Goal: Transaction & Acquisition: Purchase product/service

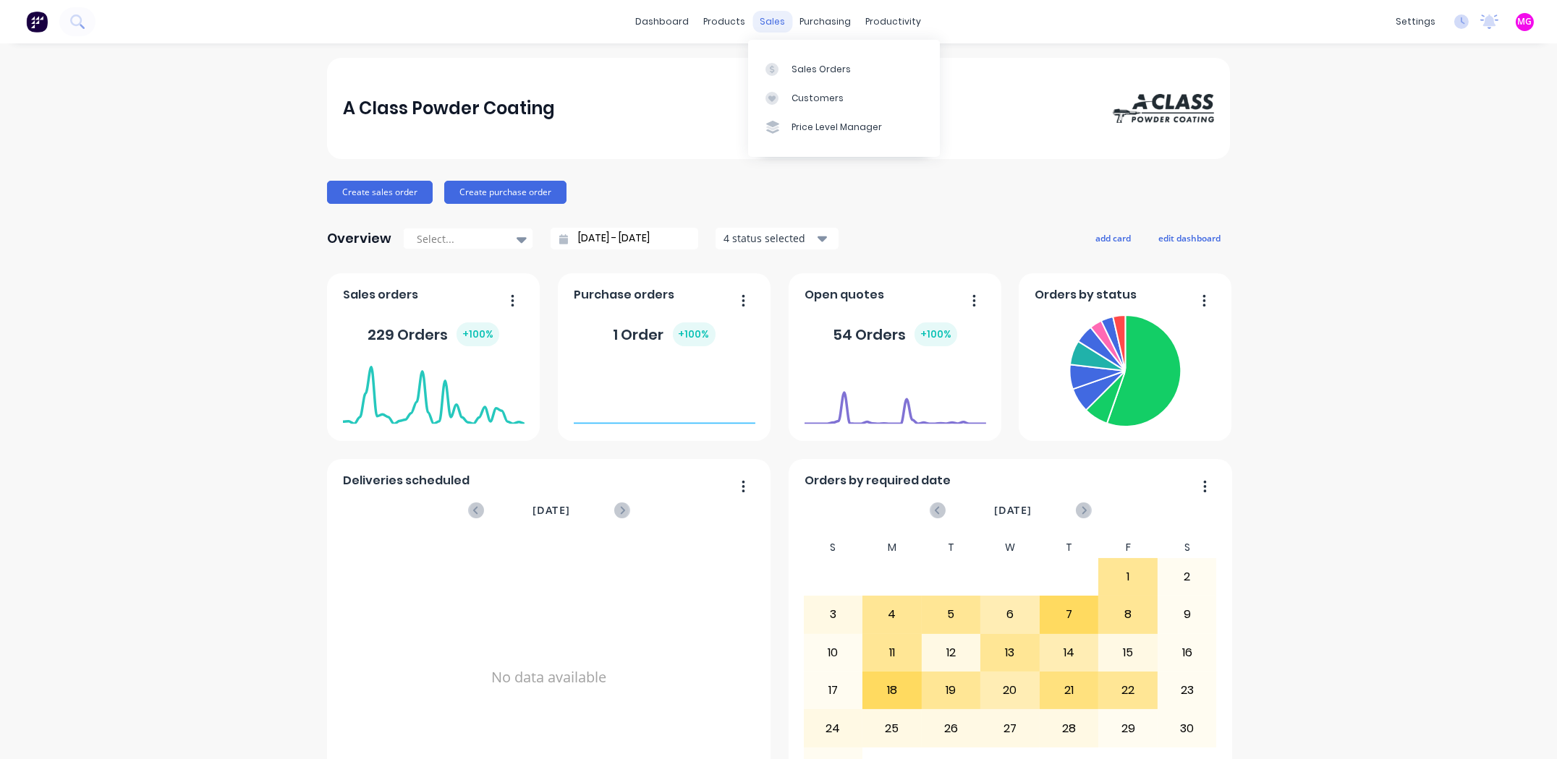
click at [773, 27] on div "sales" at bounding box center [773, 22] width 40 height 22
click at [804, 73] on div "Sales Orders" at bounding box center [820, 69] width 59 height 13
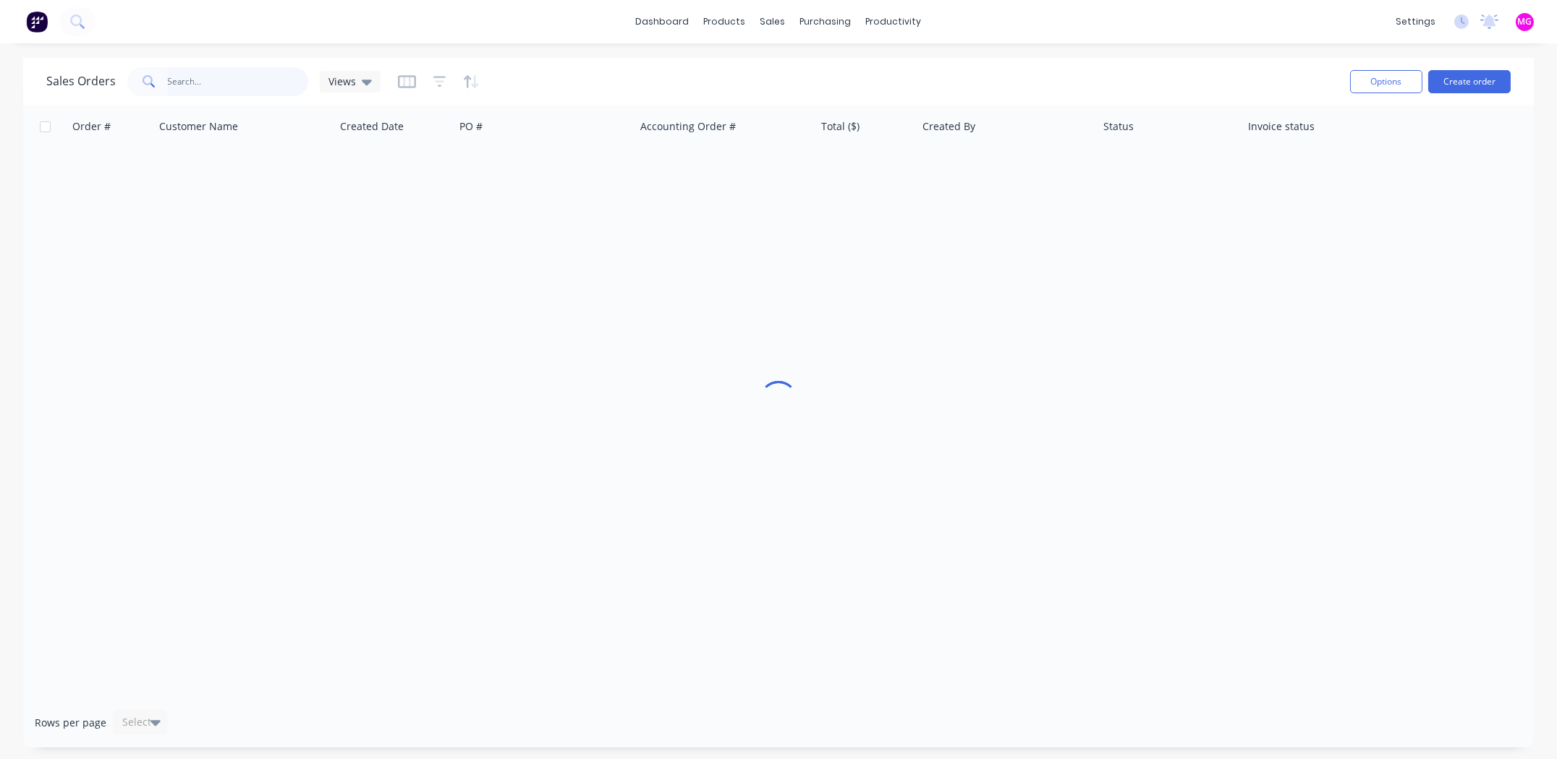
click at [201, 81] on input "text" at bounding box center [238, 81] width 141 height 29
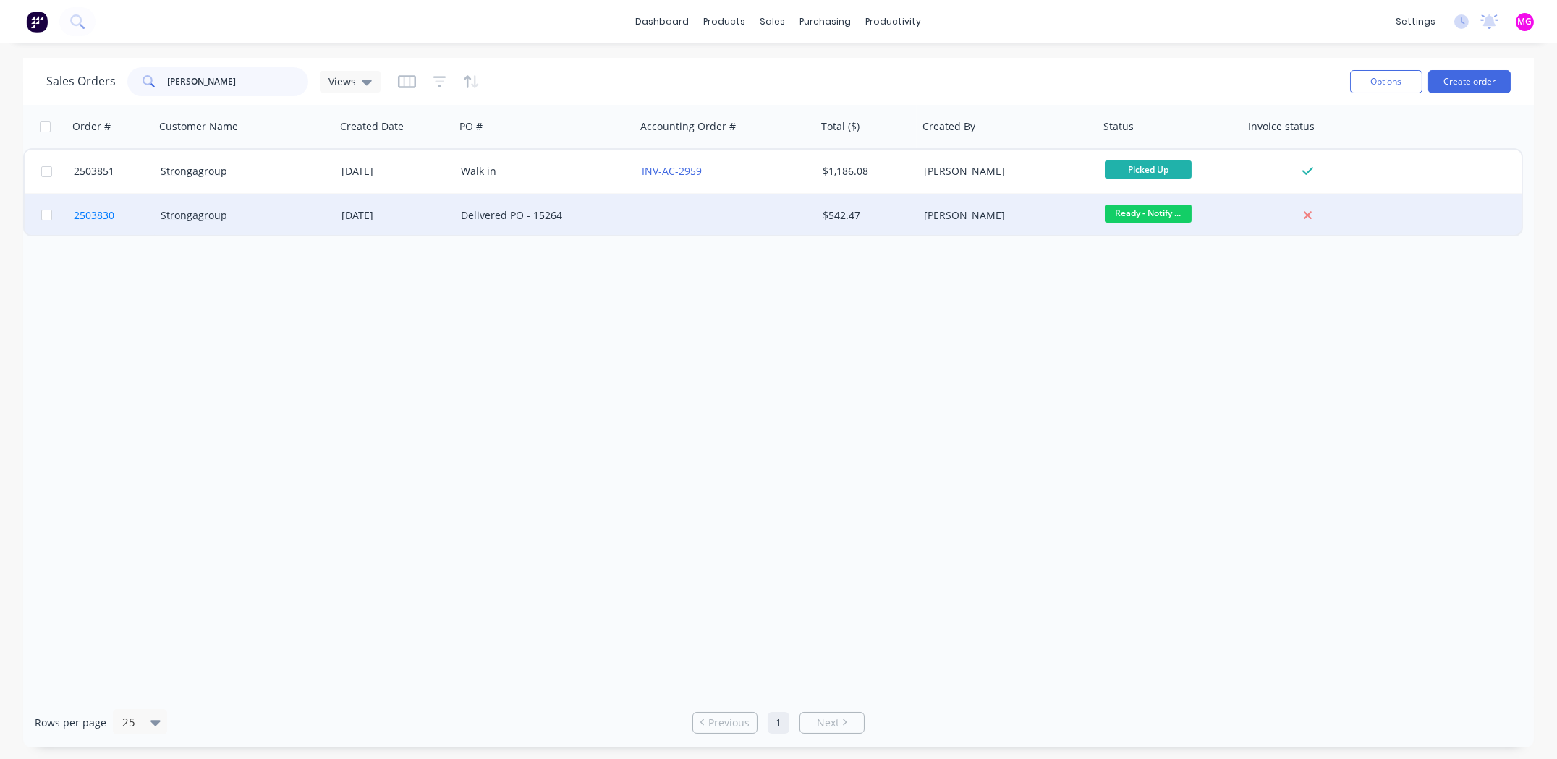
type input "[PERSON_NAME]"
click at [95, 216] on span "2503830" at bounding box center [94, 215] width 41 height 14
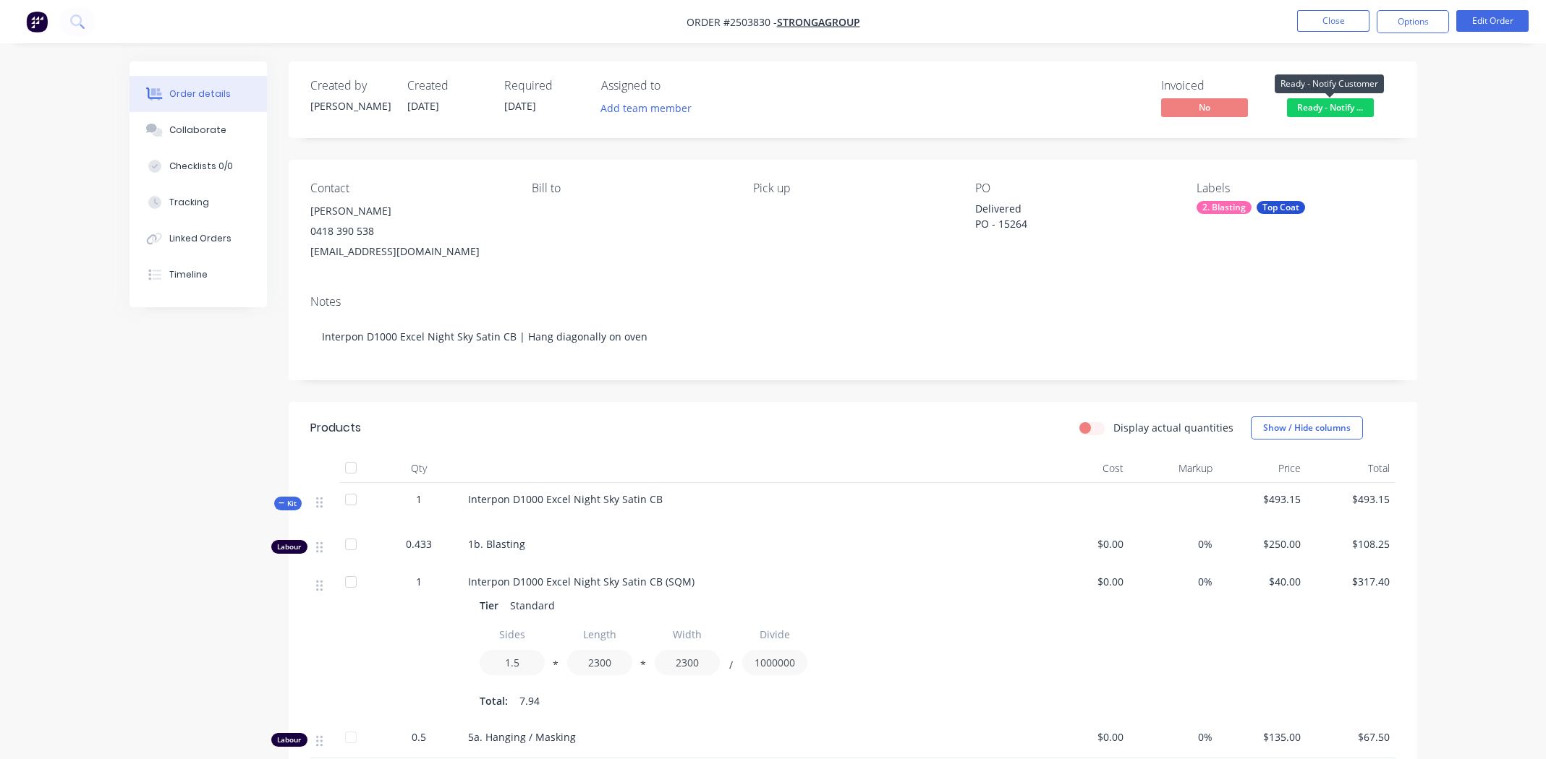
click at [1329, 107] on span "Ready - Notify ..." at bounding box center [1330, 107] width 87 height 18
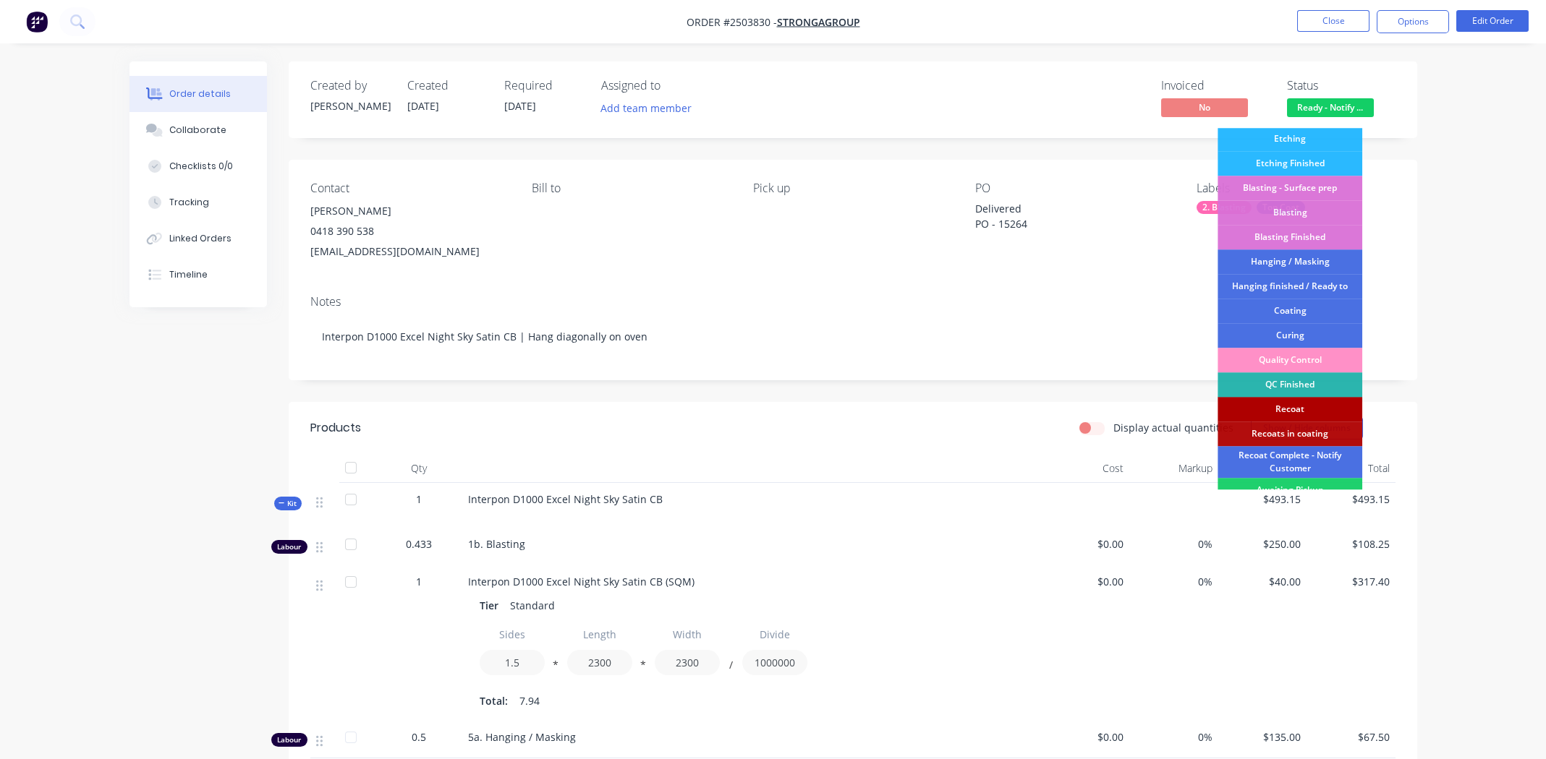
scroll to position [309, 0]
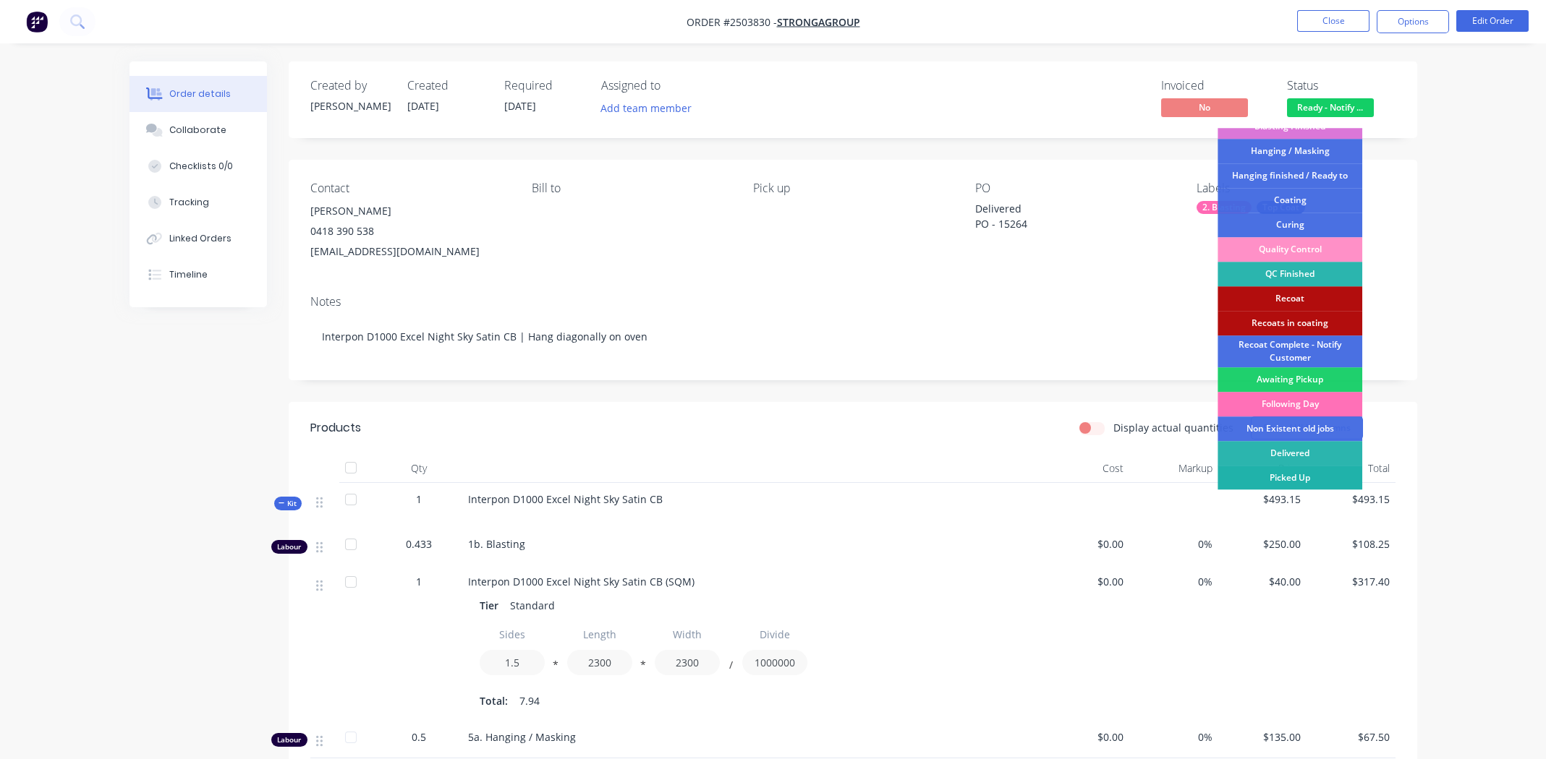
click at [1290, 470] on div "Picked Up" at bounding box center [1289, 478] width 145 height 25
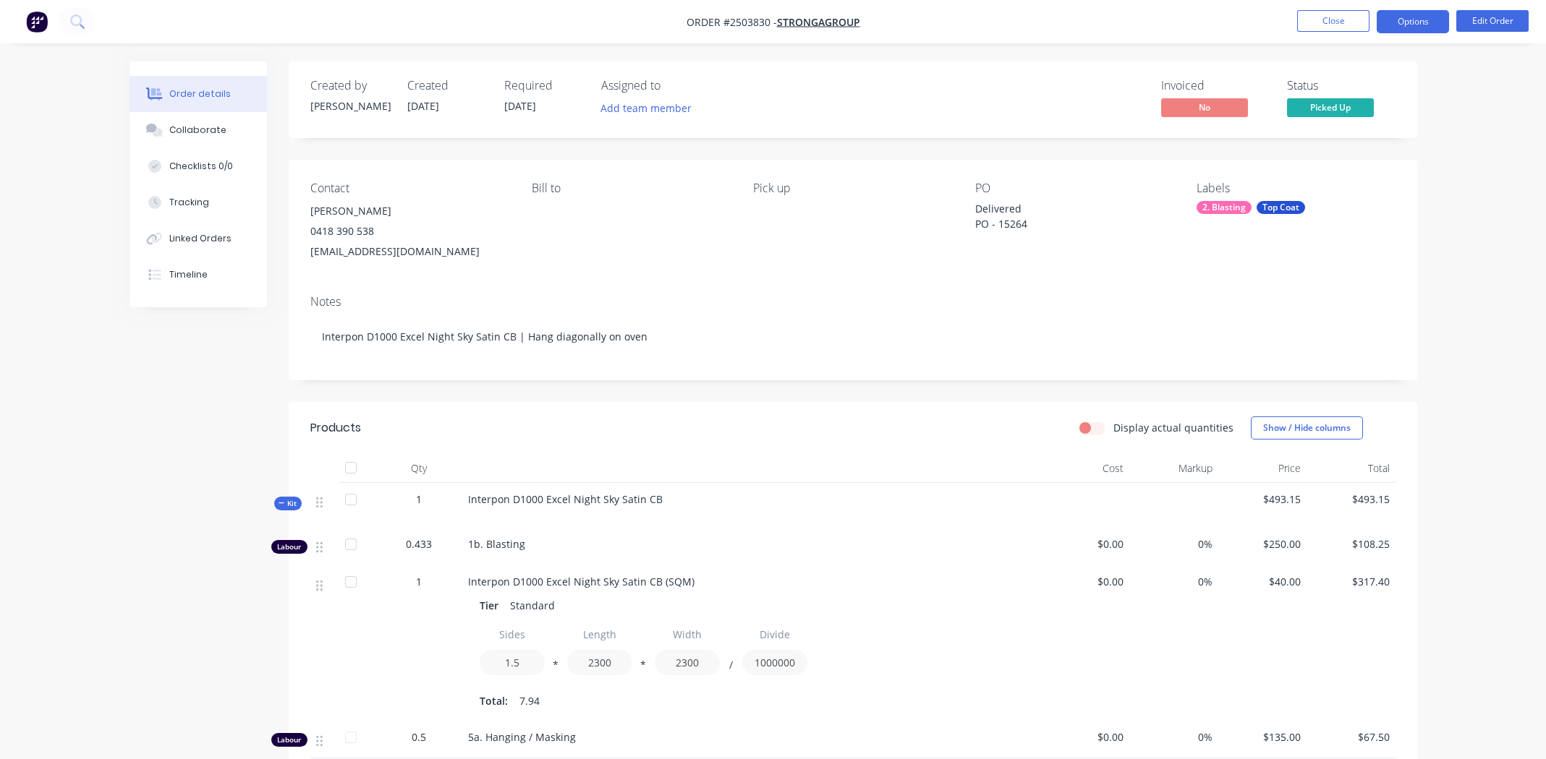
click at [1401, 13] on button "Options" at bounding box center [1412, 21] width 72 height 23
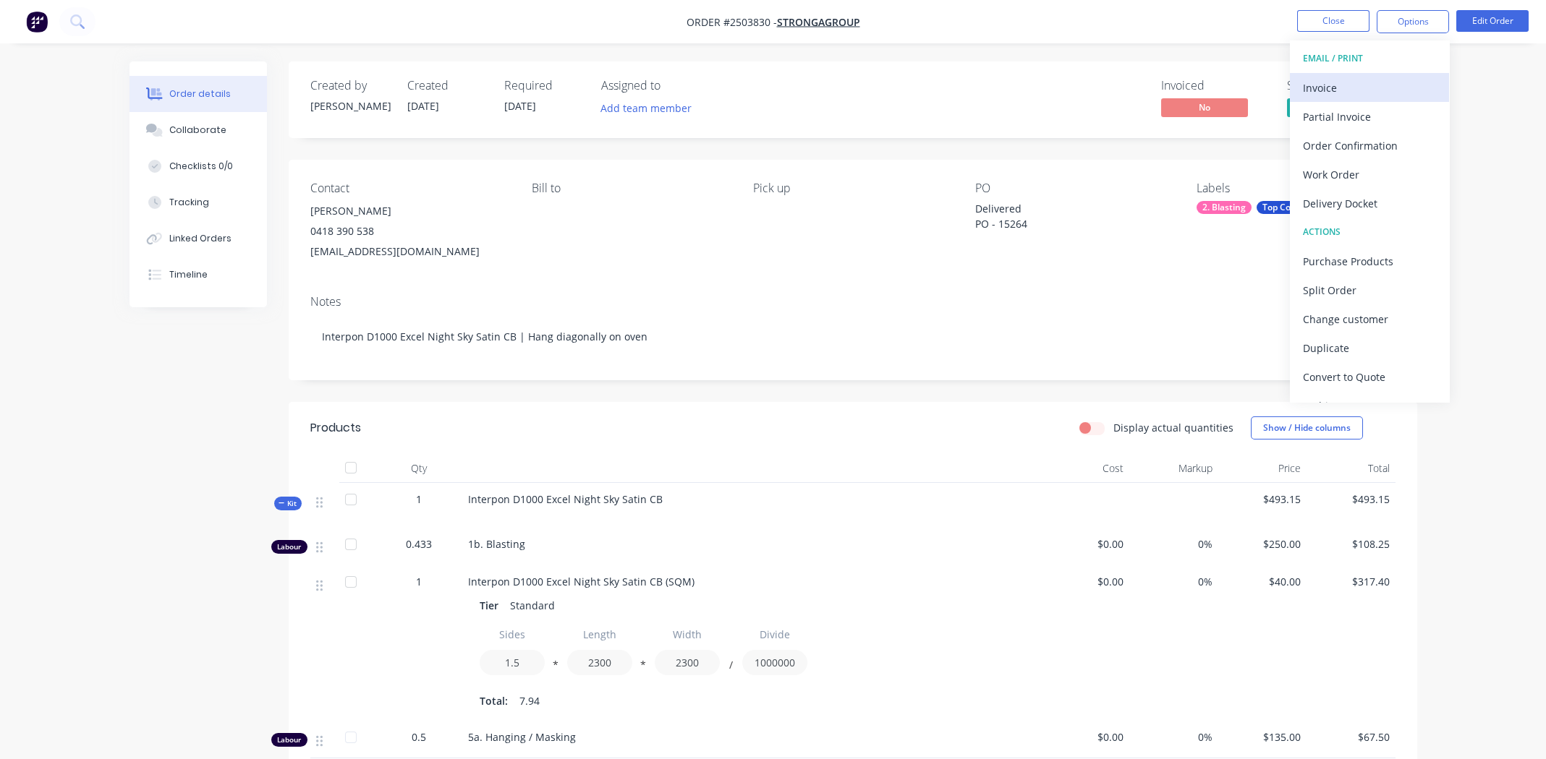
click at [1369, 90] on div "Invoice" at bounding box center [1369, 87] width 133 height 21
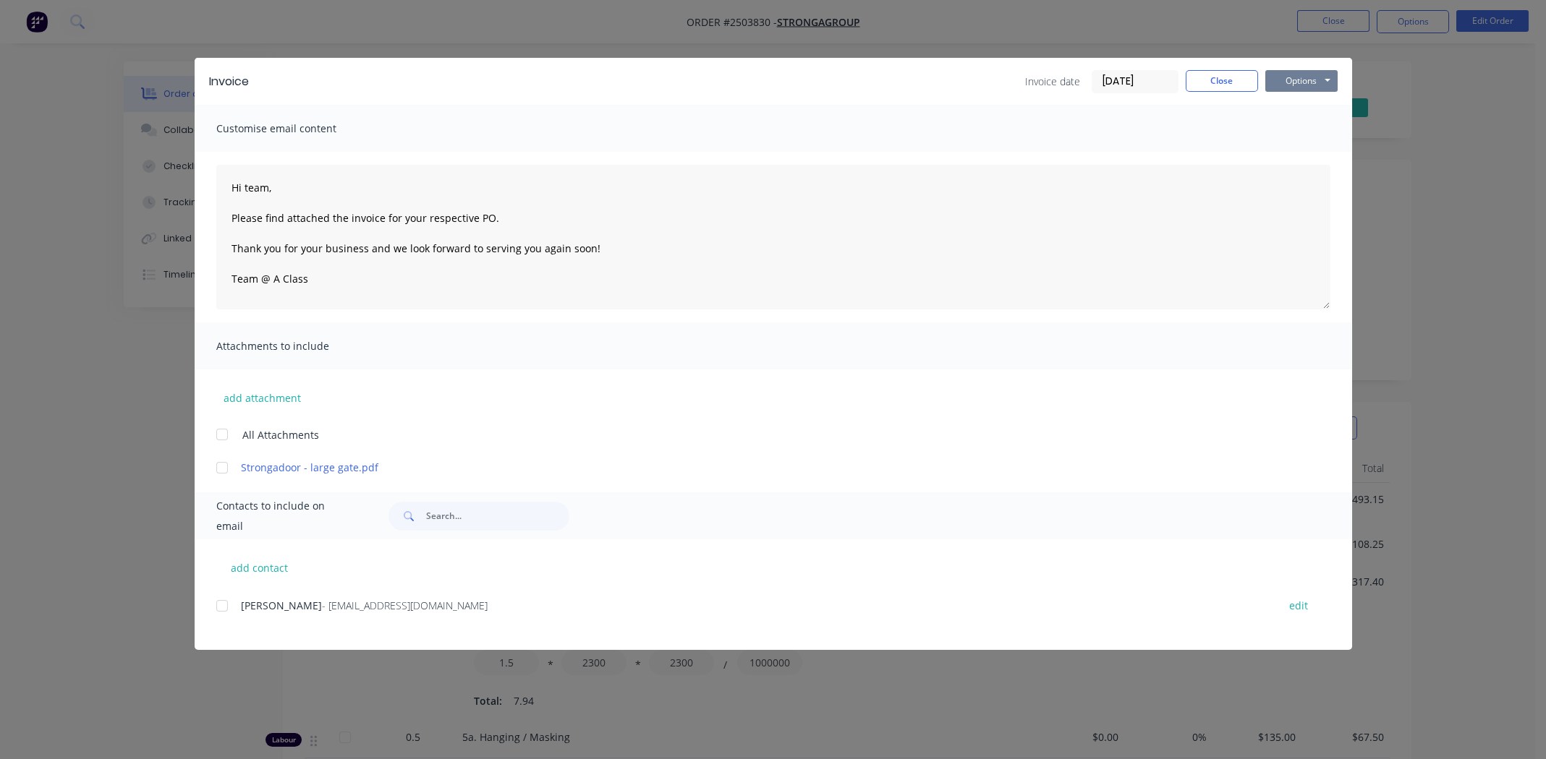
click at [1303, 77] on button "Options" at bounding box center [1301, 81] width 72 height 22
click at [1306, 126] on button "Print" at bounding box center [1311, 131] width 93 height 24
click at [1196, 83] on button "Close" at bounding box center [1222, 81] width 72 height 22
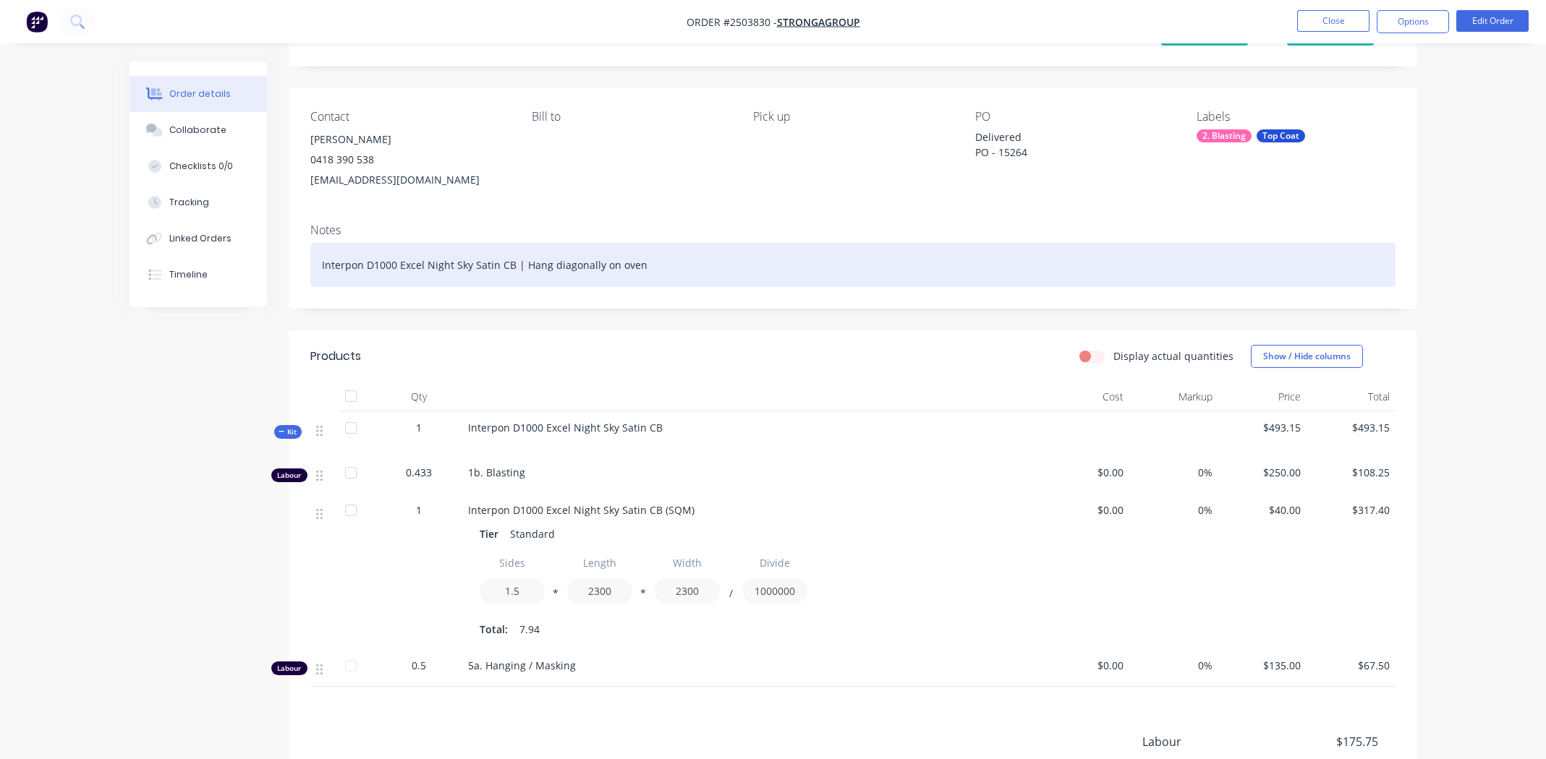
scroll to position [258, 0]
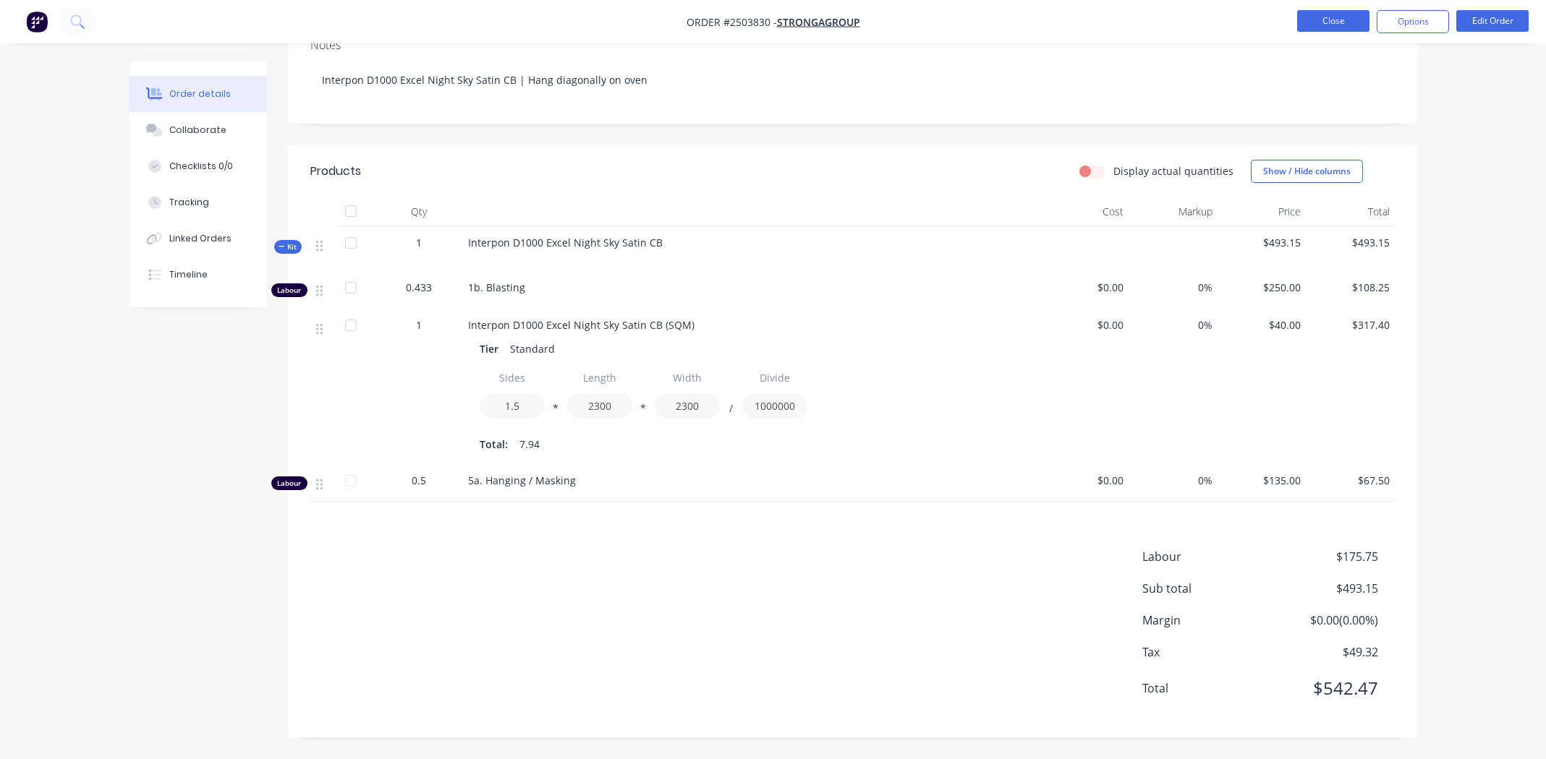
click at [1301, 19] on button "Close" at bounding box center [1333, 21] width 72 height 22
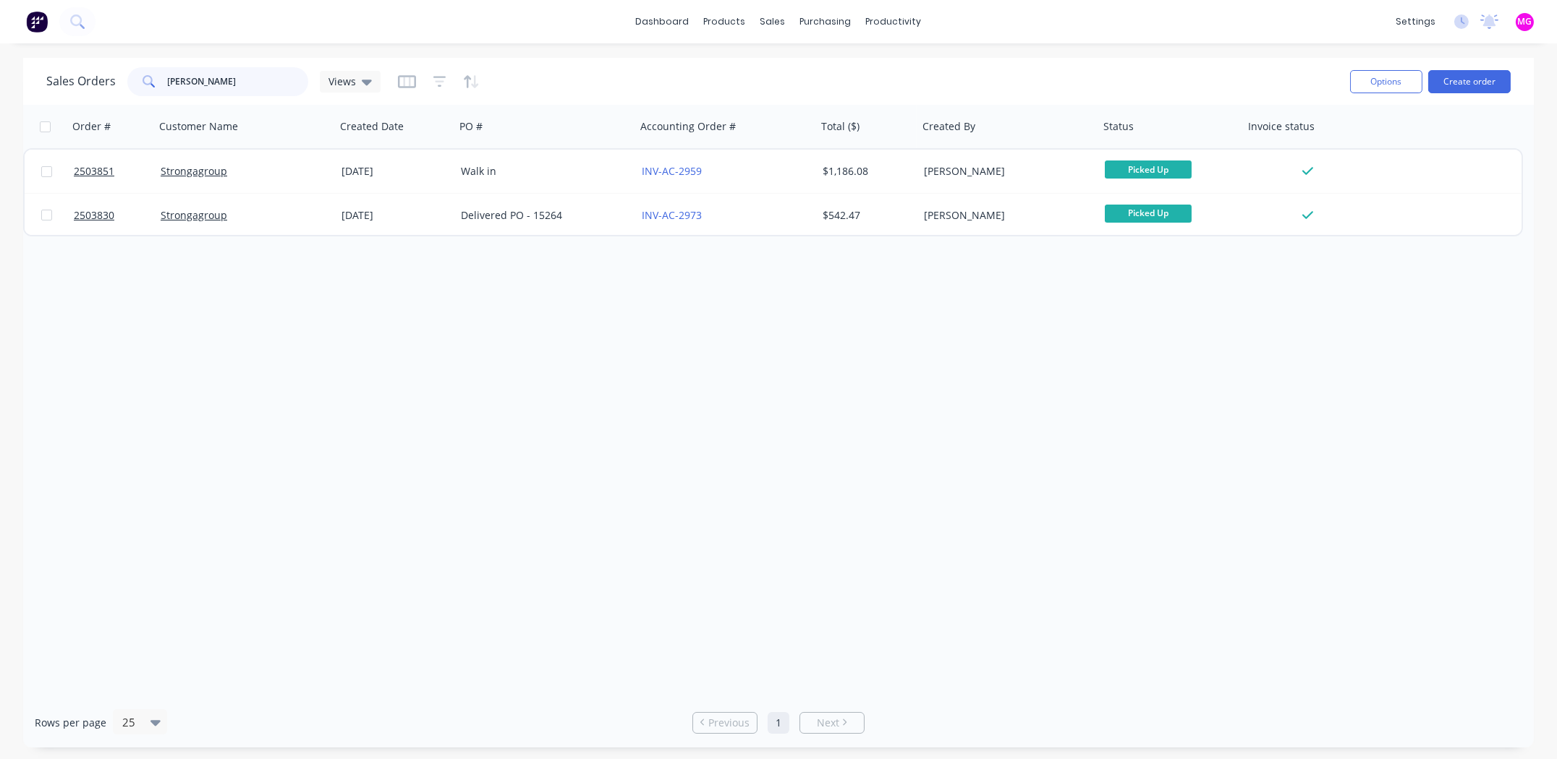
click at [194, 88] on input "[PERSON_NAME]" at bounding box center [238, 81] width 141 height 29
click at [195, 88] on input "[PERSON_NAME]" at bounding box center [238, 81] width 141 height 29
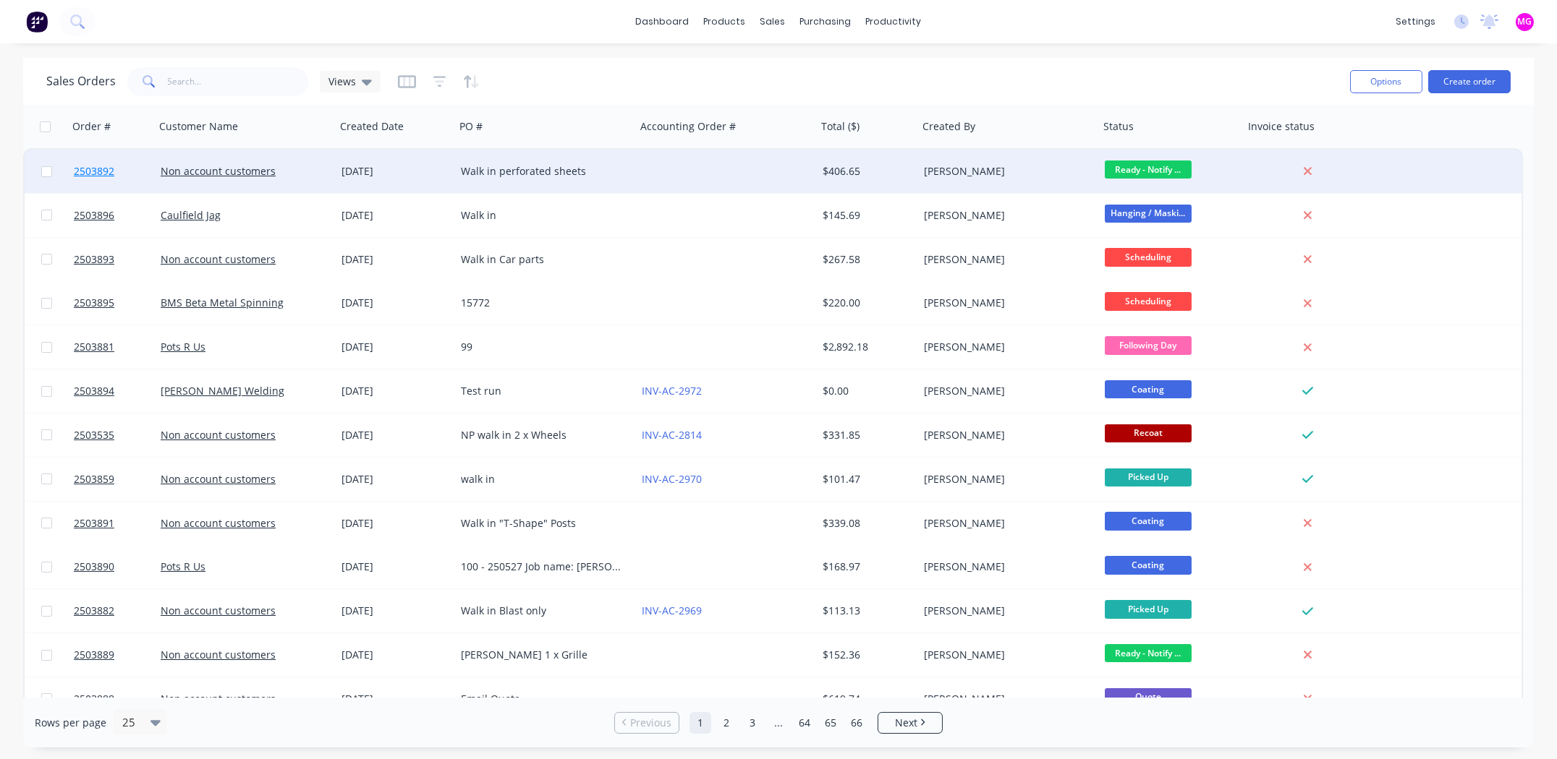
click at [95, 171] on span "2503892" at bounding box center [94, 171] width 41 height 14
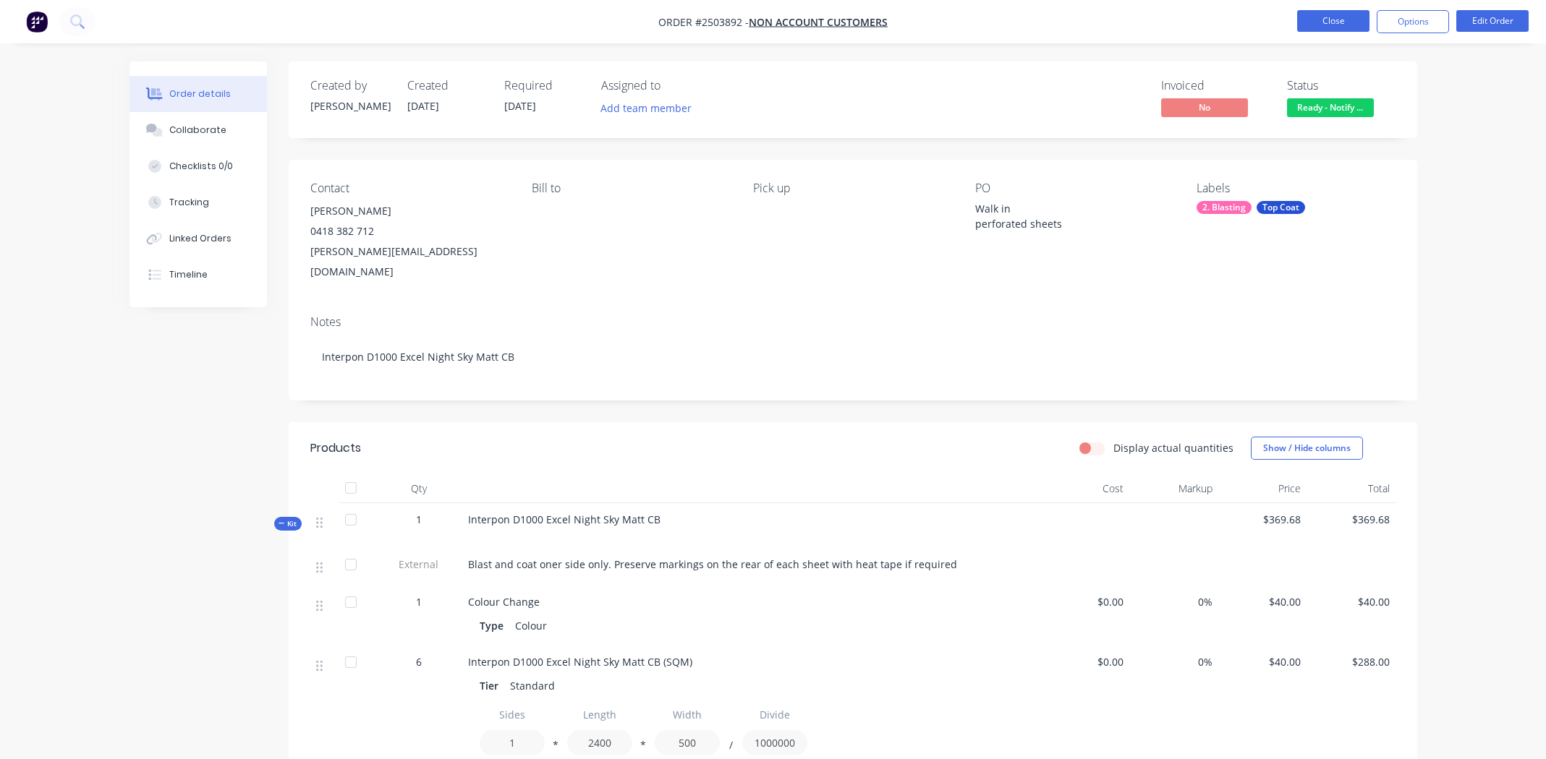
click at [1331, 14] on button "Close" at bounding box center [1333, 21] width 72 height 22
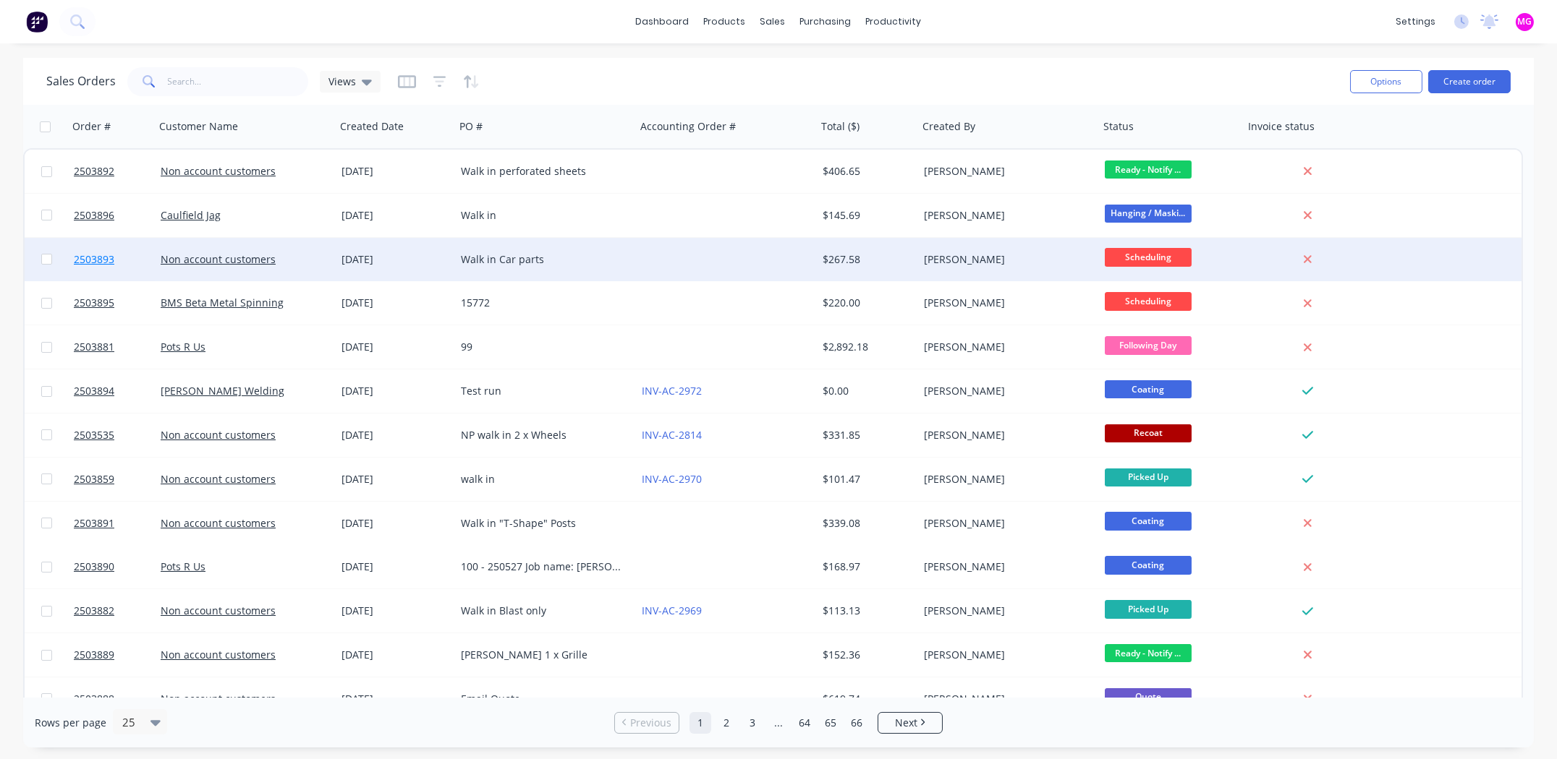
click at [94, 255] on span "2503893" at bounding box center [94, 259] width 41 height 14
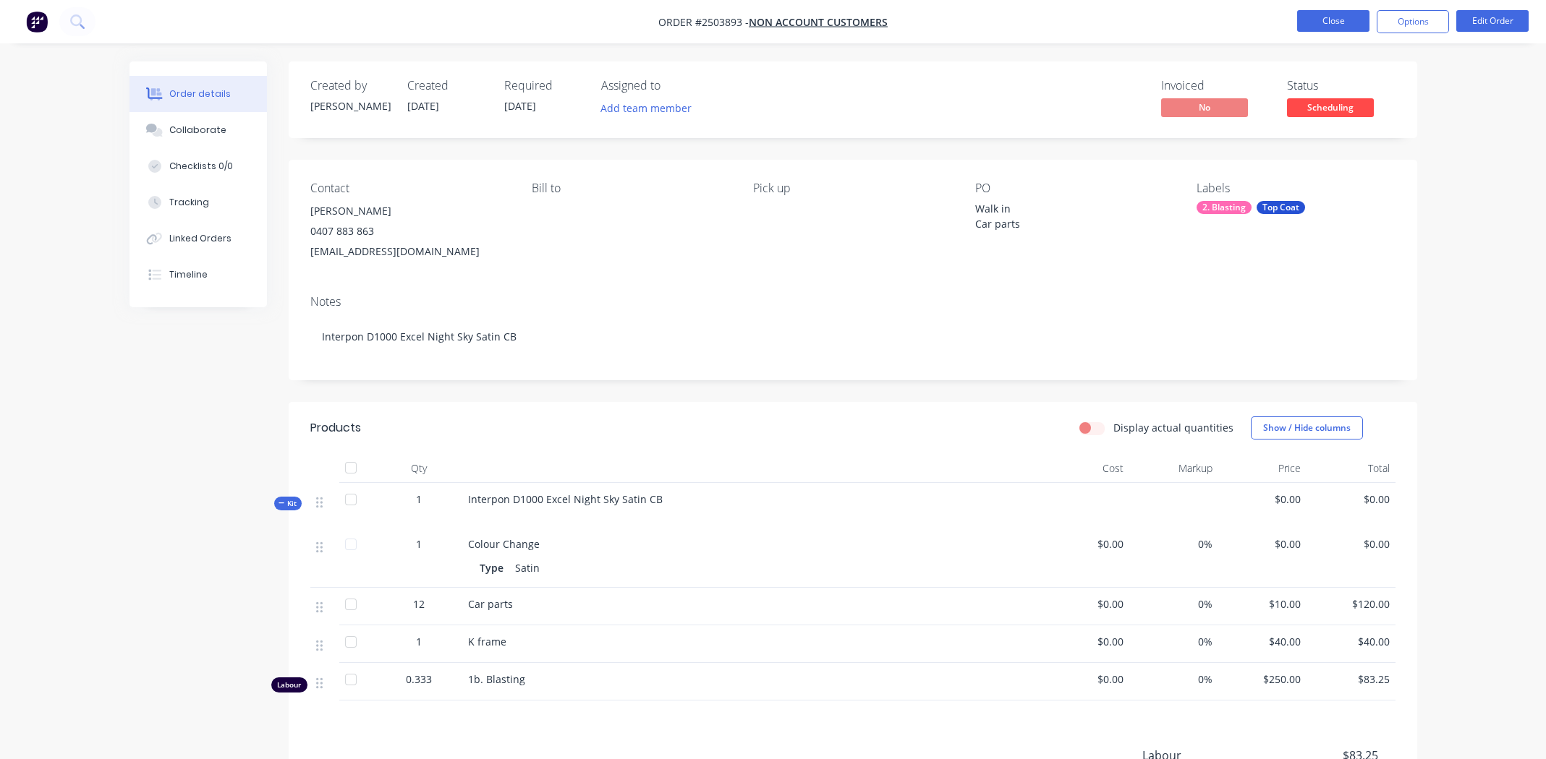
click at [1319, 16] on button "Close" at bounding box center [1333, 21] width 72 height 22
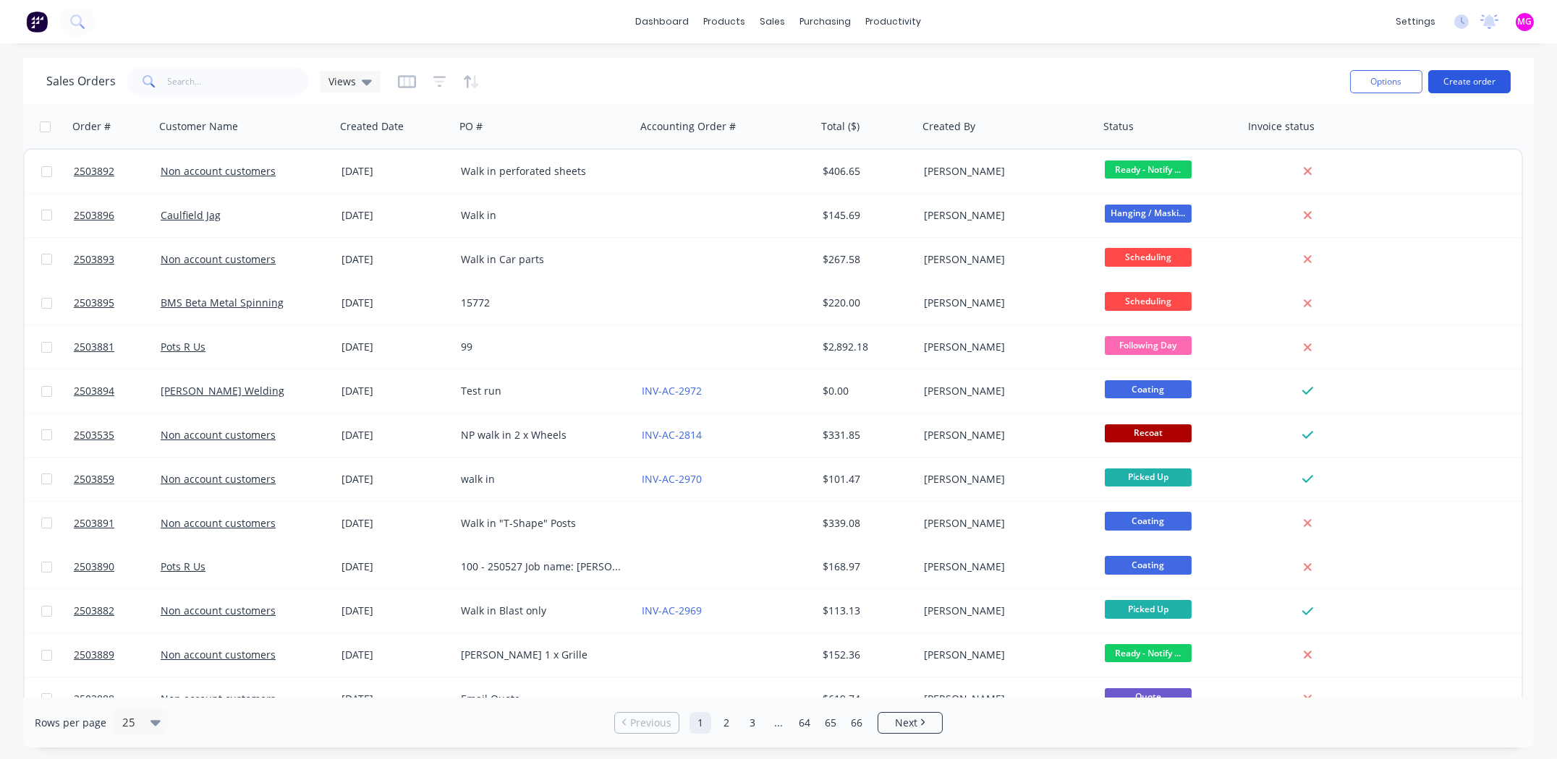
click at [1476, 78] on button "Create order" at bounding box center [1469, 81] width 82 height 23
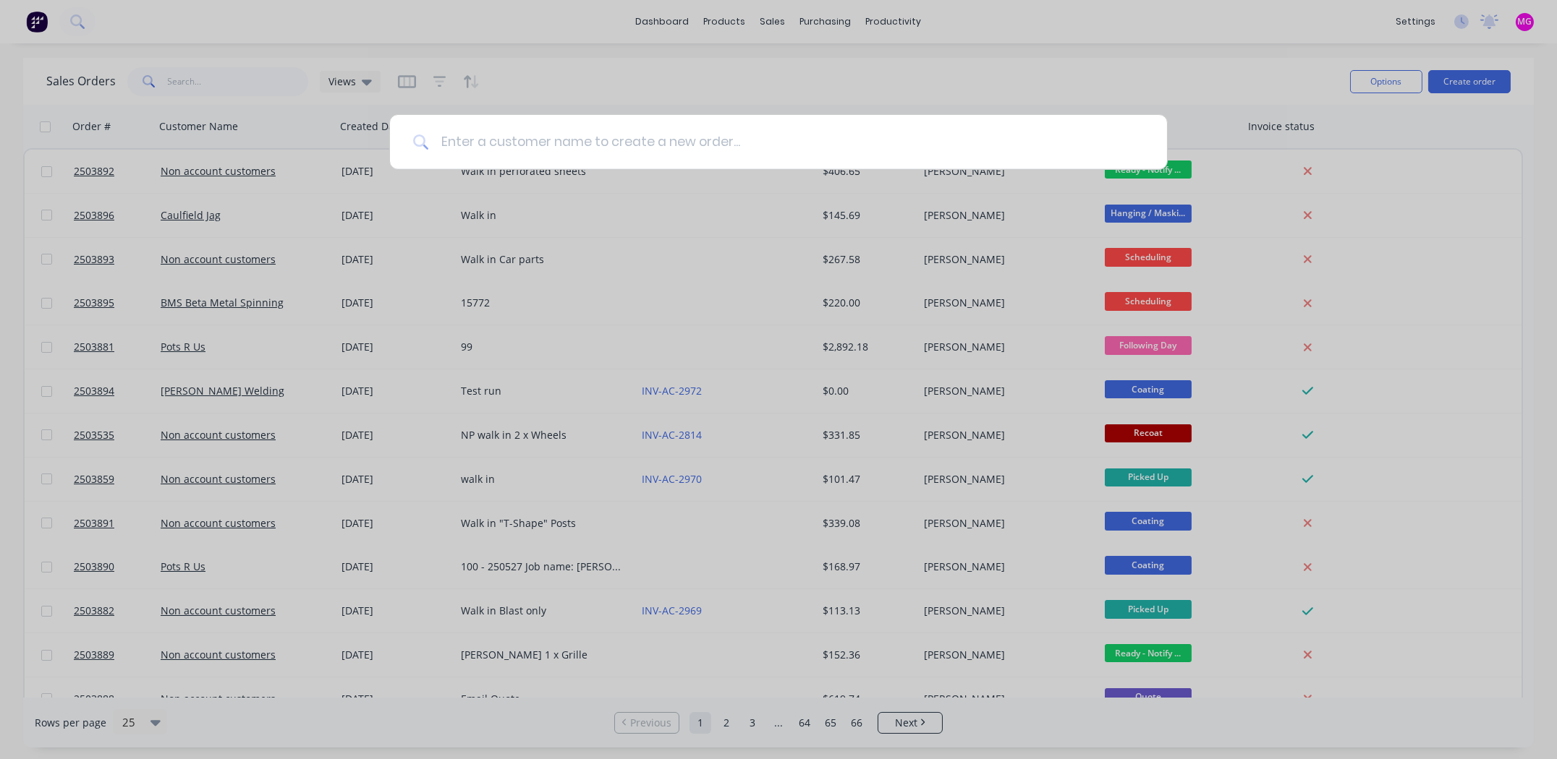
click at [664, 150] on input at bounding box center [786, 142] width 715 height 54
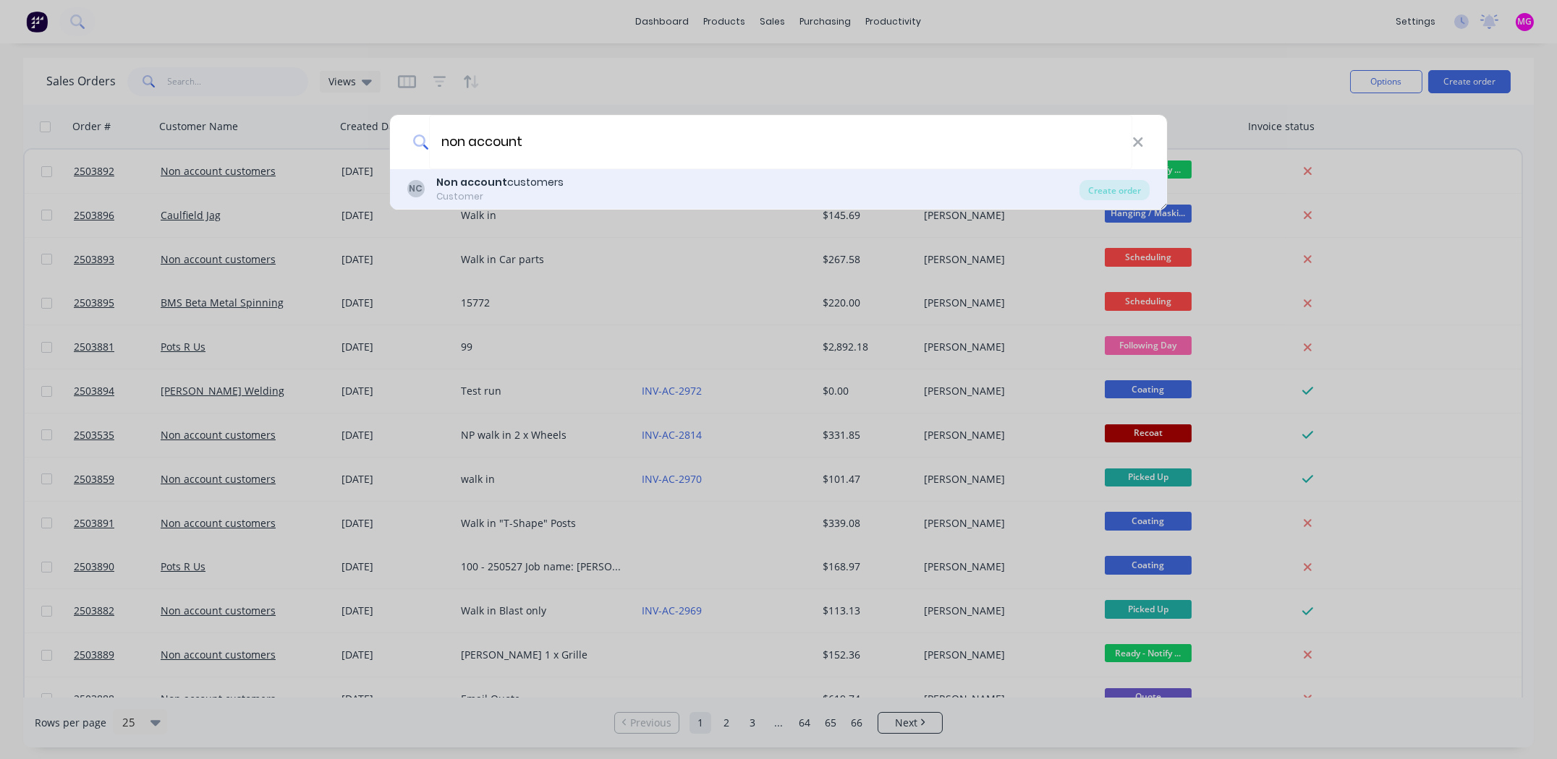
type input "non account"
click at [493, 172] on div "NC Non account customers Customer Create order" at bounding box center [778, 189] width 777 height 41
click at [502, 186] on b "Non account" at bounding box center [471, 182] width 71 height 14
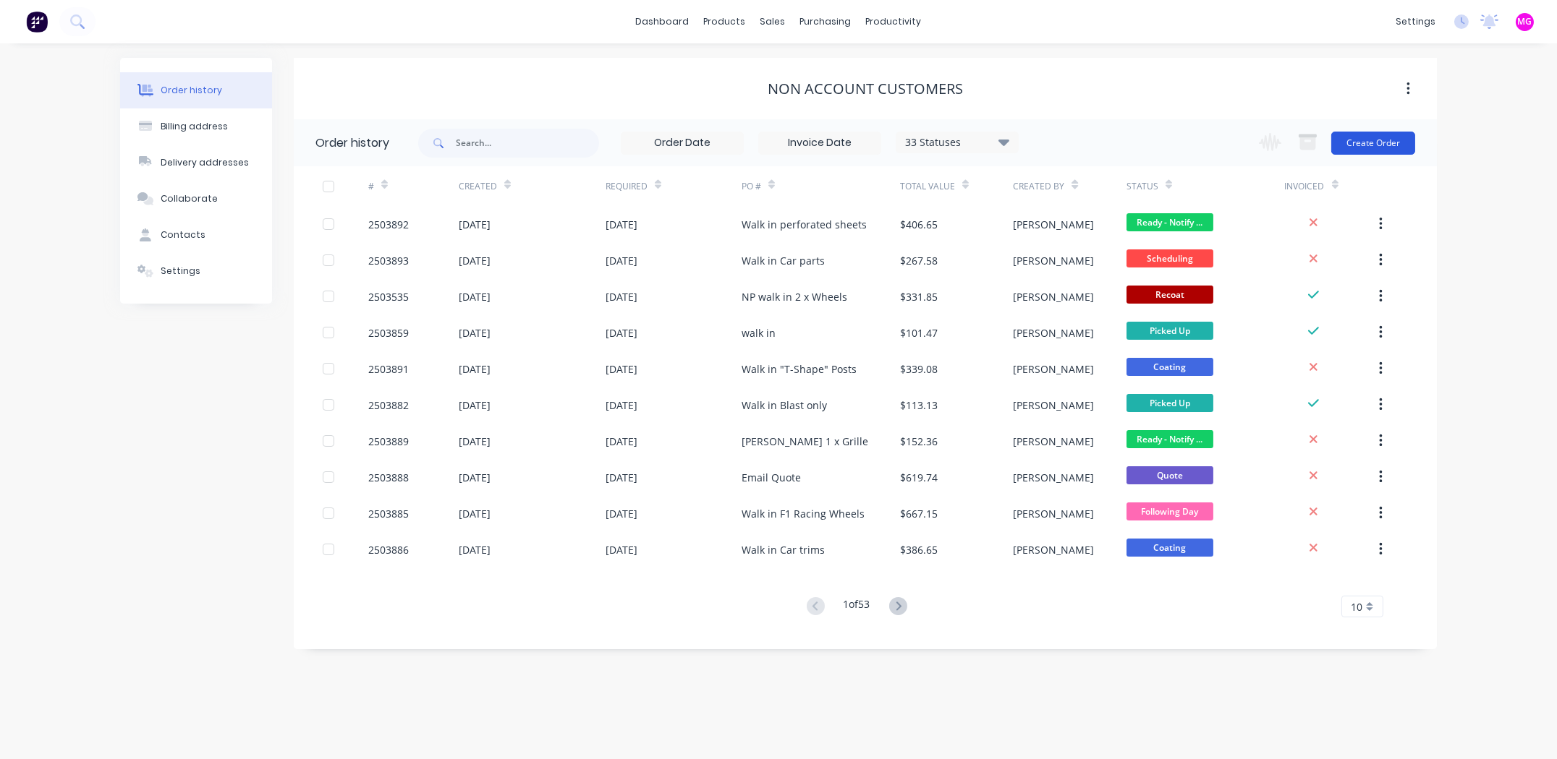
click at [1376, 140] on button "Create Order" at bounding box center [1373, 143] width 84 height 23
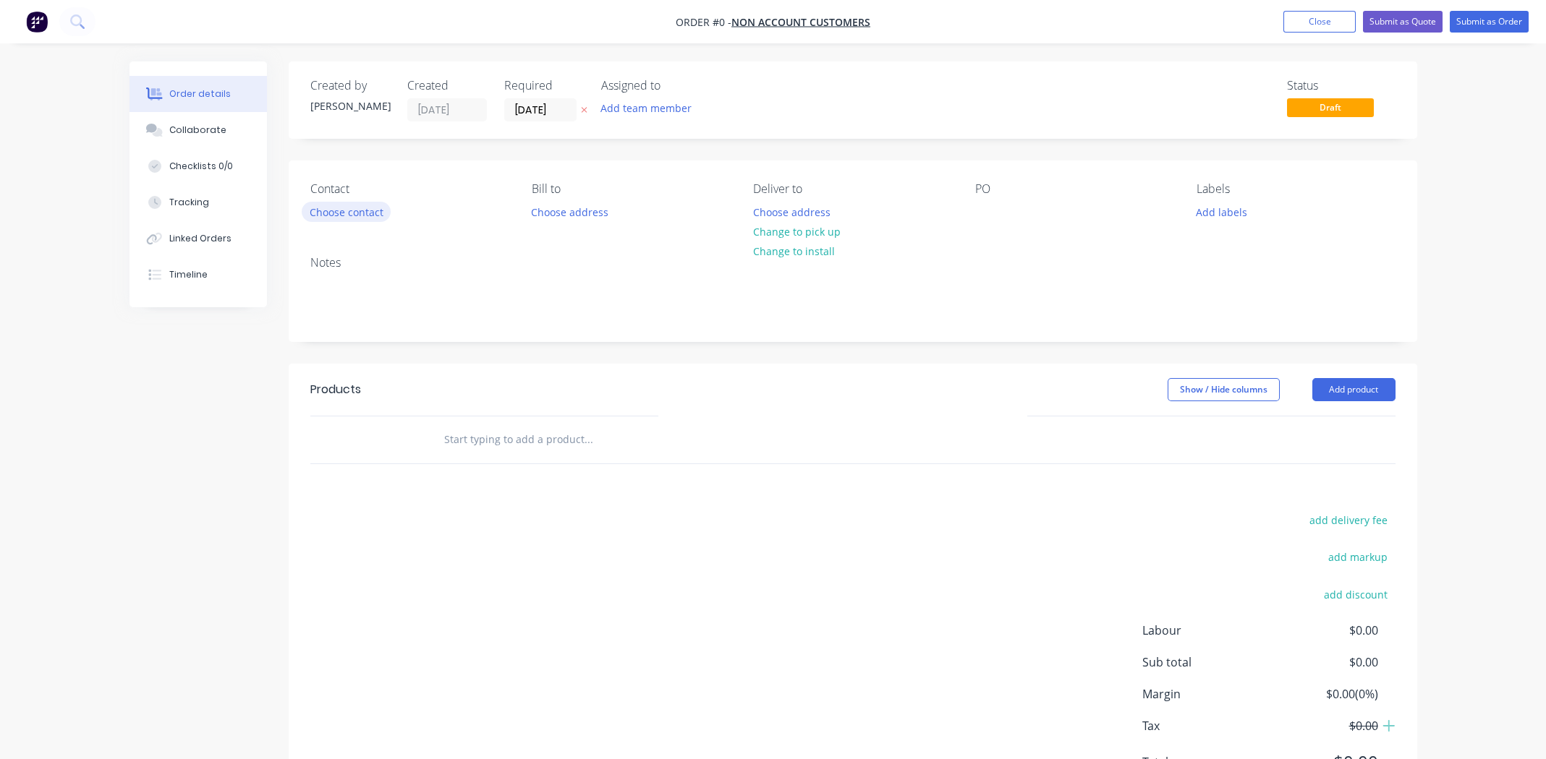
click at [369, 210] on button "Choose contact" at bounding box center [346, 212] width 89 height 20
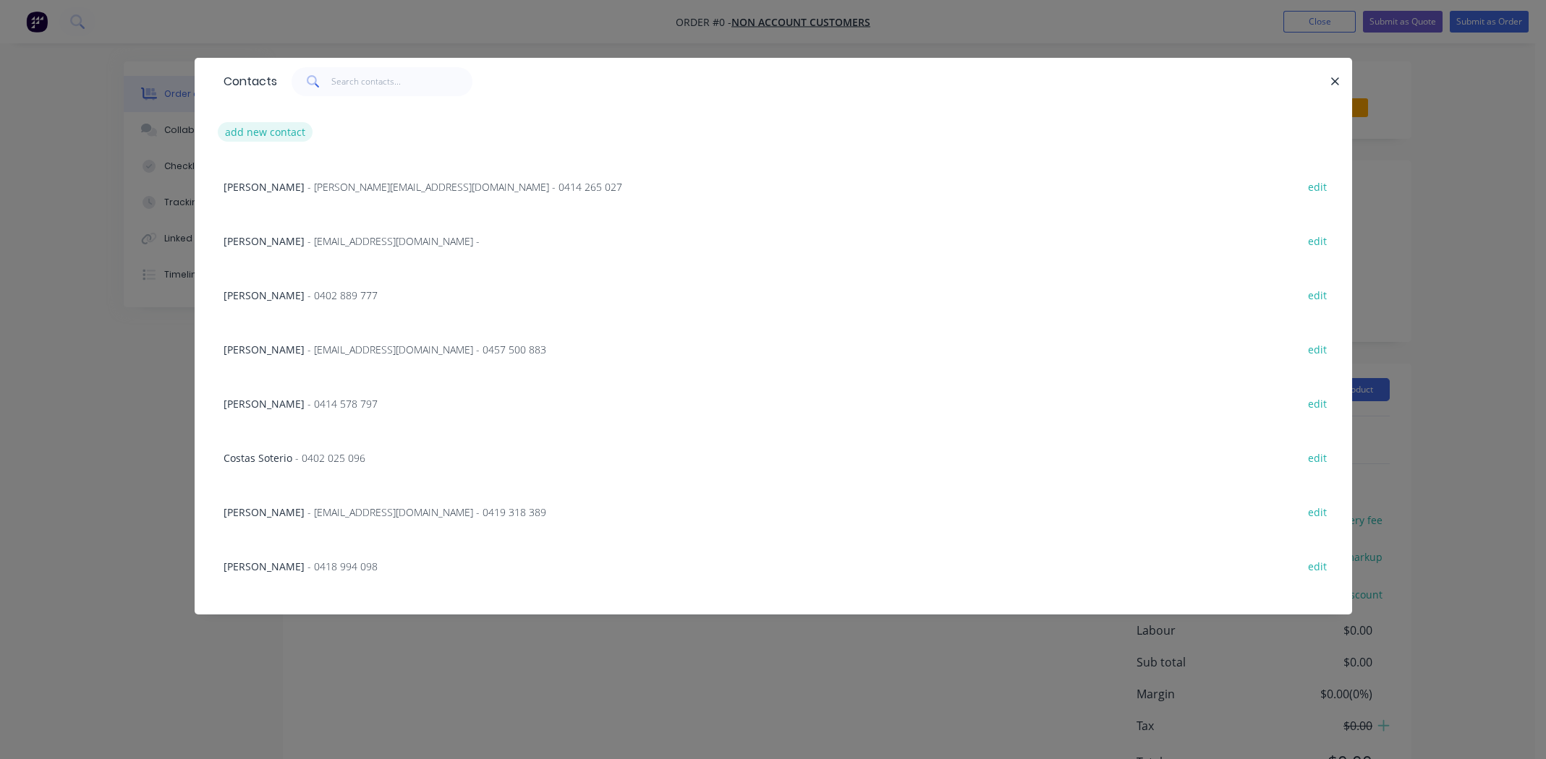
click at [280, 135] on button "add new contact" at bounding box center [265, 132] width 95 height 20
select select "AU"
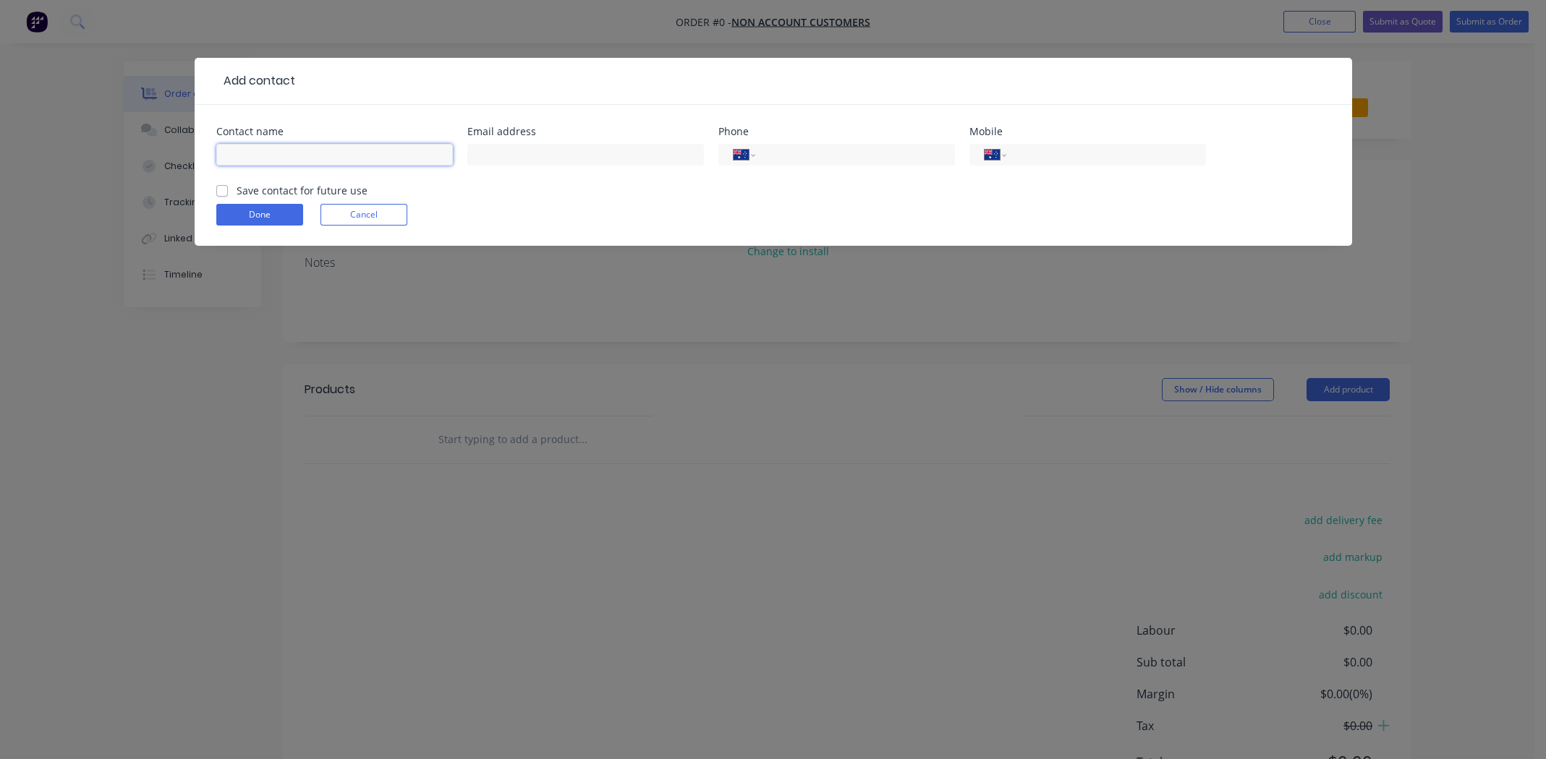
paste input "[PERSON_NAME]"
type input "[PERSON_NAME]"
click at [529, 152] on input "text" at bounding box center [585, 155] width 237 height 22
paste input "[EMAIL_ADDRESS][DOMAIN_NAME]"
type input "[EMAIL_ADDRESS][DOMAIN_NAME]"
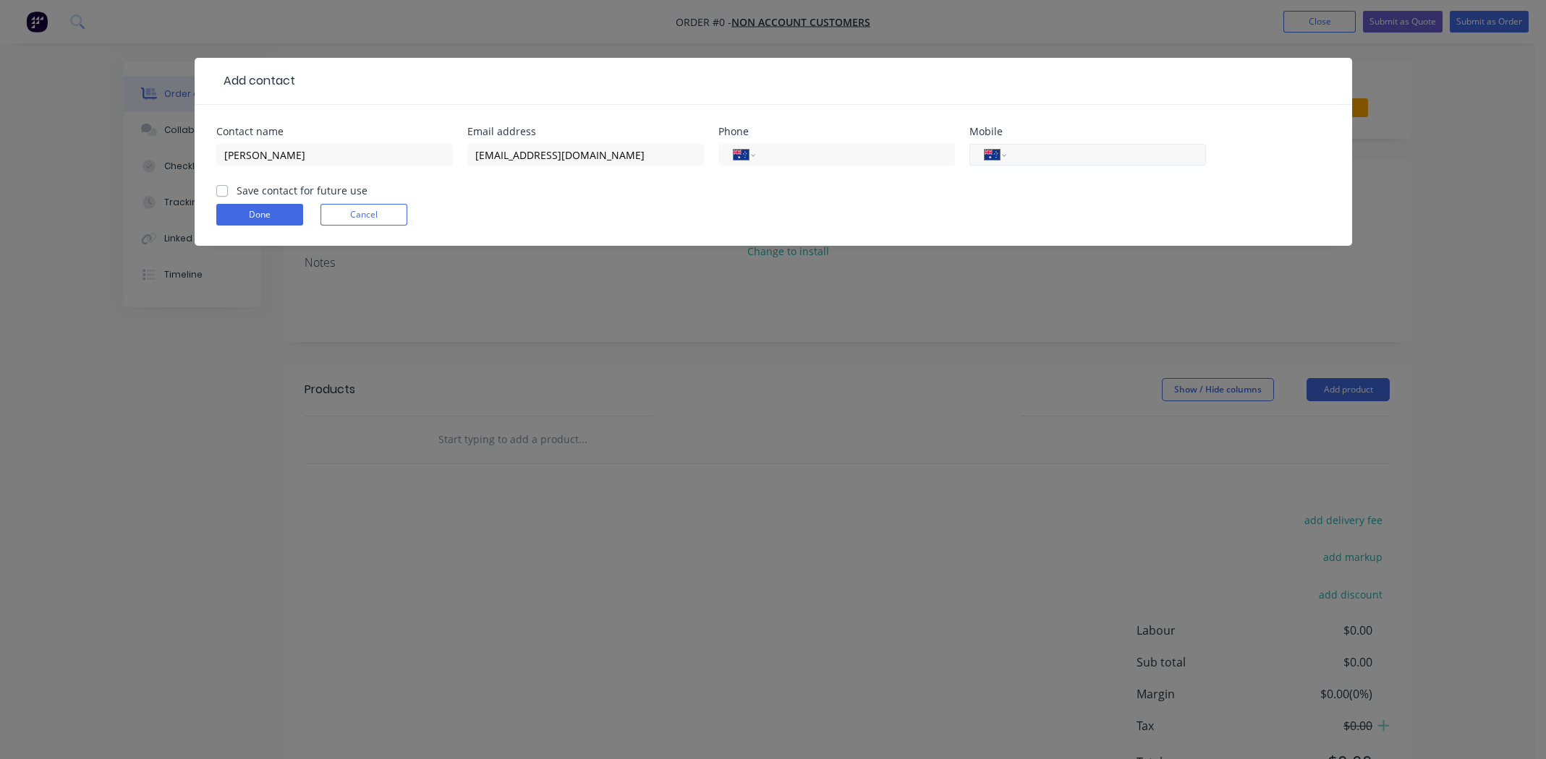
click at [1053, 153] on input "tel" at bounding box center [1103, 155] width 174 height 17
click at [237, 188] on label "Save contact for future use" at bounding box center [302, 190] width 131 height 15
click at [222, 188] on input "Save contact for future use" at bounding box center [222, 190] width 12 height 14
checkbox input "true"
click at [236, 210] on button "Done" at bounding box center [259, 215] width 87 height 22
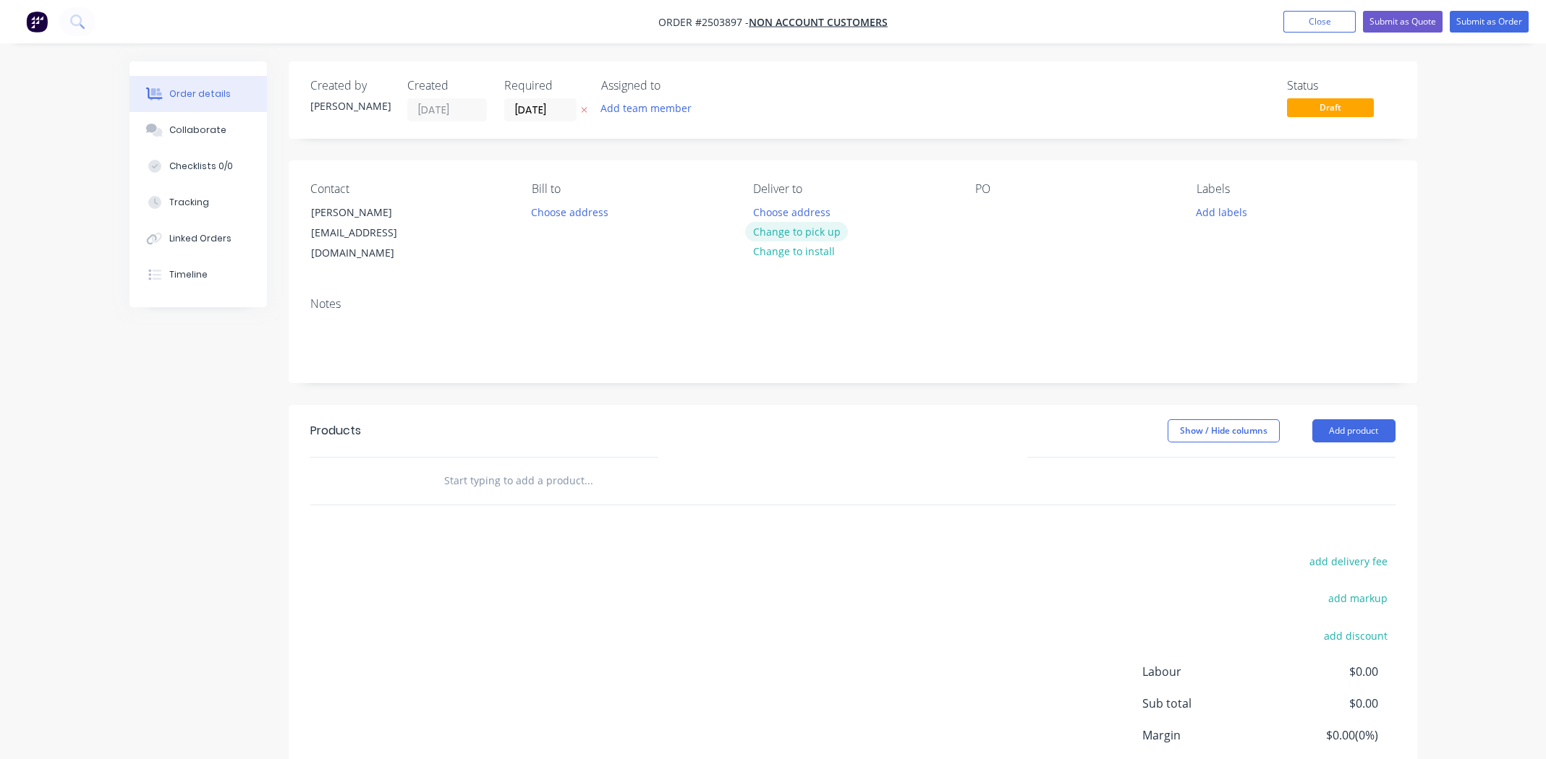
click at [814, 224] on button "Change to pick up" at bounding box center [796, 232] width 103 height 20
click at [985, 214] on div at bounding box center [986, 212] width 23 height 21
drag, startPoint x: 1113, startPoint y: 225, endPoint x: 984, endPoint y: 226, distance: 129.5
click at [984, 226] on div "Email quote [EMAIL_ADDRESS][DOMAIN_NAME]" at bounding box center [1065, 227] width 181 height 51
click at [1224, 205] on button "Add labels" at bounding box center [1221, 212] width 67 height 20
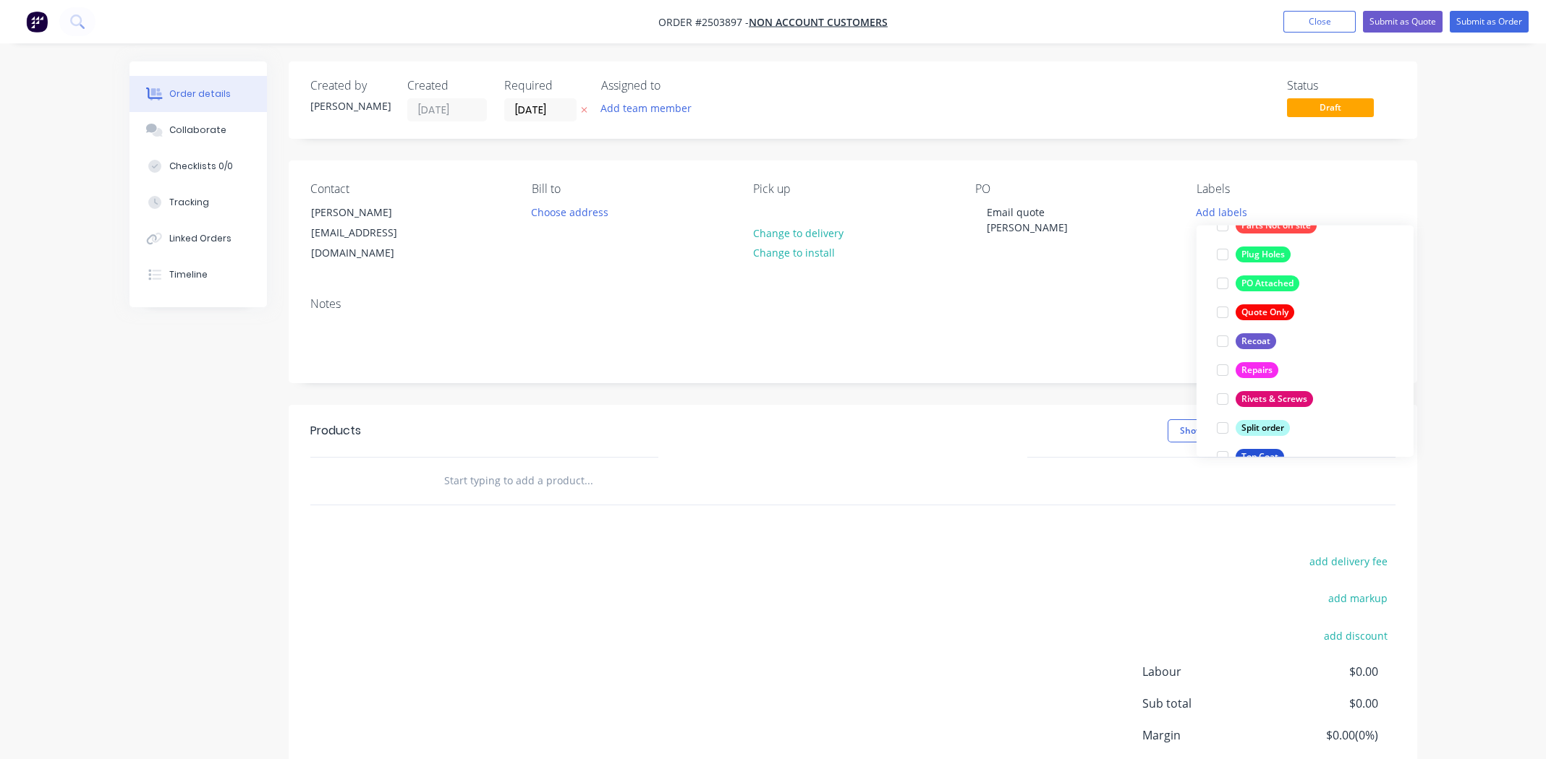
scroll to position [940, 0]
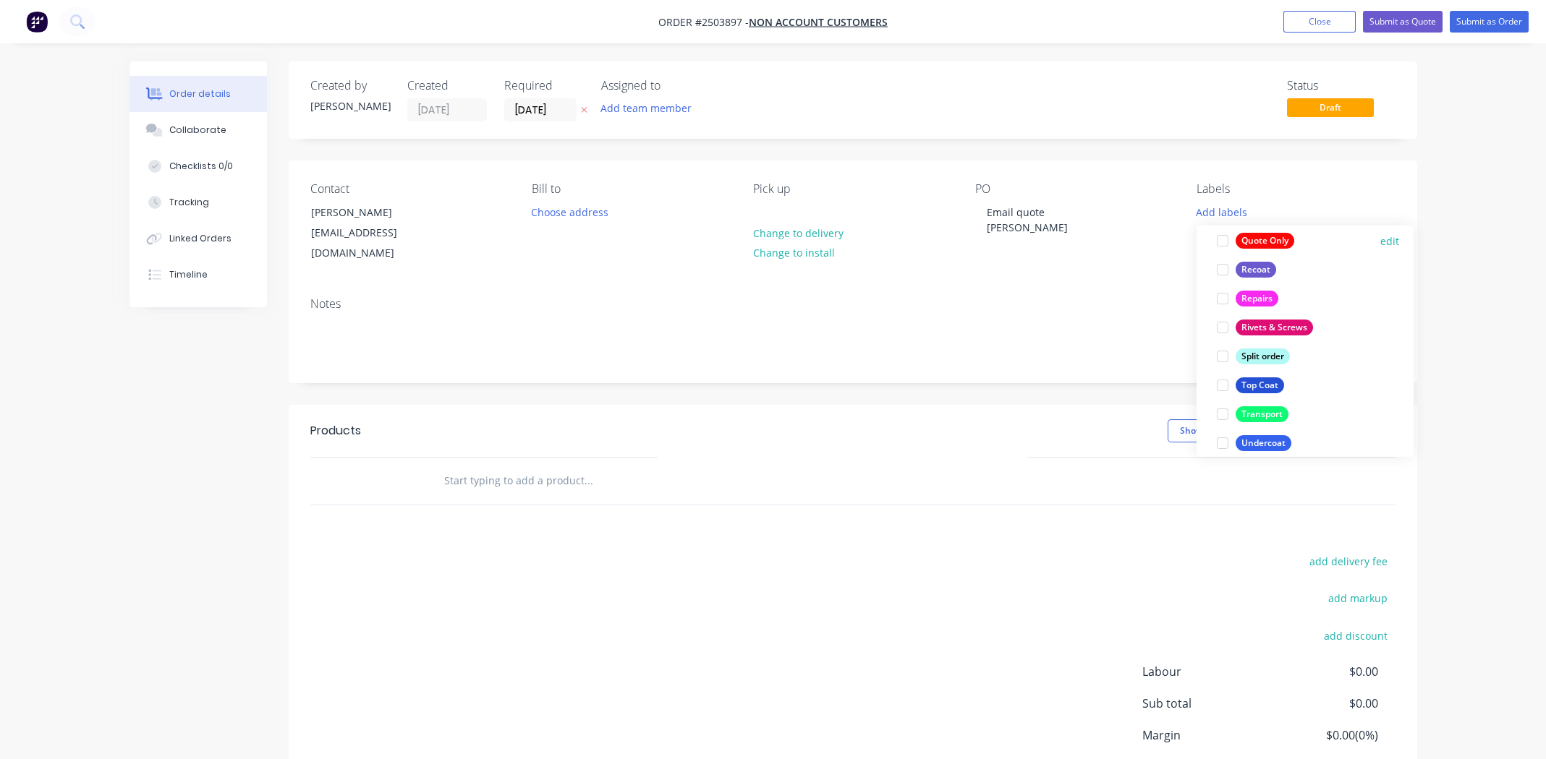
click at [1222, 237] on div at bounding box center [1222, 240] width 29 height 29
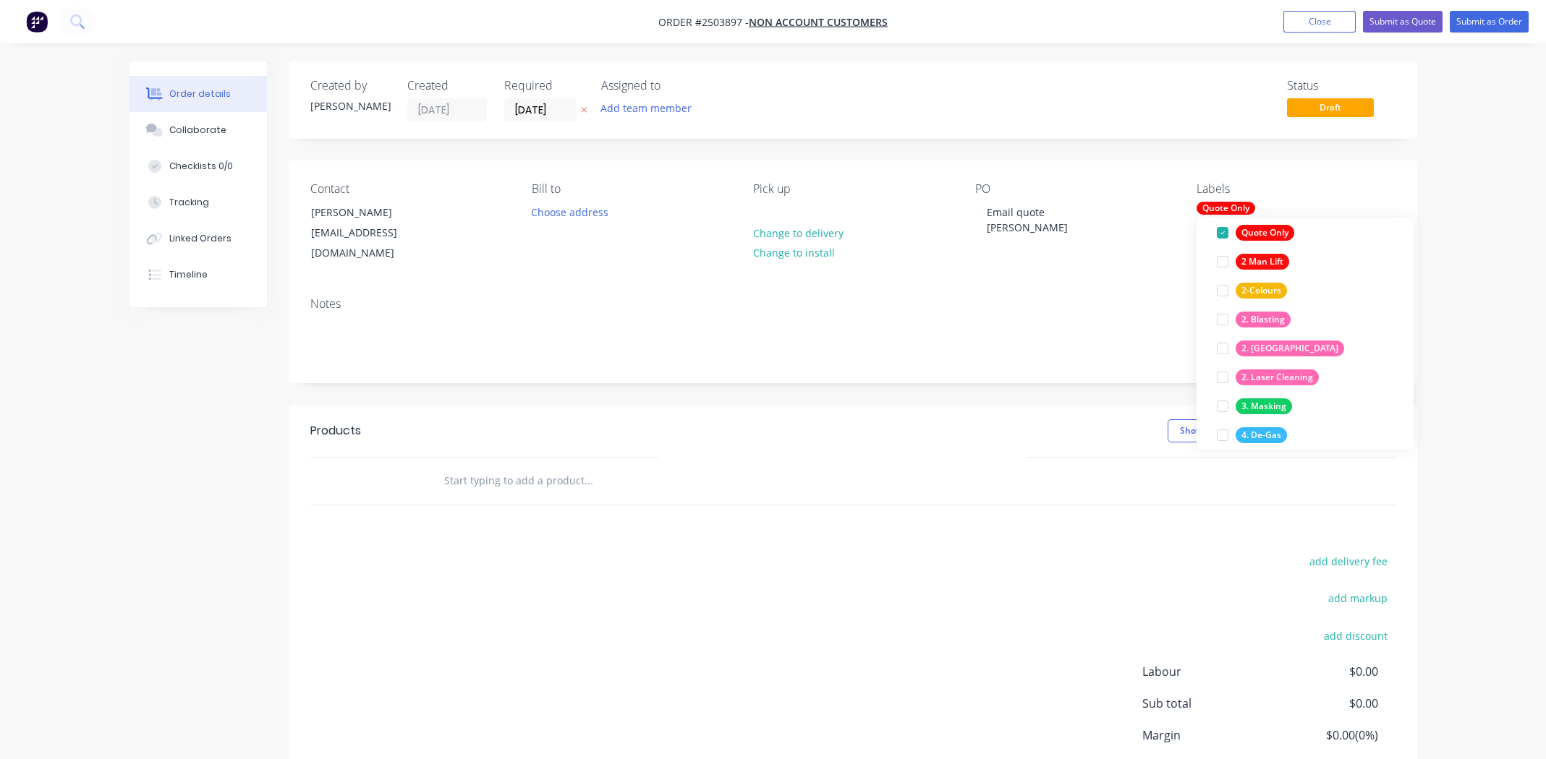
click at [1080, 297] on div "Notes" at bounding box center [852, 304] width 1085 height 14
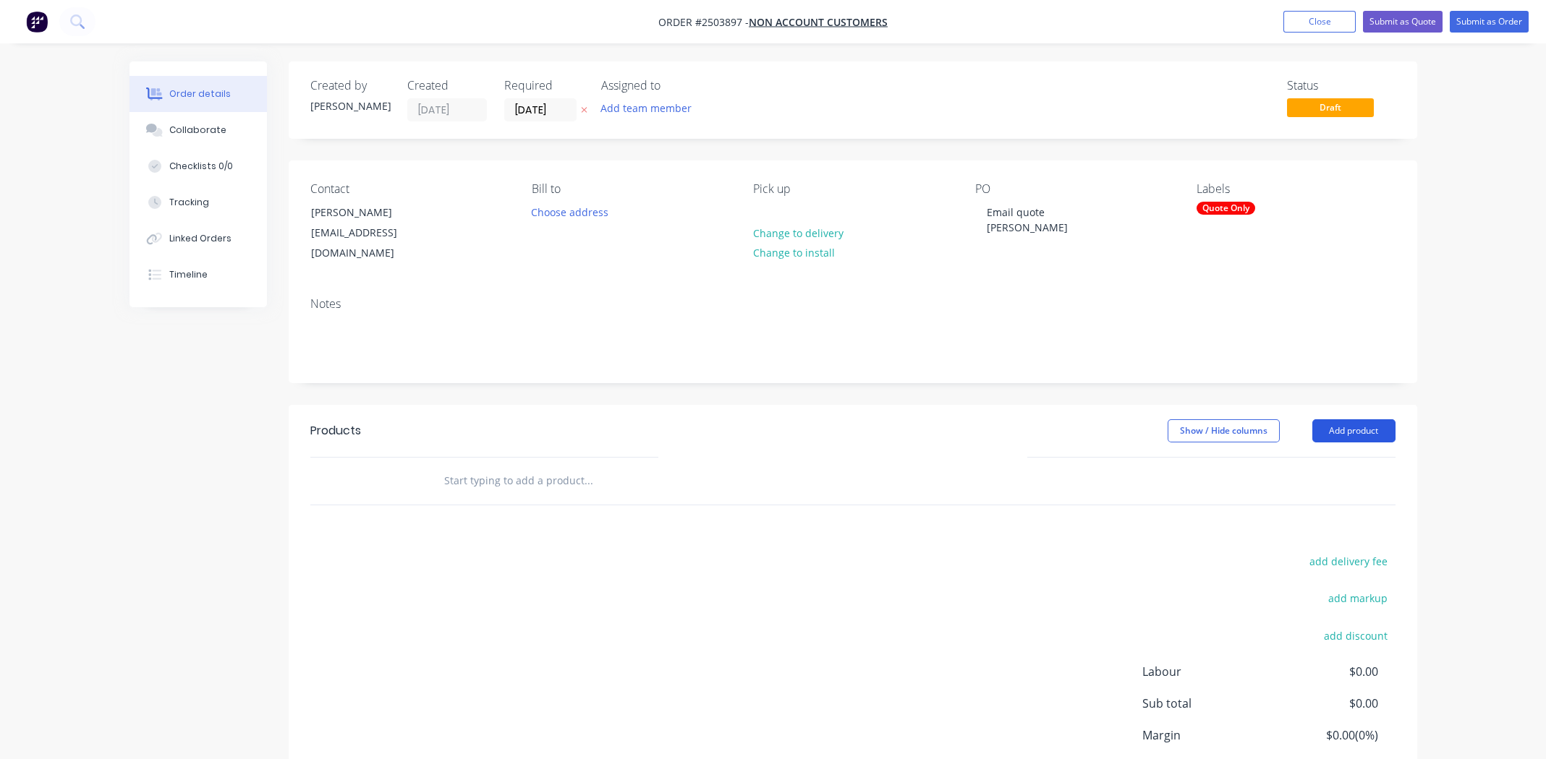
click at [1365, 420] on button "Add product" at bounding box center [1353, 431] width 83 height 23
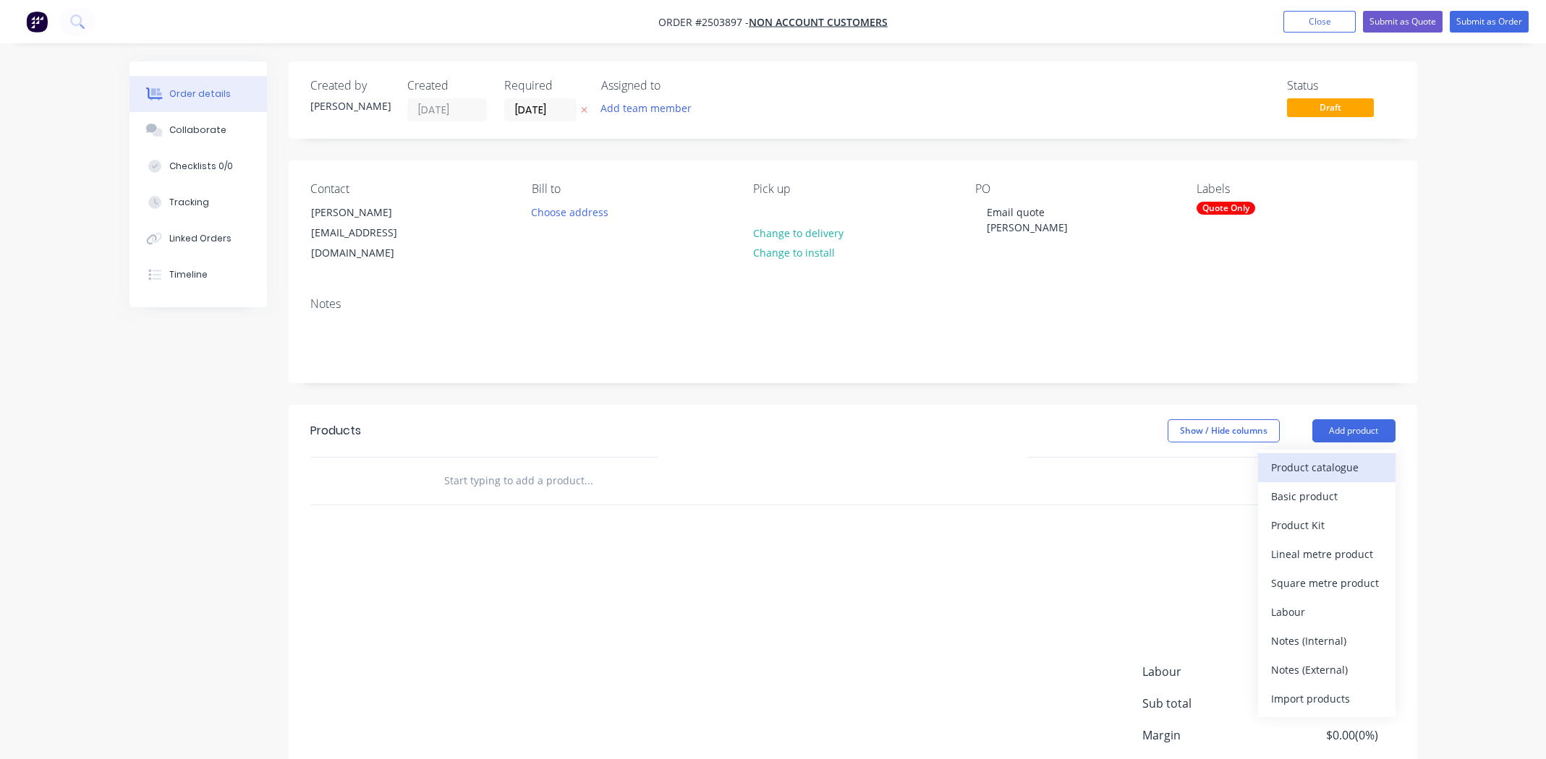
click at [1320, 457] on div "Product catalogue" at bounding box center [1326, 467] width 111 height 21
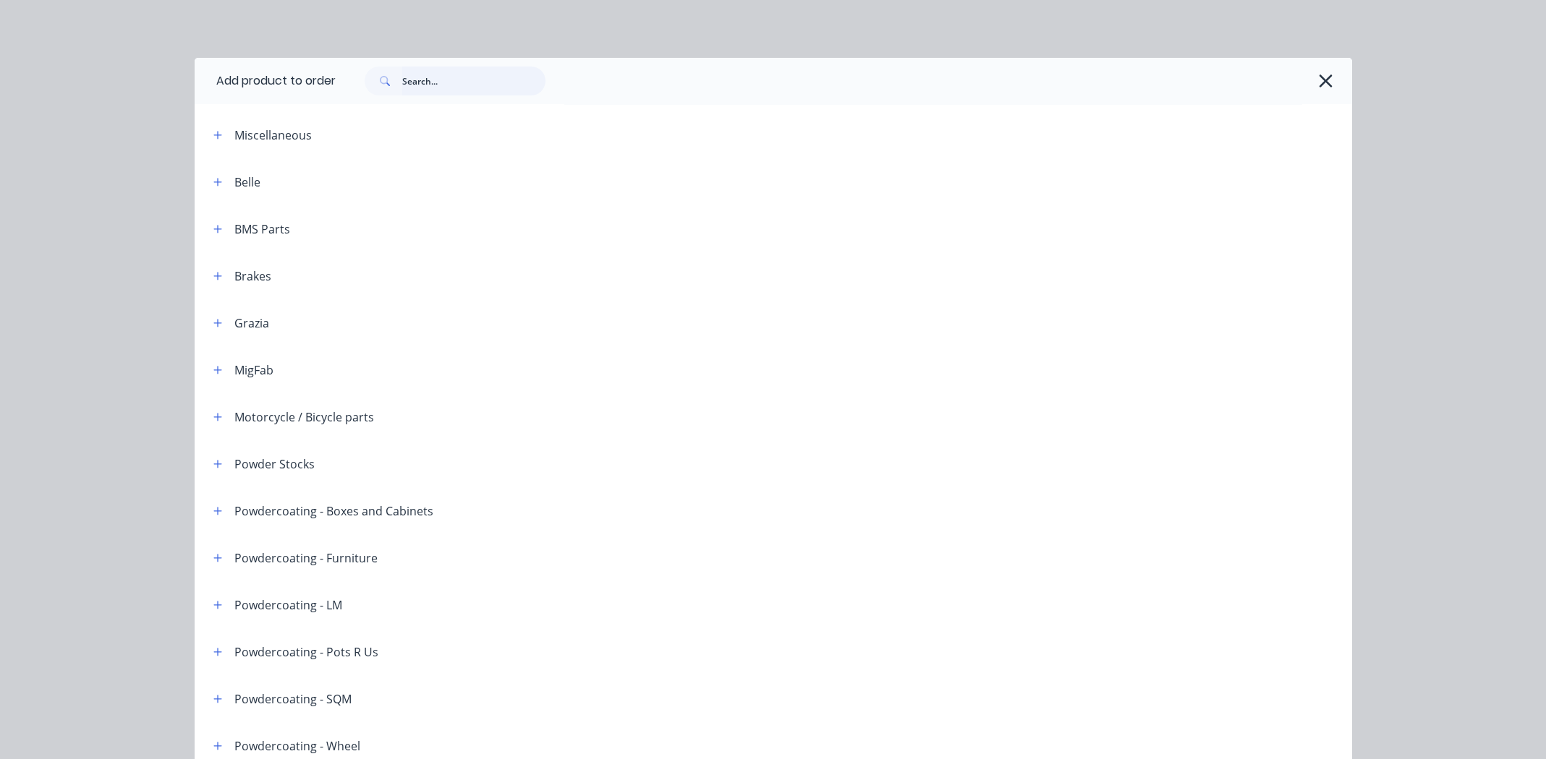
click at [449, 79] on input "text" at bounding box center [473, 81] width 143 height 29
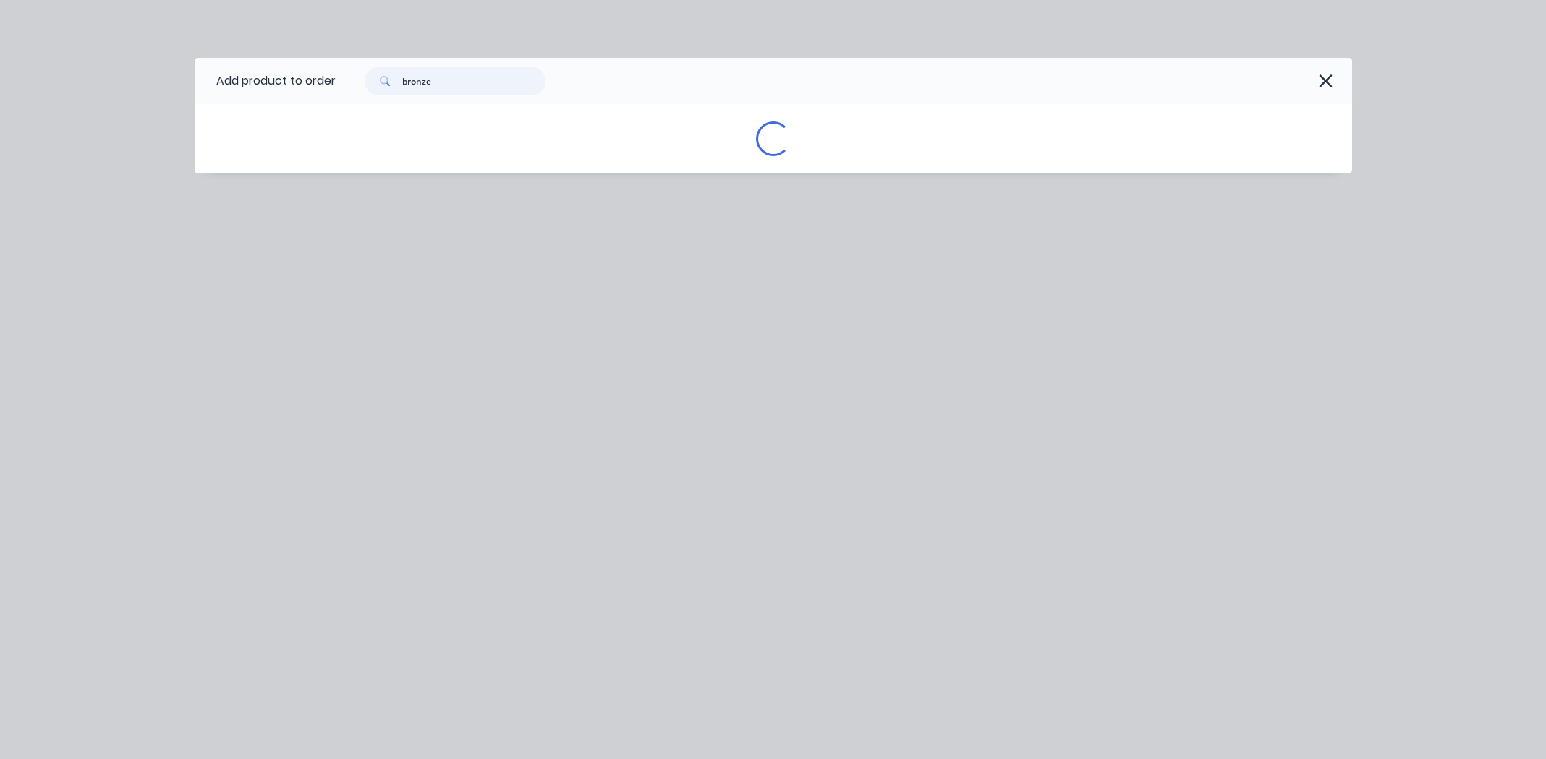
click at [449, 79] on input "bronze" at bounding box center [473, 81] width 143 height 29
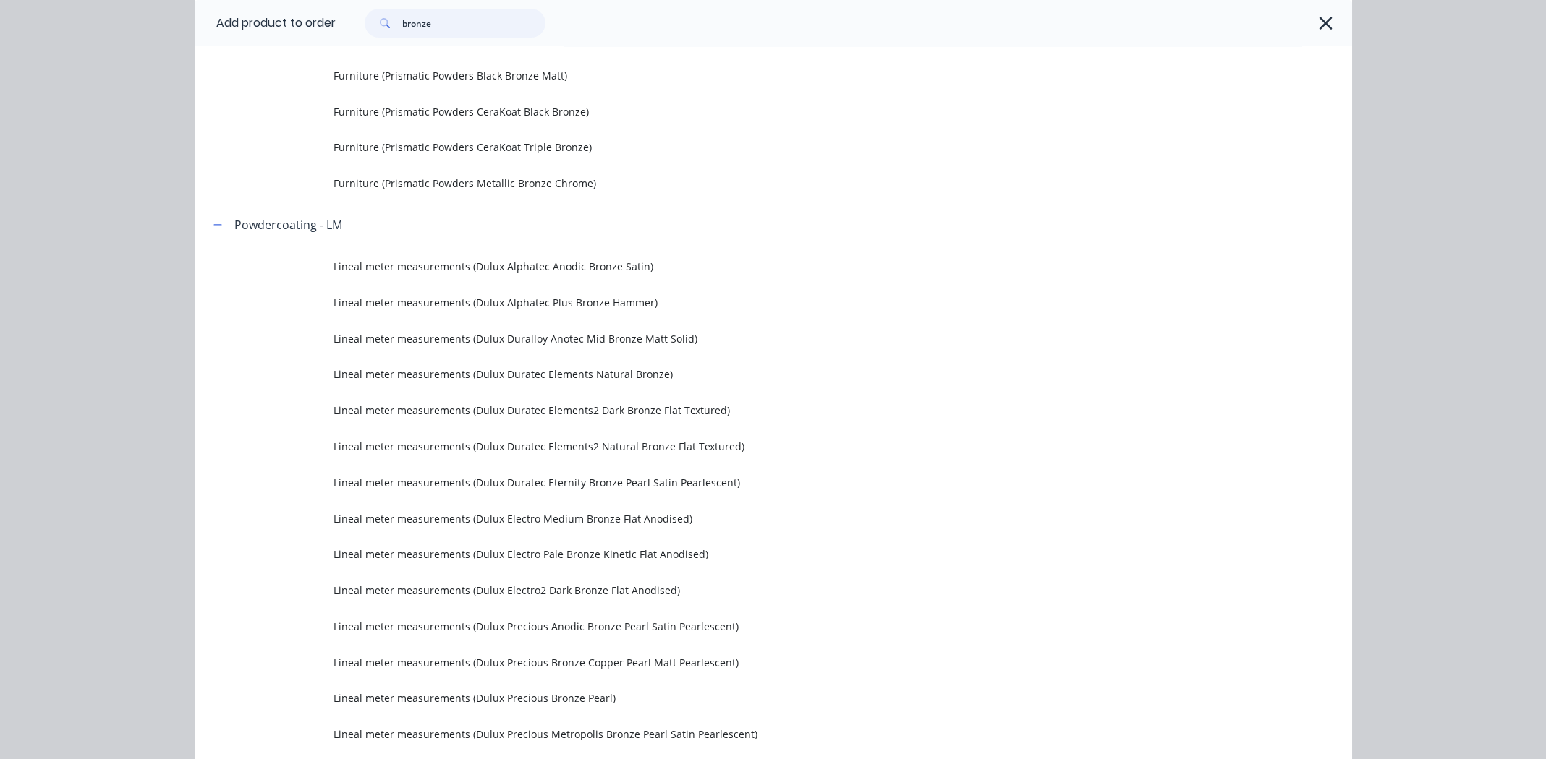
scroll to position [3472, 0]
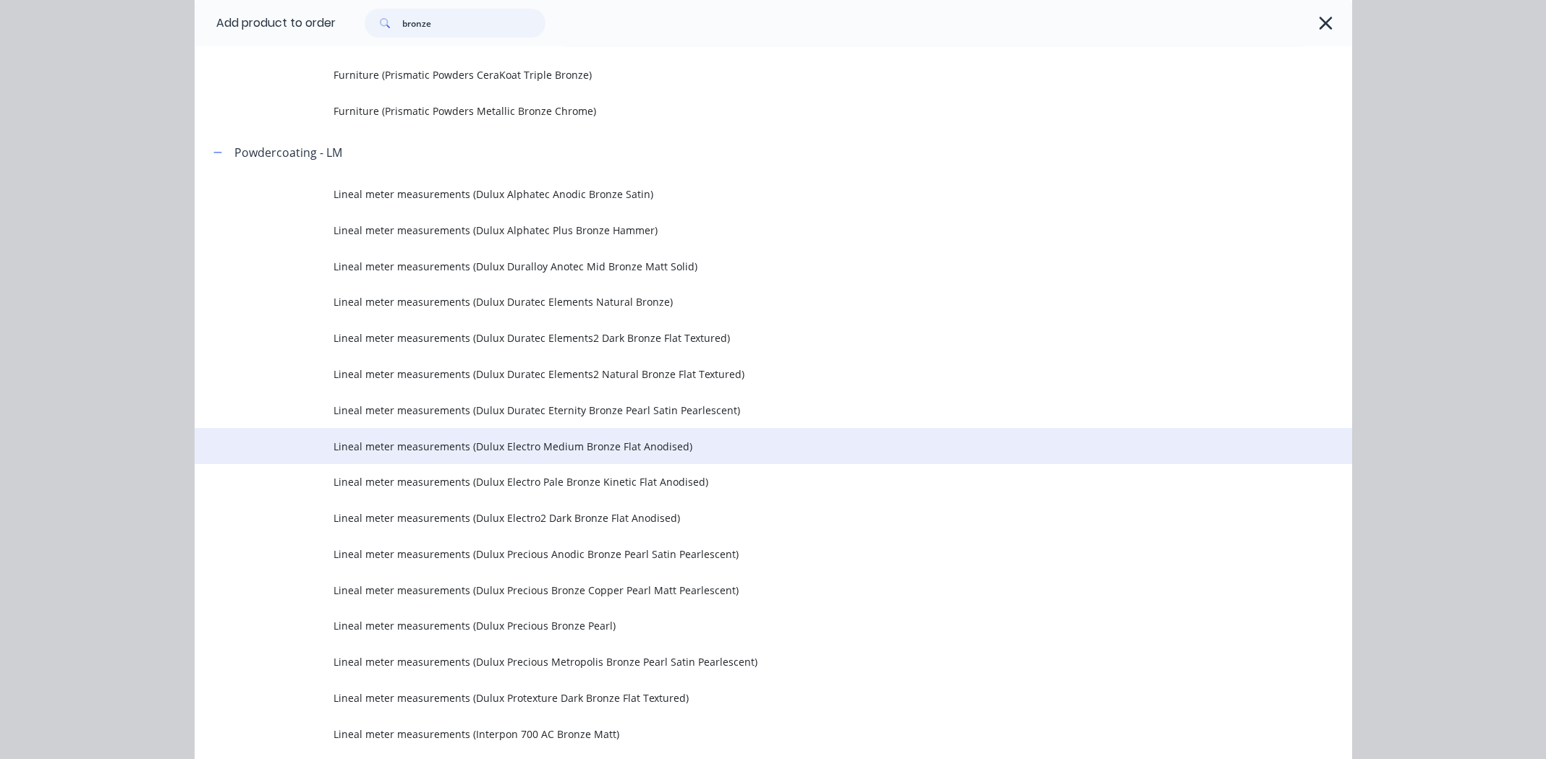
type input "bronze"
click at [472, 446] on span "Lineal meter measurements (Dulux Electro Medium Bronze Flat Anodised)" at bounding box center [740, 446] width 814 height 15
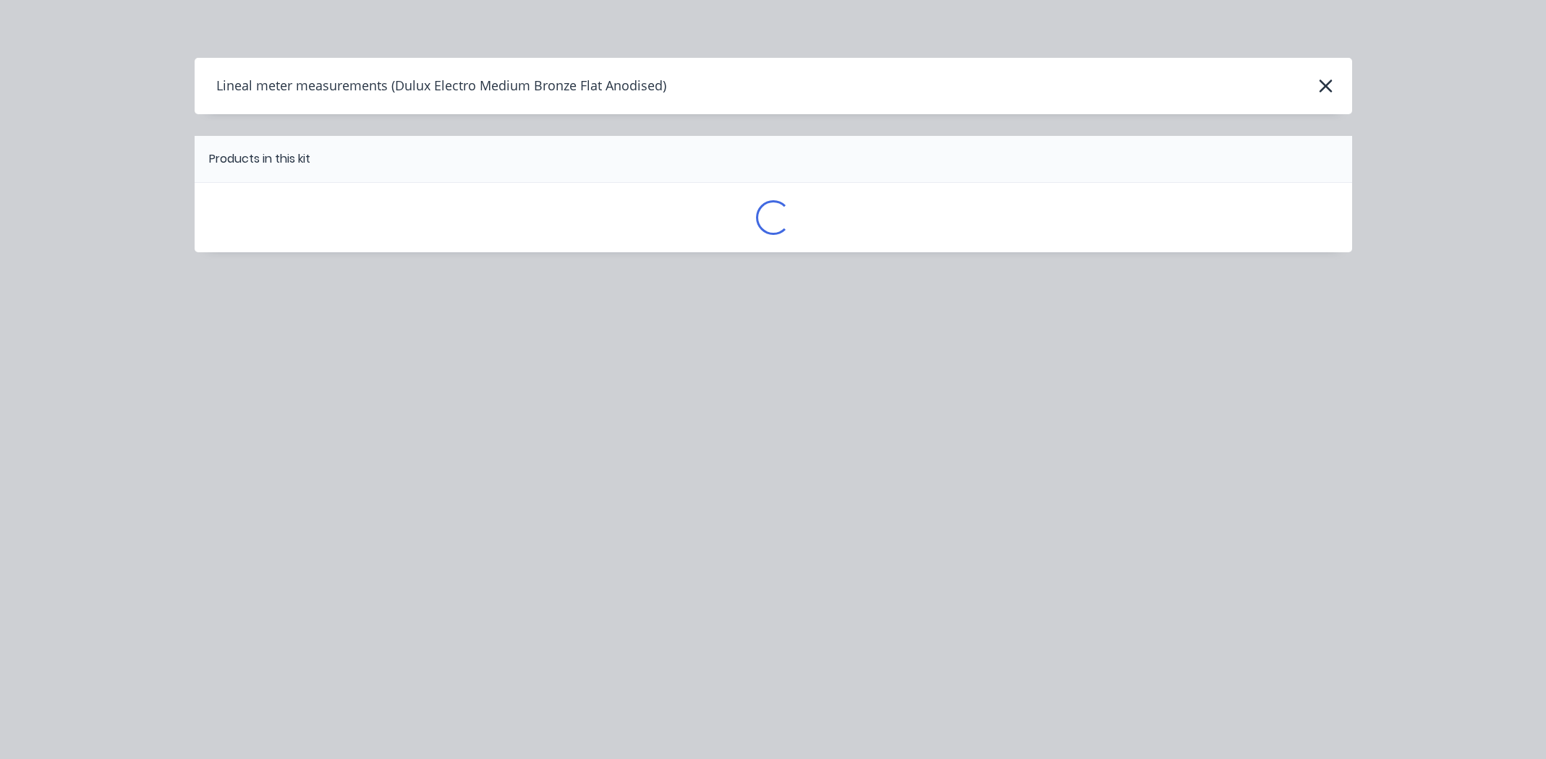
scroll to position [0, 0]
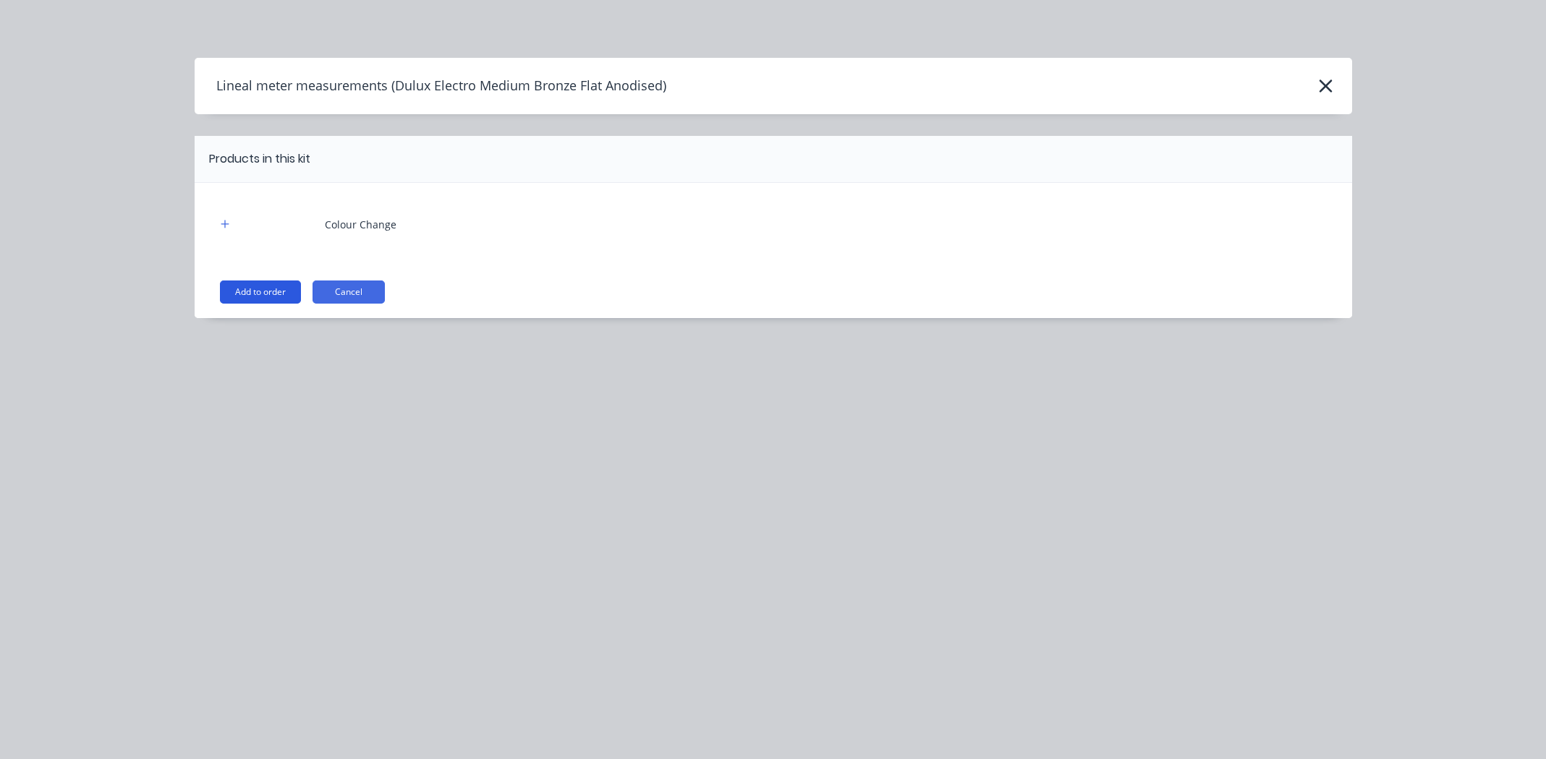
click at [243, 286] on button "Add to order" at bounding box center [260, 292] width 81 height 23
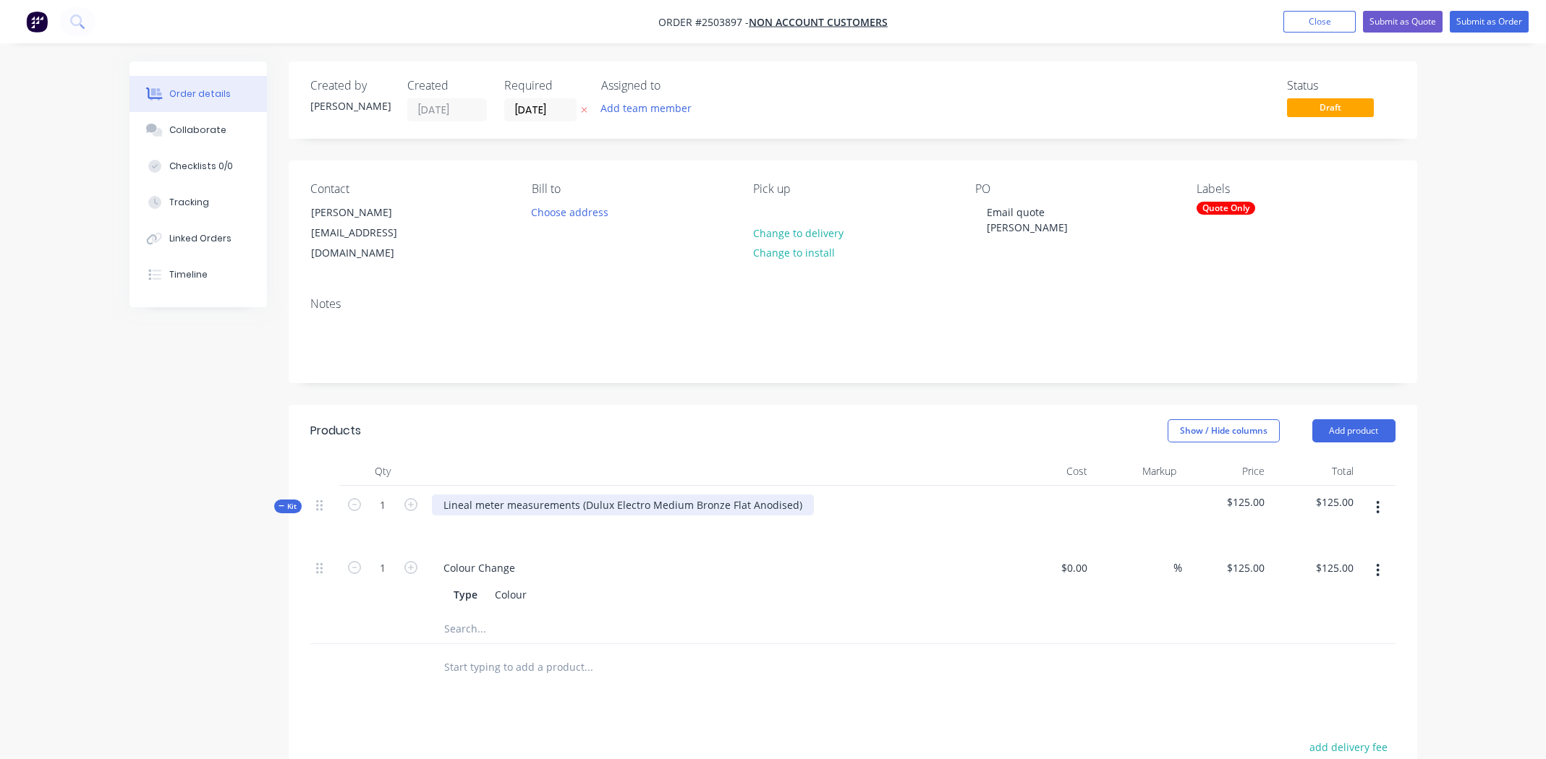
click at [580, 495] on div "Lineal meter measurements (Dulux Electro Medium Bronze Flat Anodised)" at bounding box center [623, 505] width 382 height 21
click at [657, 495] on div "Dulux Electro Medium Bronze Flat Anodised)" at bounding box center [551, 505] width 239 height 21
click at [1376, 500] on icon "button" at bounding box center [1378, 508] width 4 height 16
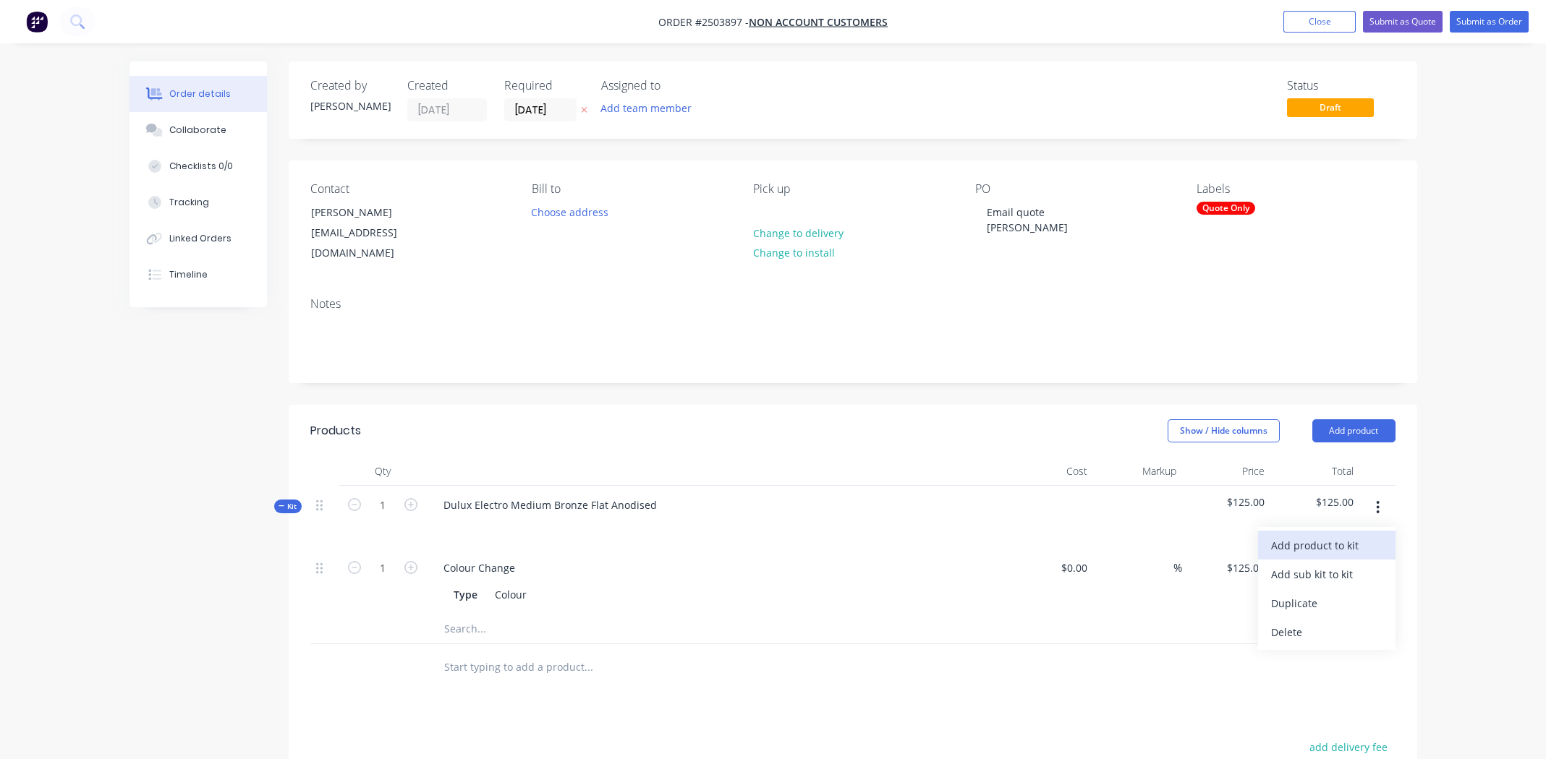
click at [1345, 535] on div "Add product to kit" at bounding box center [1326, 545] width 111 height 21
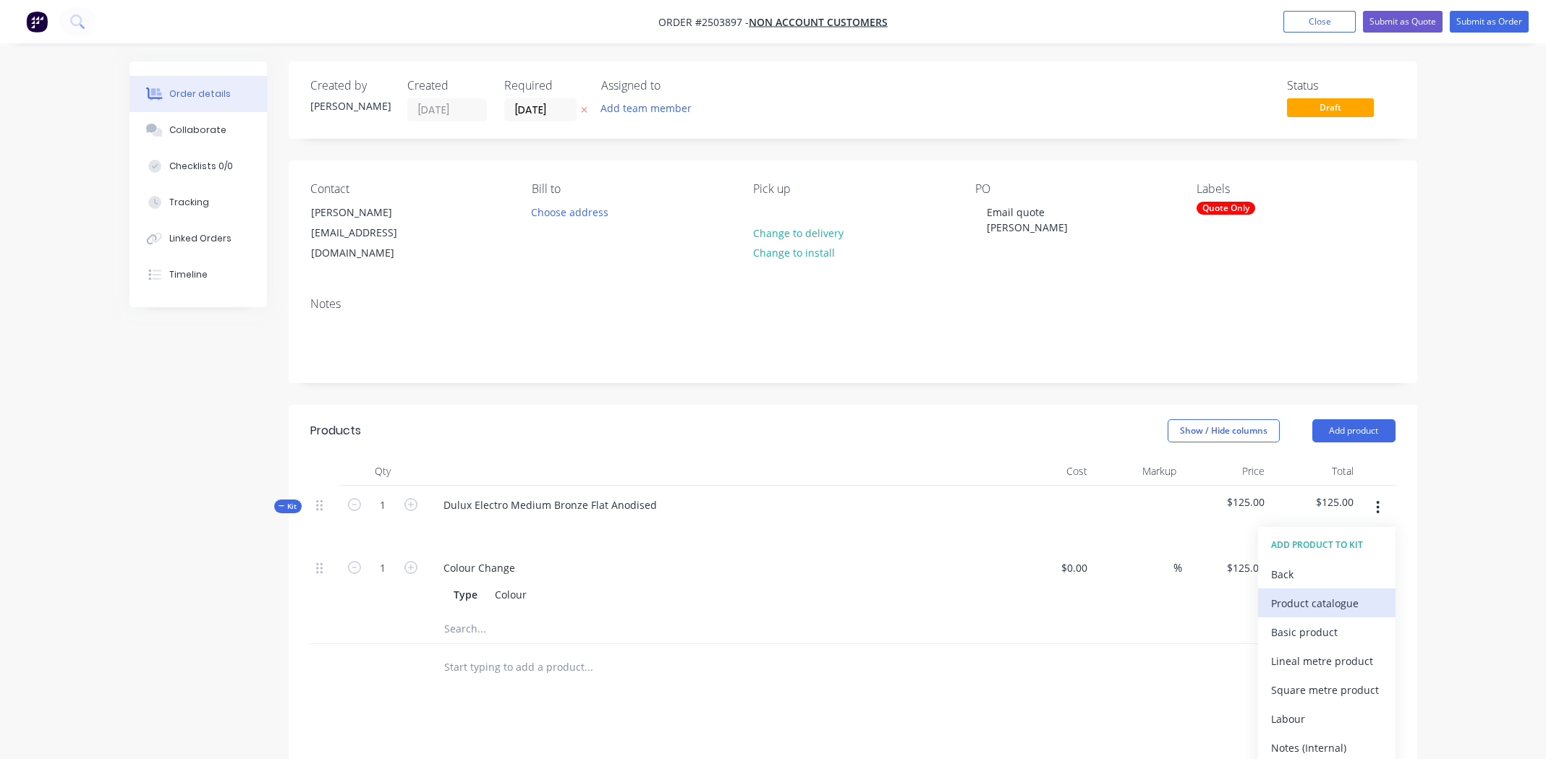
click at [1325, 593] on div "Product catalogue" at bounding box center [1326, 603] width 111 height 21
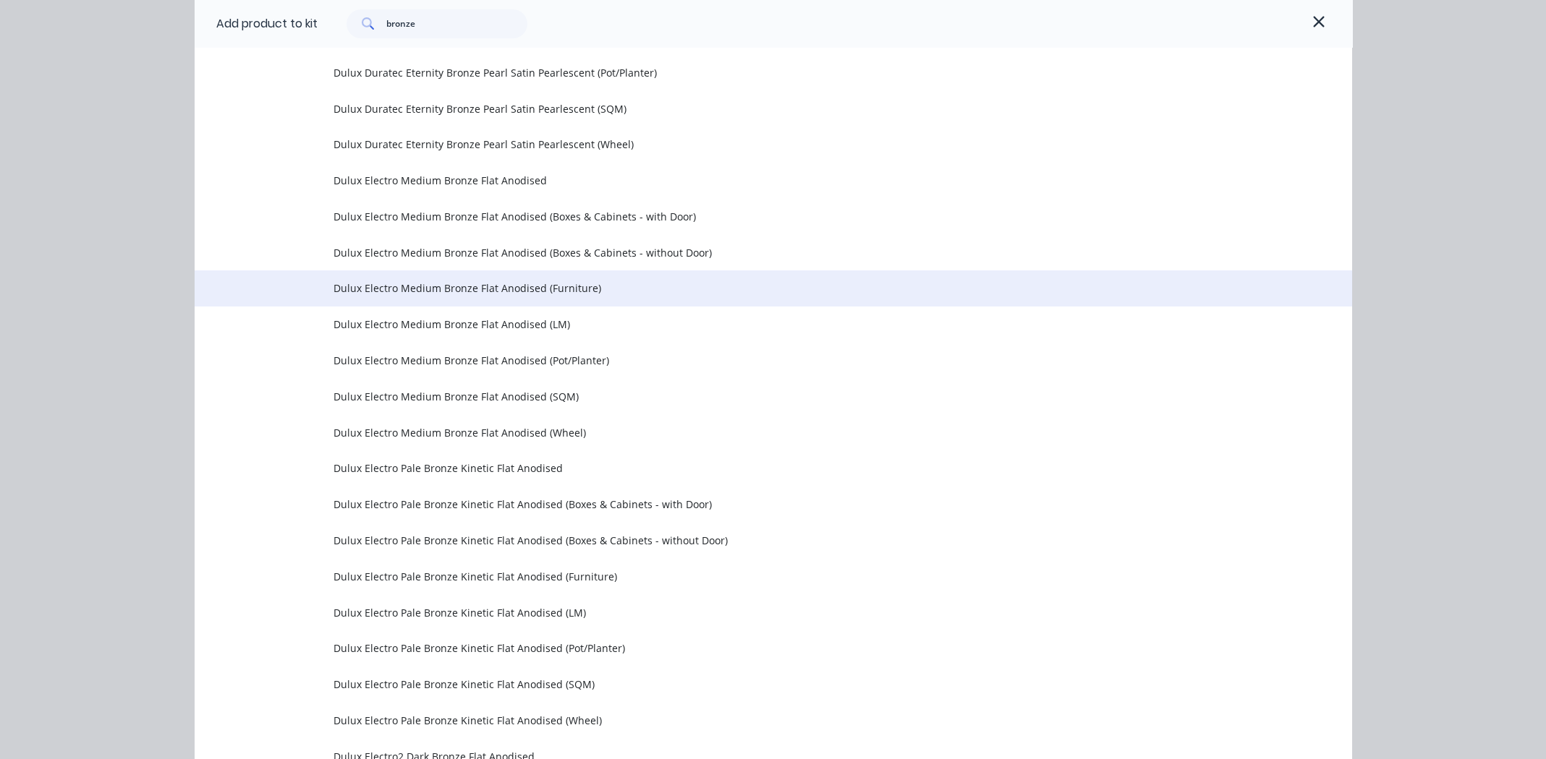
scroll to position [2676, 0]
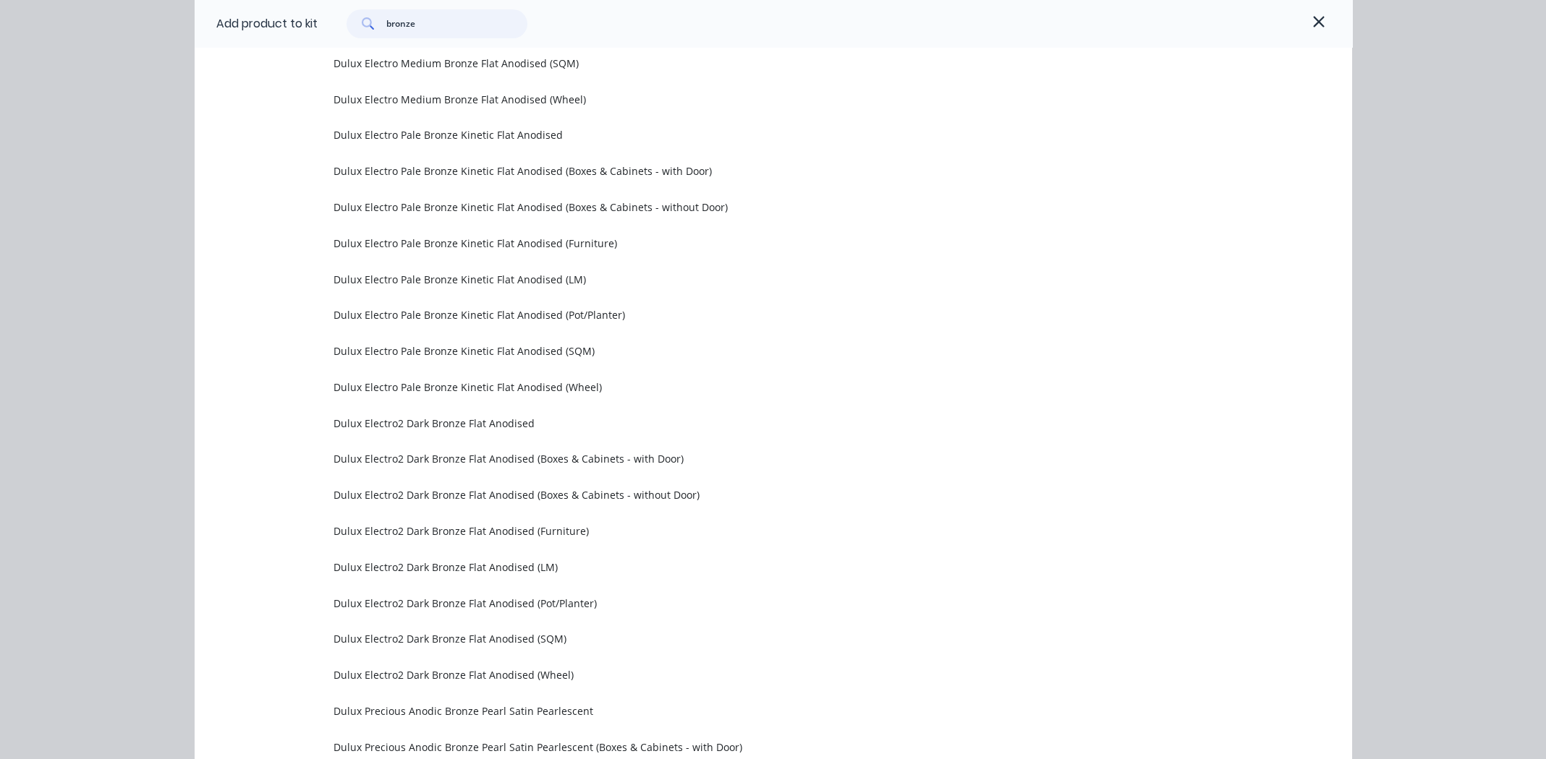
click at [447, 22] on input "bronze" at bounding box center [456, 23] width 141 height 29
paste input "[EMAIL_ADDRESS][DOMAIN_NAME]"
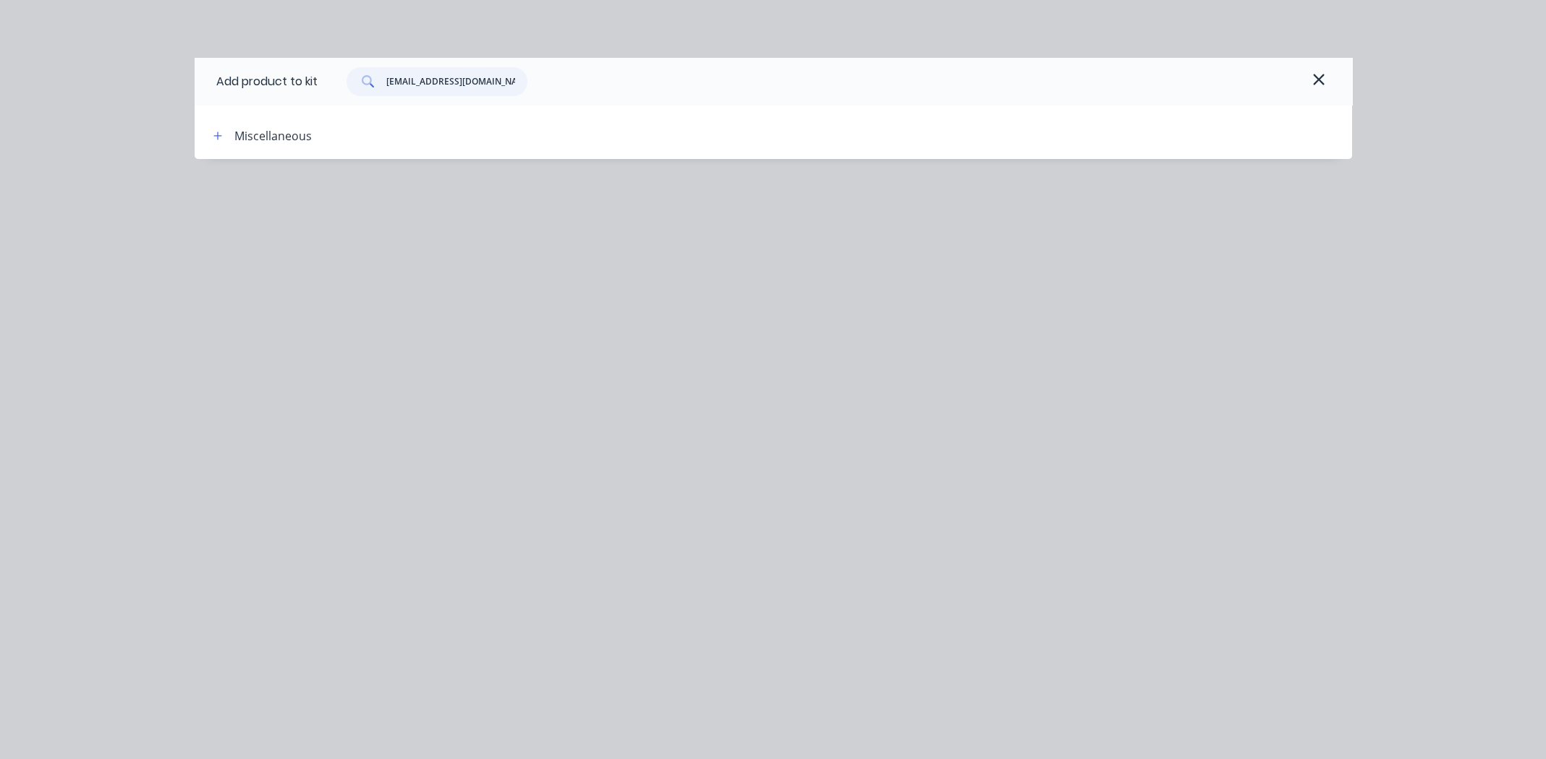
drag, startPoint x: 497, startPoint y: 80, endPoint x: 384, endPoint y: 76, distance: 112.9
click at [384, 76] on div "[EMAIL_ADDRESS][DOMAIN_NAME]" at bounding box center [436, 81] width 181 height 29
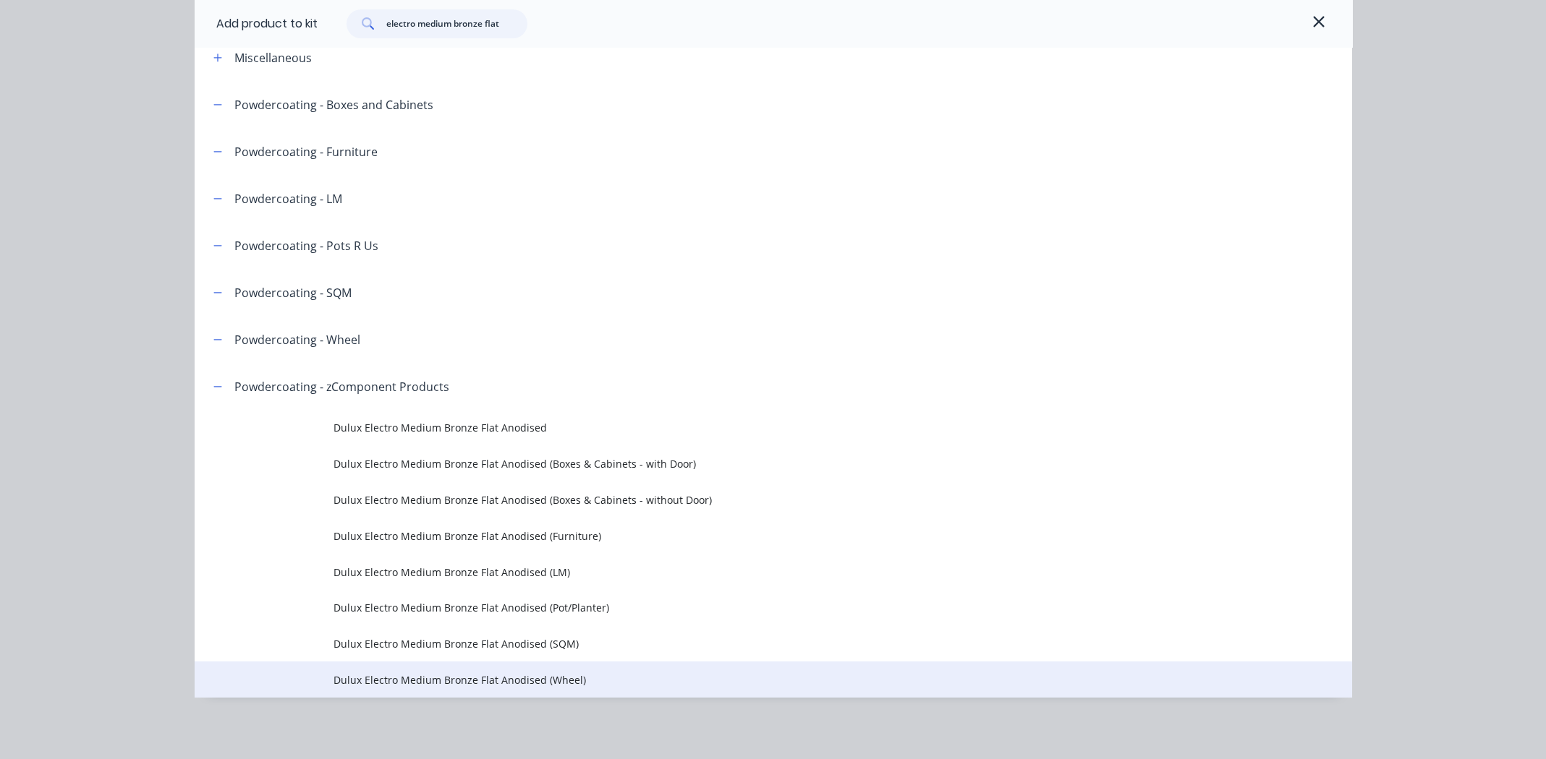
scroll to position [80, 0]
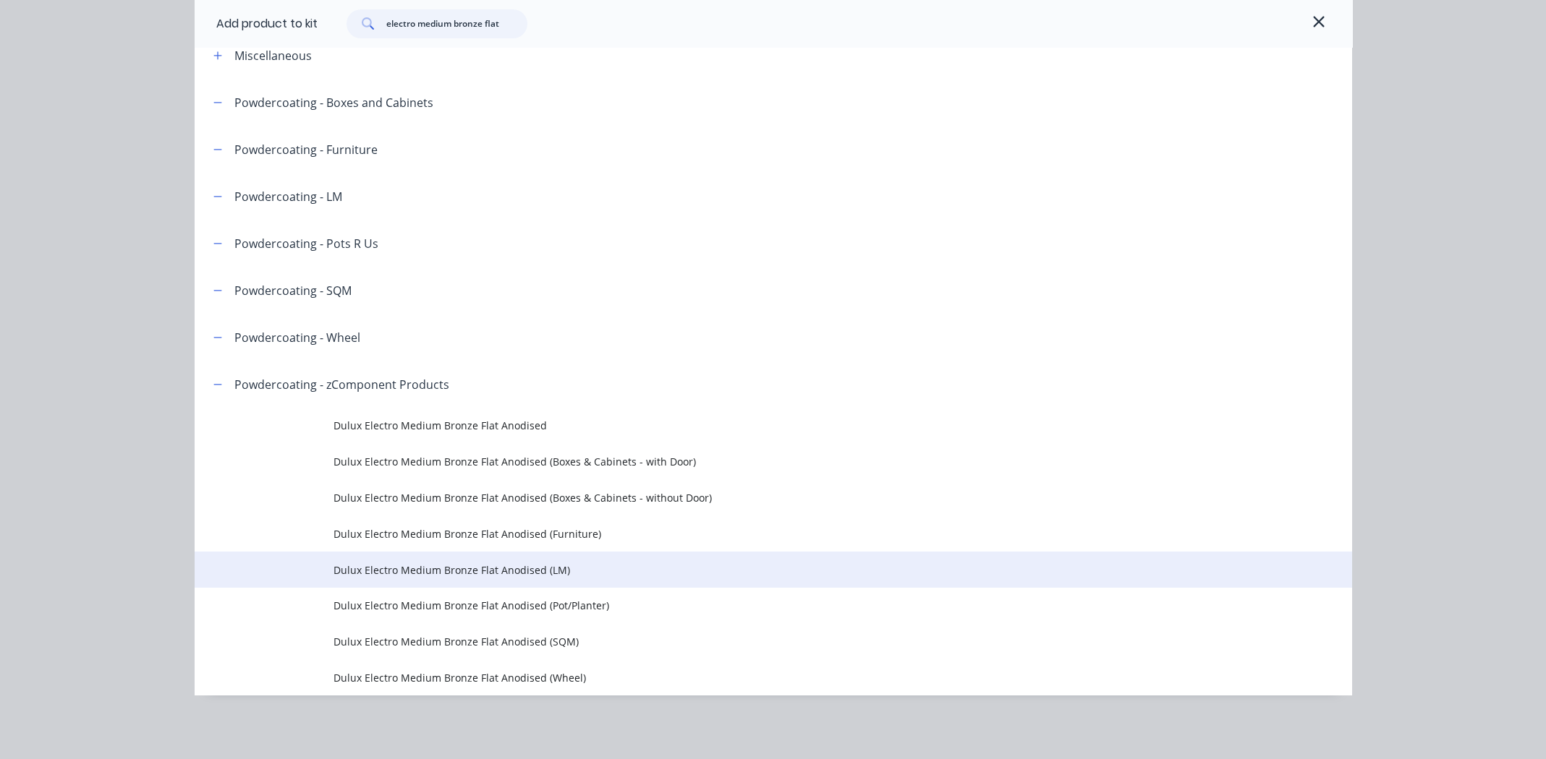
type input "electro medium bronze flat"
click at [460, 569] on span "Dulux Electro Medium Bronze Flat Anodised (LM)" at bounding box center [740, 570] width 814 height 15
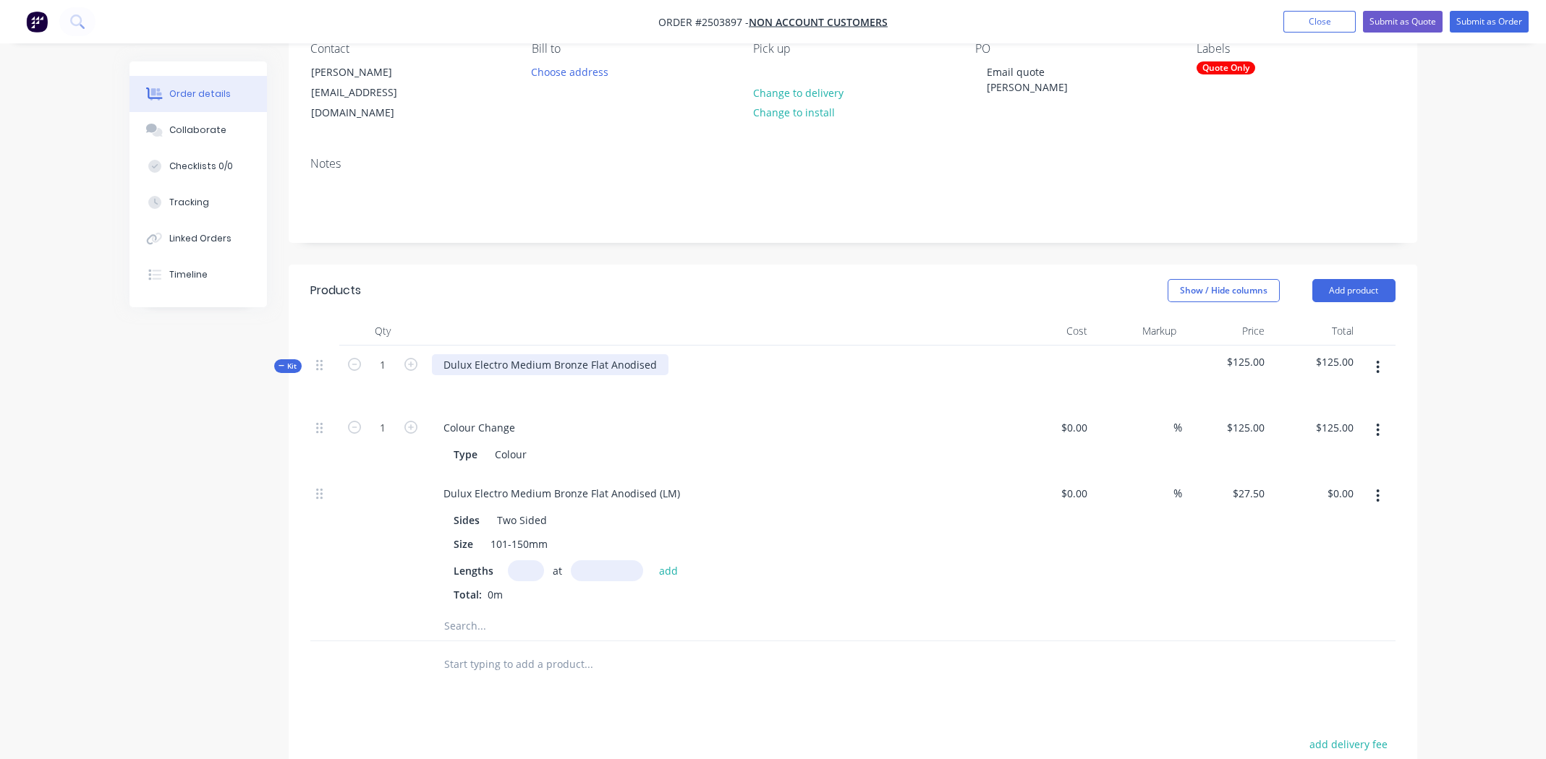
scroll to position [217, 0]
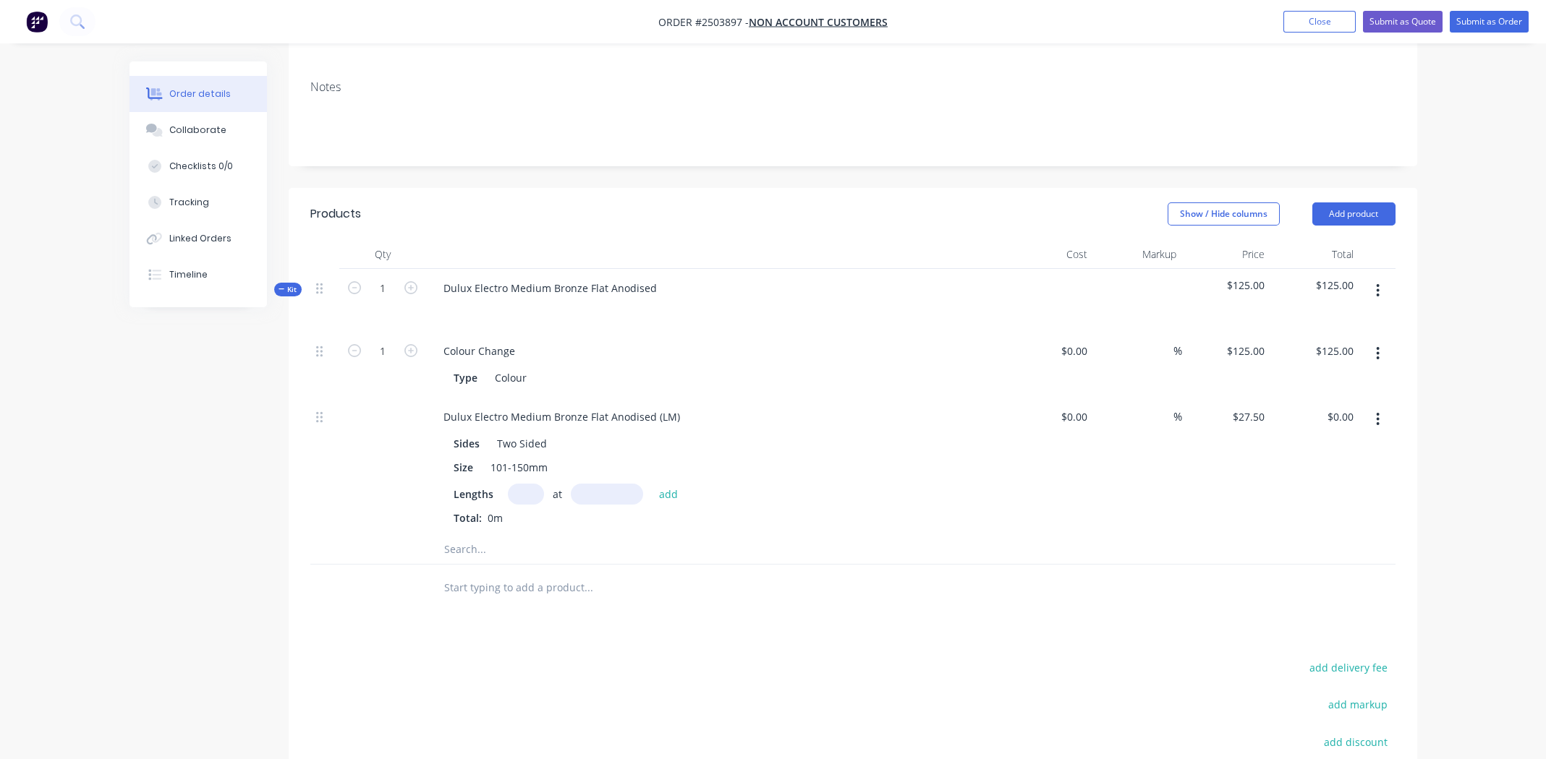
click at [527, 484] on input "text" at bounding box center [526, 494] width 36 height 21
type input "1"
type input "48000mm"
click at [660, 484] on button "add" at bounding box center [669, 494] width 34 height 20
type input "$1,320.00"
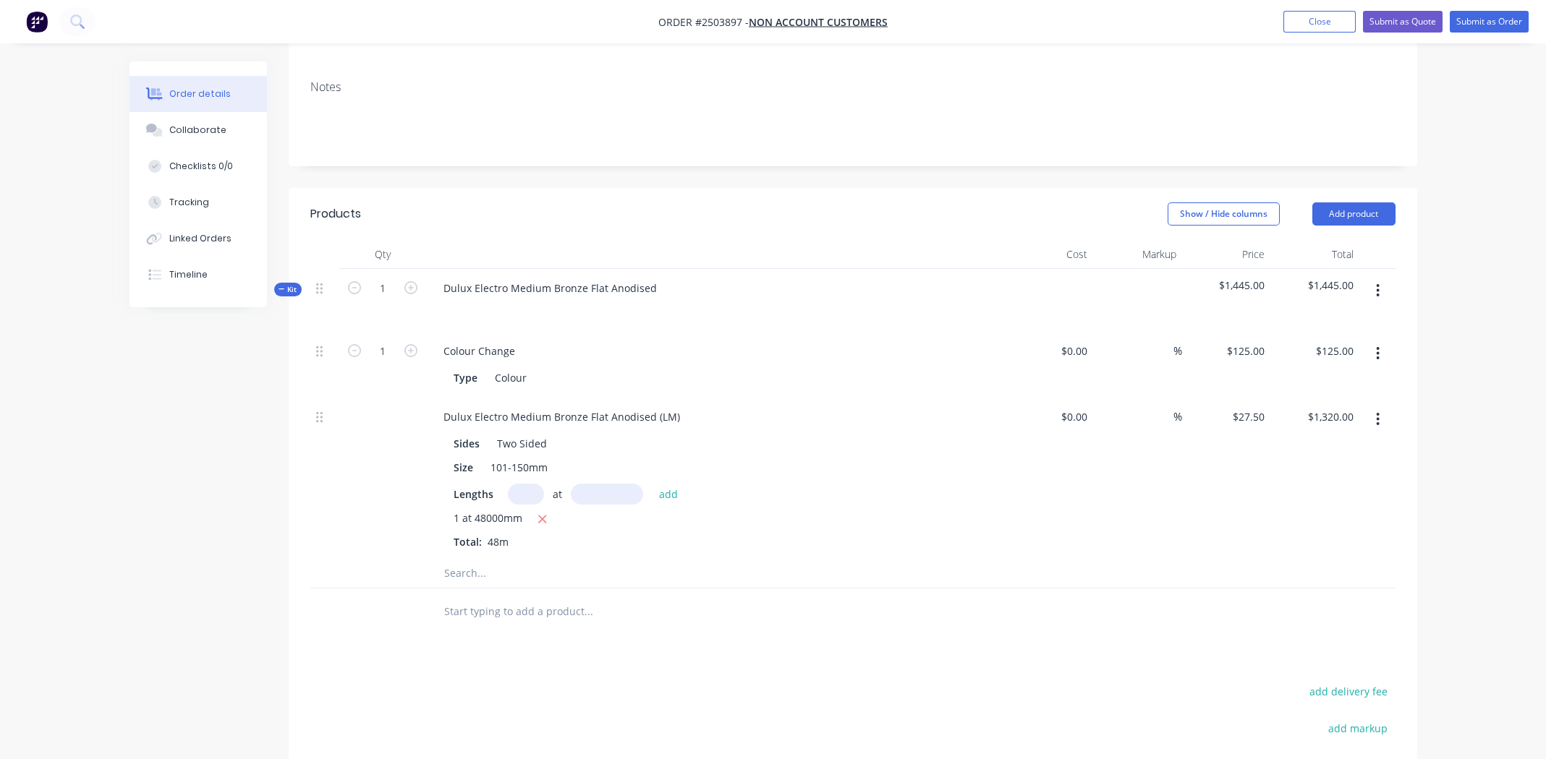
click at [1379, 284] on icon "button" at bounding box center [1377, 290] width 3 height 13
click at [1329, 318] on div "Add product to kit" at bounding box center [1326, 328] width 111 height 21
click at [1336, 376] on div "Product catalogue" at bounding box center [1326, 386] width 111 height 21
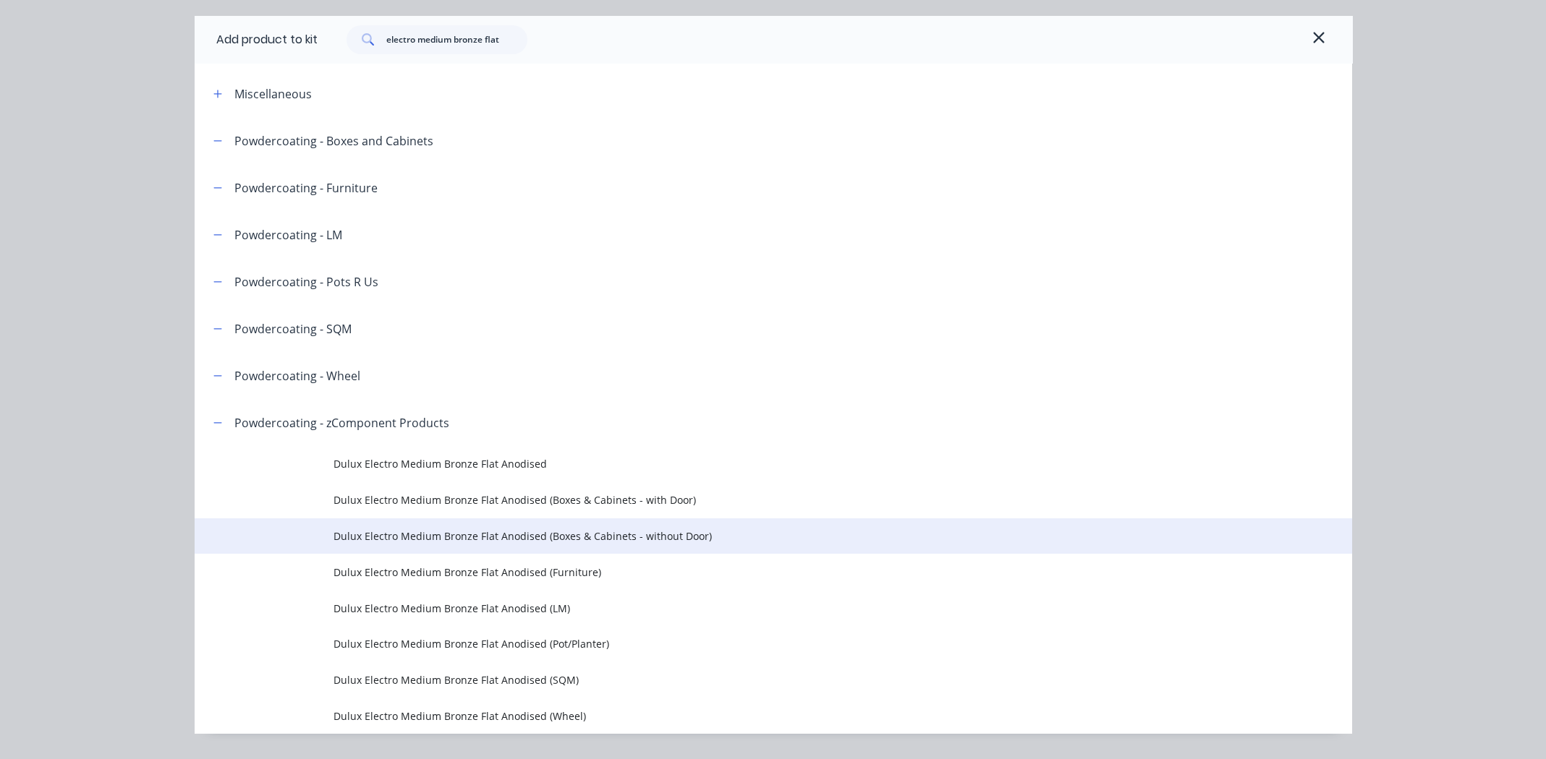
scroll to position [80, 0]
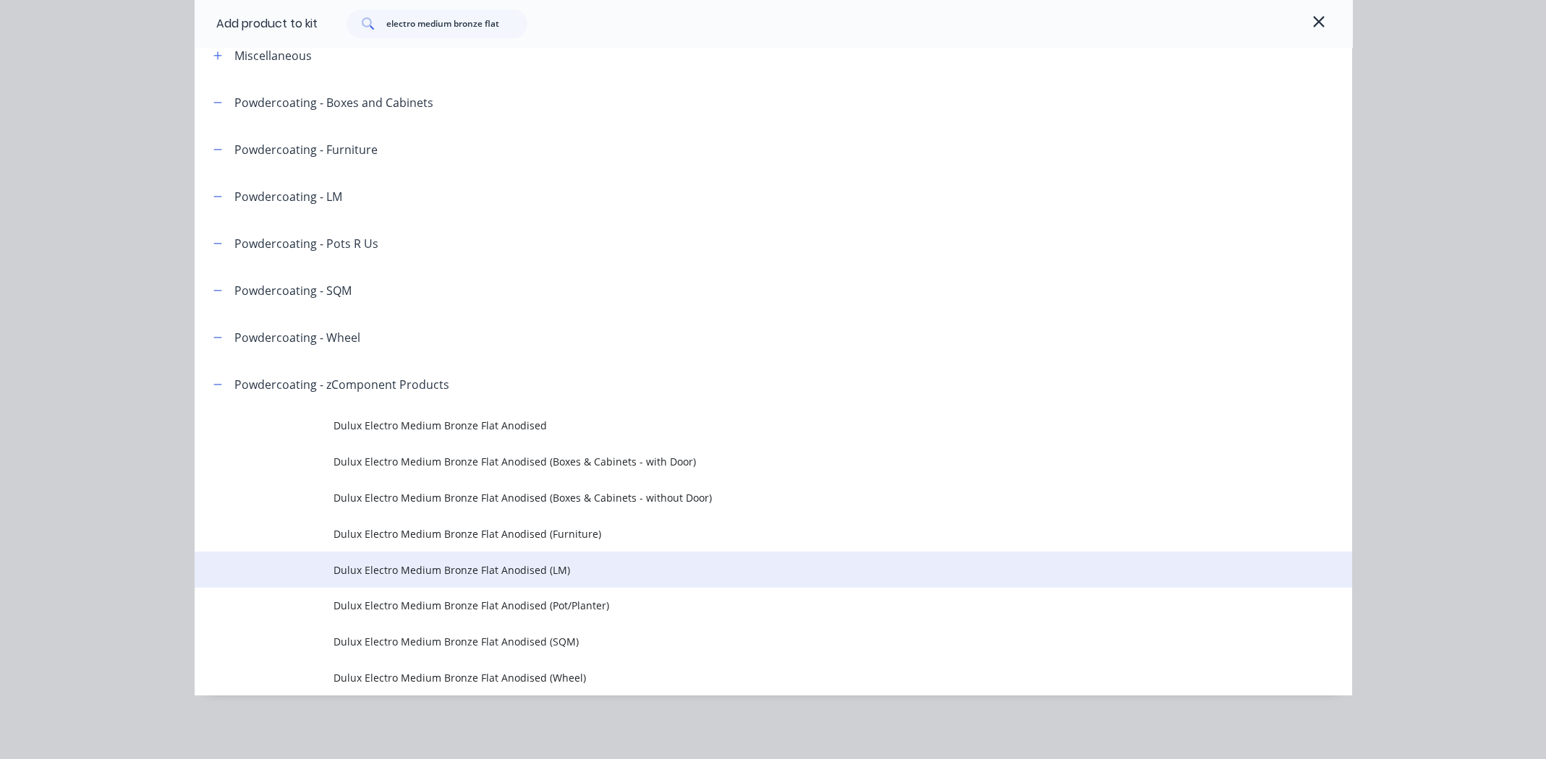
click at [482, 566] on span "Dulux Electro Medium Bronze Flat Anodised (LM)" at bounding box center [740, 570] width 814 height 15
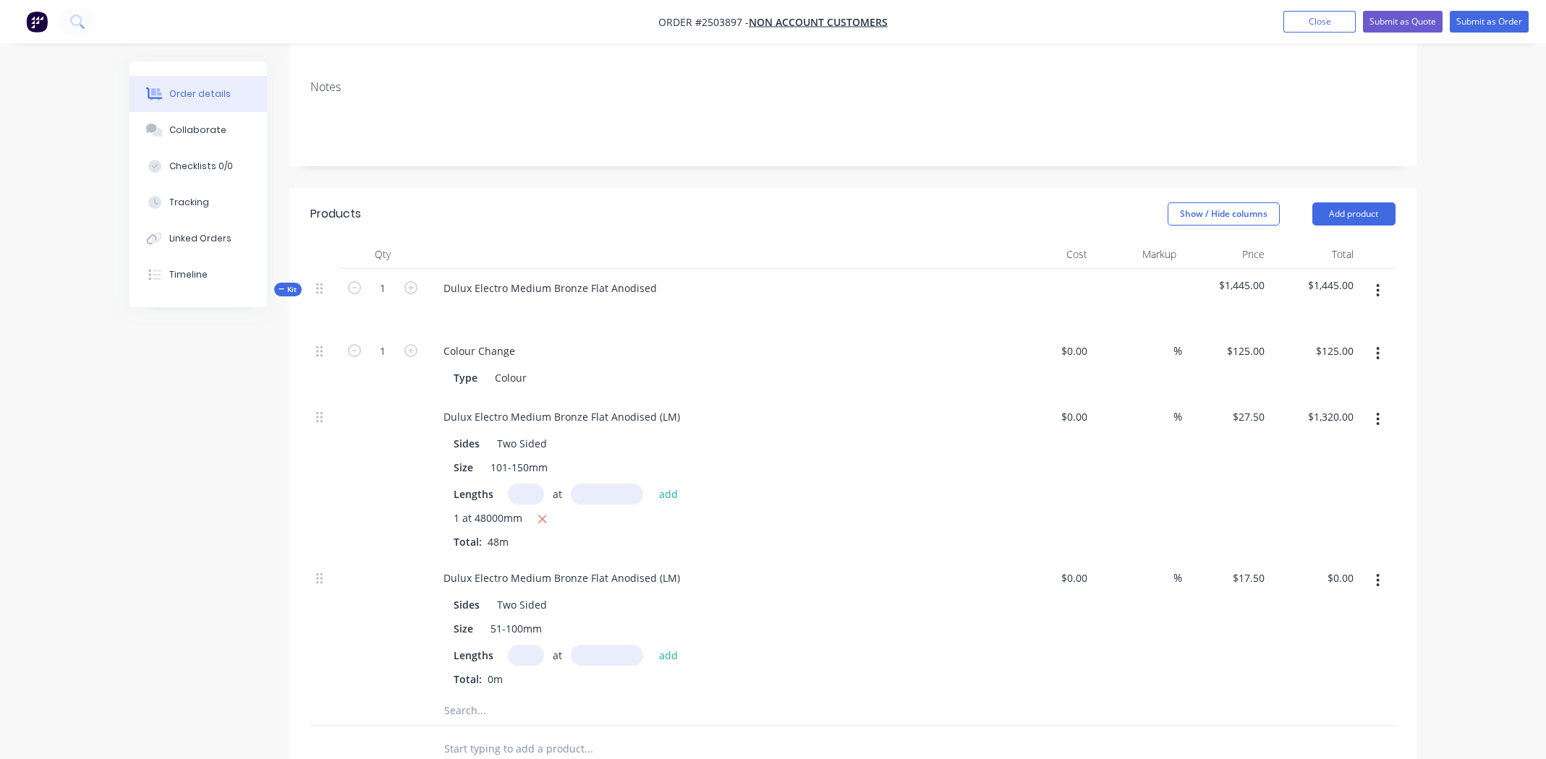
click at [523, 645] on input "text" at bounding box center [526, 655] width 36 height 21
type input "16"
type input "1000mm"
click at [663, 645] on button "add" at bounding box center [669, 655] width 34 height 20
type input "$280.00"
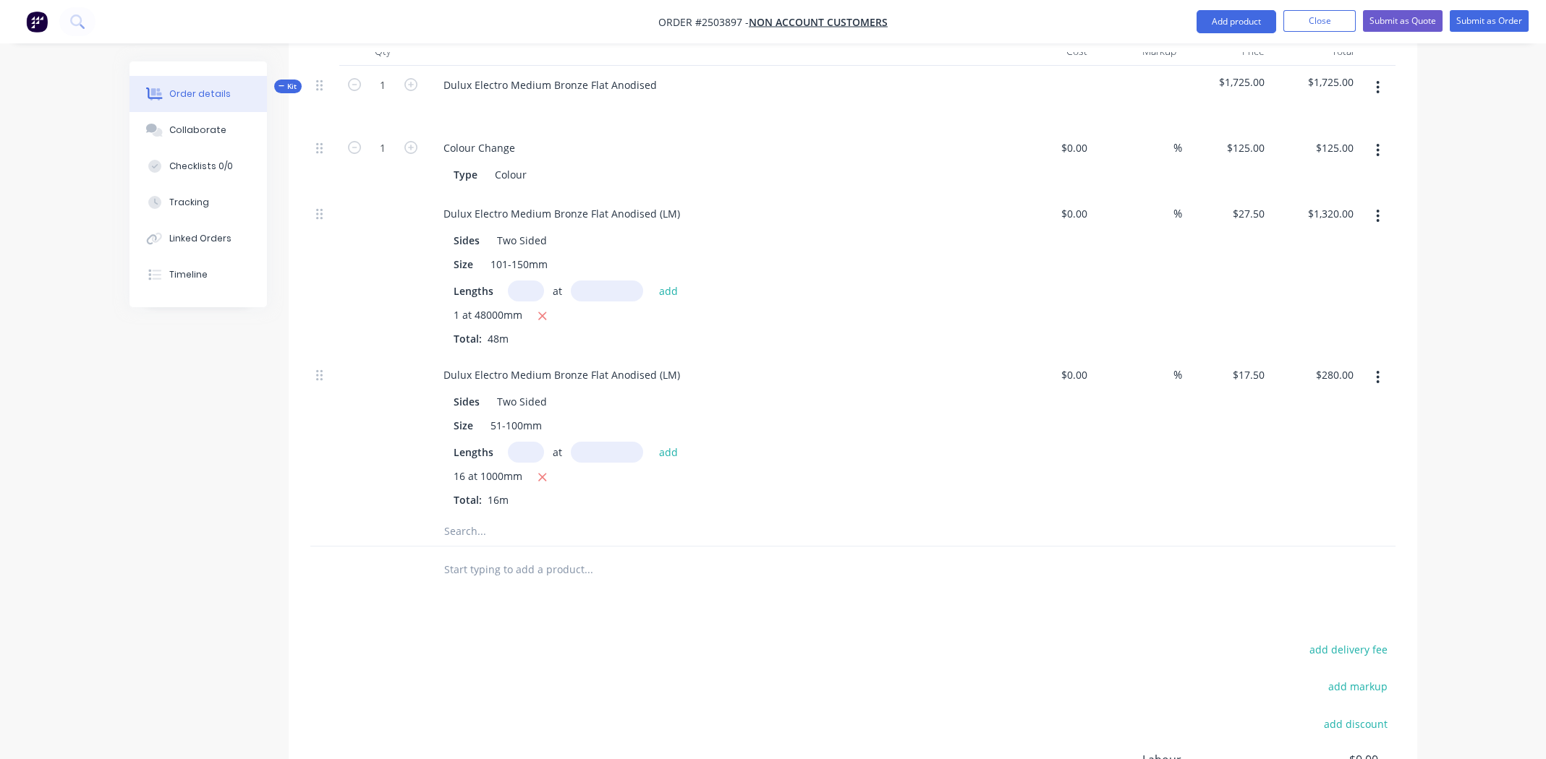
scroll to position [434, 0]
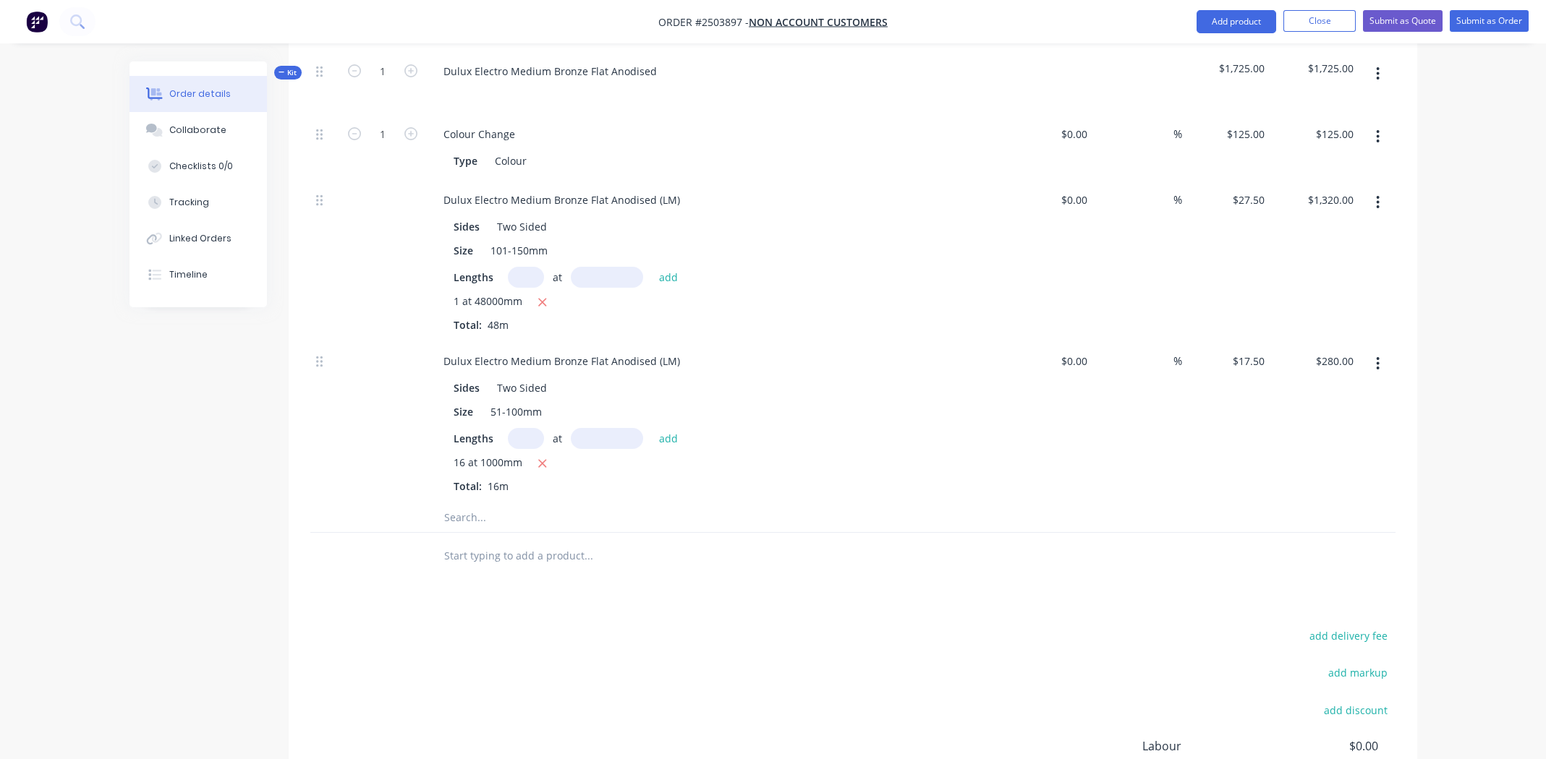
click at [909, 248] on div "Sides Two Sided Size 101-150mm Lengths at add 1 at 48000mm Total: 48m" at bounding box center [715, 272] width 567 height 119
click at [1377, 195] on icon "button" at bounding box center [1378, 203] width 4 height 16
click at [1333, 288] on div "Delete" at bounding box center [1326, 298] width 111 height 21
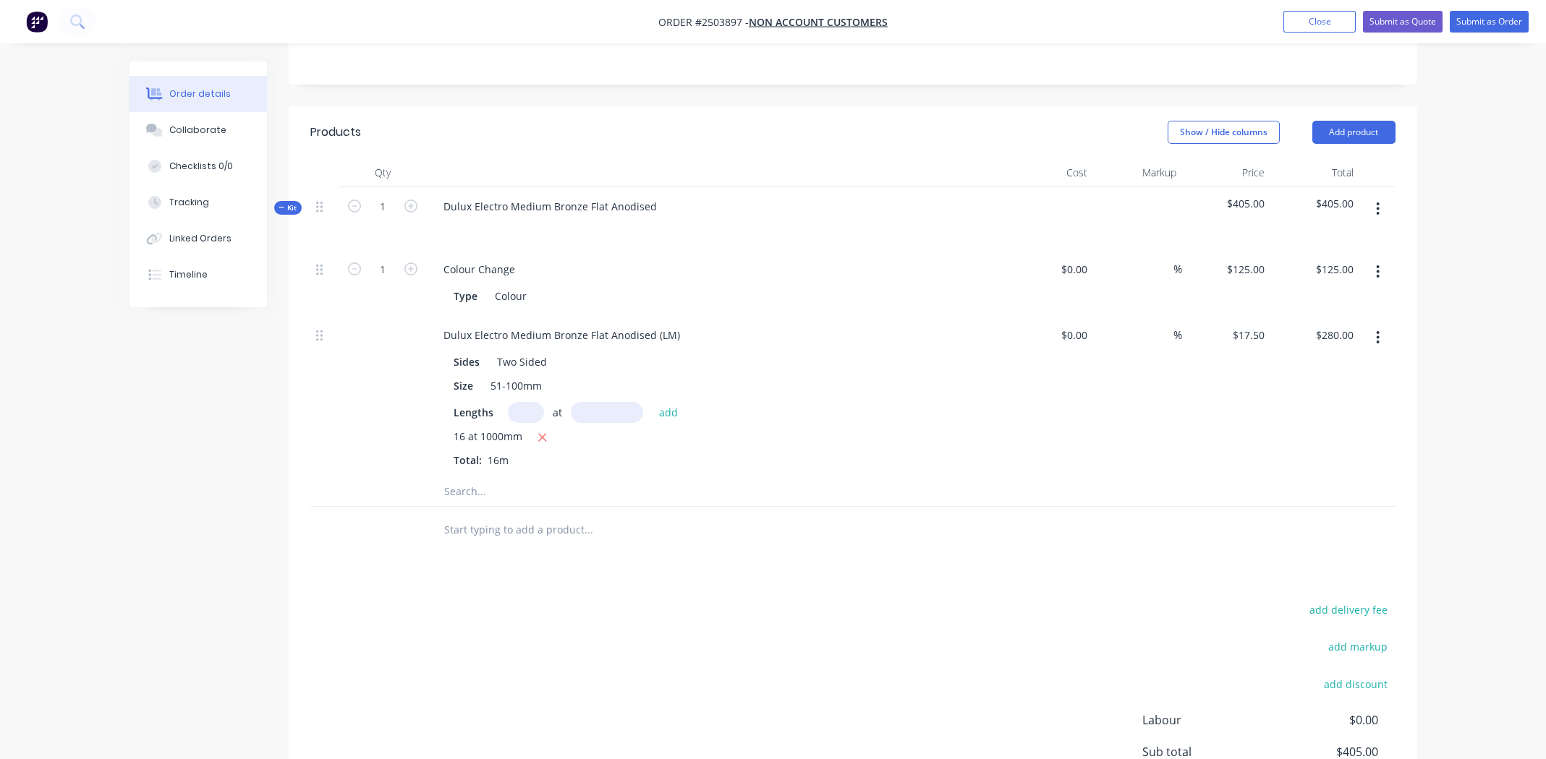
scroll to position [289, 0]
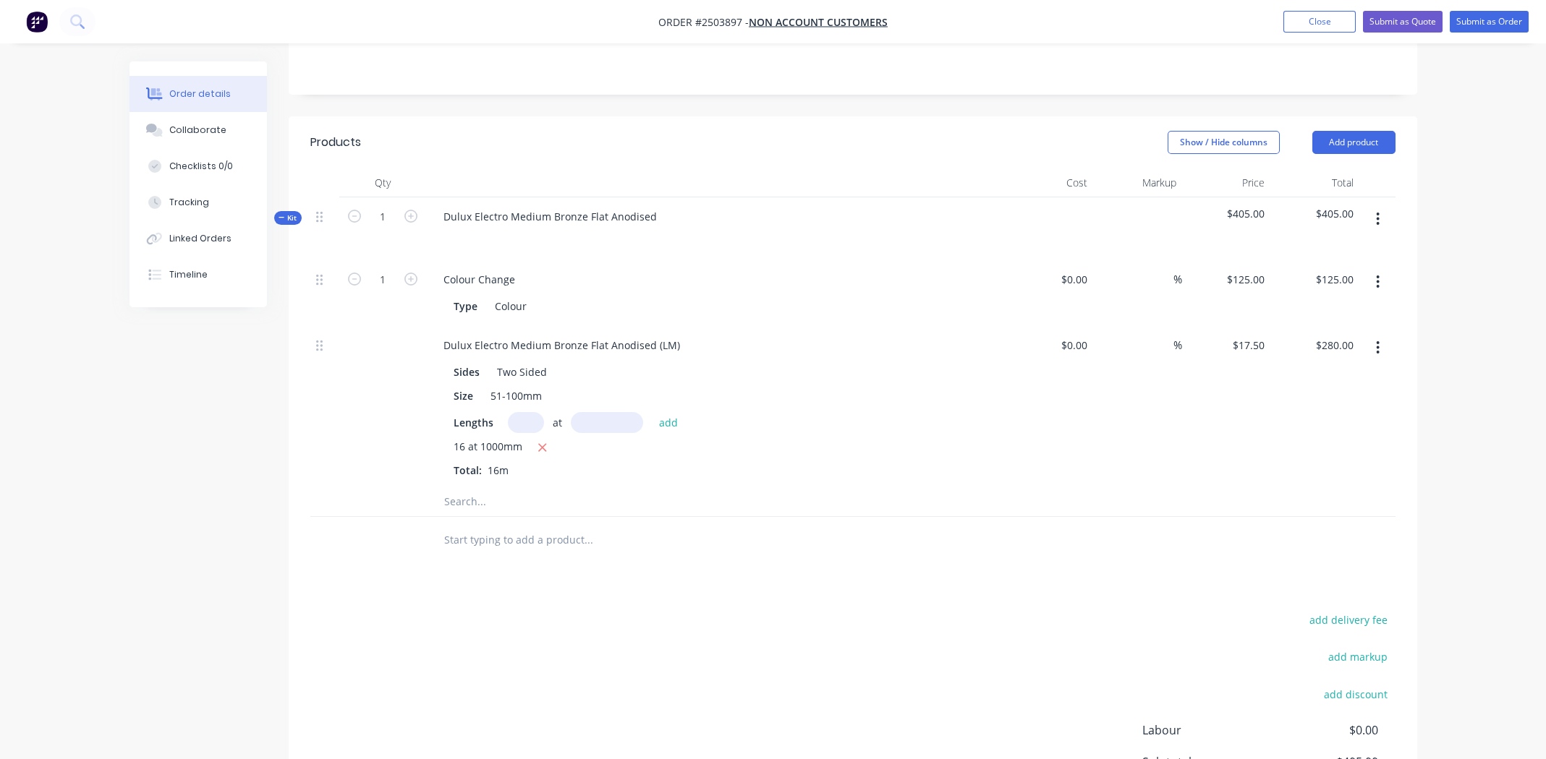
click at [1374, 206] on button "button" at bounding box center [1378, 219] width 34 height 26
click at [1347, 247] on div "Add product to kit" at bounding box center [1326, 257] width 111 height 21
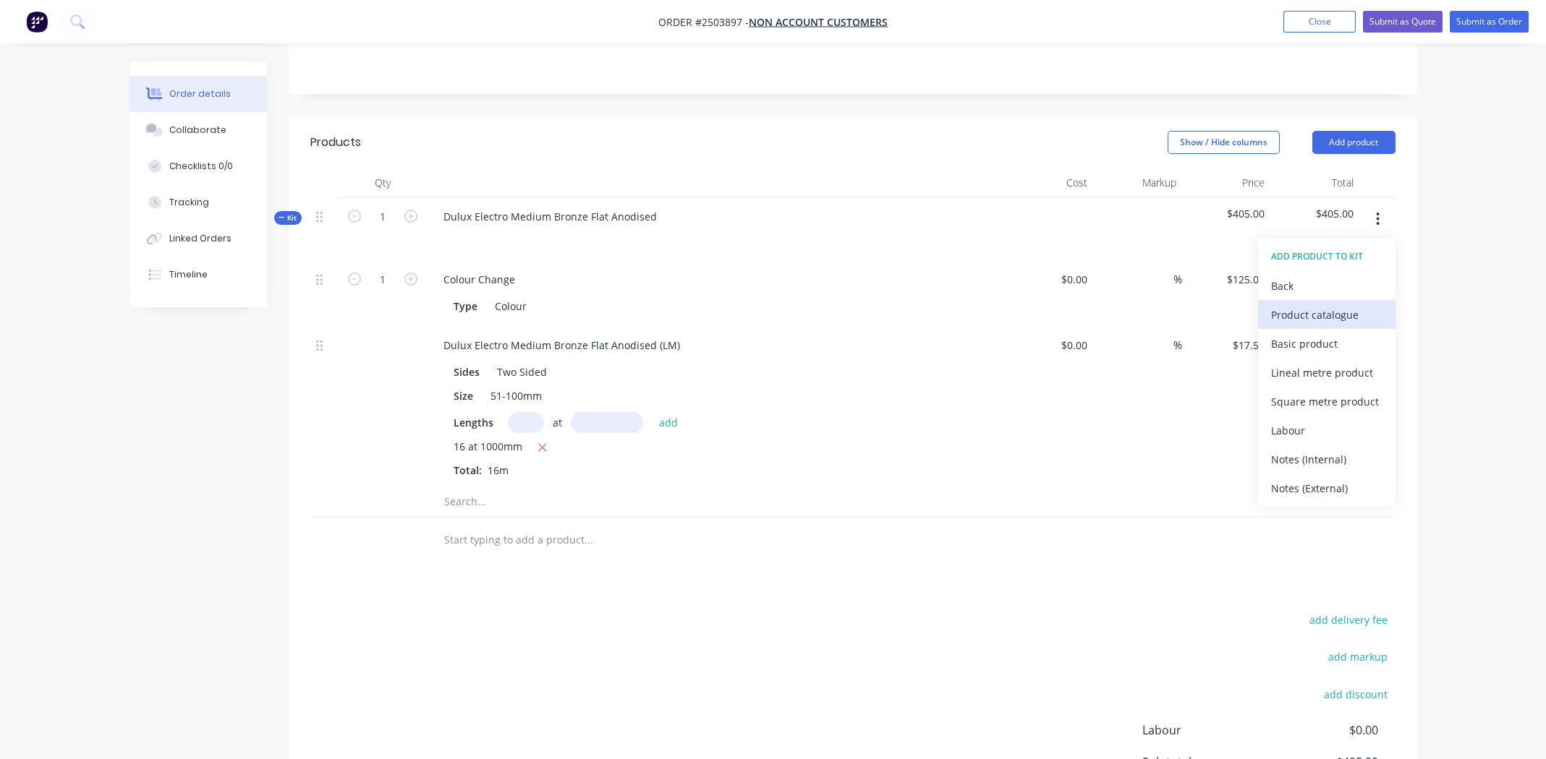
click at [1325, 305] on div "Product catalogue" at bounding box center [1326, 315] width 111 height 21
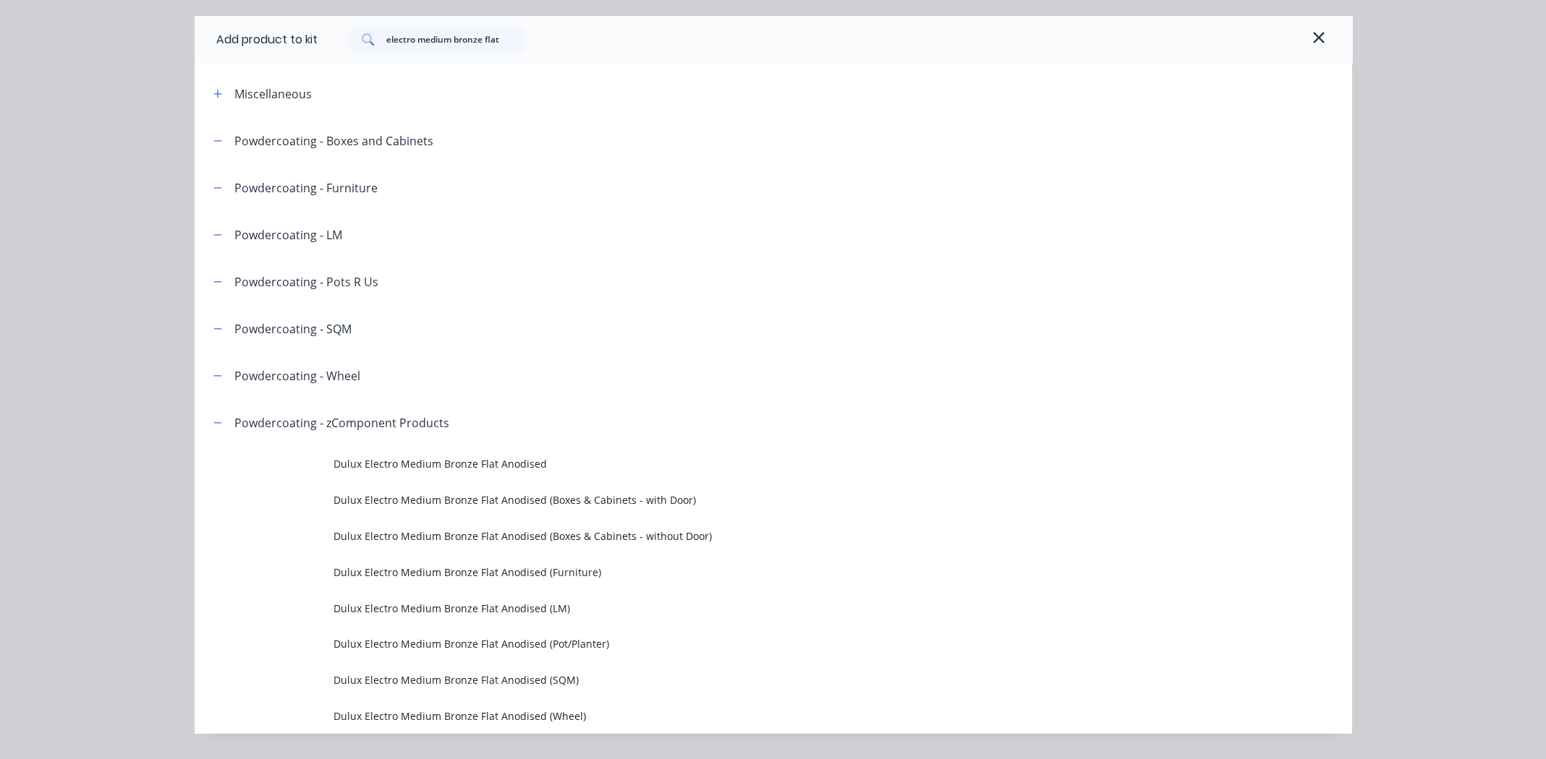
scroll to position [80, 0]
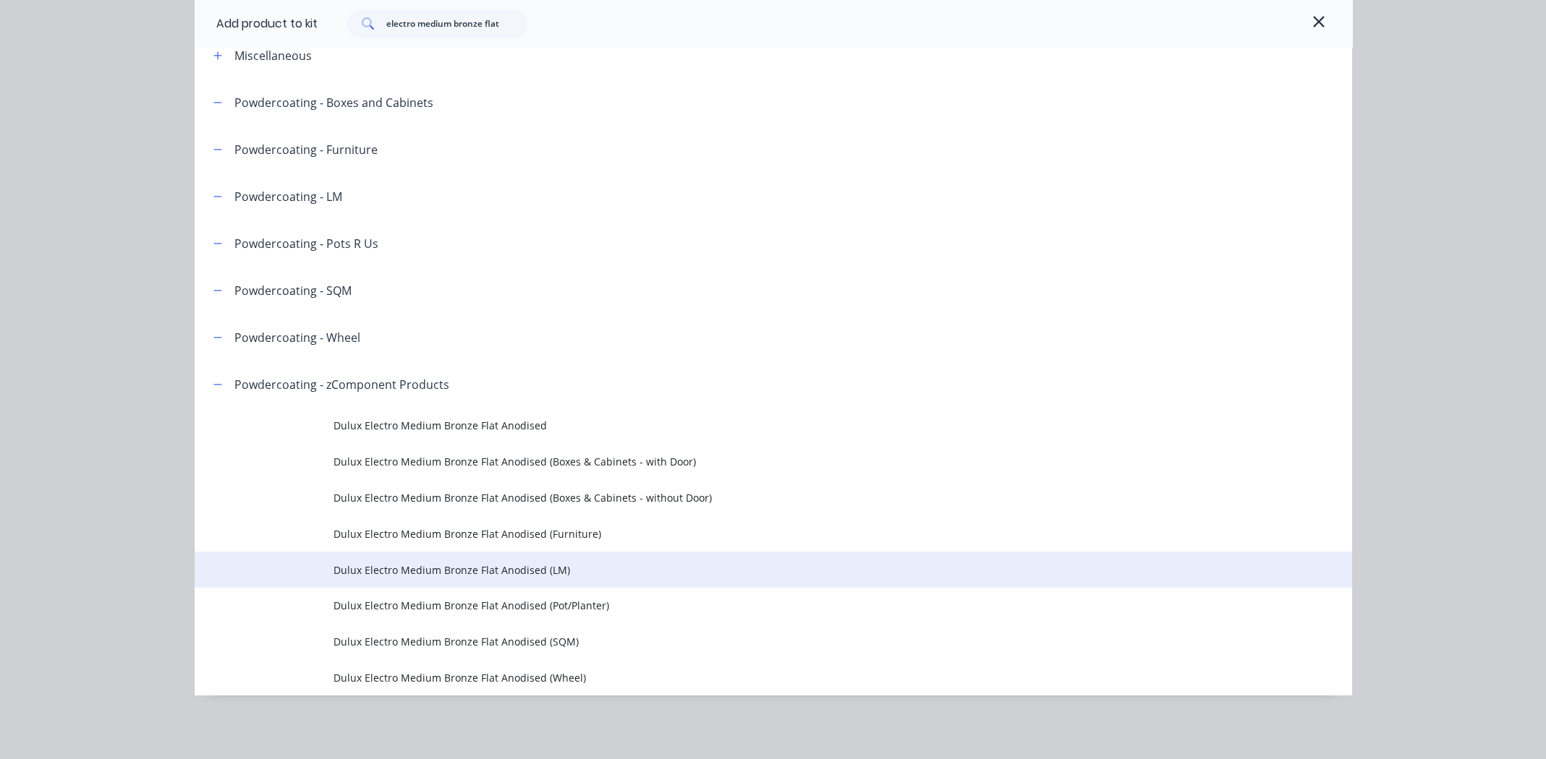
click at [471, 563] on span "Dulux Electro Medium Bronze Flat Anodised (LM)" at bounding box center [740, 570] width 814 height 15
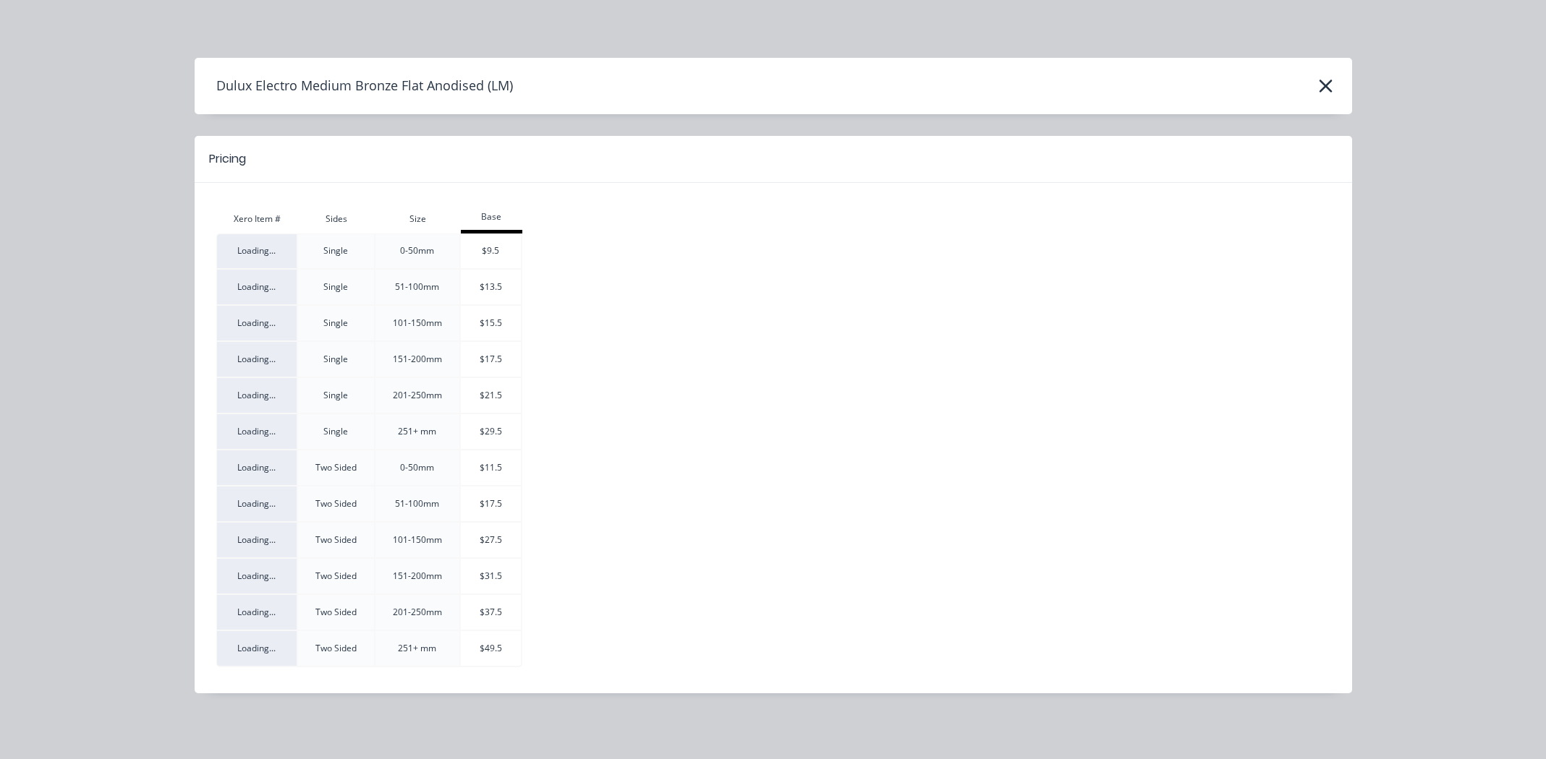
scroll to position [466, 0]
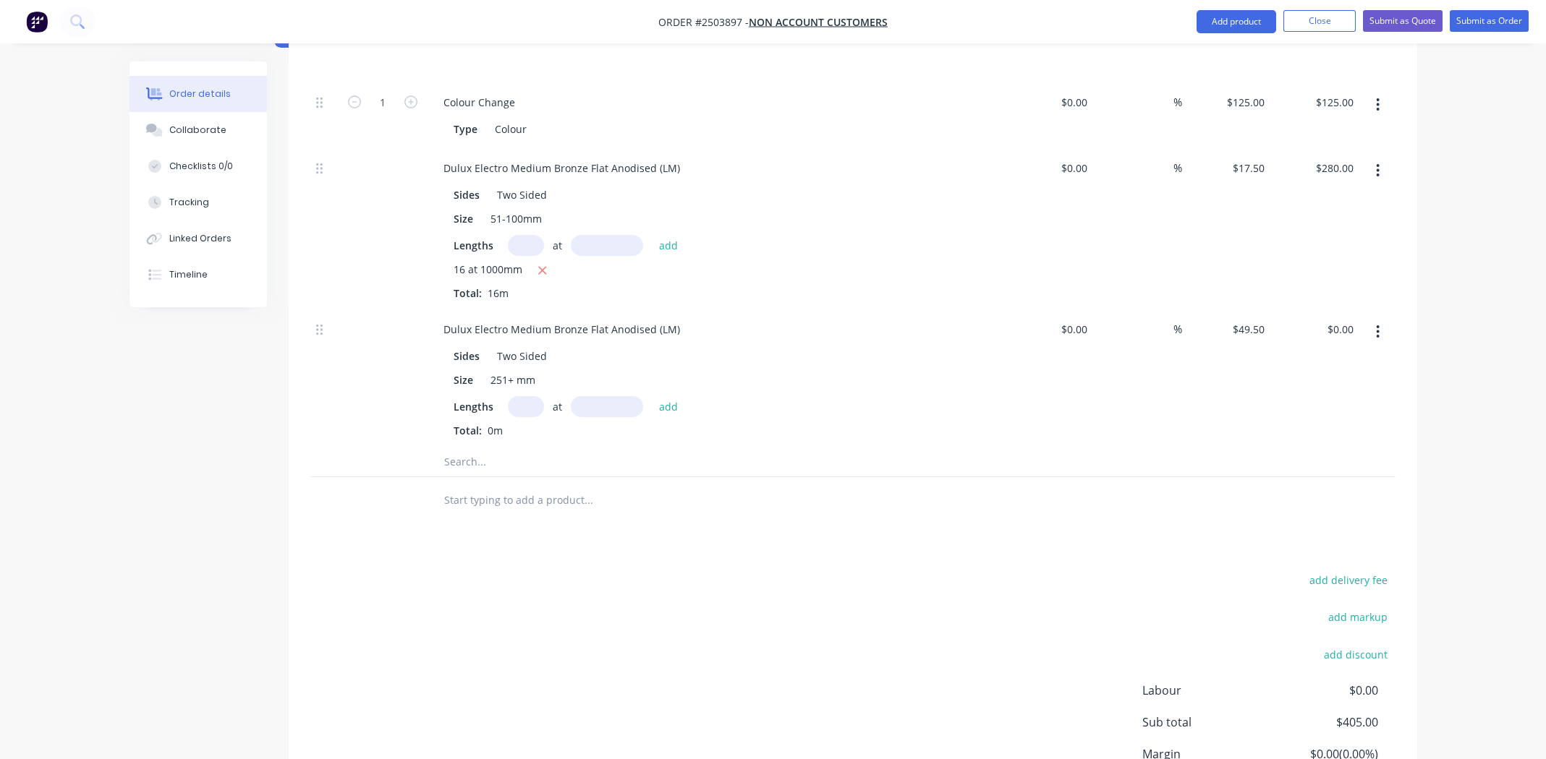
click at [520, 396] on input "text" at bounding box center [526, 406] width 36 height 21
type input "48000"
click at [524, 396] on input "48000" at bounding box center [526, 406] width 36 height 21
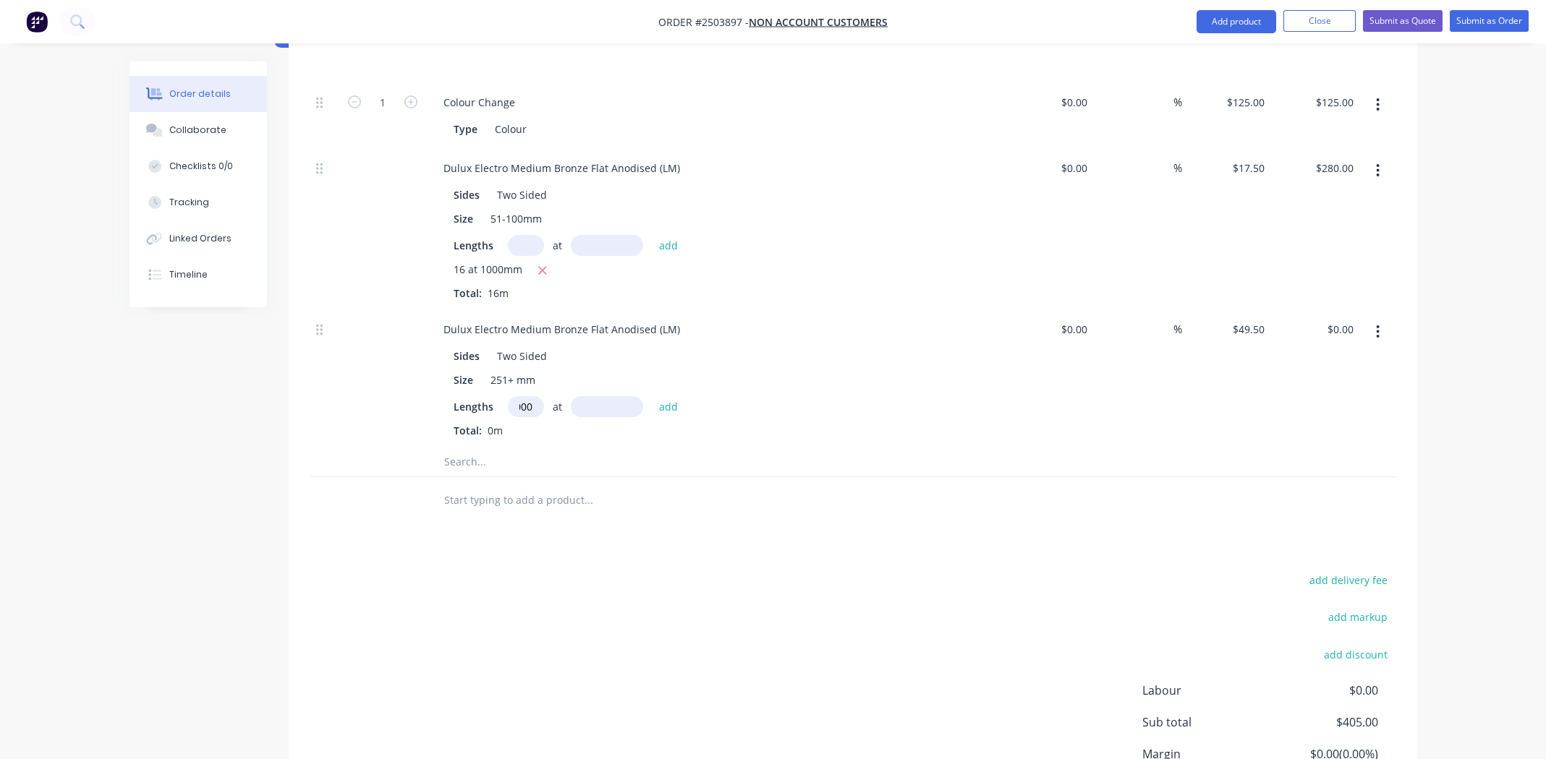
click at [524, 396] on input "48000" at bounding box center [526, 406] width 36 height 21
type input "1"
click at [587, 396] on input "text" at bounding box center [607, 406] width 72 height 21
type input "48000mm"
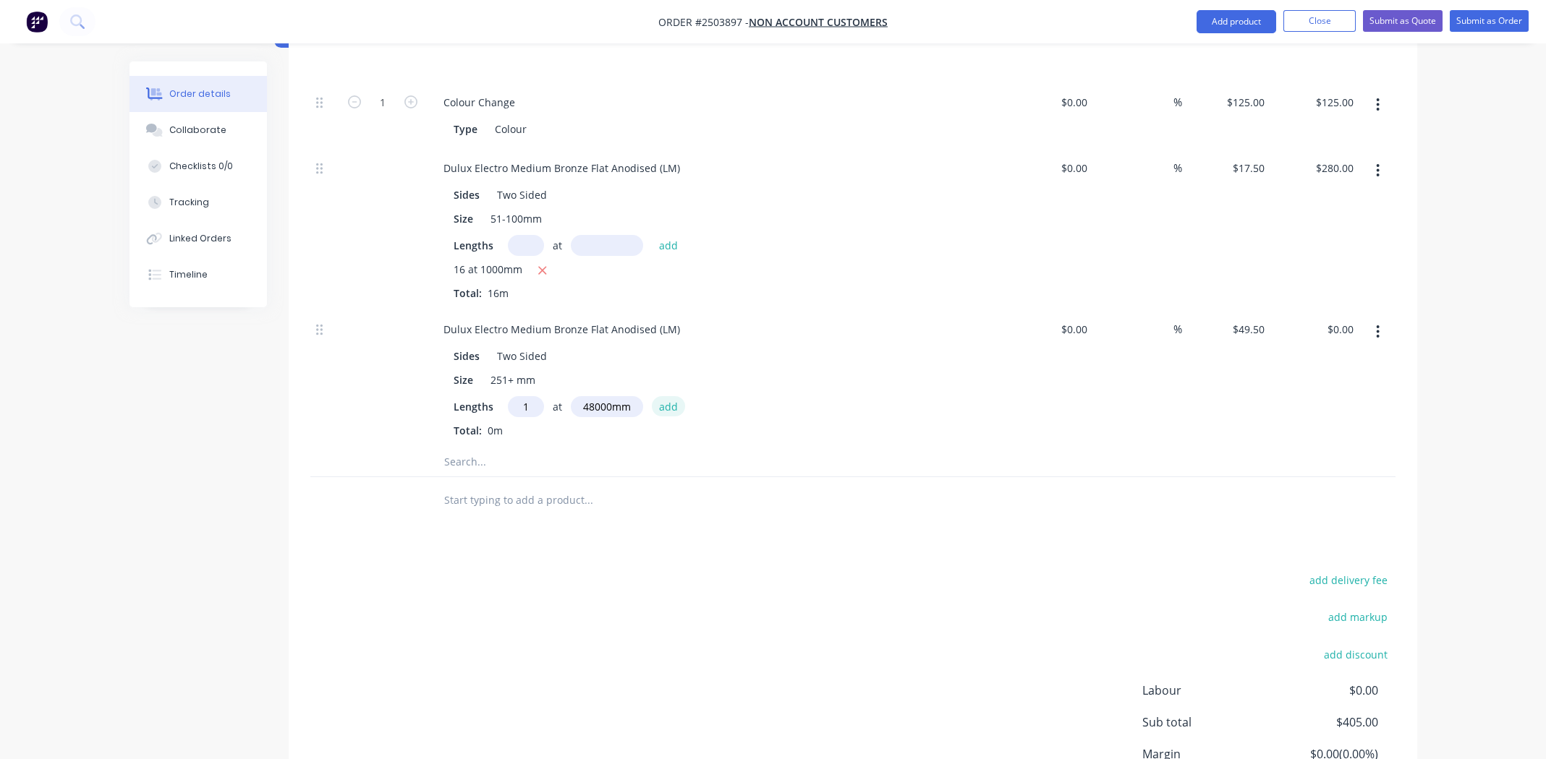
click at [665, 396] on button "add" at bounding box center [669, 406] width 34 height 20
type input "$2,376.00"
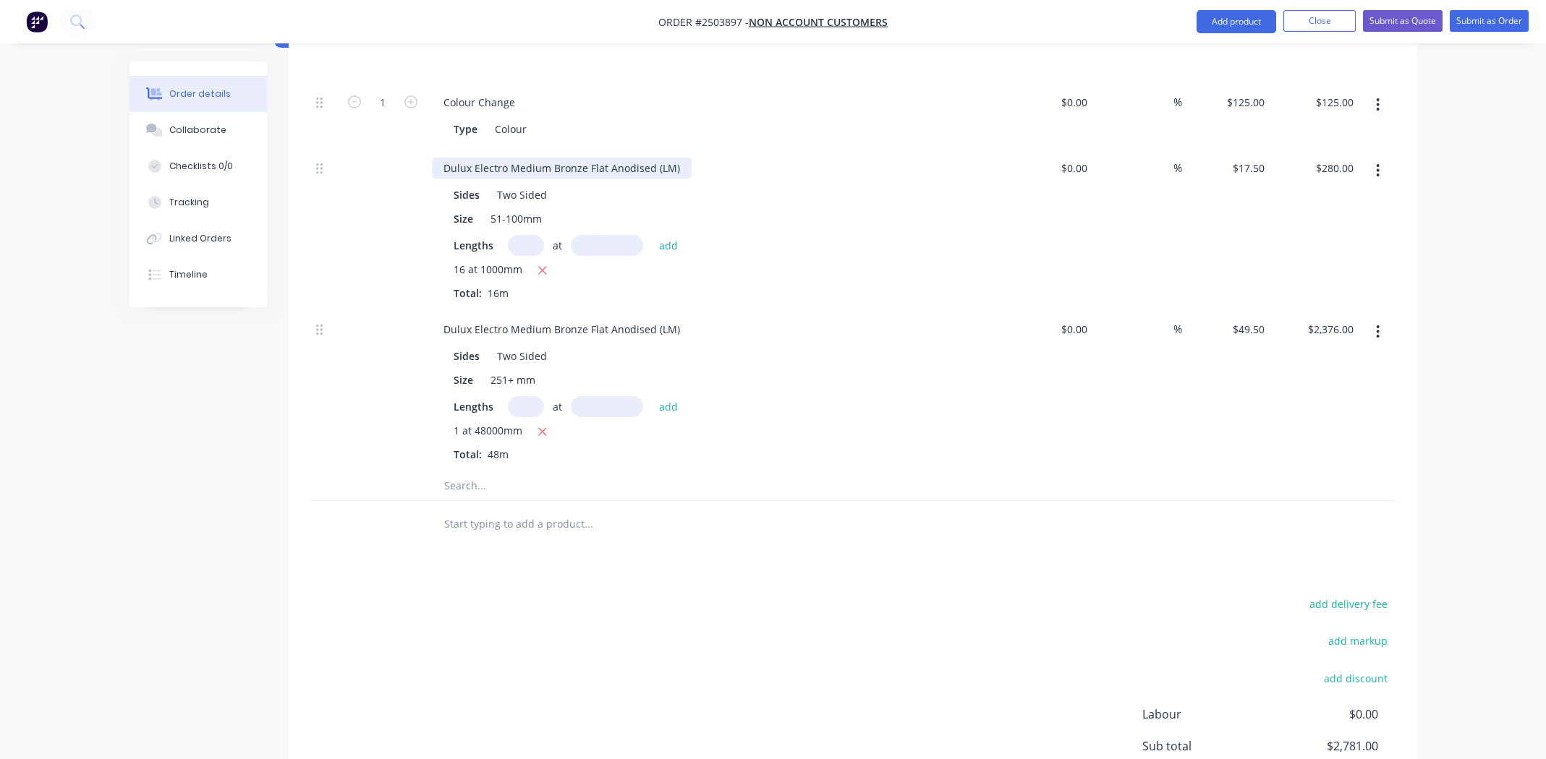
click at [536, 158] on div "Dulux Electro Medium Bronze Flat Anodised (LM)" at bounding box center [562, 168] width 260 height 21
paste div
click at [788, 346] on div "Sides Two Sided" at bounding box center [712, 356] width 529 height 21
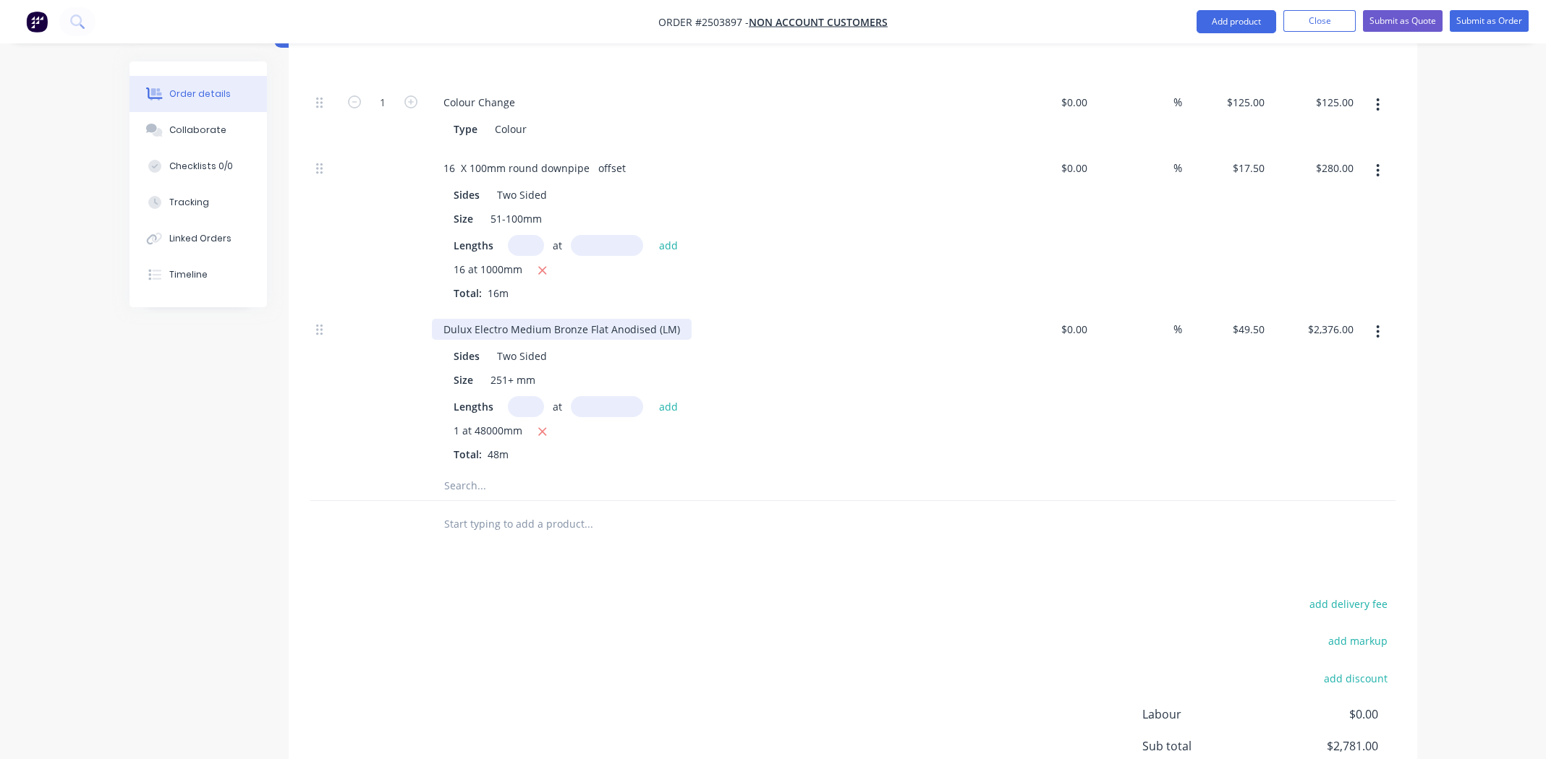
click at [471, 319] on div "Dulux Electro Medium Bronze Flat Anodised (LM)" at bounding box center [562, 329] width 260 height 21
paste div
click at [803, 375] on div "Sides Two Sided Size 251+ mm Lengths at add 1 at 48000mm Total: 48m" at bounding box center [715, 402] width 567 height 119
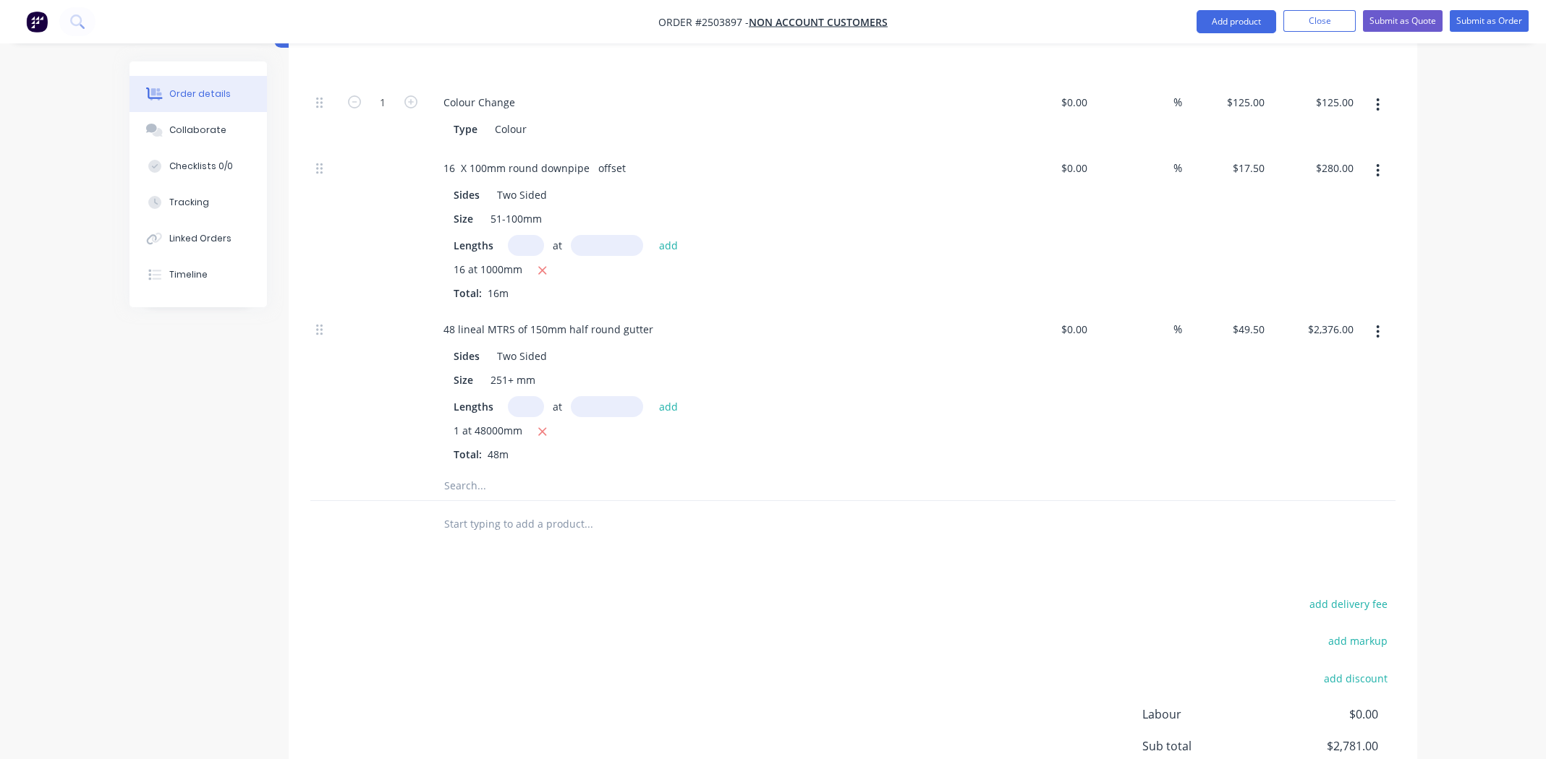
click at [1378, 163] on icon "button" at bounding box center [1378, 171] width 4 height 16
click at [1329, 198] on div "Duplicate" at bounding box center [1326, 208] width 111 height 21
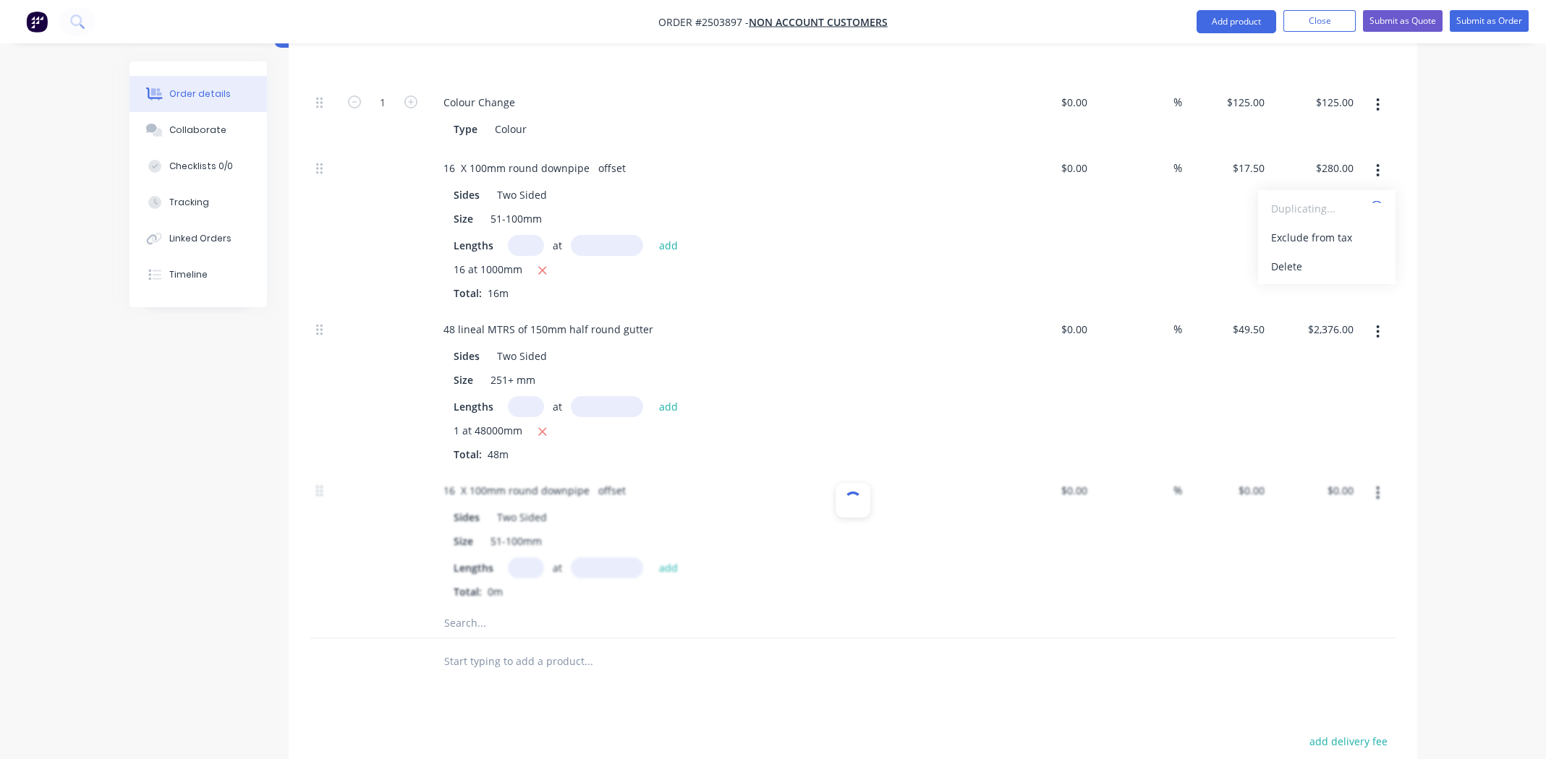
type input "$17.50"
click at [503, 480] on div "16 X 100mm round downpipe offset" at bounding box center [534, 490] width 205 height 21
paste div
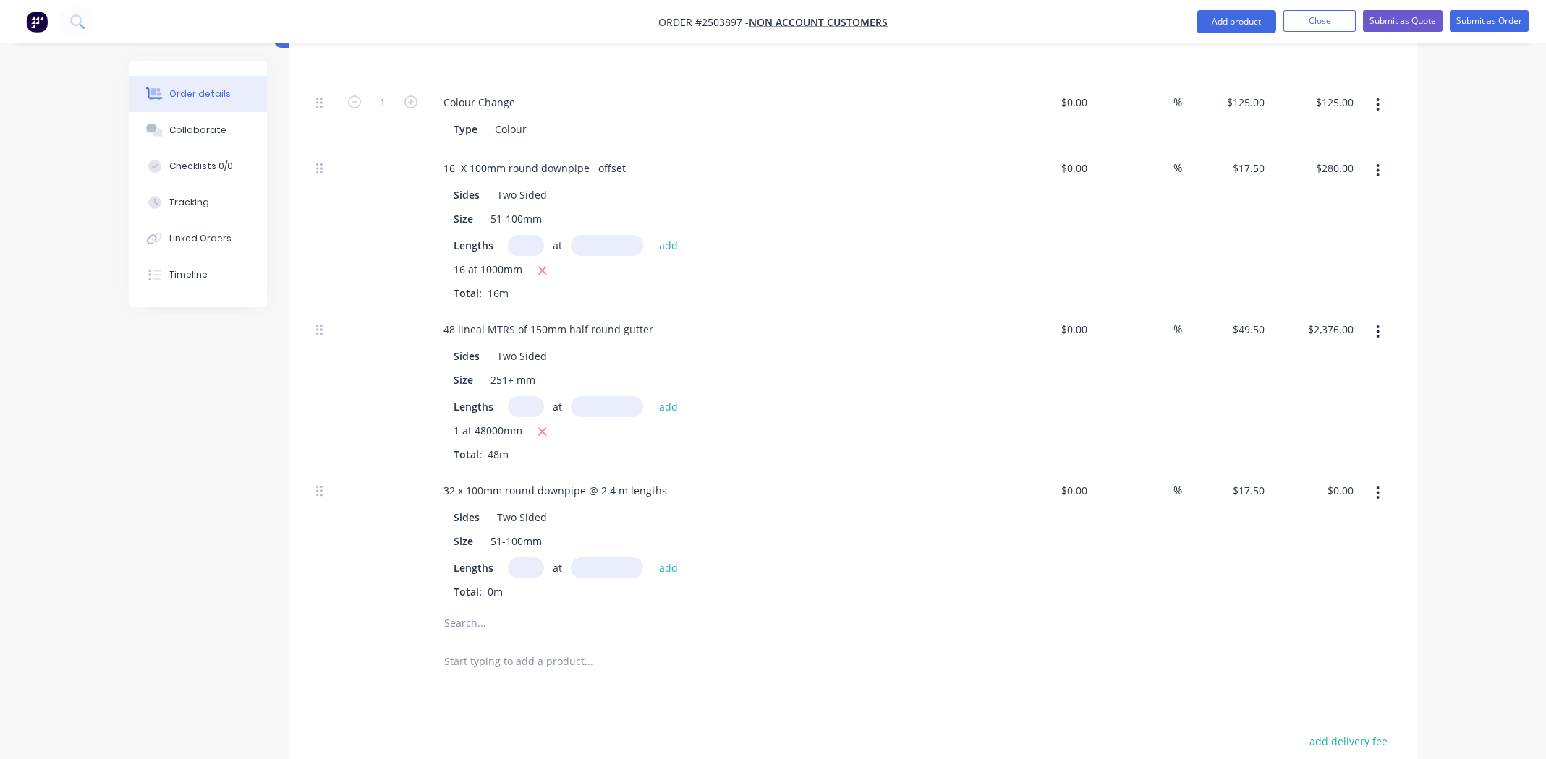
click at [527, 558] on input "text" at bounding box center [526, 568] width 36 height 21
type input "32"
type input "2400mm"
click at [673, 558] on button "add" at bounding box center [669, 568] width 34 height 20
type input "$1,344.00"
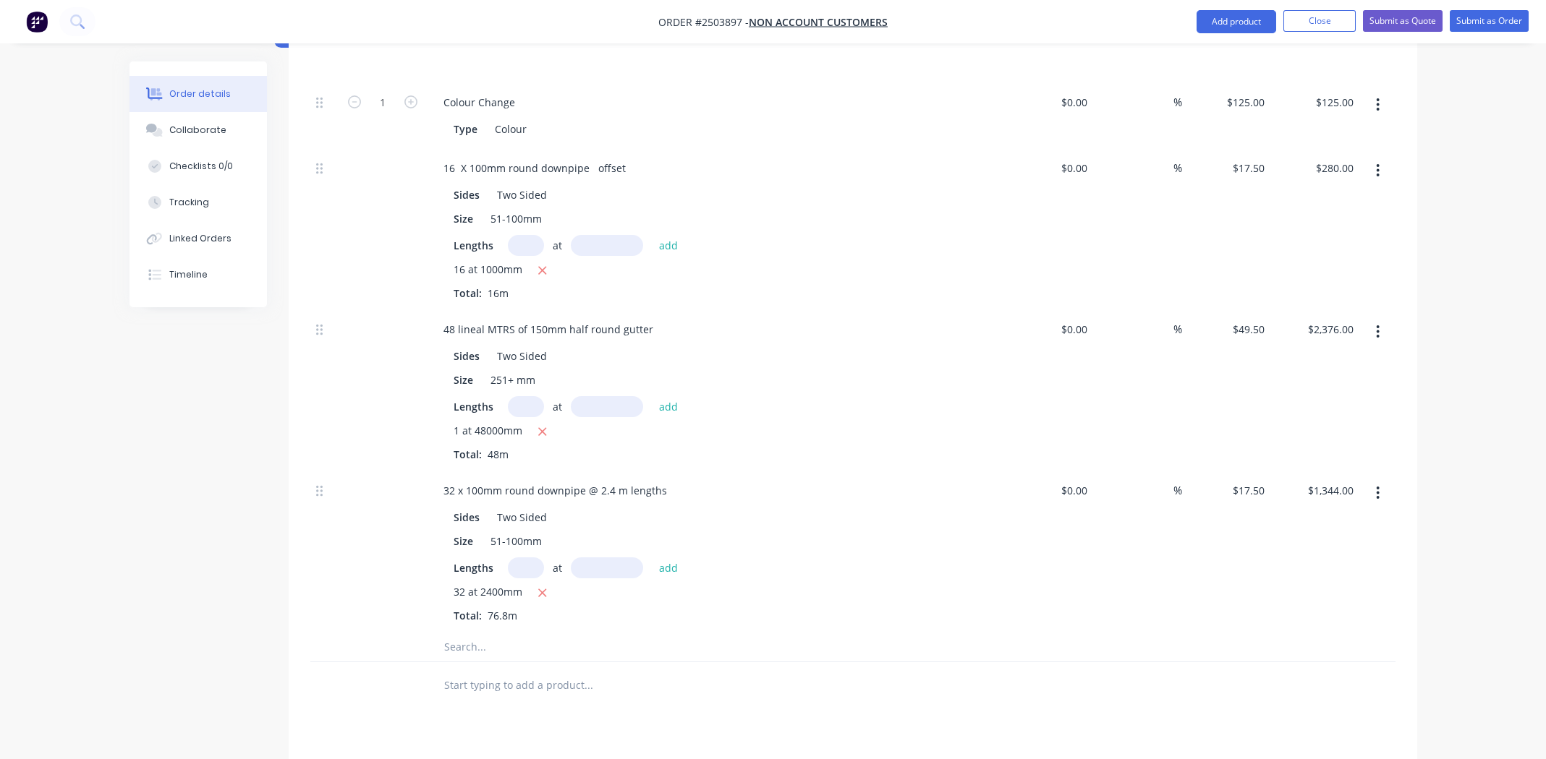
click at [1379, 98] on icon "button" at bounding box center [1377, 104] width 3 height 13
click at [951, 239] on div "Lengths at add 16 at 1000mm Total: 16m" at bounding box center [716, 268] width 524 height 66
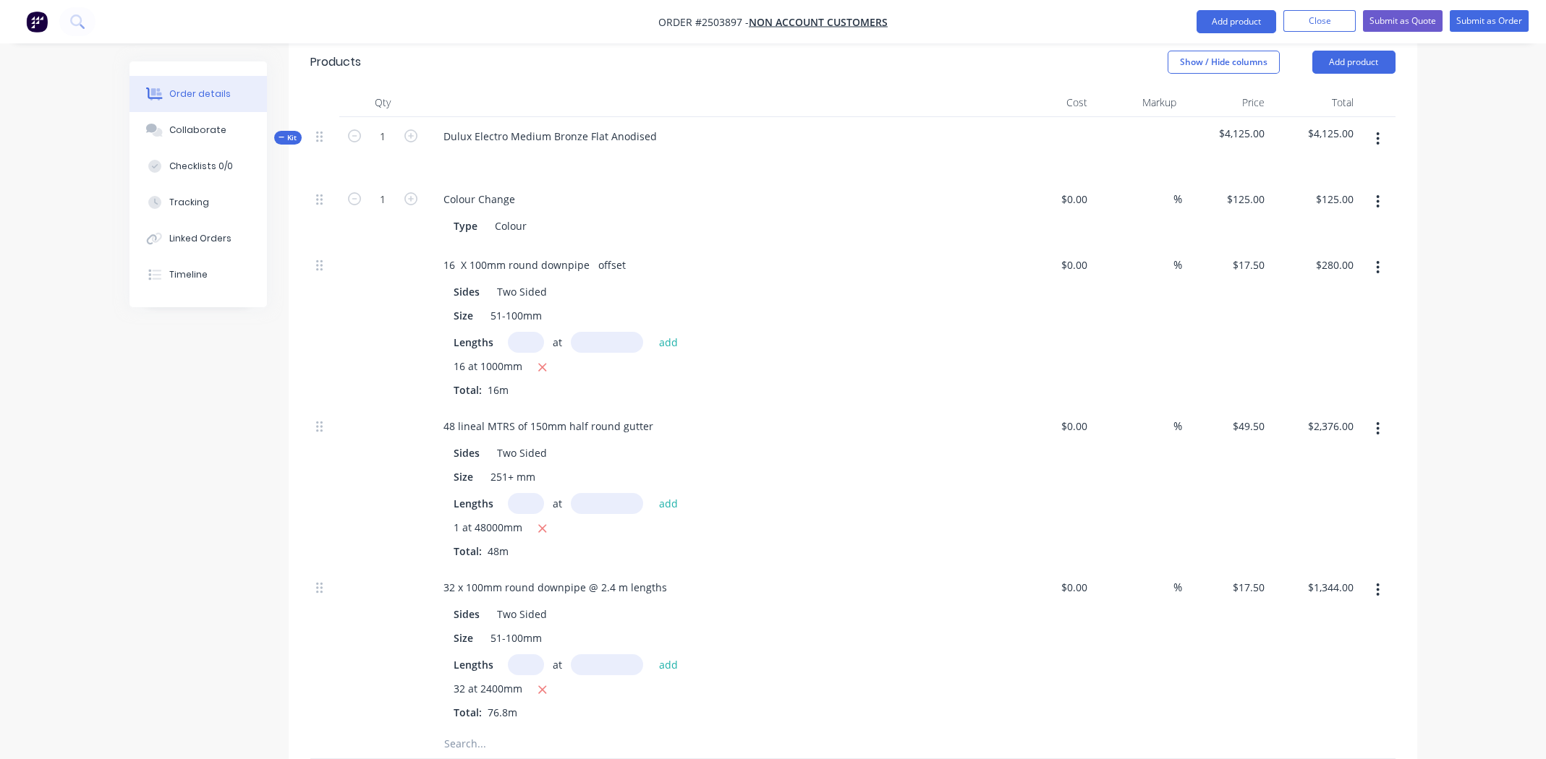
scroll to position [249, 0]
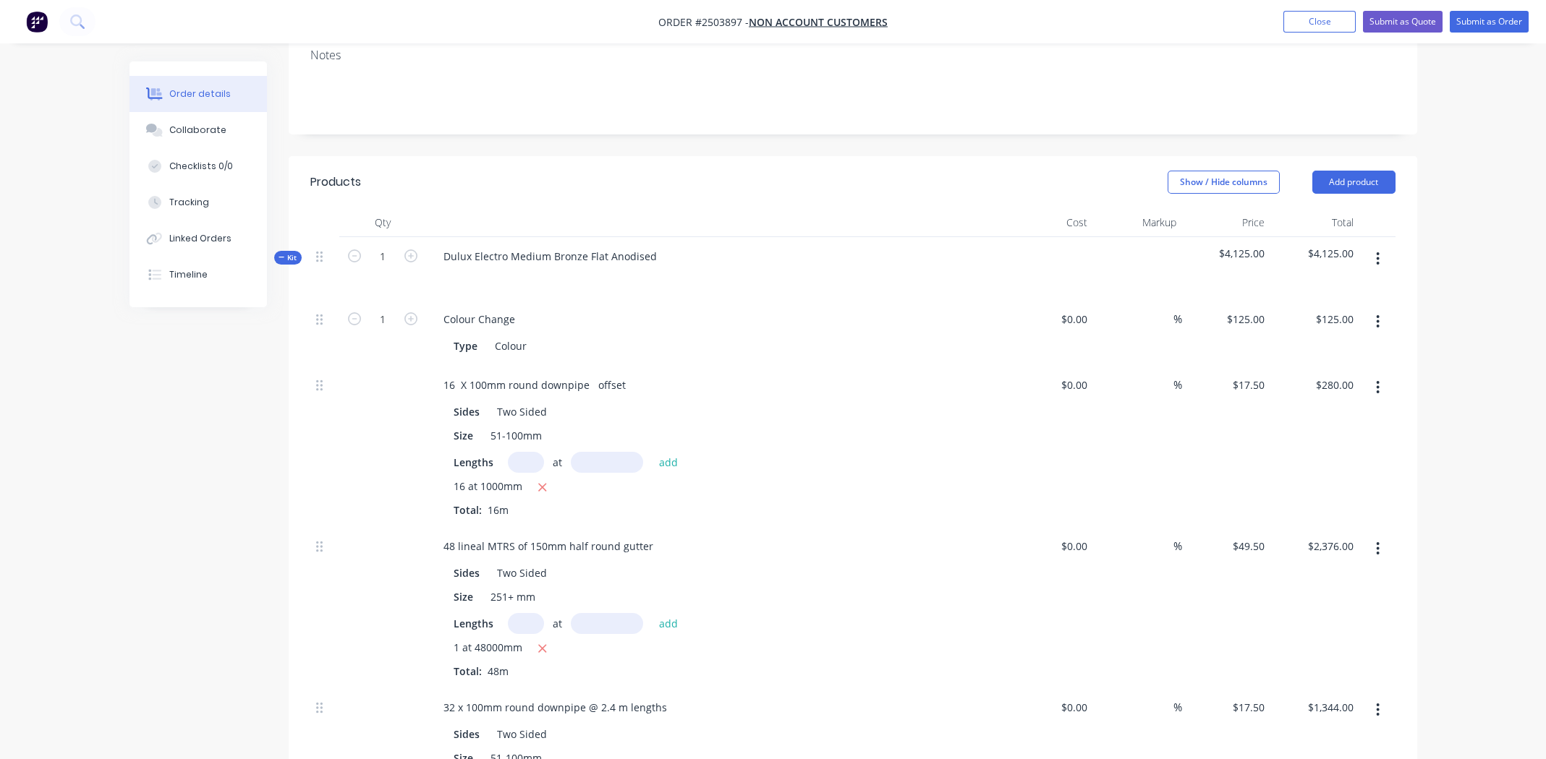
click at [1377, 252] on icon "button" at bounding box center [1377, 258] width 3 height 13
click at [1350, 286] on div "Add product to kit" at bounding box center [1326, 296] width 111 height 21
click at [1305, 344] on div "Product catalogue" at bounding box center [1326, 354] width 111 height 21
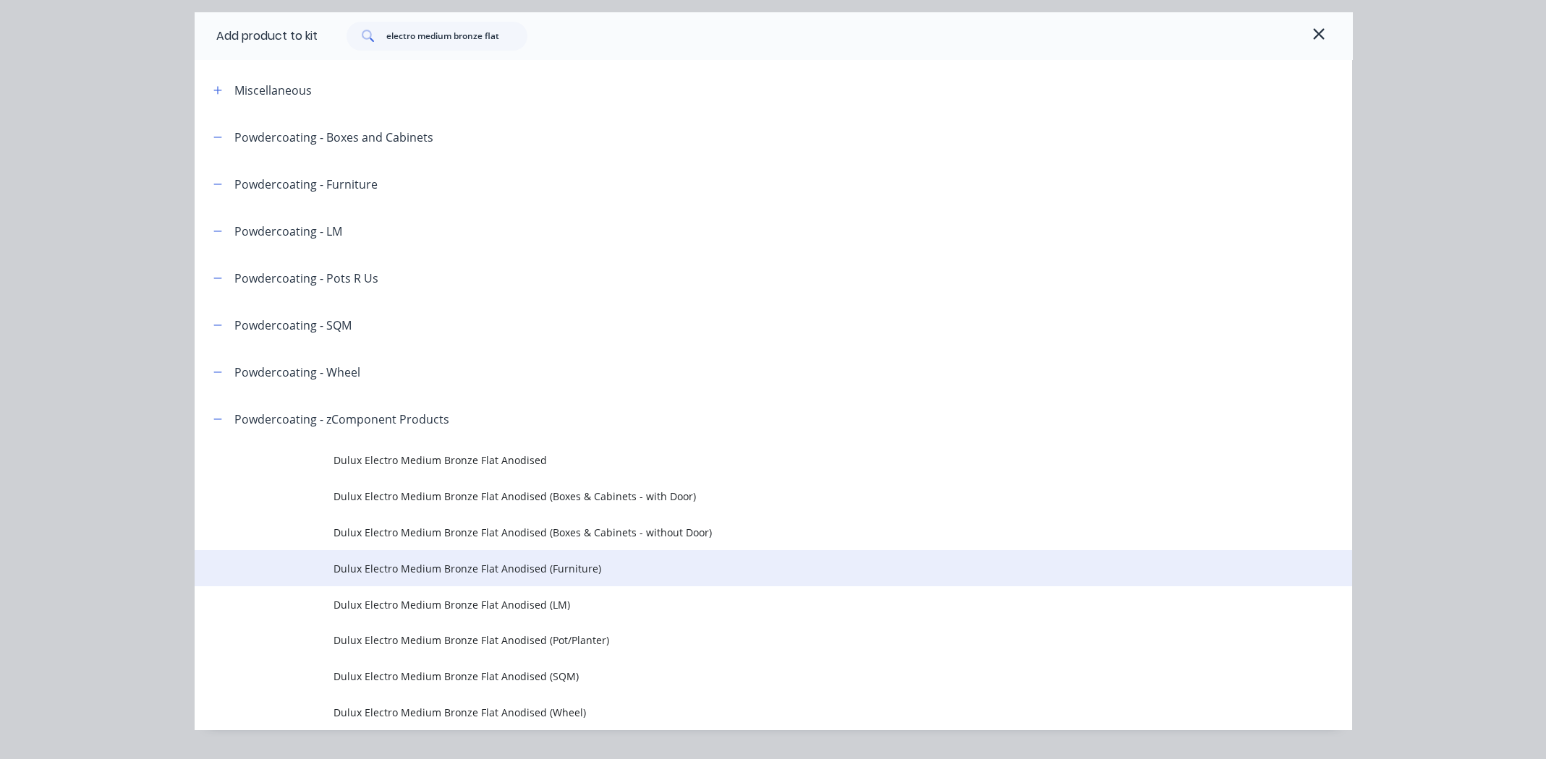
scroll to position [80, 0]
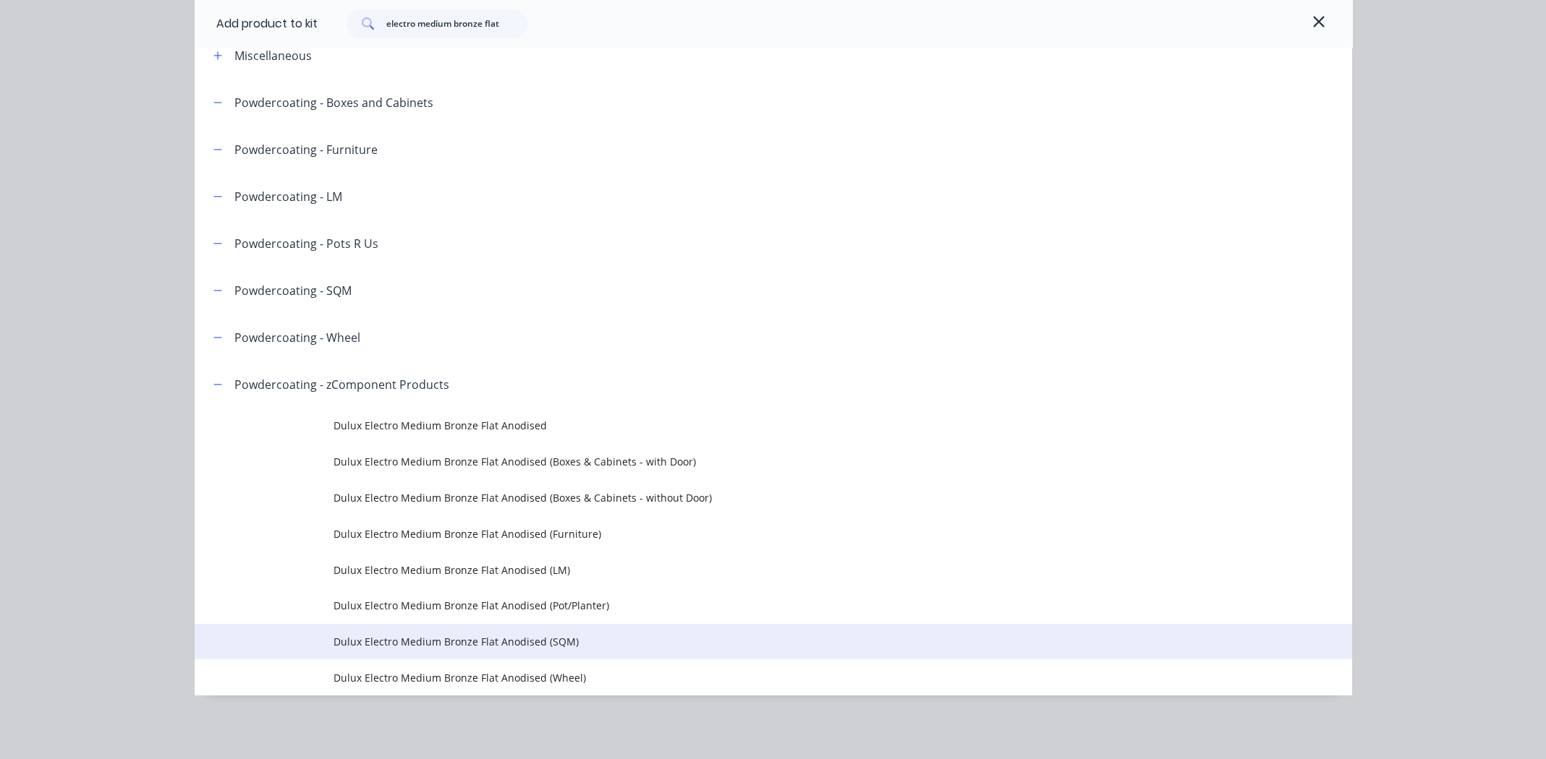
click at [477, 641] on span "Dulux Electro Medium Bronze Flat Anodised (SQM)" at bounding box center [740, 641] width 814 height 15
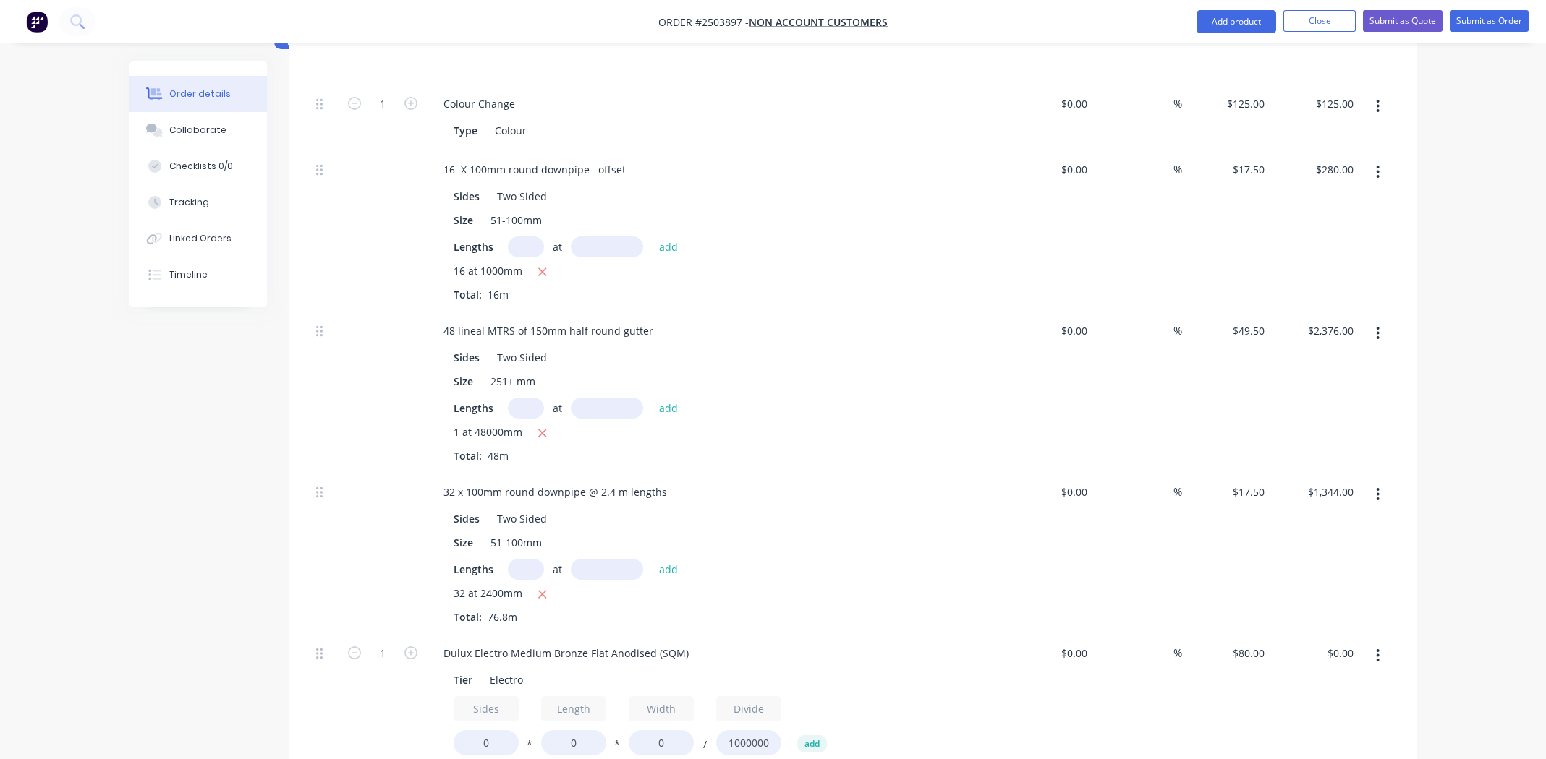
scroll to position [610, 0]
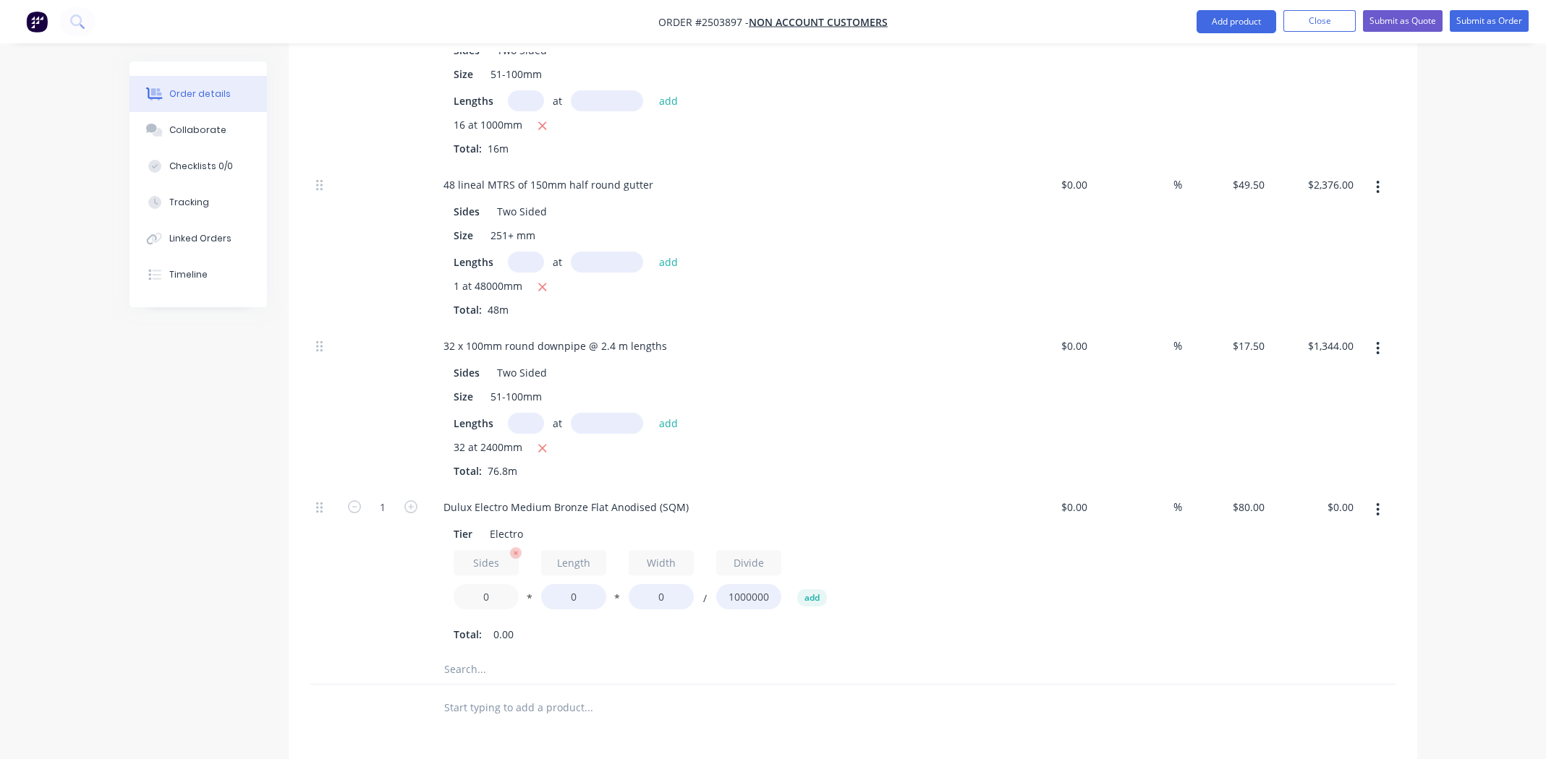
click at [483, 584] on input "0" at bounding box center [486, 596] width 65 height 25
type input "2"
click at [579, 586] on input "0" at bounding box center [573, 596] width 65 height 25
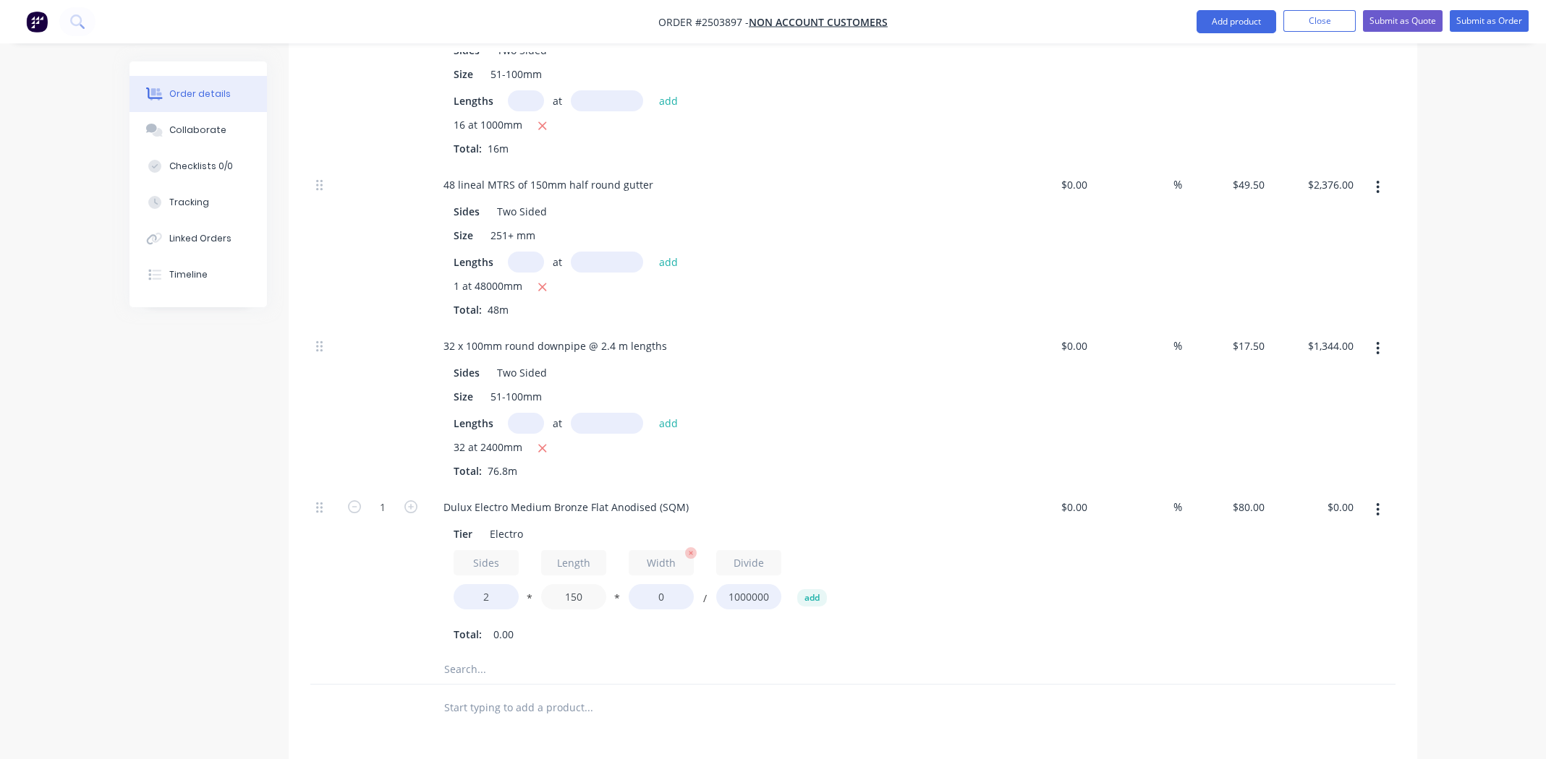
type input "150"
click at [662, 584] on input "0" at bounding box center [661, 596] width 65 height 25
type input "89"
type input "$2.14"
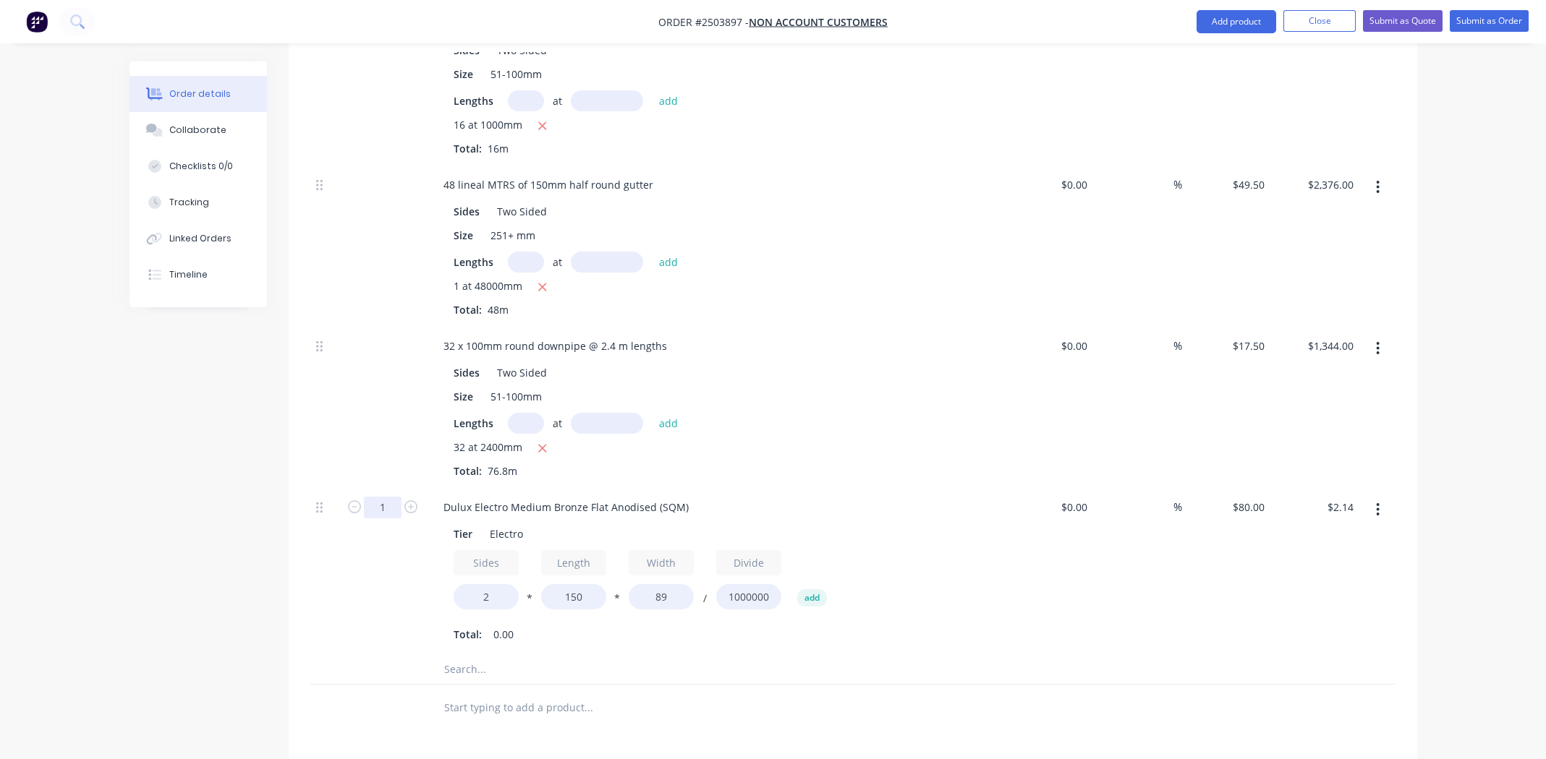
type input "32"
type input "$68.35"
click at [553, 497] on div "Dulux Electro Medium Bronze Flat Anodised (SQM)" at bounding box center [566, 507] width 268 height 21
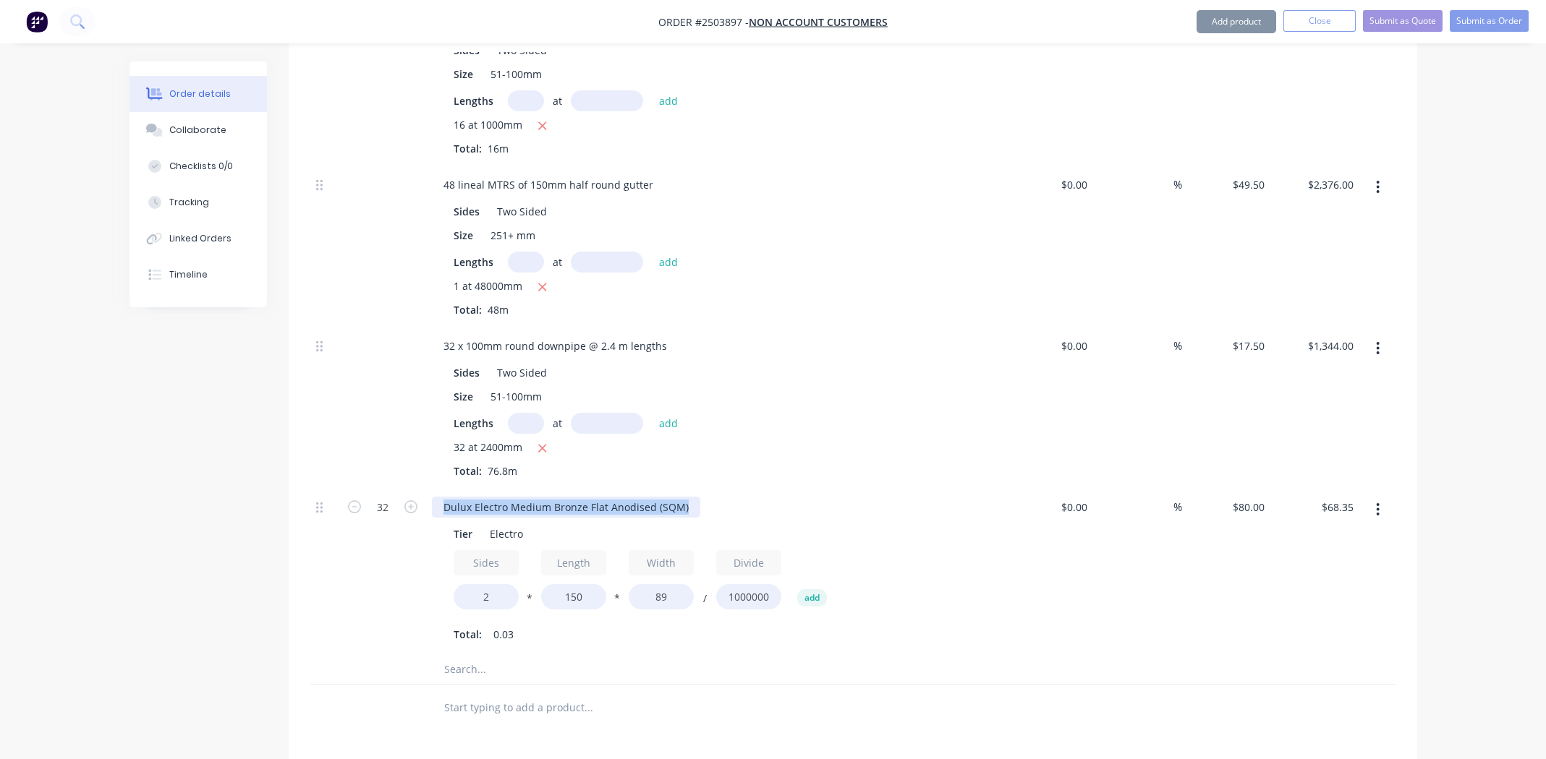
click at [553, 497] on div "Dulux Electro Medium Bronze Flat Anodised (SQM)" at bounding box center [566, 507] width 268 height 21
paste div
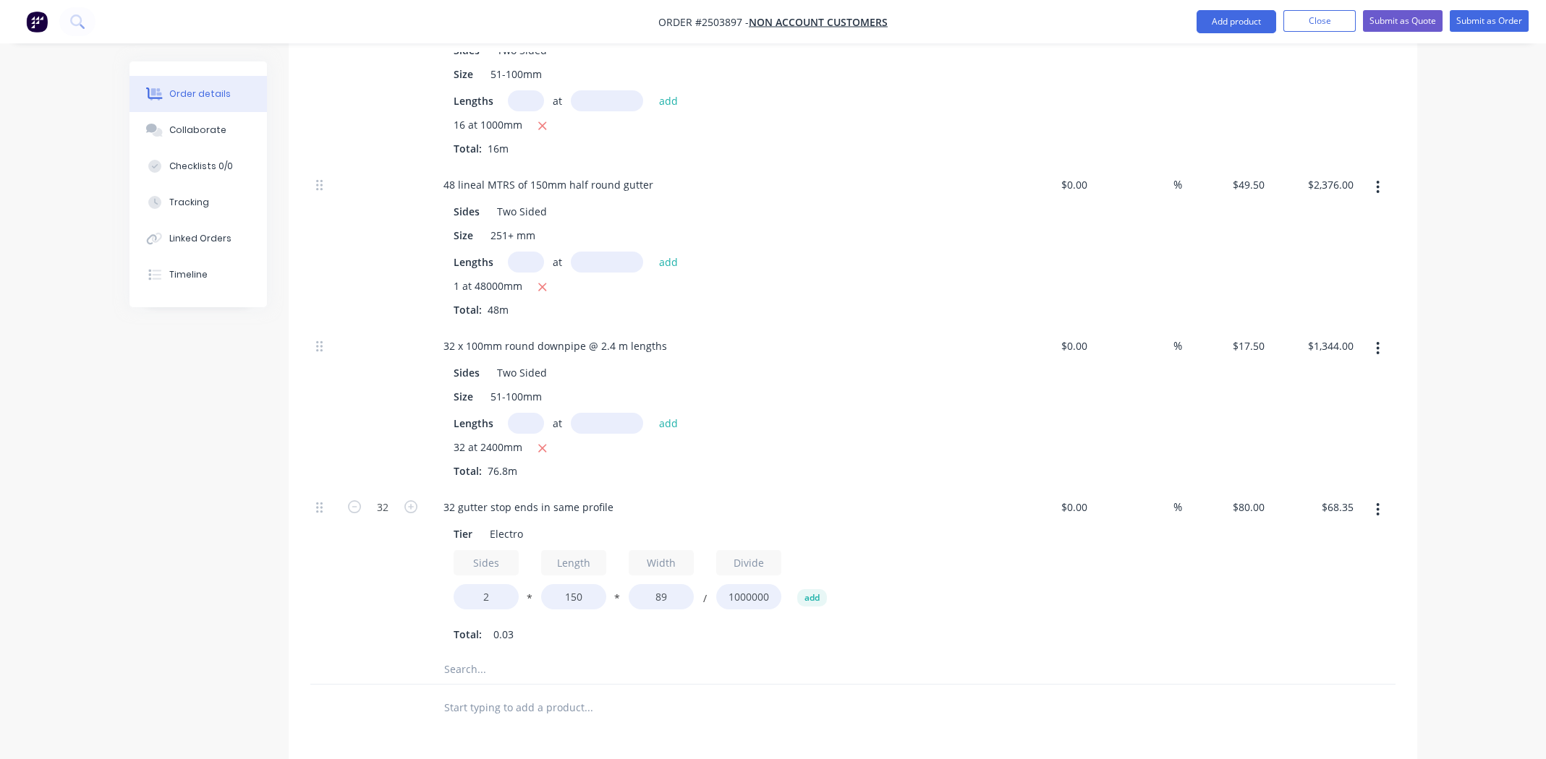
click at [862, 440] on div "32 at 2400mm" at bounding box center [716, 449] width 524 height 18
click at [1007, 556] on div "$0.00 $0.00" at bounding box center [1049, 571] width 89 height 167
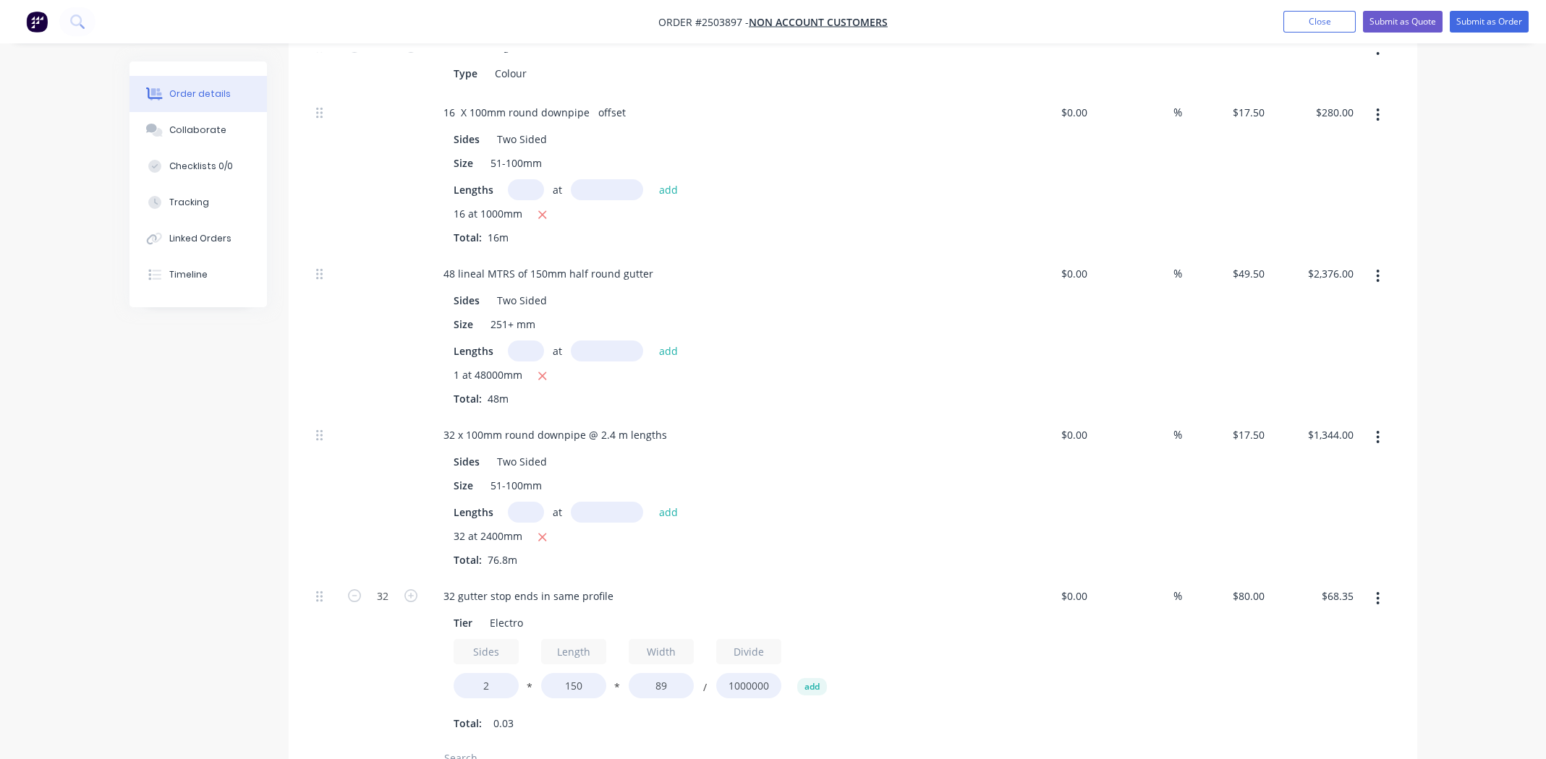
scroll to position [249, 0]
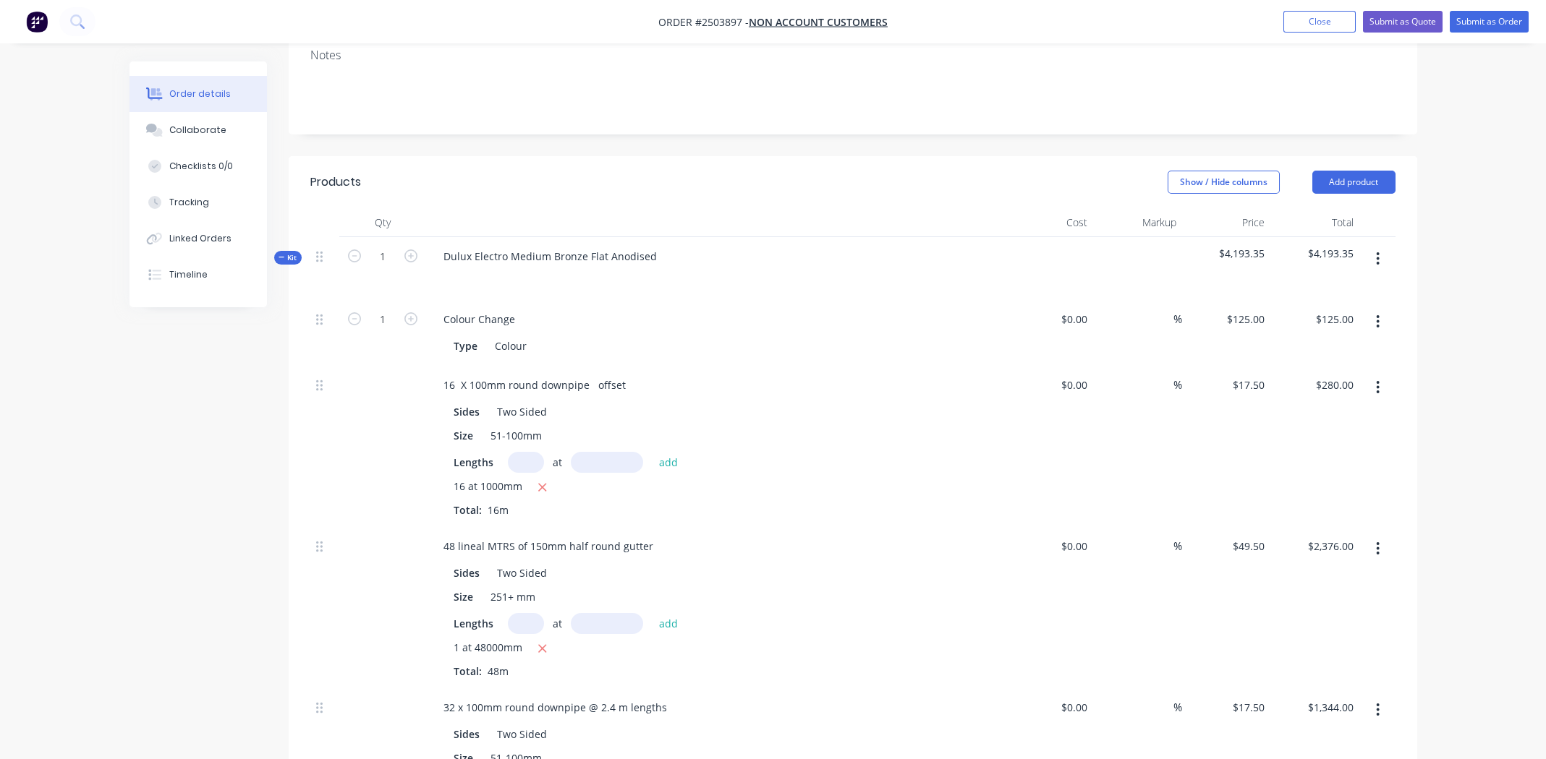
click at [1379, 251] on icon "button" at bounding box center [1378, 259] width 4 height 16
click at [1344, 286] on div "Add product to kit" at bounding box center [1326, 296] width 111 height 21
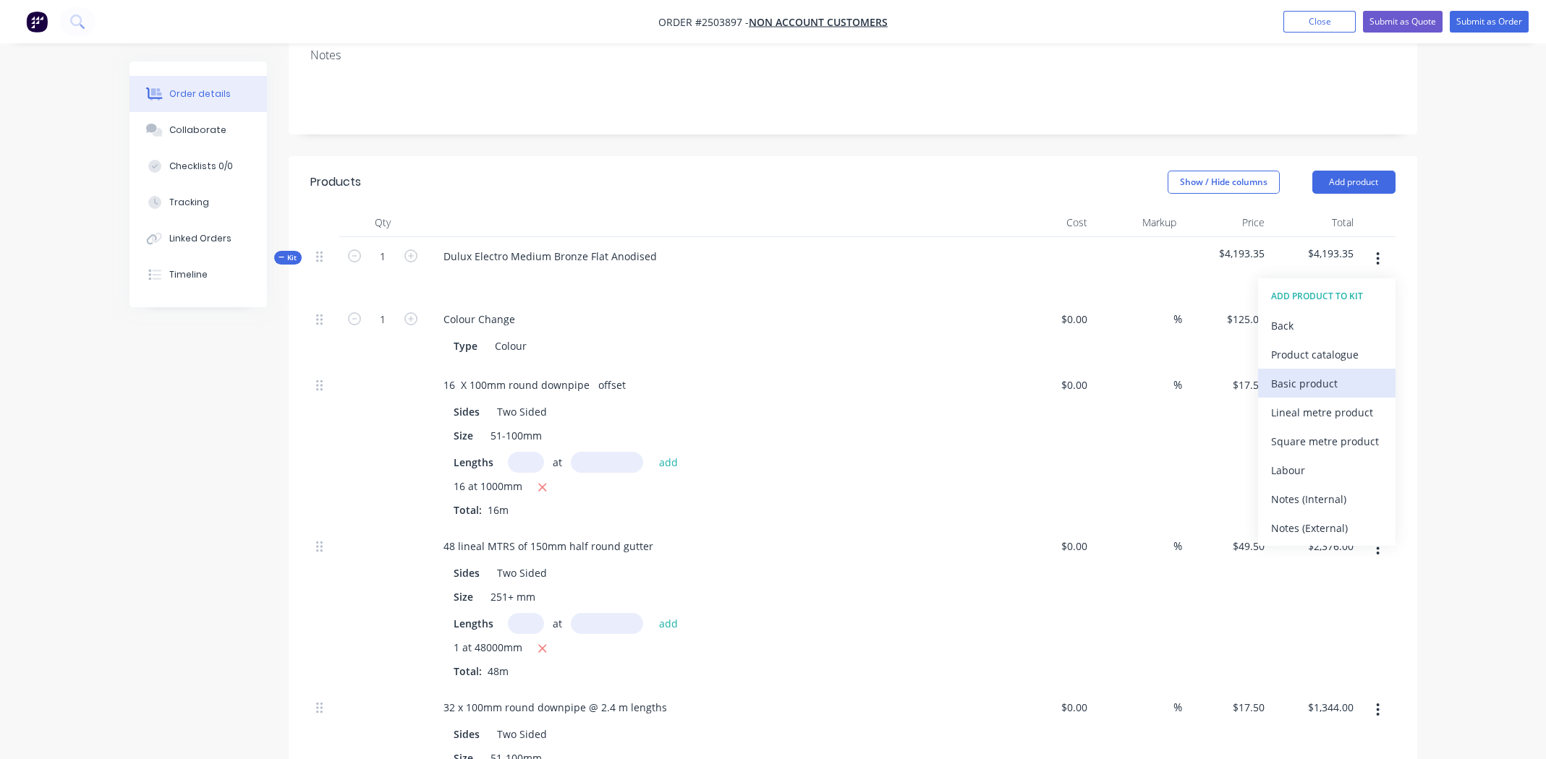
click at [1311, 373] on div "Basic product" at bounding box center [1326, 383] width 111 height 21
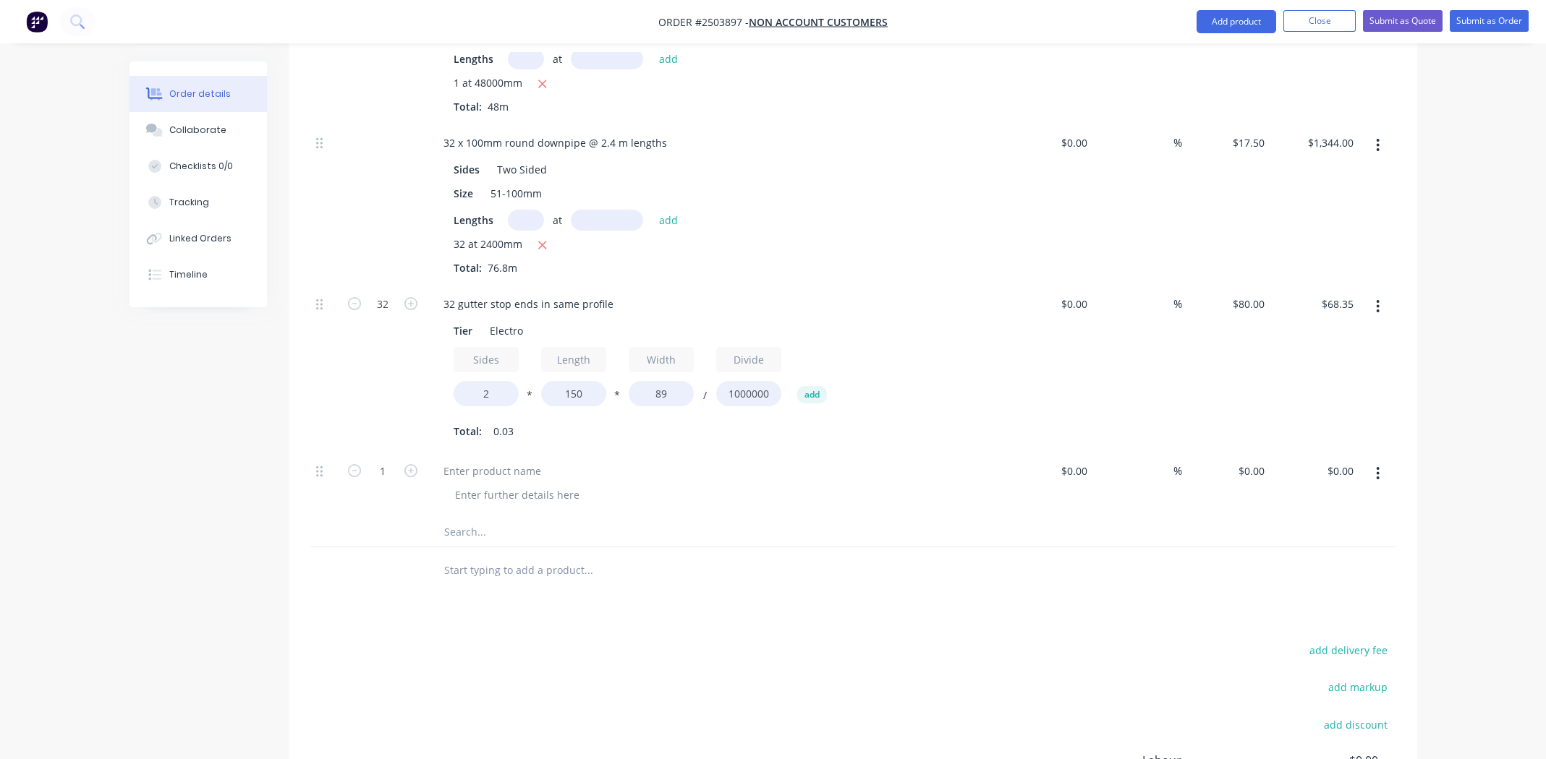
scroll to position [827, 0]
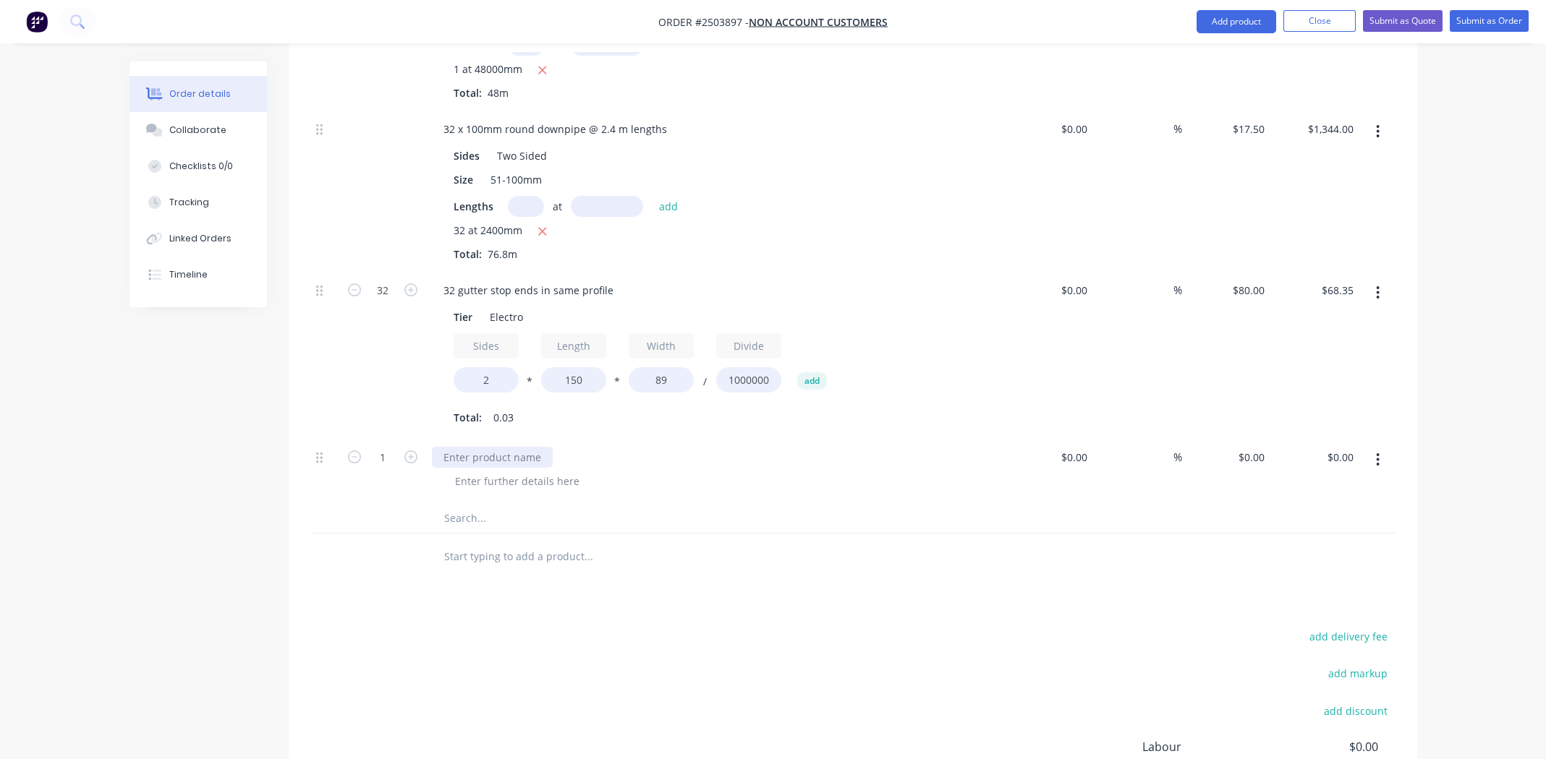
click at [491, 447] on div at bounding box center [492, 457] width 121 height 21
paste div
click at [532, 471] on div at bounding box center [517, 481] width 148 height 21
paste div
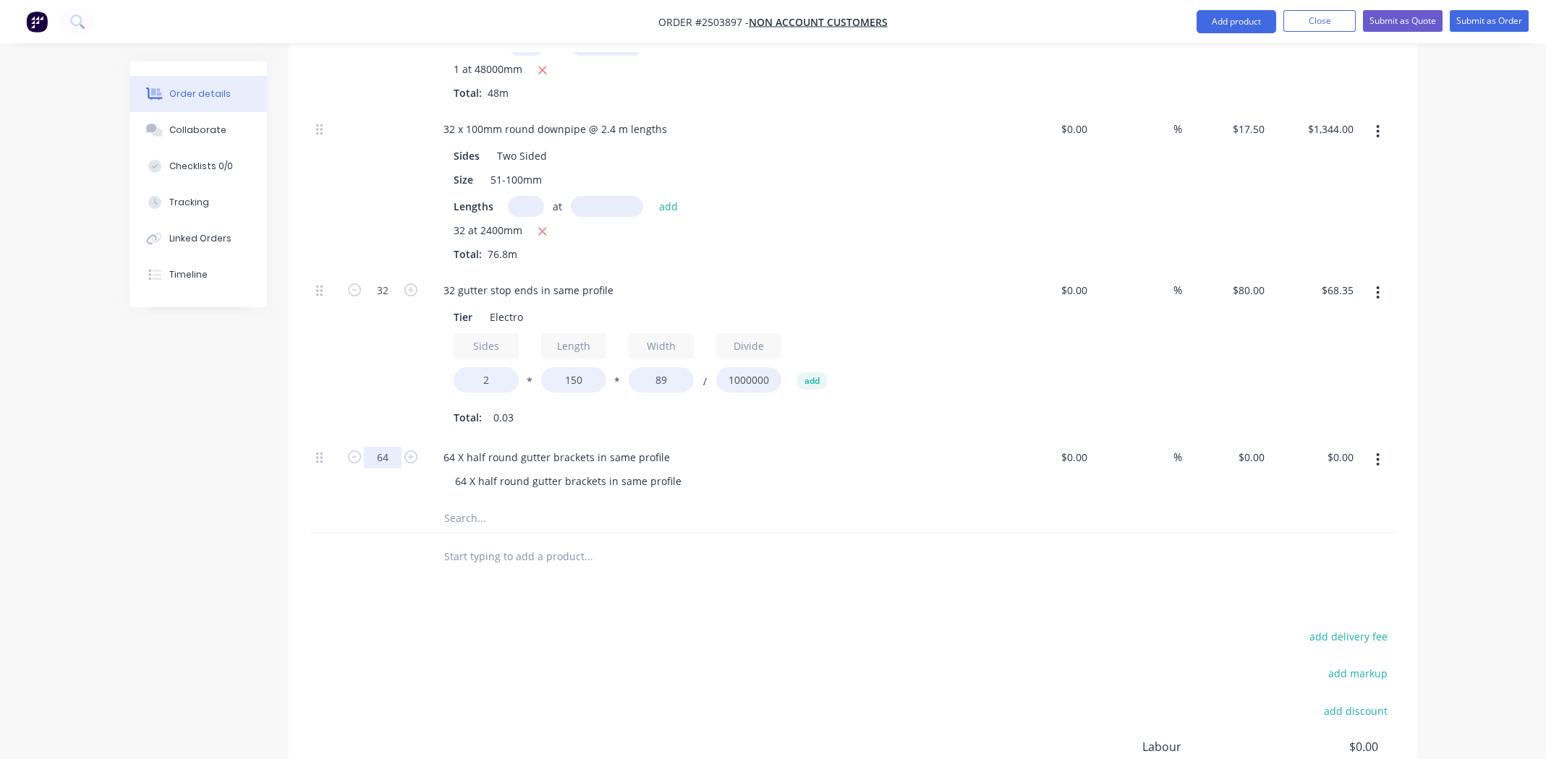
type input "64"
click at [783, 475] on div "64 X half round gutter brackets in same profile 64 X half round gutter brackets…" at bounding box center [715, 471] width 579 height 66
click at [1261, 447] on input "0" at bounding box center [1253, 457] width 33 height 21
type input "$3.50"
type input "$224.00"
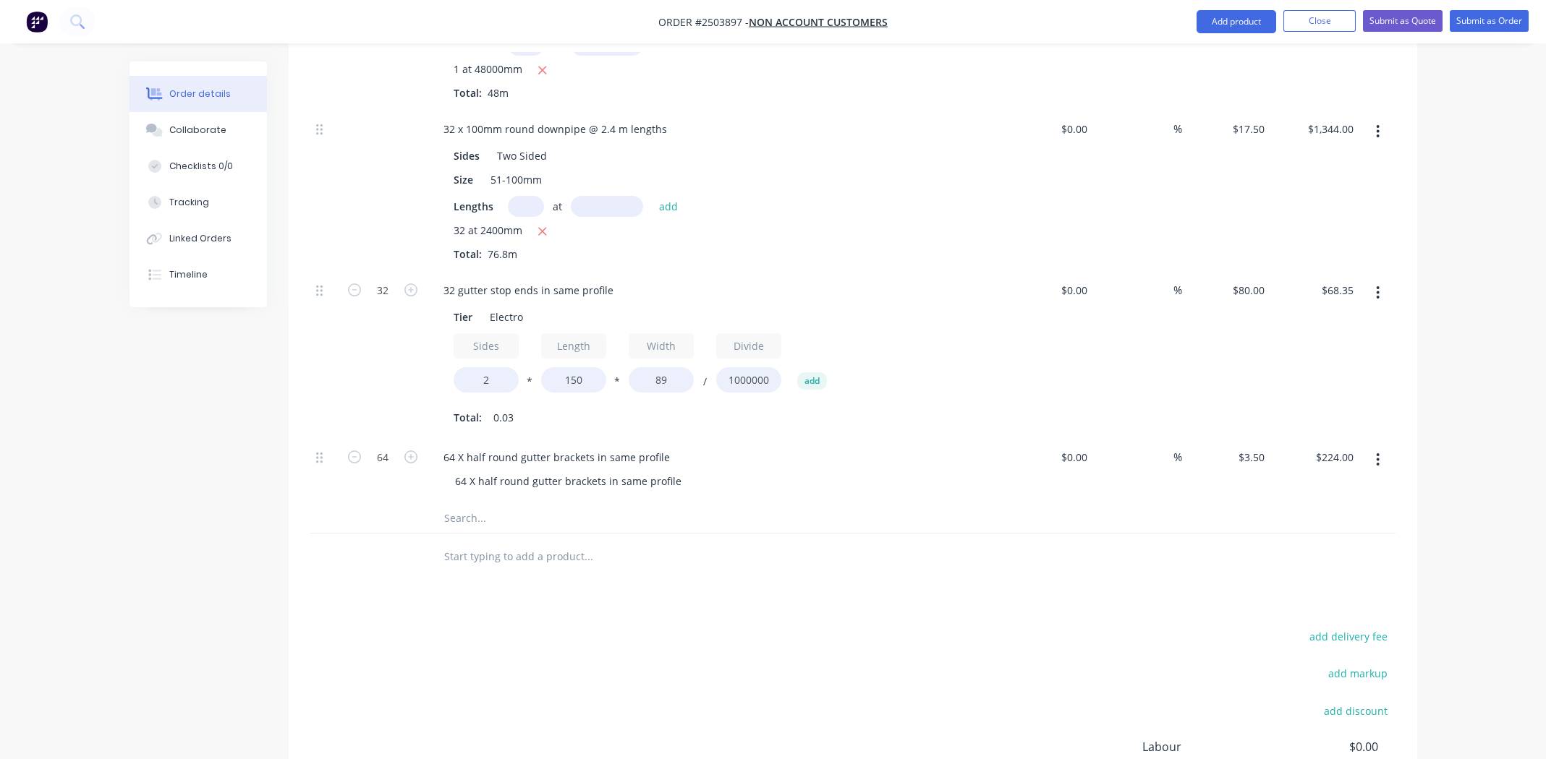
click at [1217, 504] on div at bounding box center [852, 519] width 1085 height 30
click at [1376, 452] on icon "button" at bounding box center [1378, 460] width 4 height 16
click at [1327, 516] on div "Duplicate" at bounding box center [1326, 526] width 111 height 21
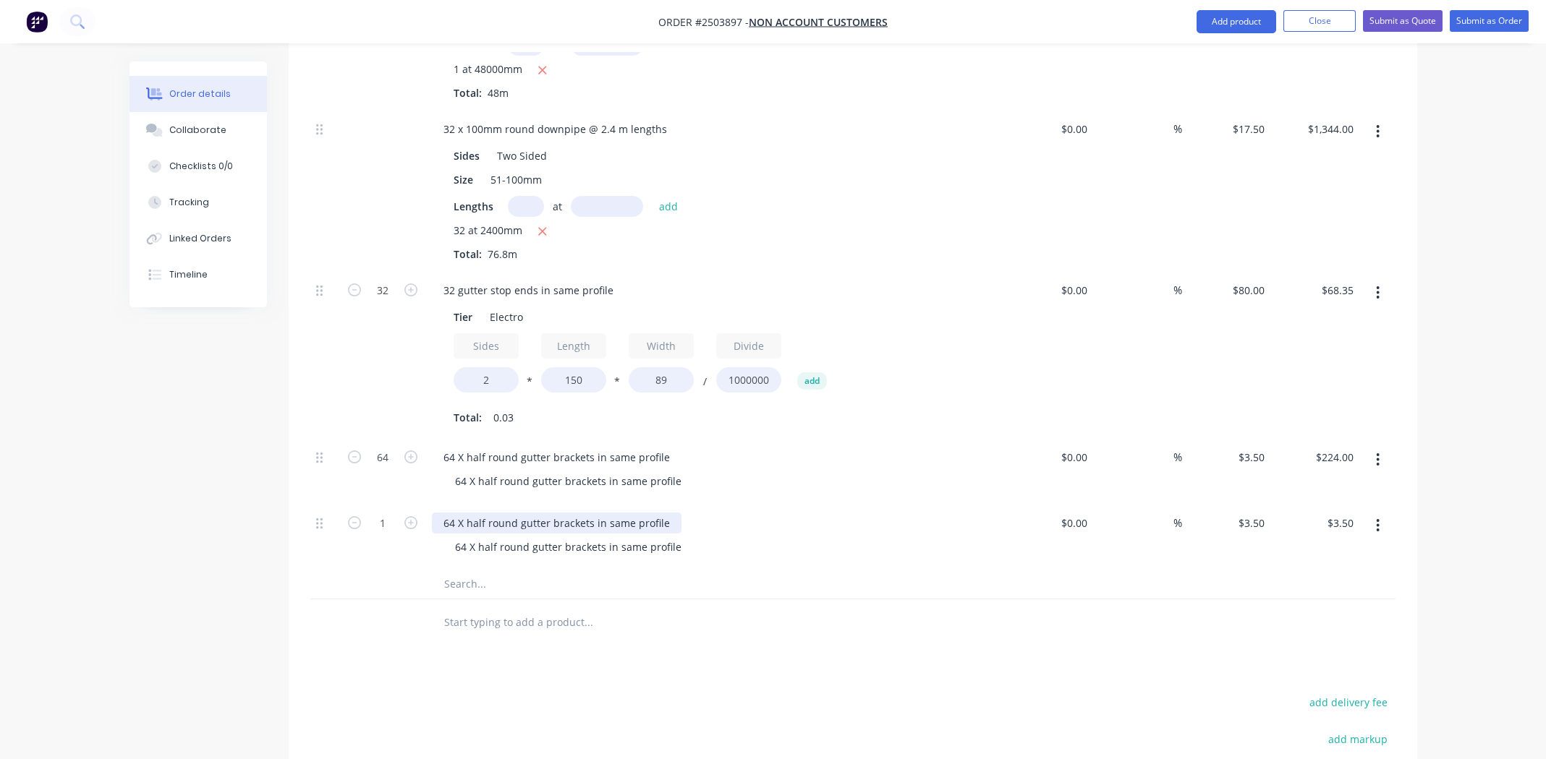
click at [514, 513] on div "64 X half round gutter brackets in same profile" at bounding box center [557, 523] width 250 height 21
paste div
click at [527, 537] on div "64 X half round gutter brackets in same profile" at bounding box center [568, 547] width 250 height 21
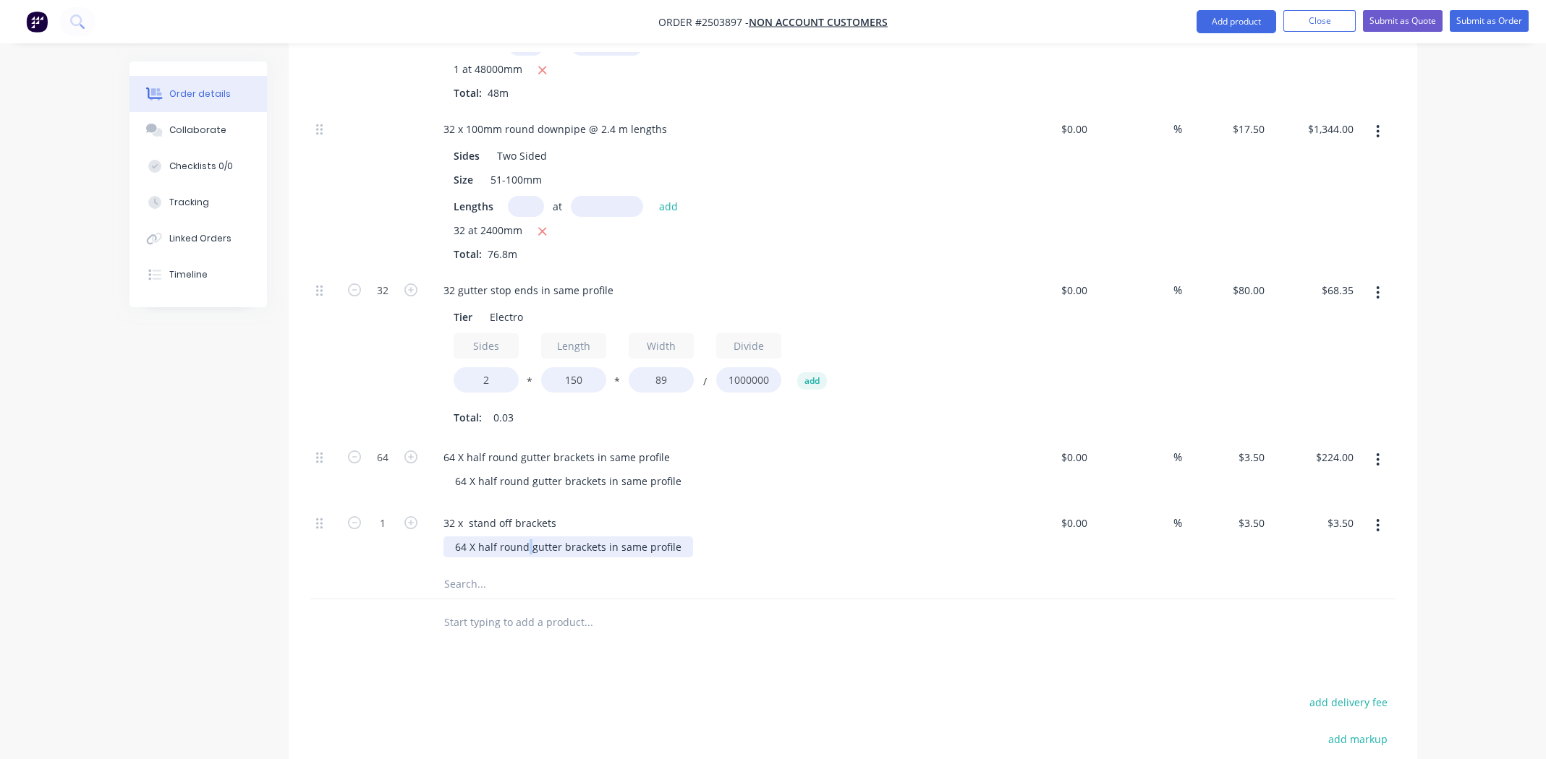
click at [527, 537] on div "64 X half round gutter brackets in same profile" at bounding box center [568, 547] width 250 height 21
paste div
type input "32"
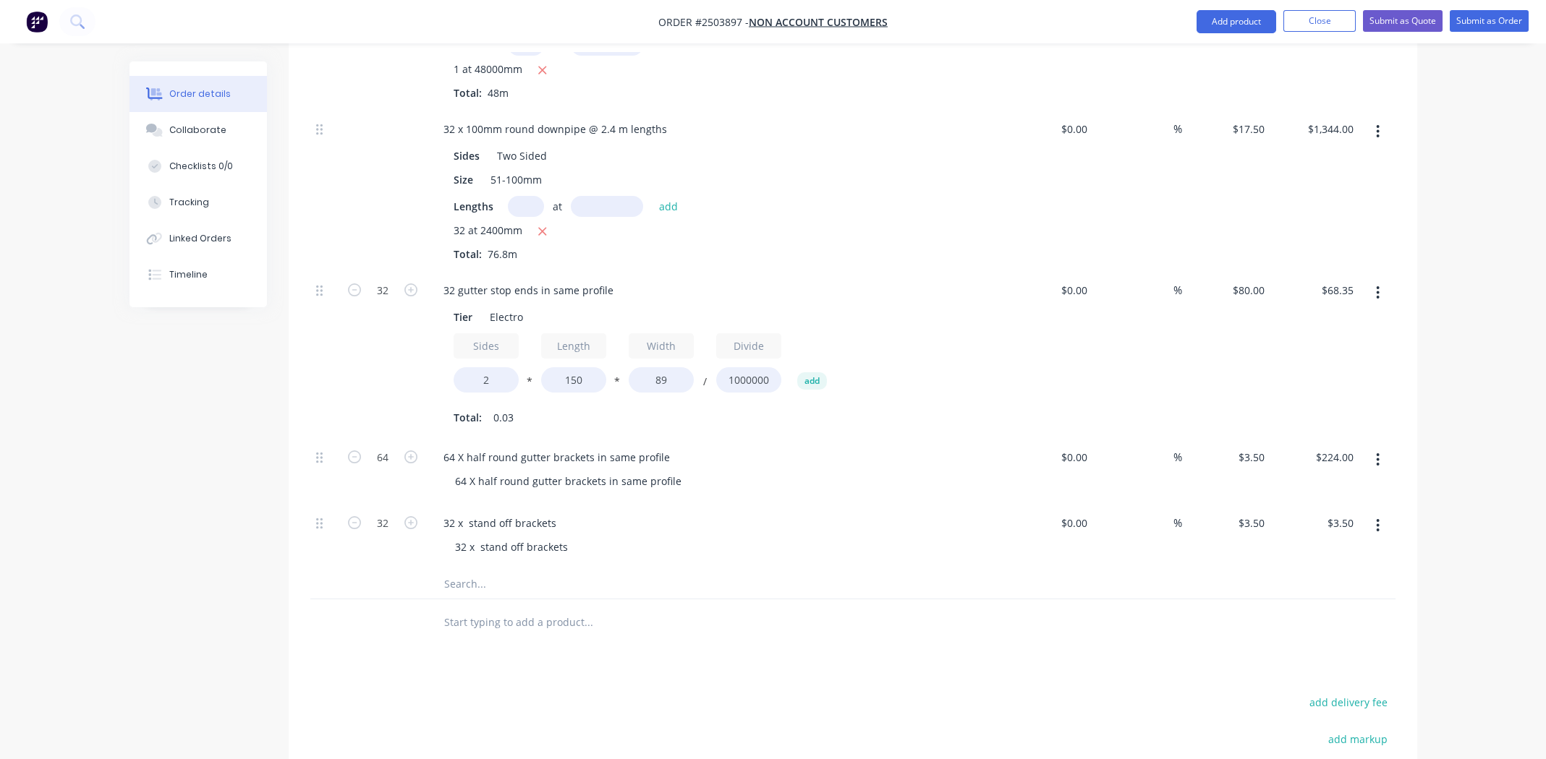
type input "$112.00"
click at [821, 537] on div "32 x stand off brackets" at bounding box center [721, 547] width 556 height 21
click at [903, 570] on div at bounding box center [686, 584] width 521 height 29
click at [1376, 518] on icon "button" at bounding box center [1378, 526] width 4 height 16
click at [1324, 582] on div "Duplicate" at bounding box center [1326, 592] width 111 height 21
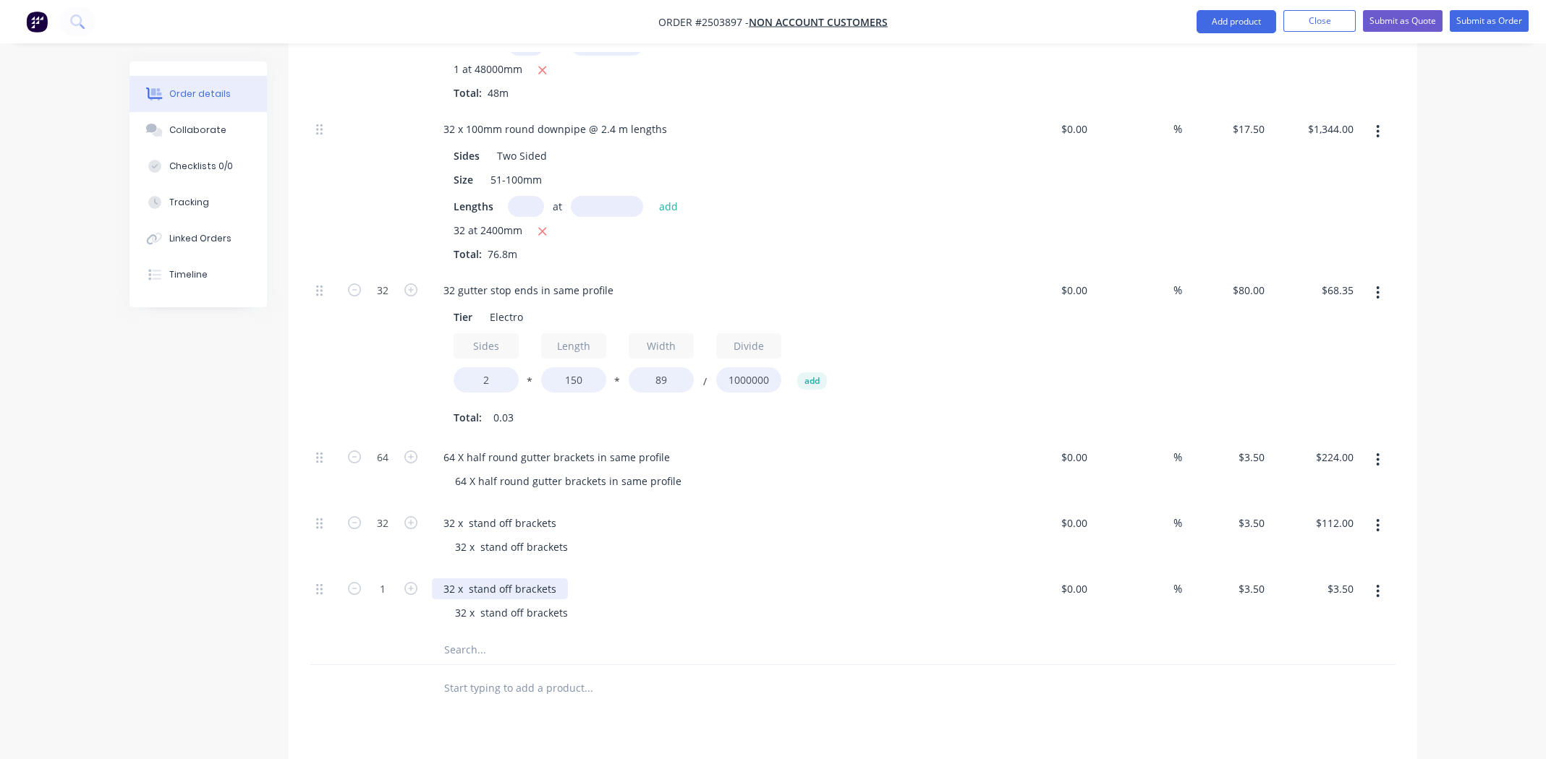
click at [514, 579] on div "32 x stand off brackets" at bounding box center [500, 589] width 136 height 21
paste div
click at [487, 603] on div "32 x stand off brackets" at bounding box center [511, 613] width 136 height 21
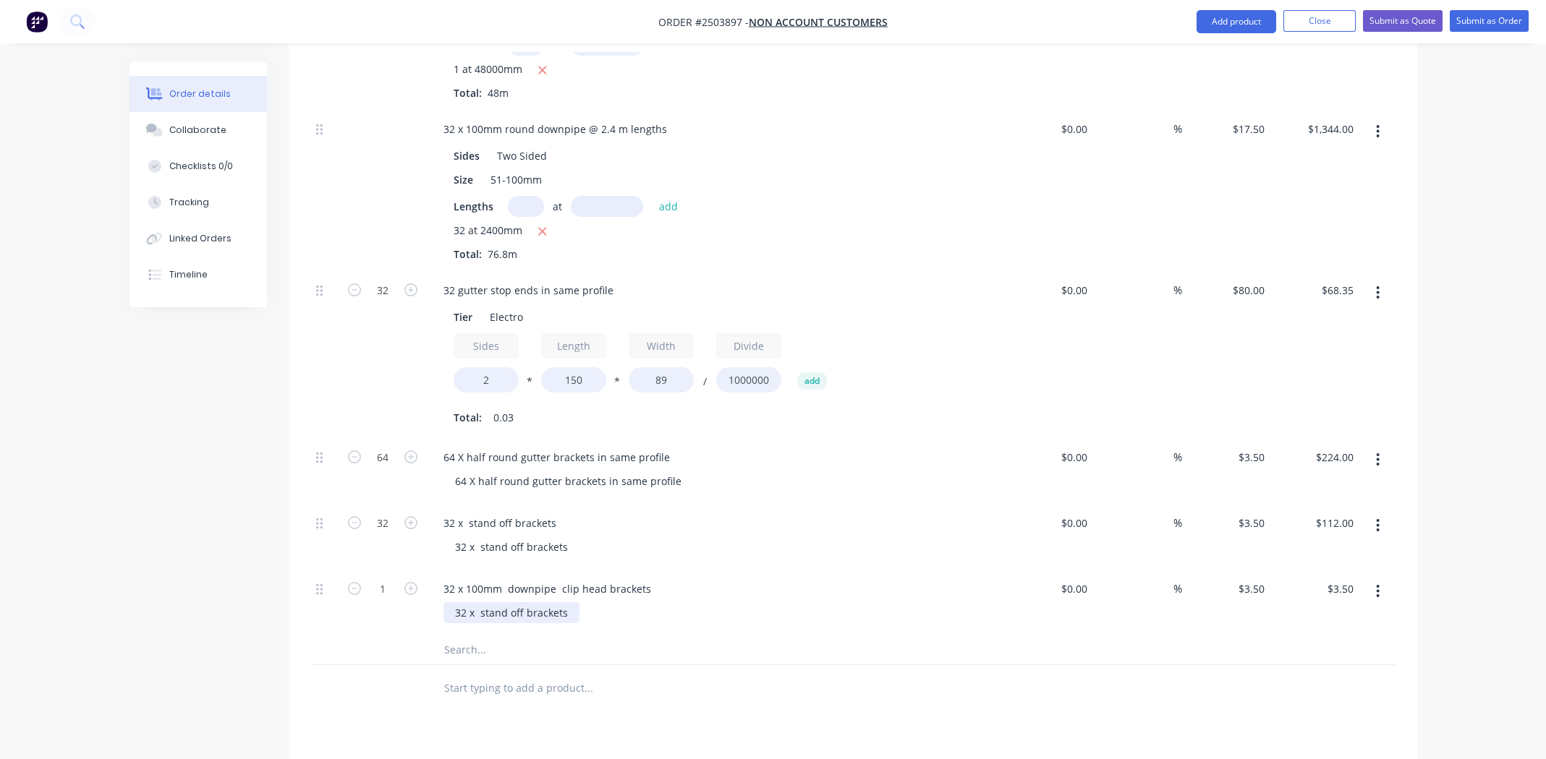
paste div
click at [662, 603] on div "32 x st32 x 100mm downpipe clip head brackets" at bounding box center [575, 613] width 265 height 21
click at [659, 603] on div "32 x st32 x 100mm downpipe clip head brackets" at bounding box center [575, 613] width 265 height 21
click at [658, 603] on div "32 x st32 x 100mm downpipe clip head brackets" at bounding box center [575, 613] width 265 height 21
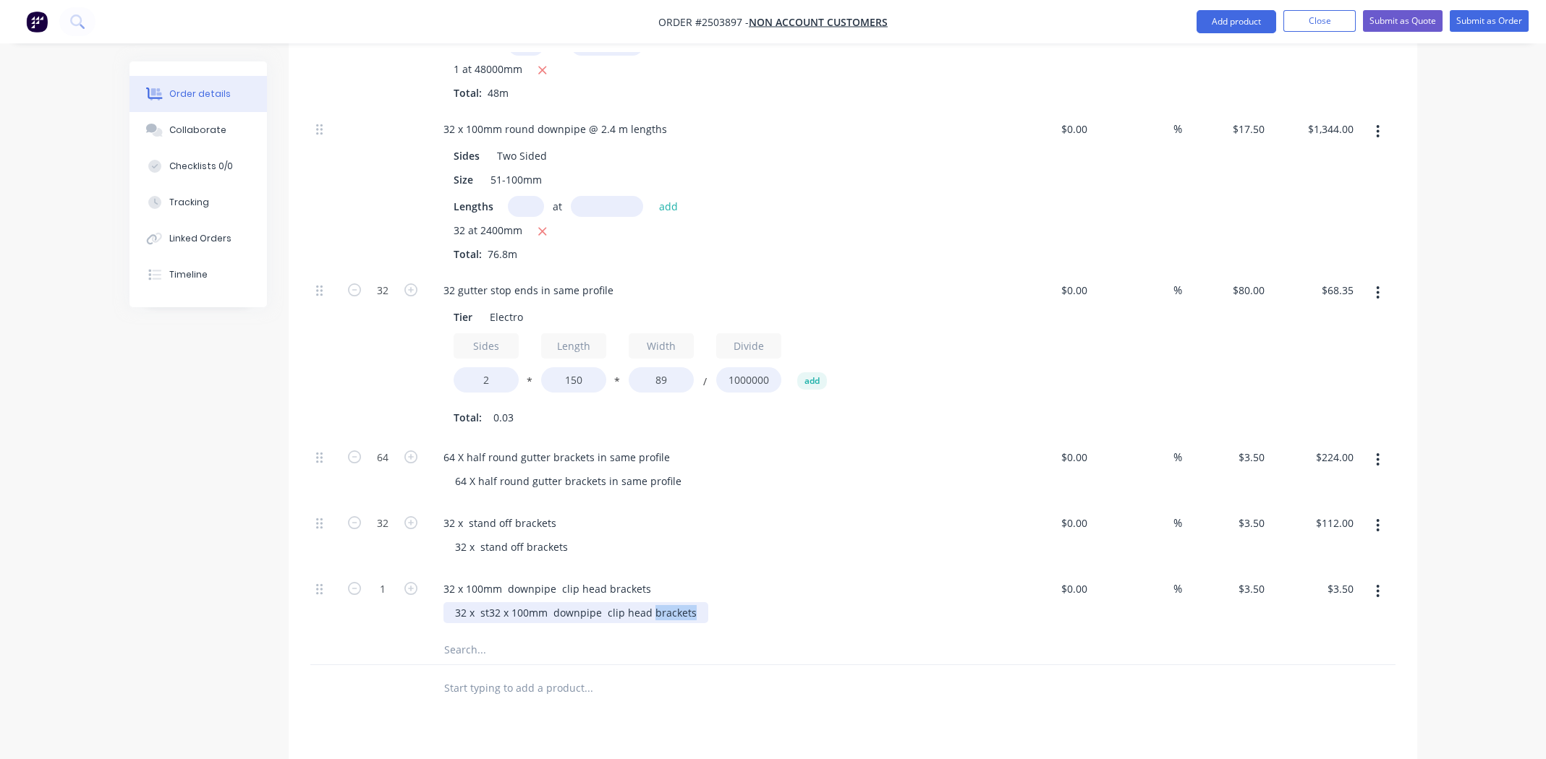
click at [658, 603] on div "32 x st32 x 100mm downpipe clip head brackets" at bounding box center [575, 613] width 265 height 21
type input "32"
type input "$112.00"
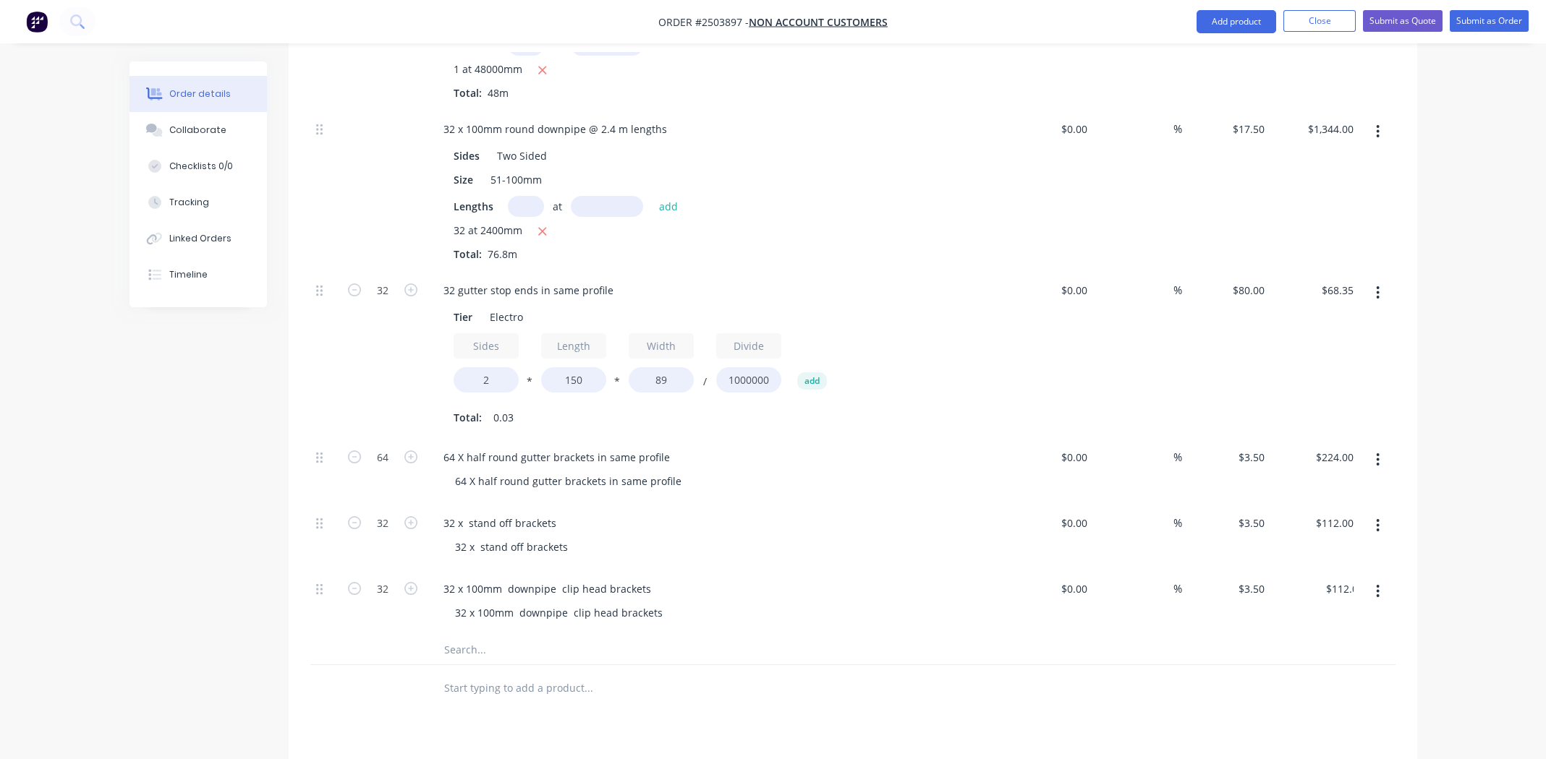
click at [838, 579] on div "32 x 100mm downpipe clip head brackets" at bounding box center [715, 589] width 567 height 21
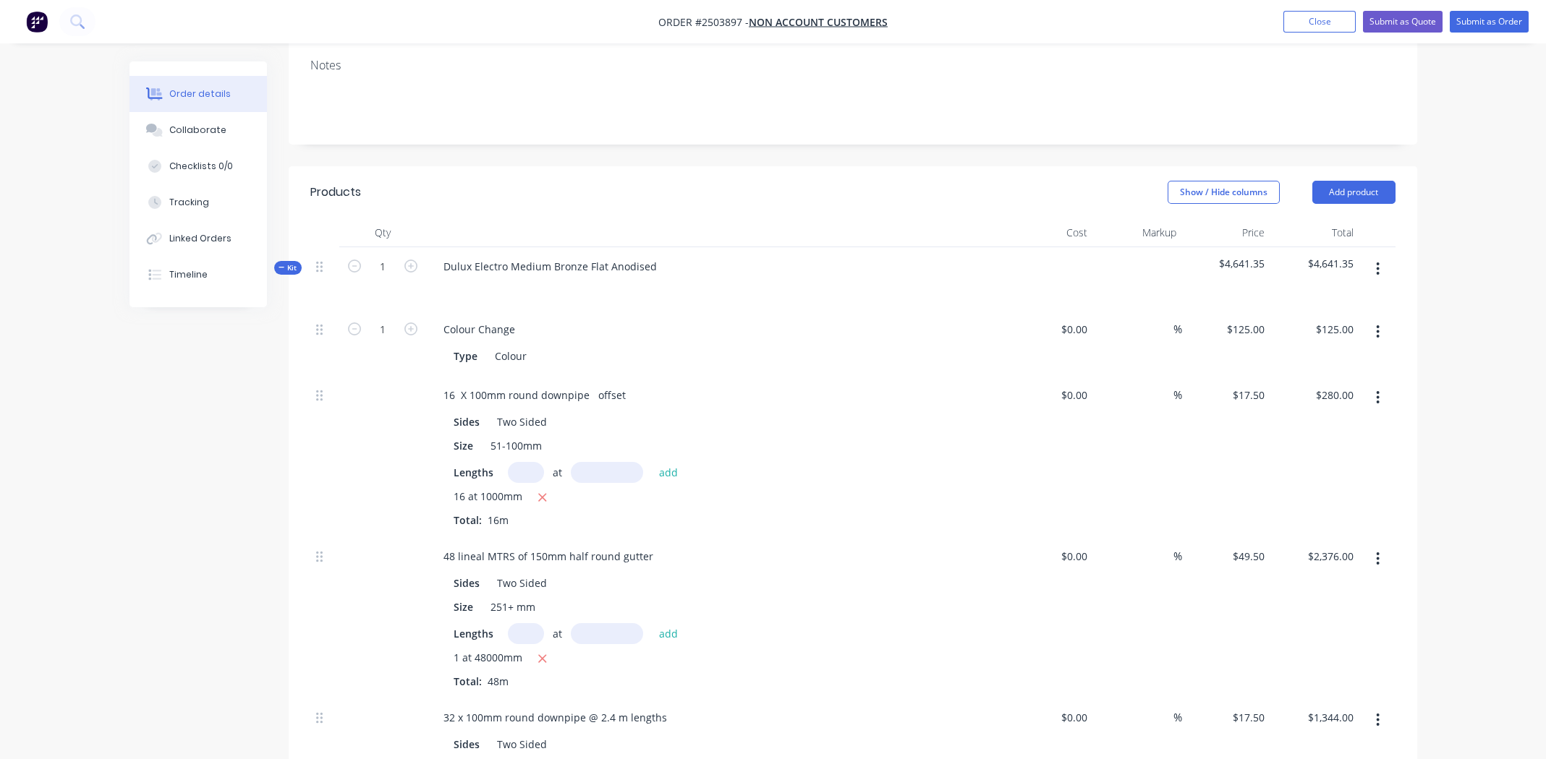
scroll to position [0, 0]
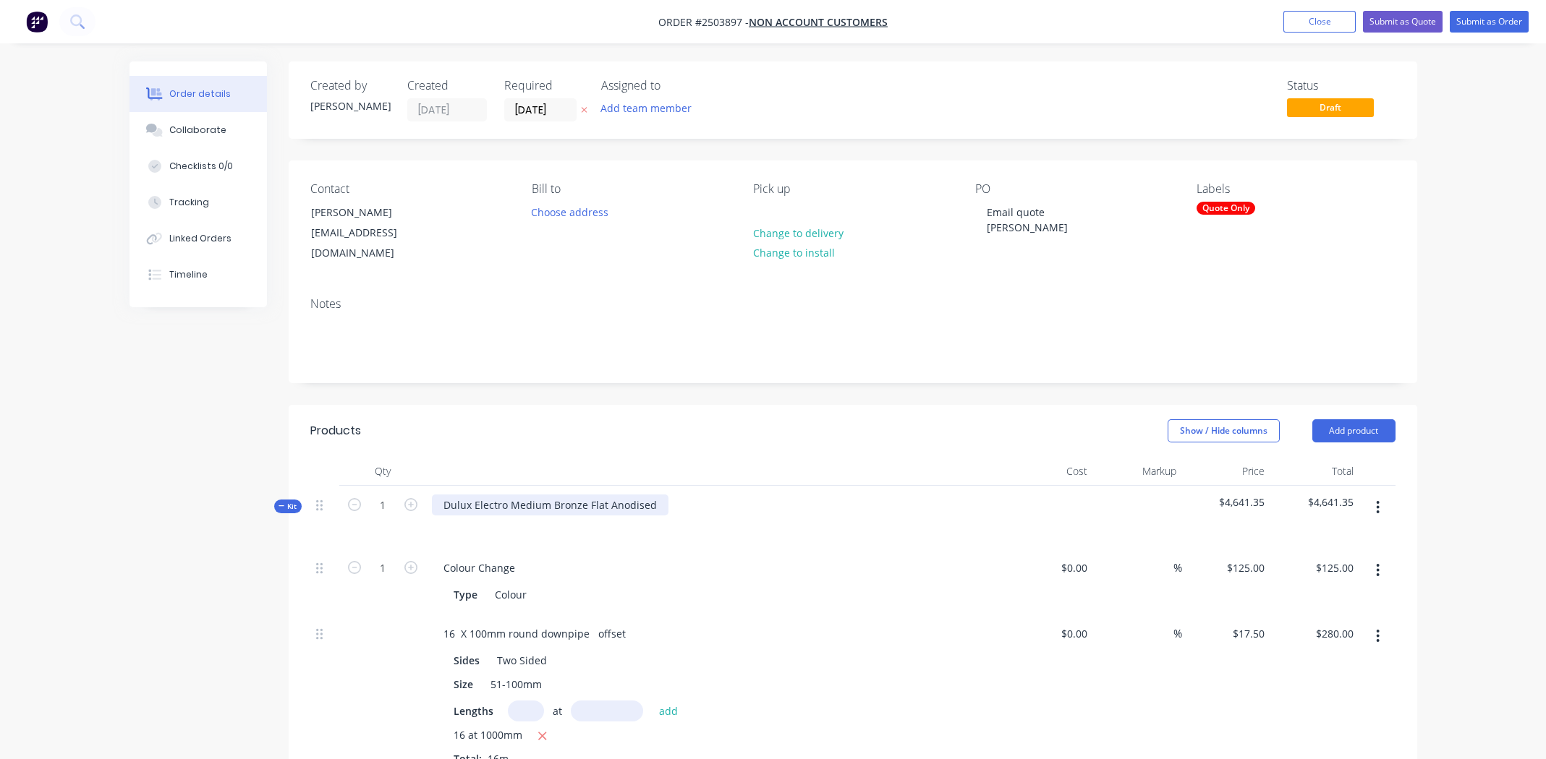
click at [558, 495] on div "Dulux Electro Medium Bronze Flat Anodised" at bounding box center [550, 505] width 237 height 21
click at [556, 495] on div "Dulux Electro Medium Bronze Flat Anodised" at bounding box center [550, 505] width 237 height 21
copy div "Dulux Electro Medium Bronze Flat Anodised"
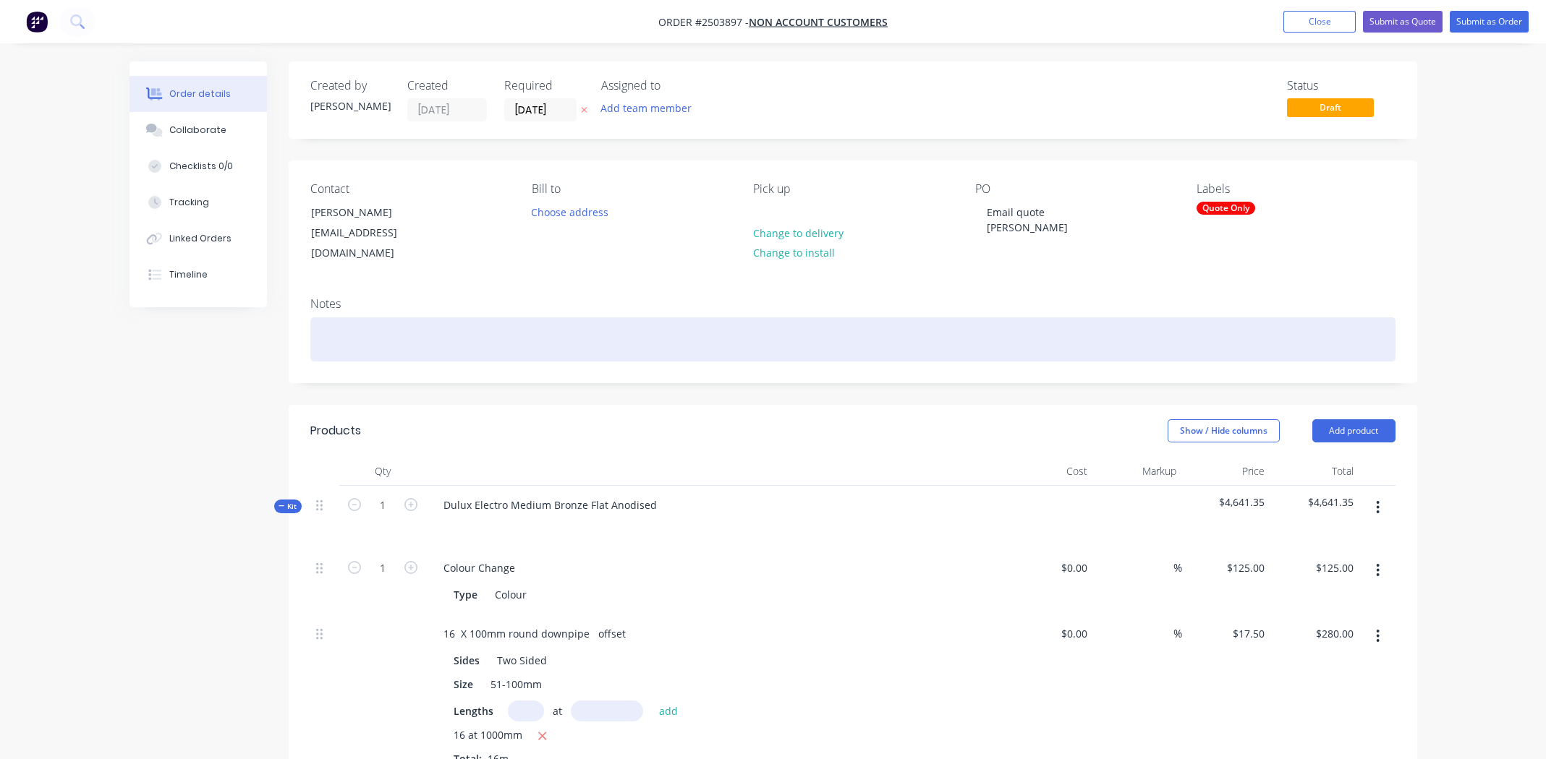
click at [388, 318] on div at bounding box center [852, 340] width 1085 height 44
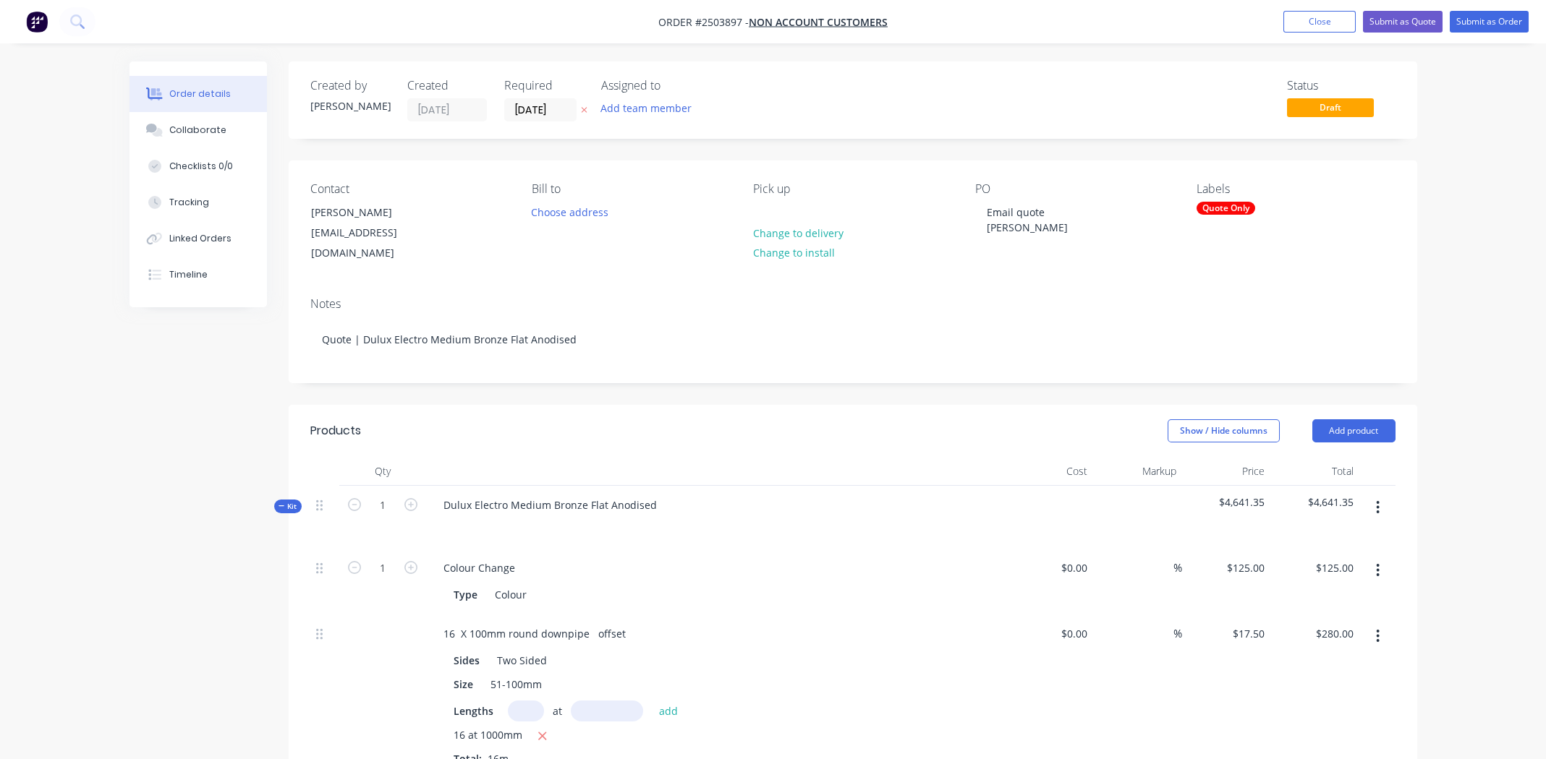
click at [1143, 286] on div "Notes Quote | Dulux Electro Medium Bronze Flat Anodised" at bounding box center [853, 334] width 1128 height 97
click at [1382, 495] on button "button" at bounding box center [1378, 508] width 34 height 26
click at [1335, 535] on div "Add product to kit" at bounding box center [1326, 545] width 111 height 21
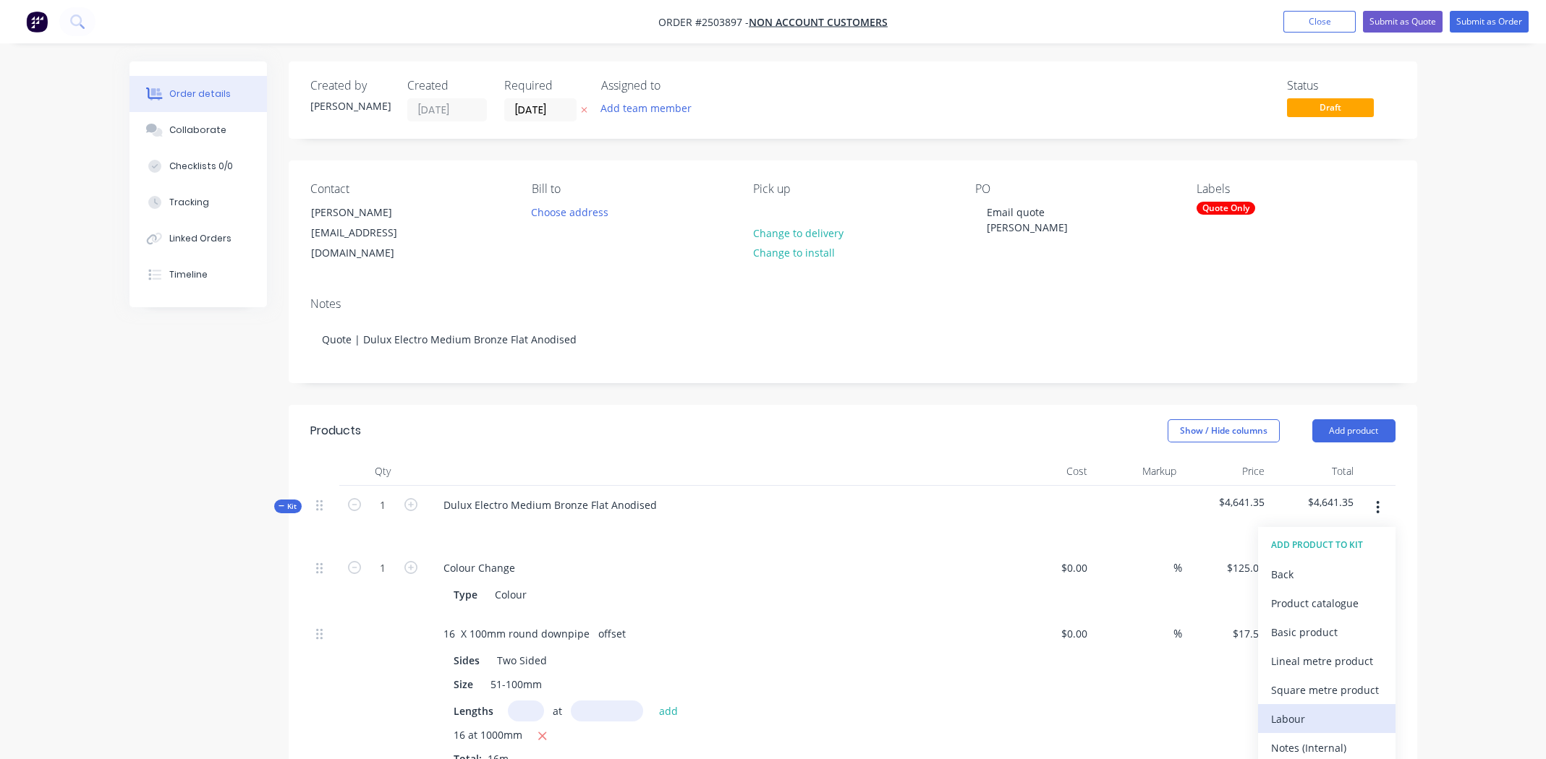
click at [1313, 709] on div "Labour" at bounding box center [1326, 719] width 111 height 21
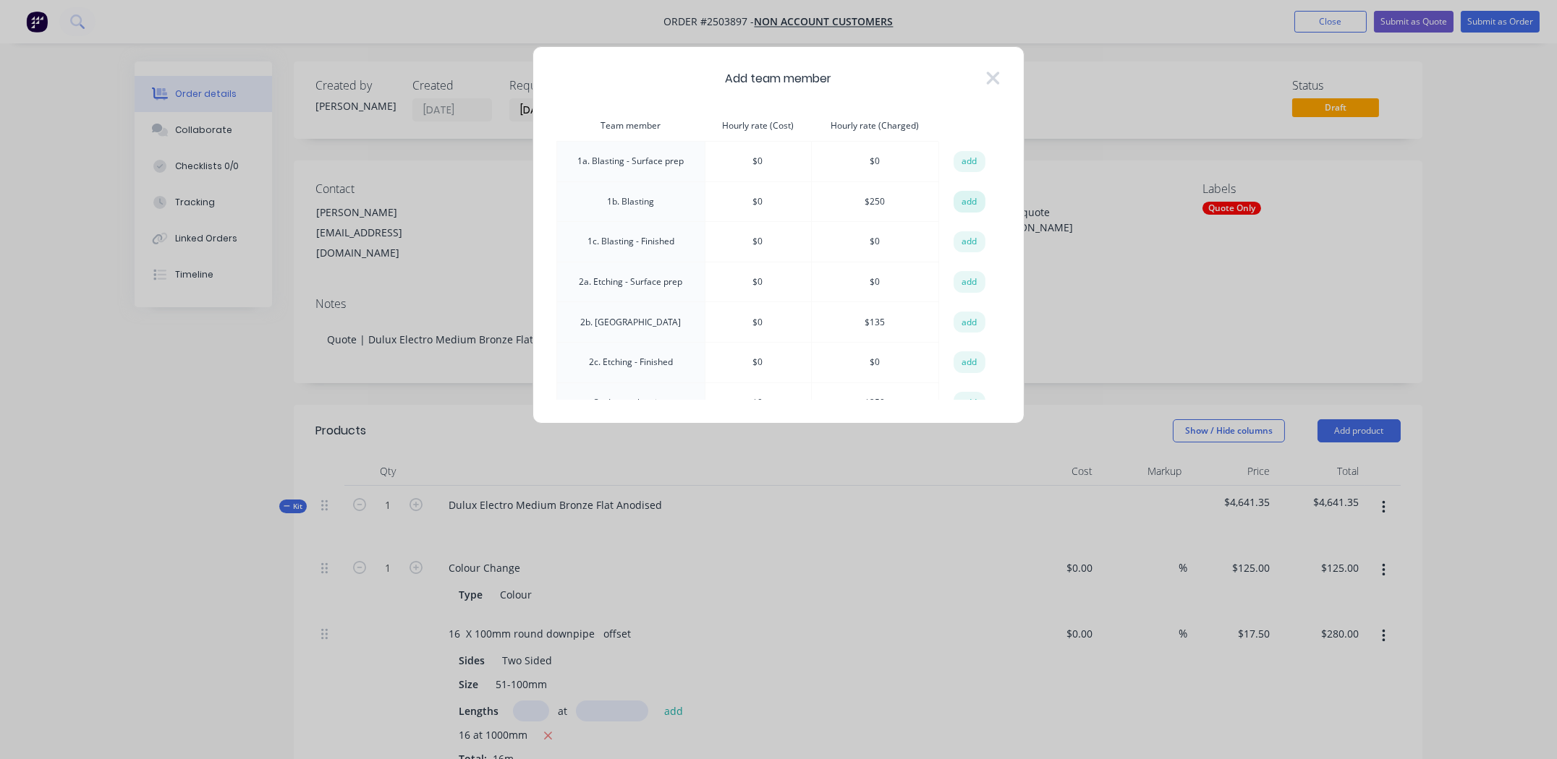
click at [958, 194] on button "add" at bounding box center [969, 202] width 32 height 22
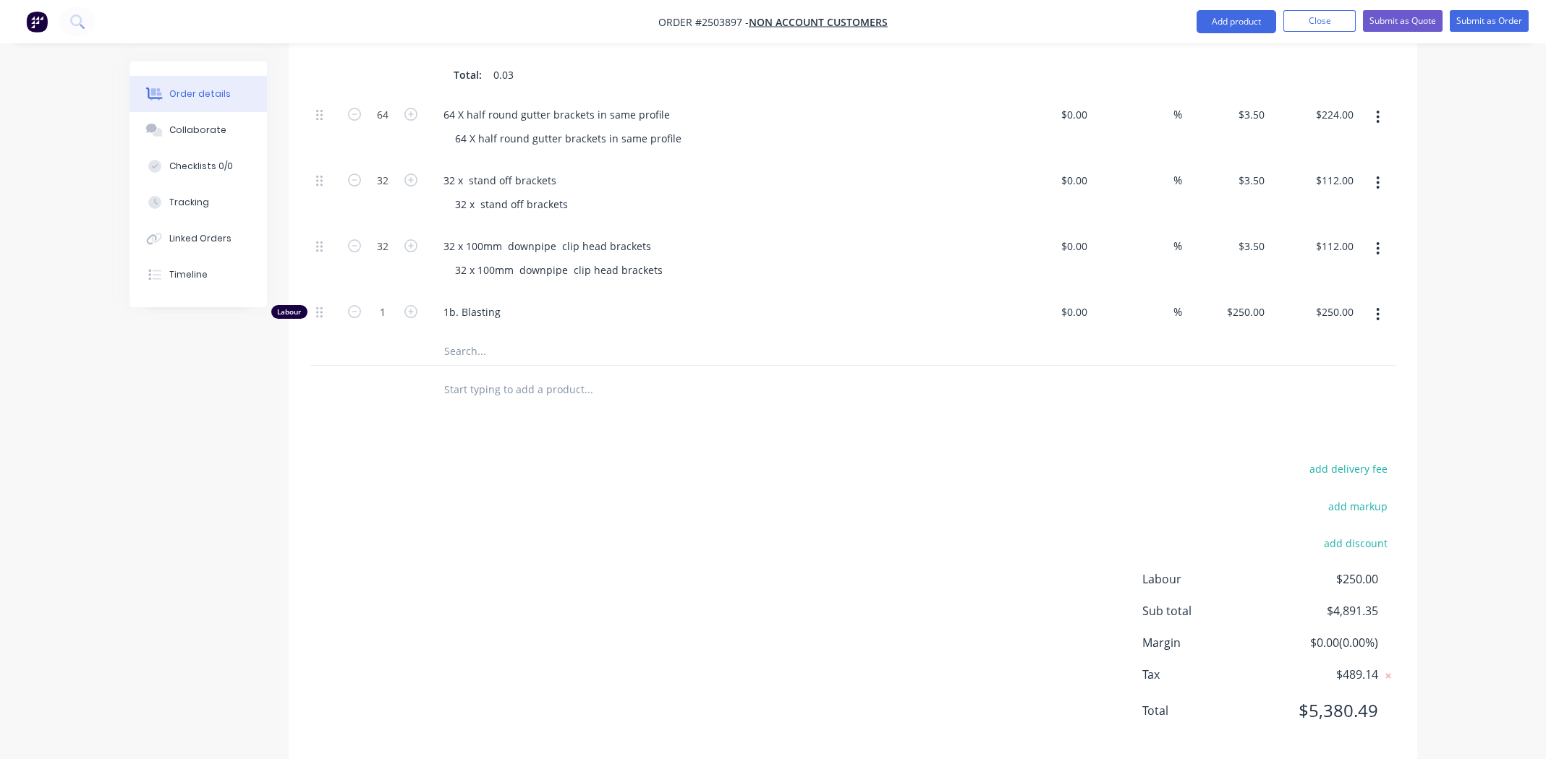
scroll to position [1174, 0]
type input "2"
type input "$500.00"
click at [605, 529] on div "add delivery fee add markup add discount Labour $250.00 Sub total $4,891.35 Mar…" at bounding box center [852, 595] width 1085 height 279
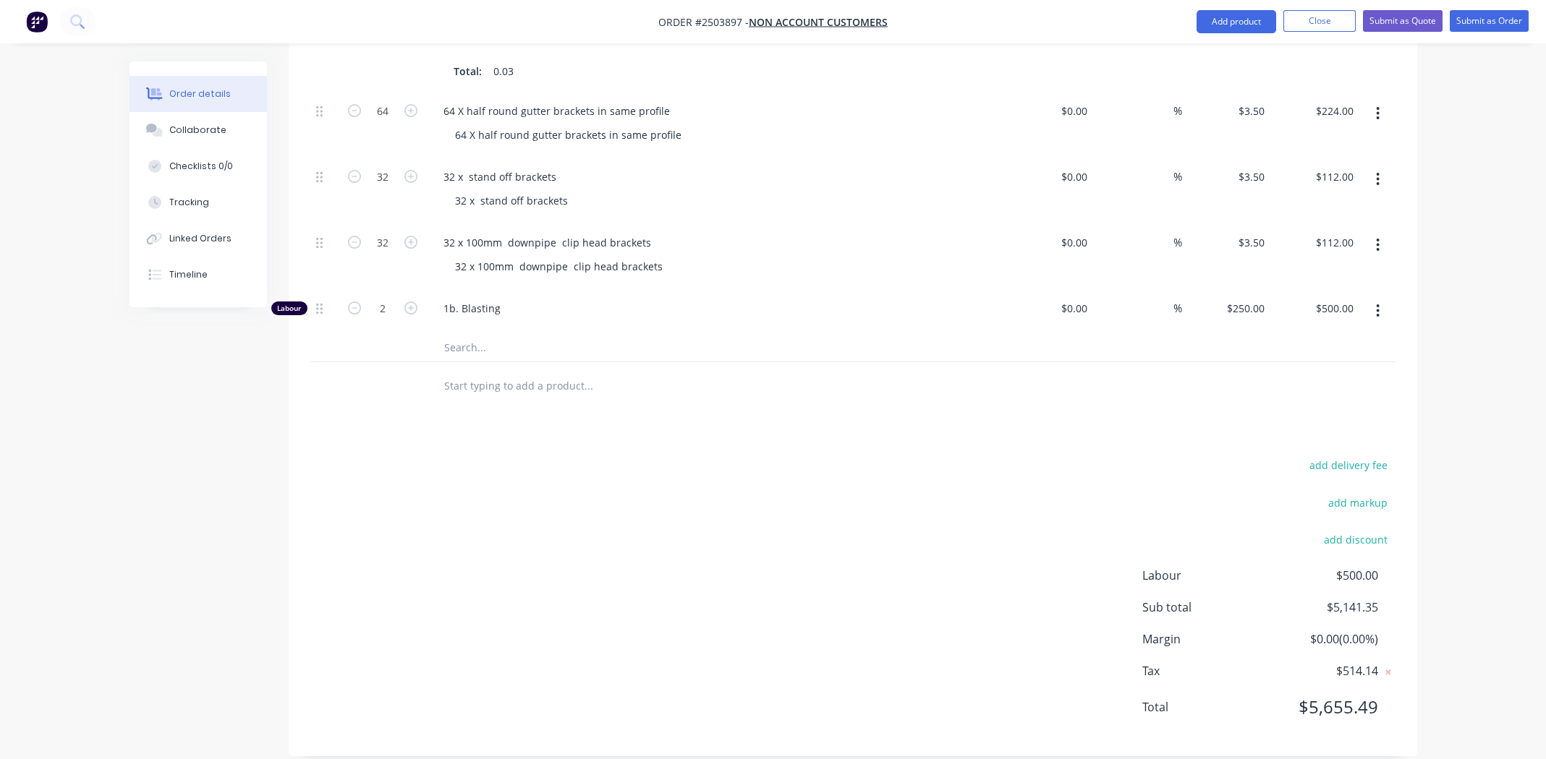
click at [871, 635] on div "add delivery fee add markup add discount Labour $500.00 Sub total $5,141.35 Mar…" at bounding box center [852, 595] width 1085 height 279
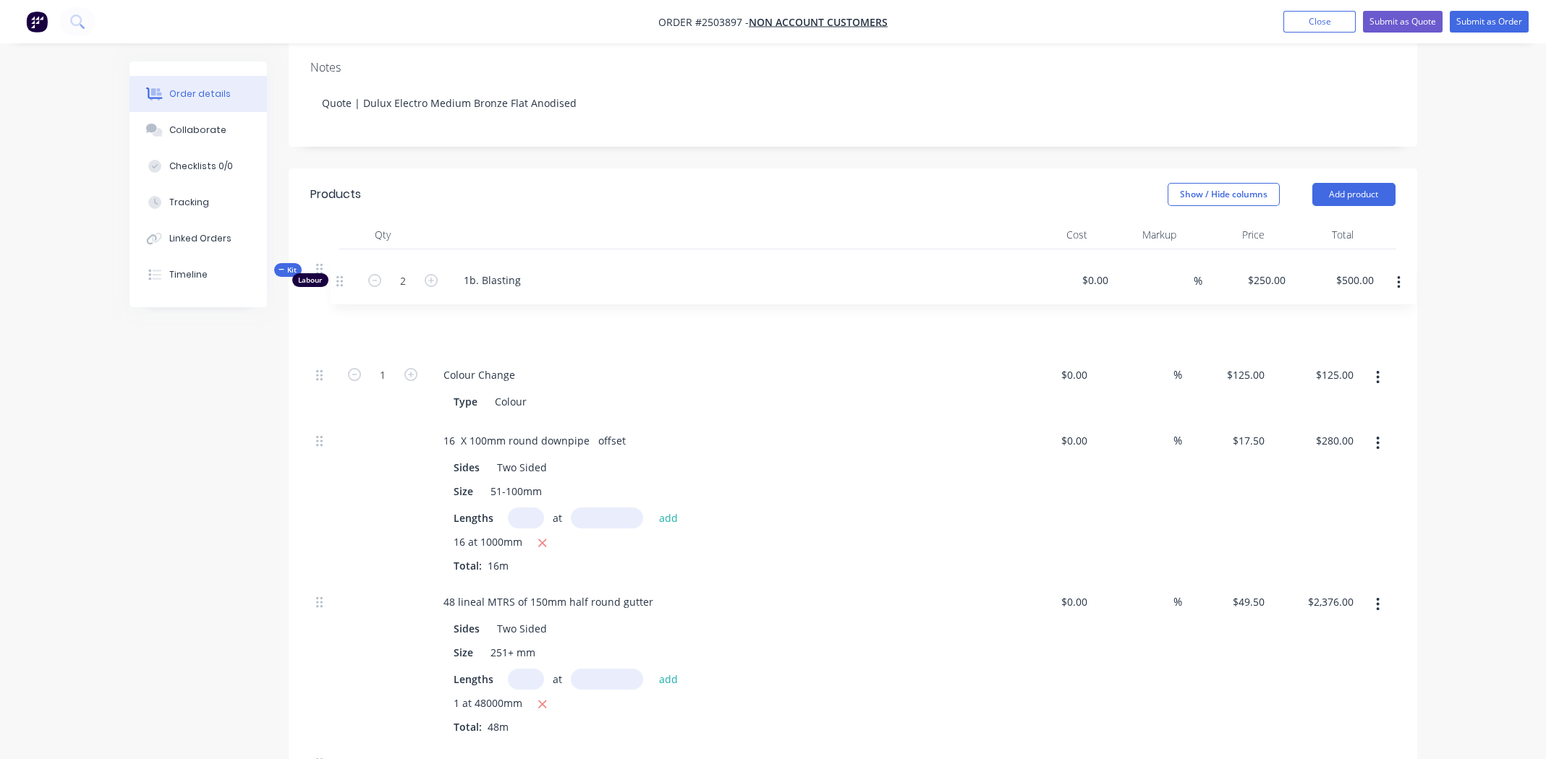
scroll to position [236, 0]
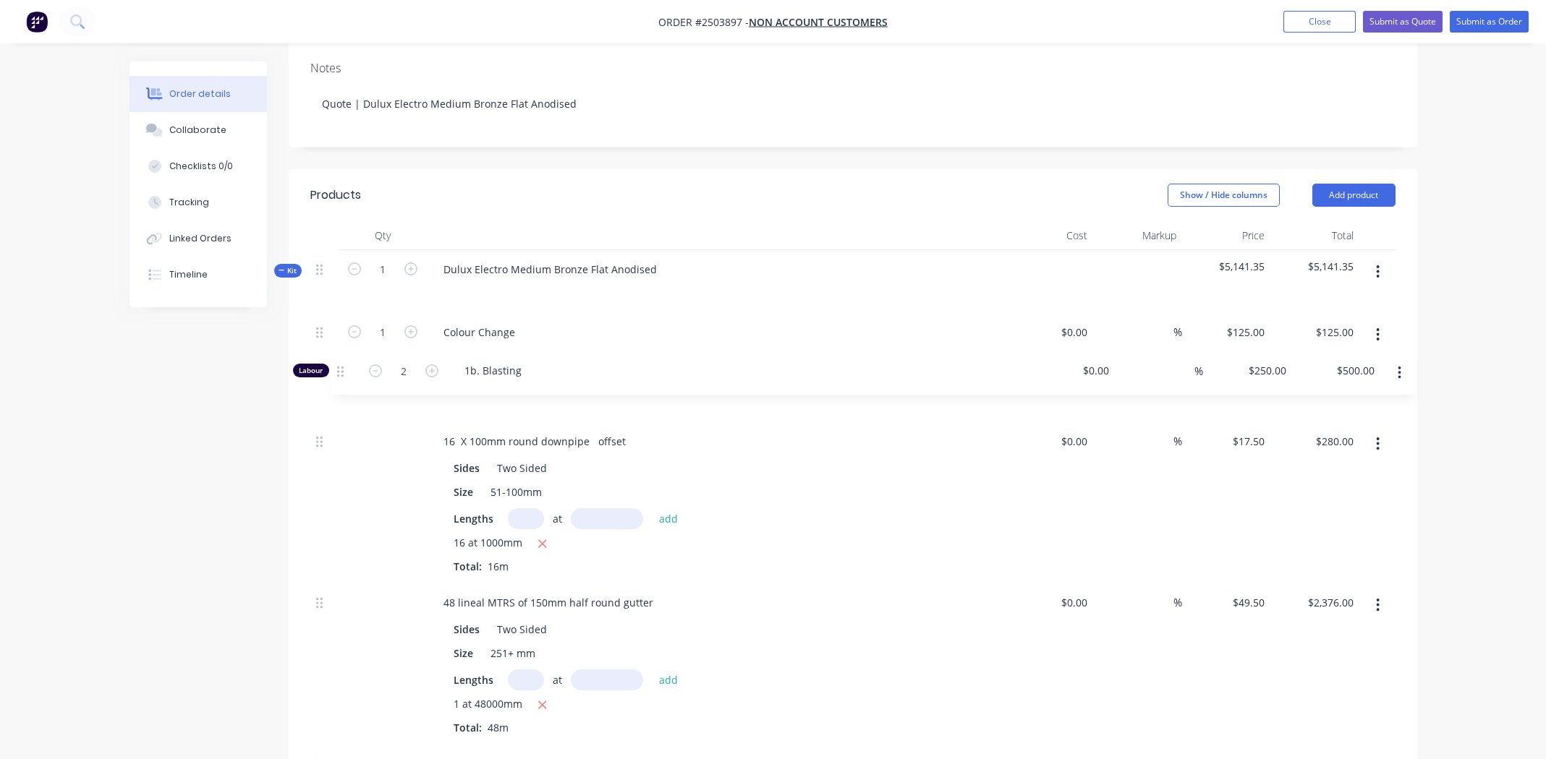
drag, startPoint x: 321, startPoint y: 437, endPoint x: 343, endPoint y: 369, distance: 71.4
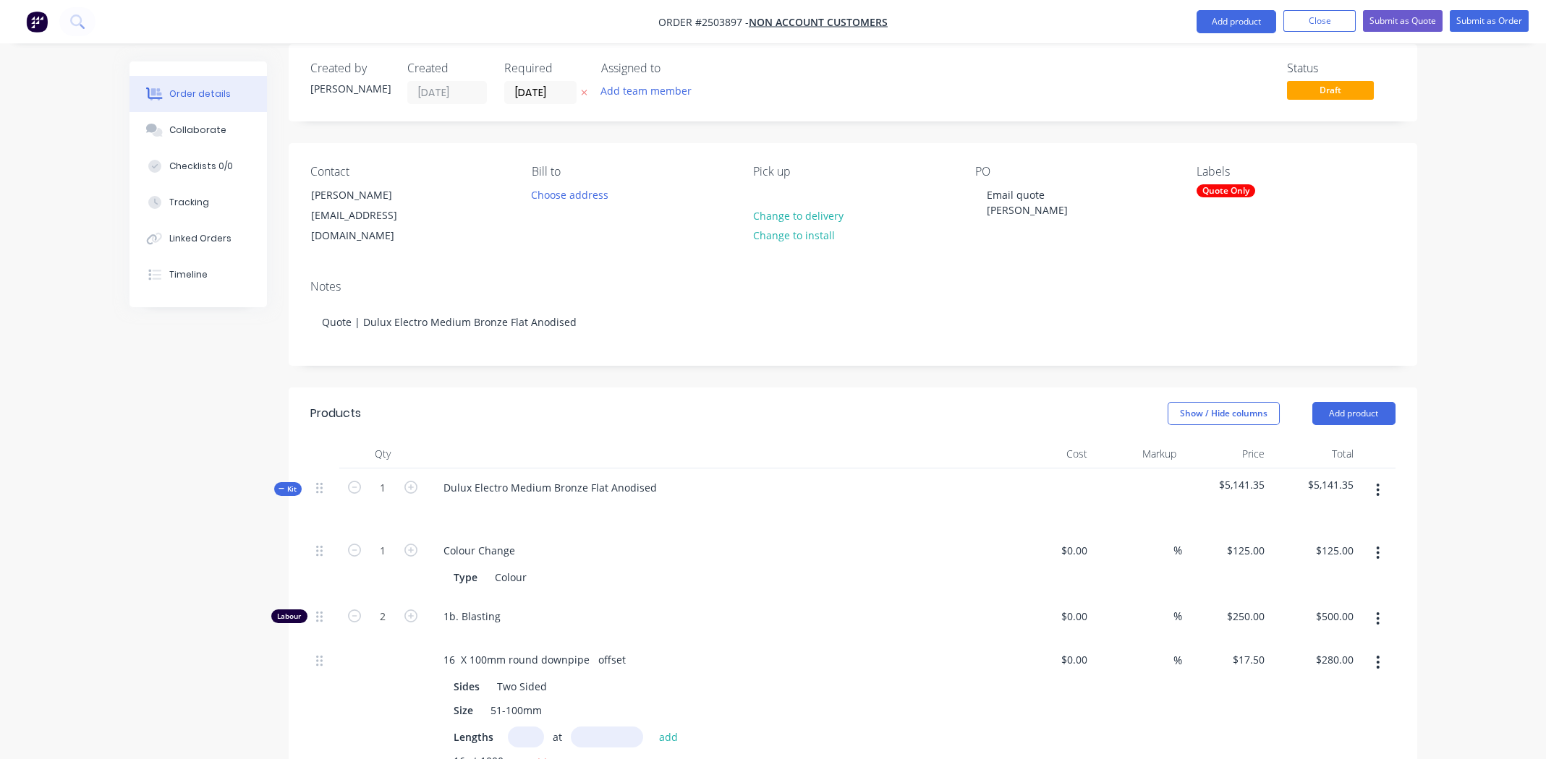
scroll to position [17, 0]
click at [1071, 82] on div "Status Draft" at bounding box center [1071, 83] width 650 height 43
click at [1404, 22] on button "Submit as Quote" at bounding box center [1403, 22] width 80 height 22
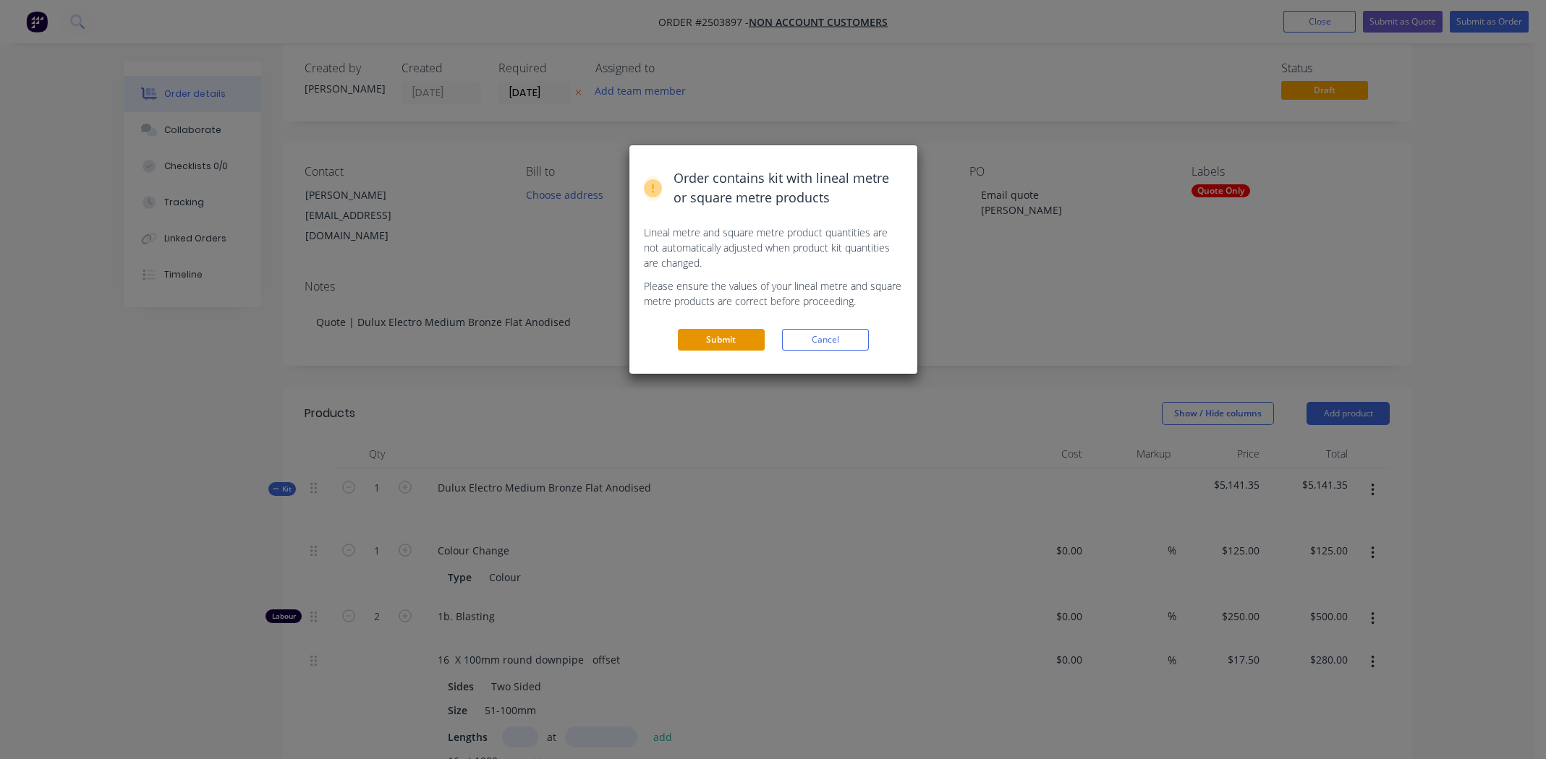
click at [698, 339] on button "Submit" at bounding box center [721, 340] width 87 height 22
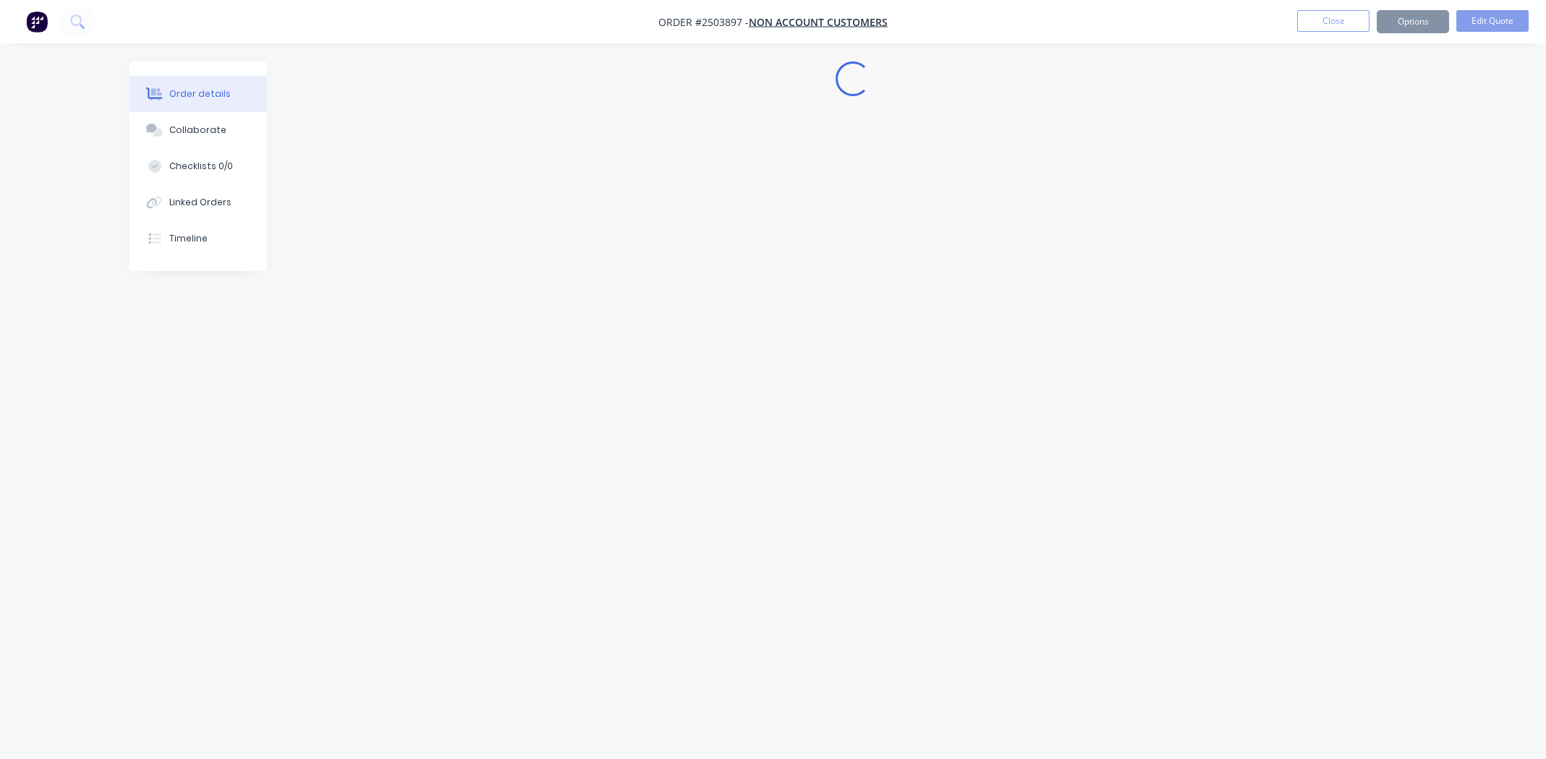
scroll to position [0, 0]
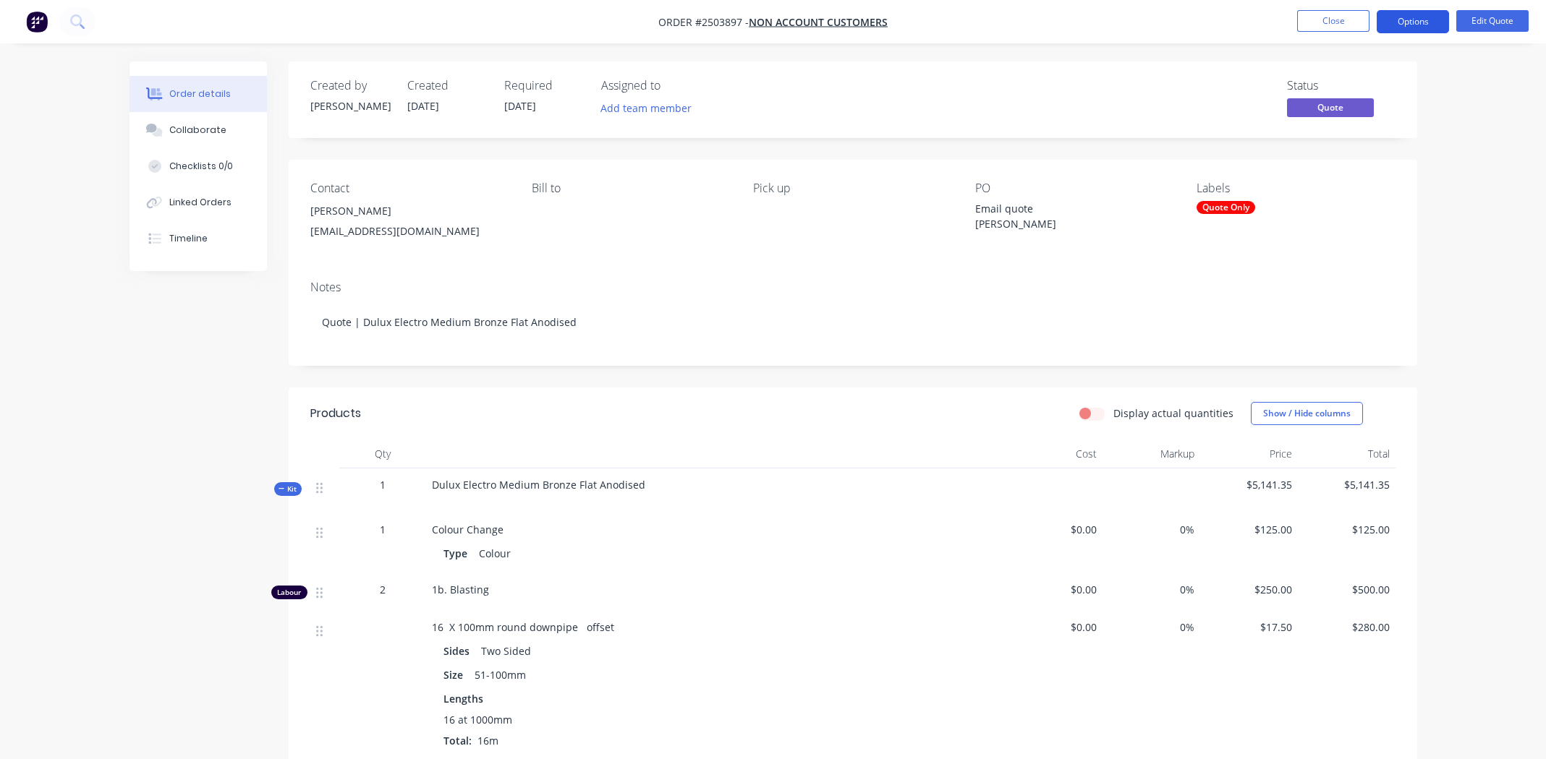
click at [1407, 22] on button "Options" at bounding box center [1412, 21] width 72 height 23
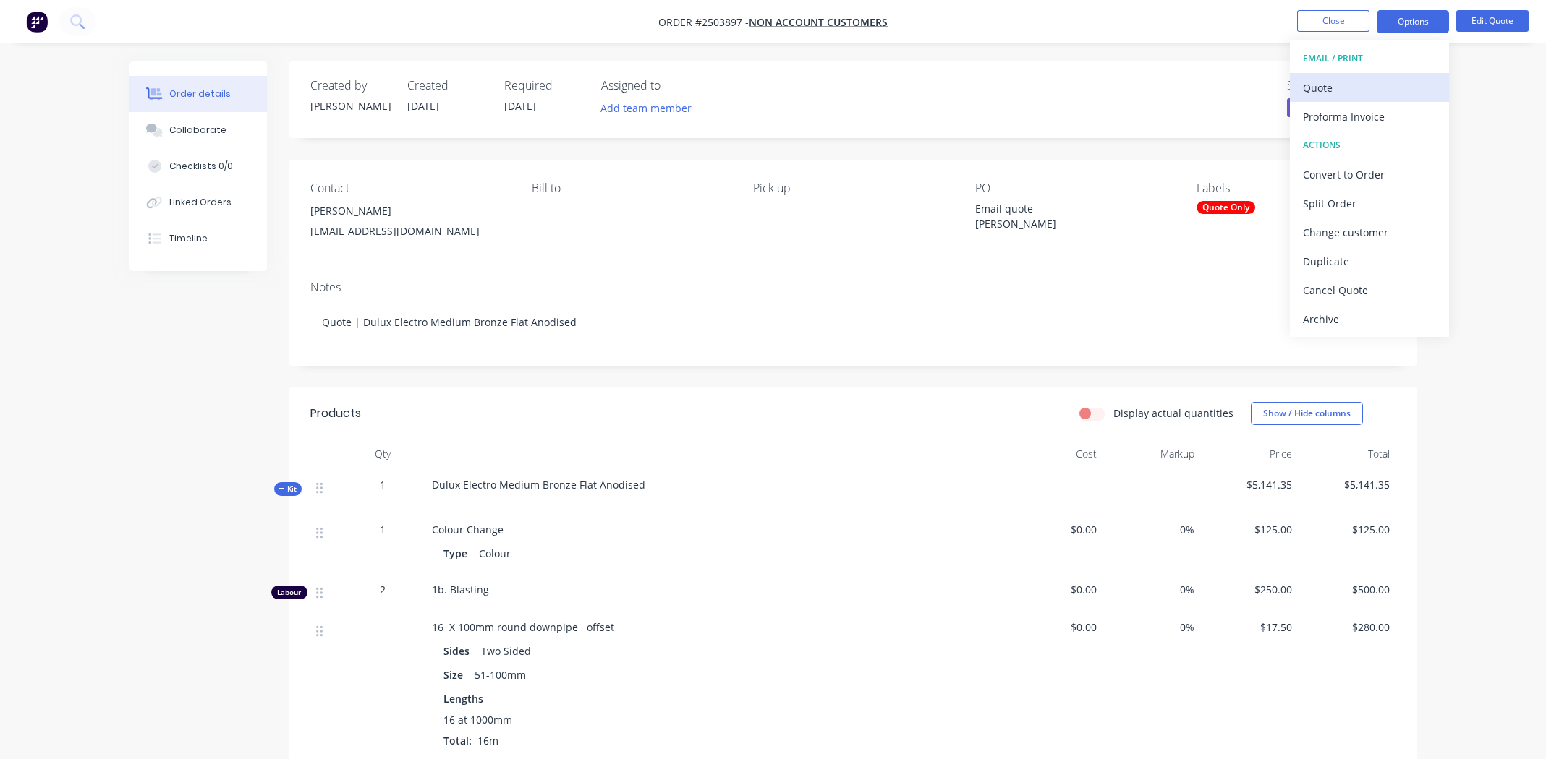
click at [1385, 80] on div "Quote" at bounding box center [1369, 87] width 133 height 21
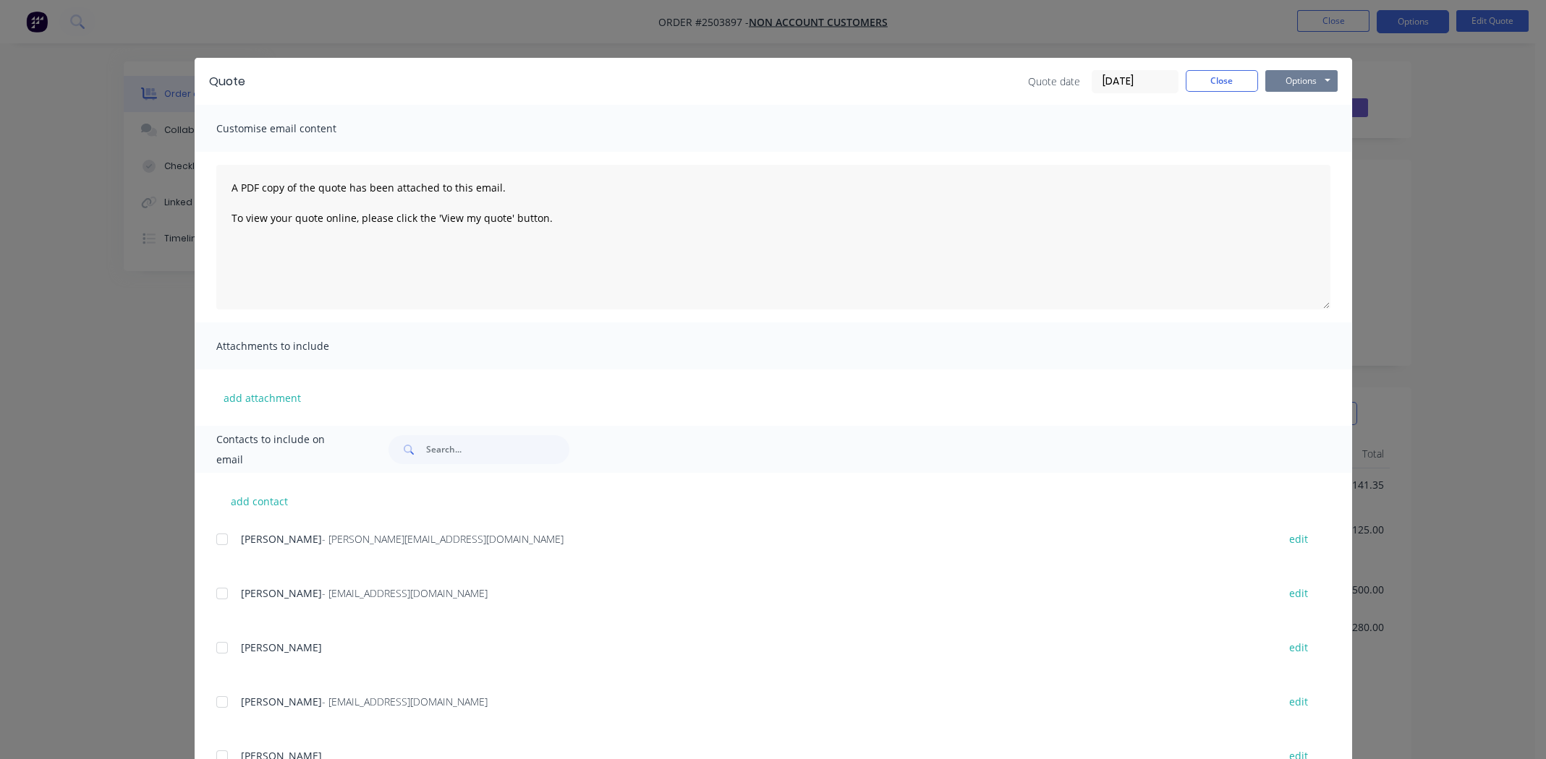
click at [1297, 80] on button "Options" at bounding box center [1301, 81] width 72 height 22
click at [1301, 110] on button "Preview" at bounding box center [1311, 107] width 93 height 24
click at [1212, 77] on button "Close" at bounding box center [1222, 81] width 72 height 22
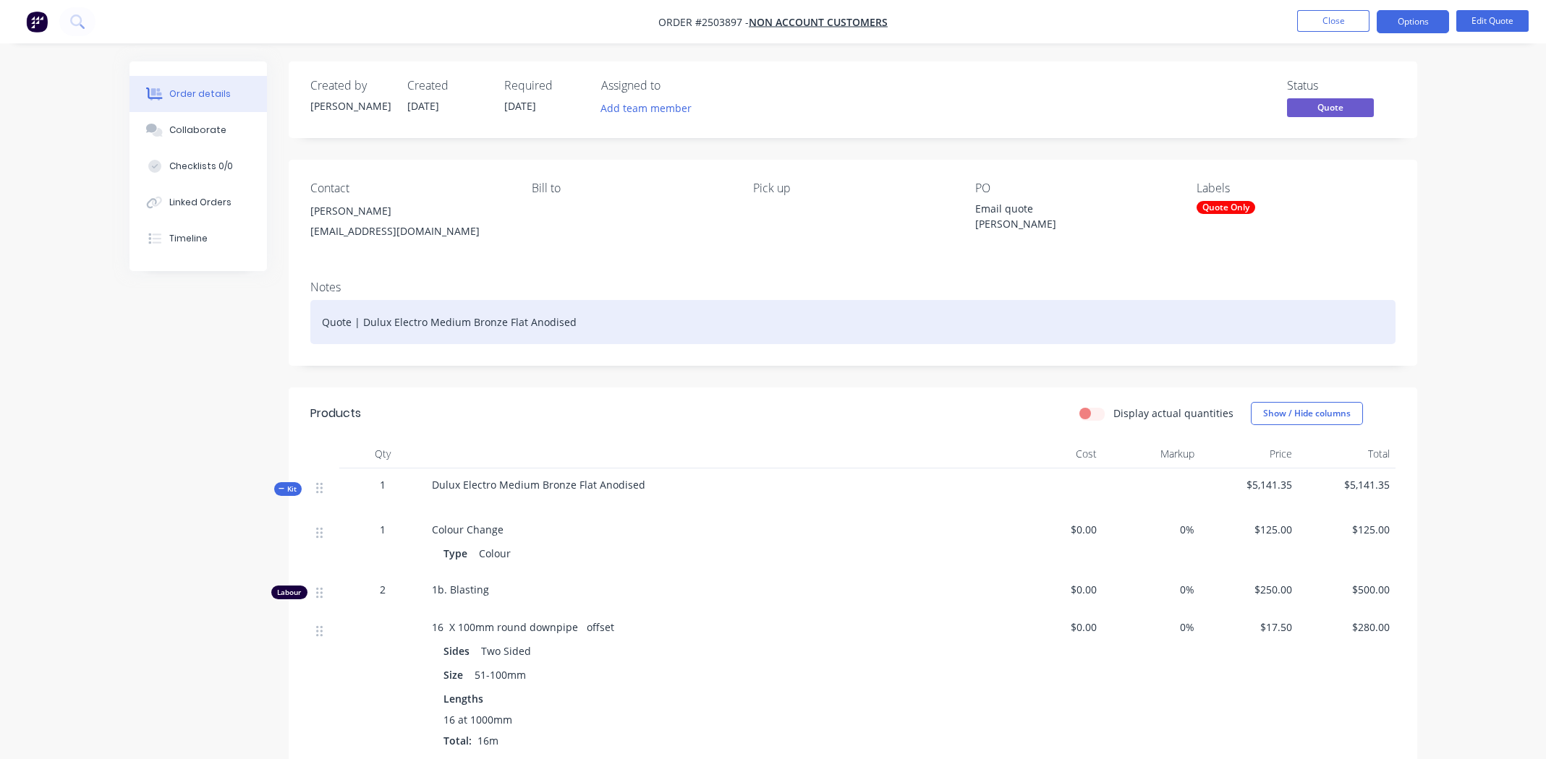
click at [798, 317] on div "Quote | Dulux Electro Medium Bronze Flat Anodised" at bounding box center [852, 322] width 1085 height 44
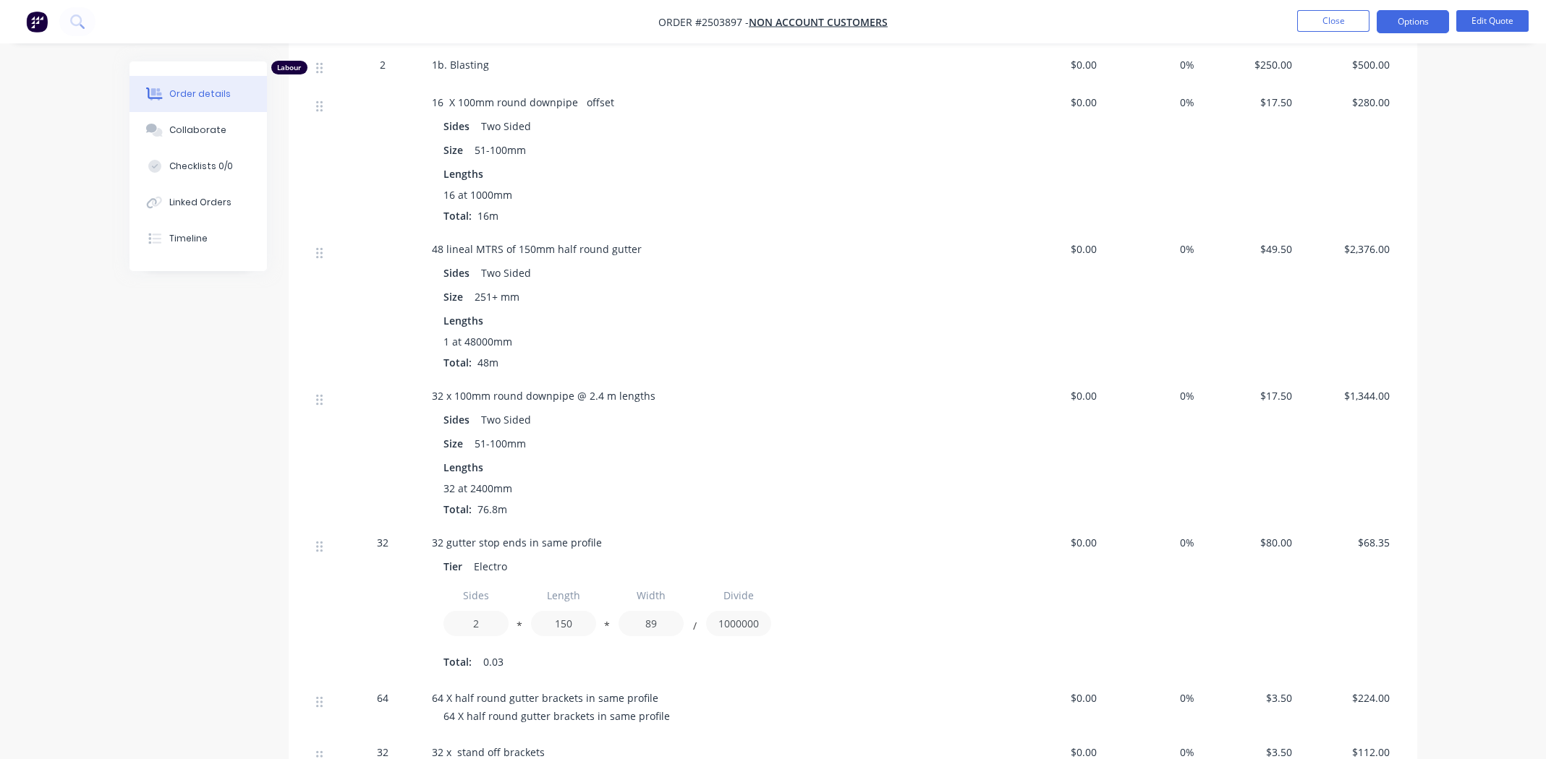
scroll to position [506, 0]
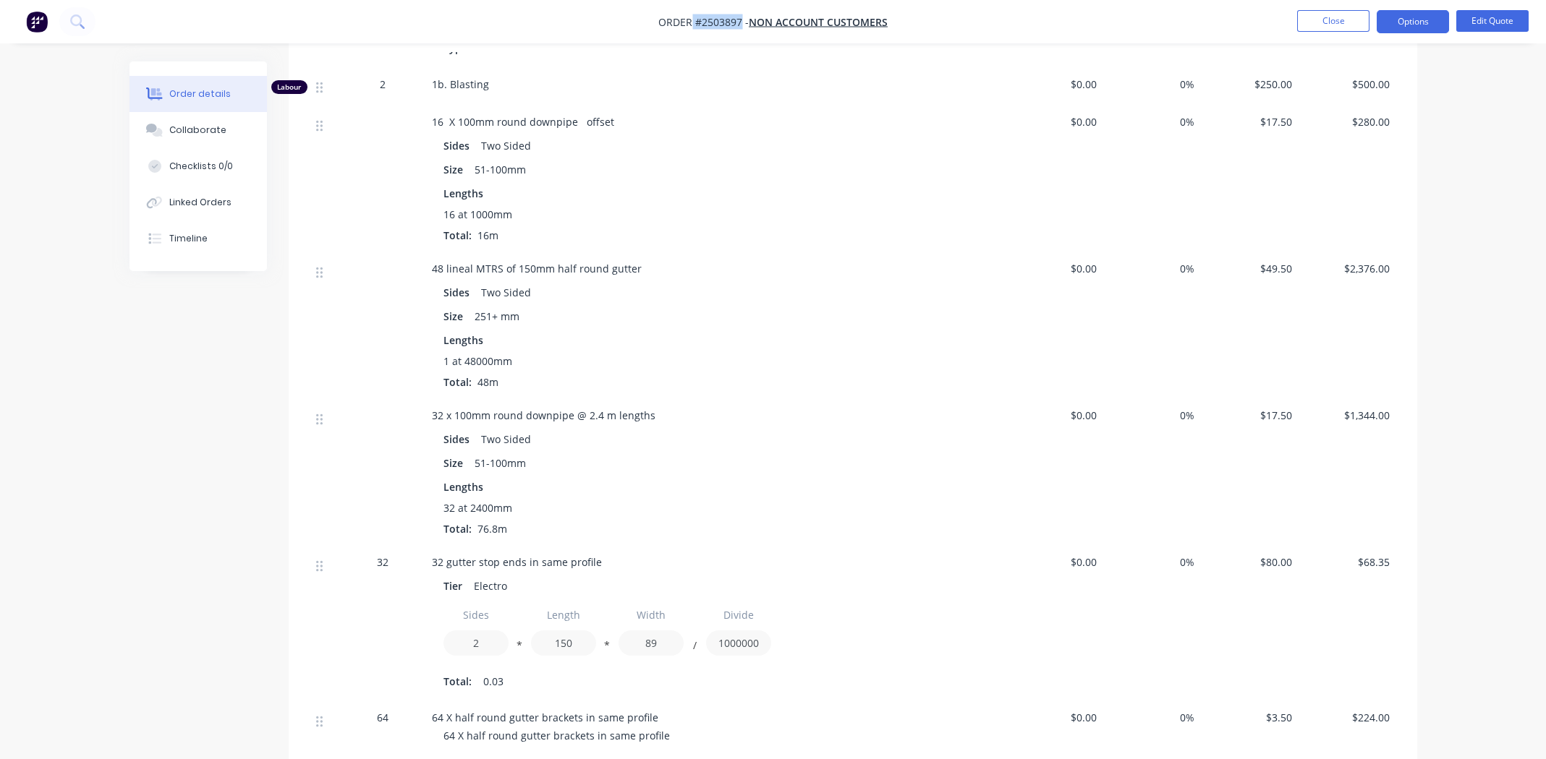
drag, startPoint x: 692, startPoint y: 21, endPoint x: 741, endPoint y: 22, distance: 48.5
click at [741, 22] on span "Order #2503897 -" at bounding box center [703, 22] width 90 height 14
copy span "#2503897"
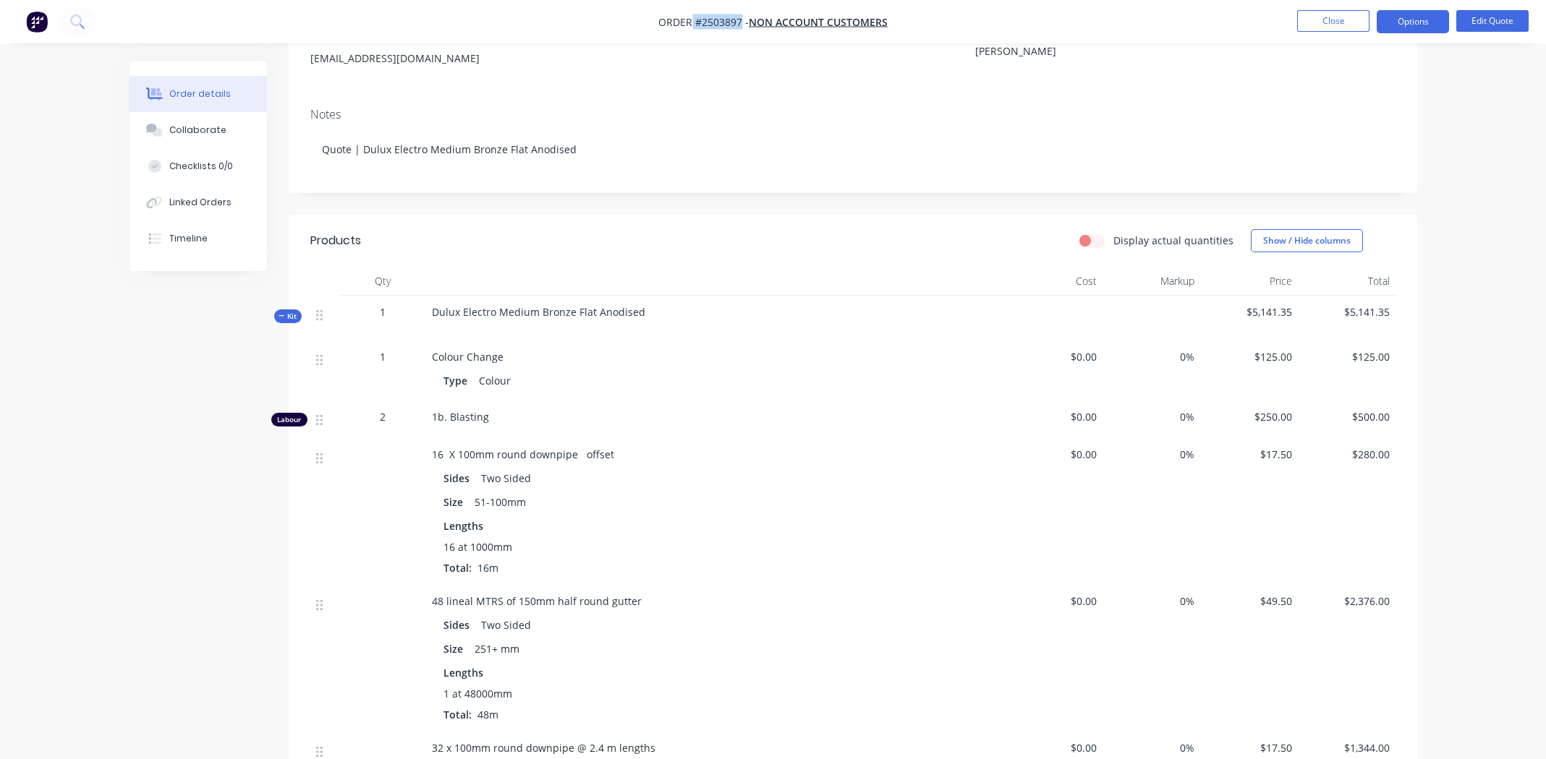
scroll to position [0, 0]
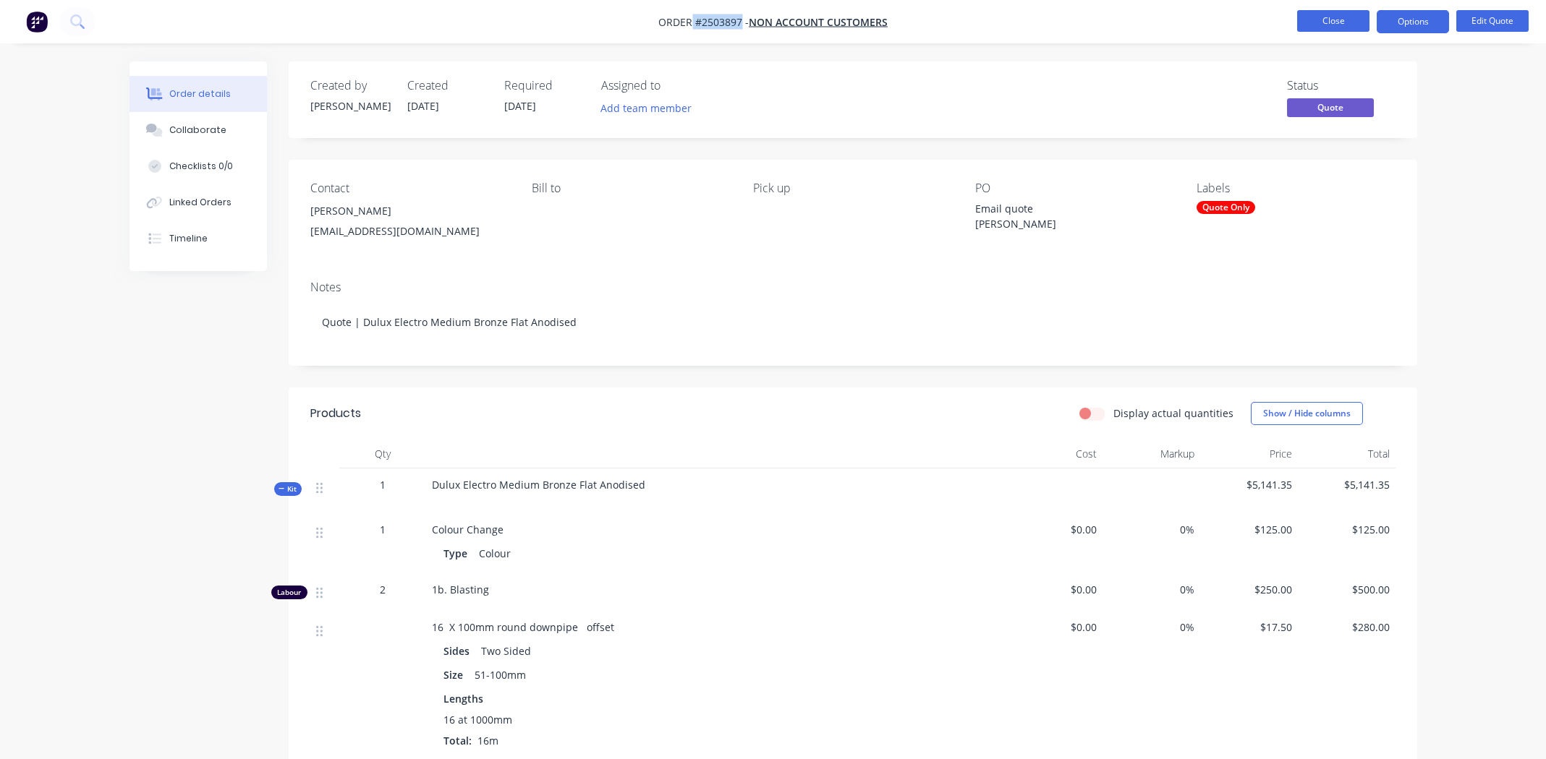
click at [1332, 15] on button "Close" at bounding box center [1333, 21] width 72 height 22
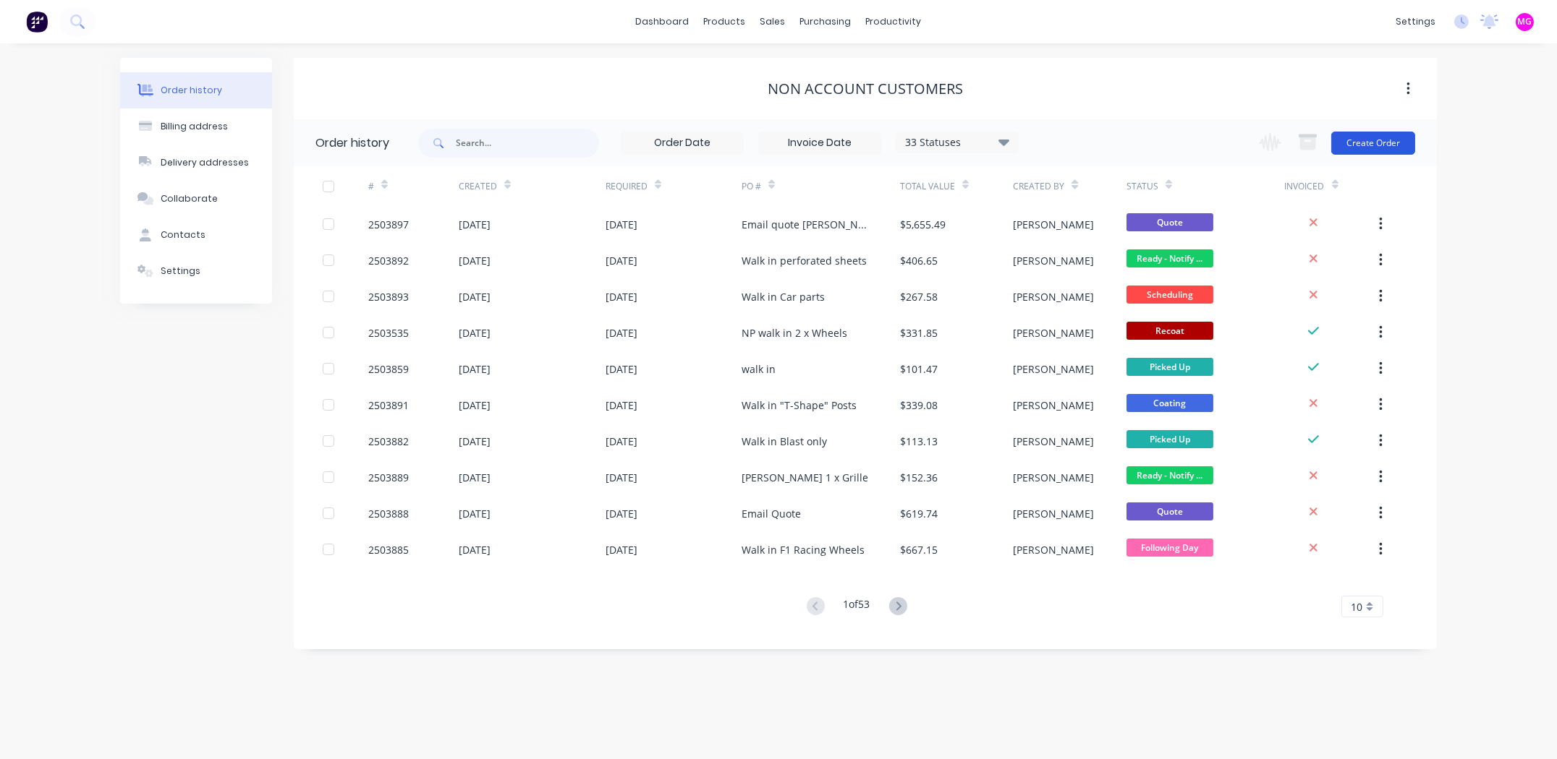
click at [1370, 143] on button "Create Order" at bounding box center [1373, 143] width 84 height 23
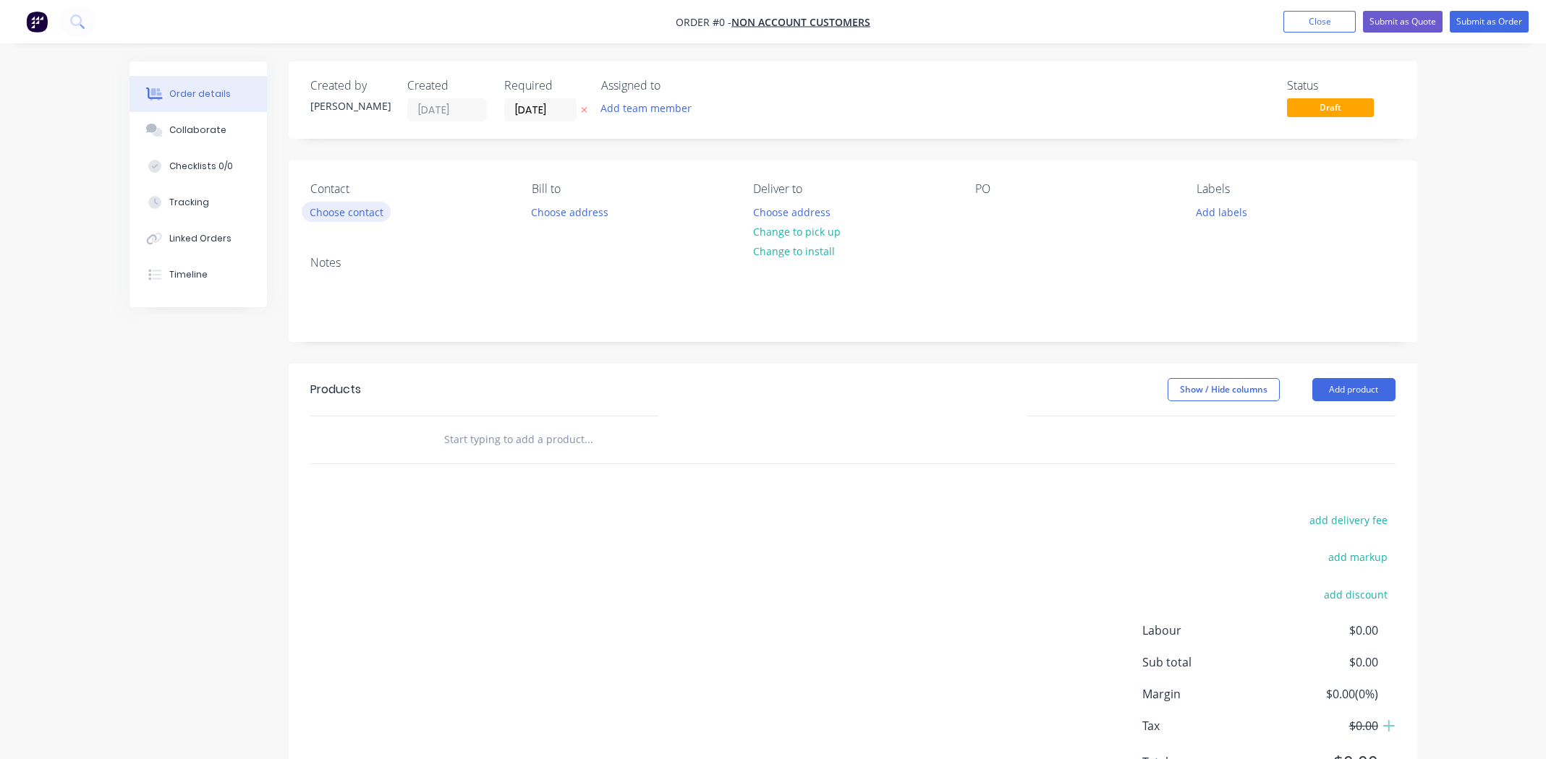
click at [346, 213] on button "Choose contact" at bounding box center [346, 212] width 89 height 20
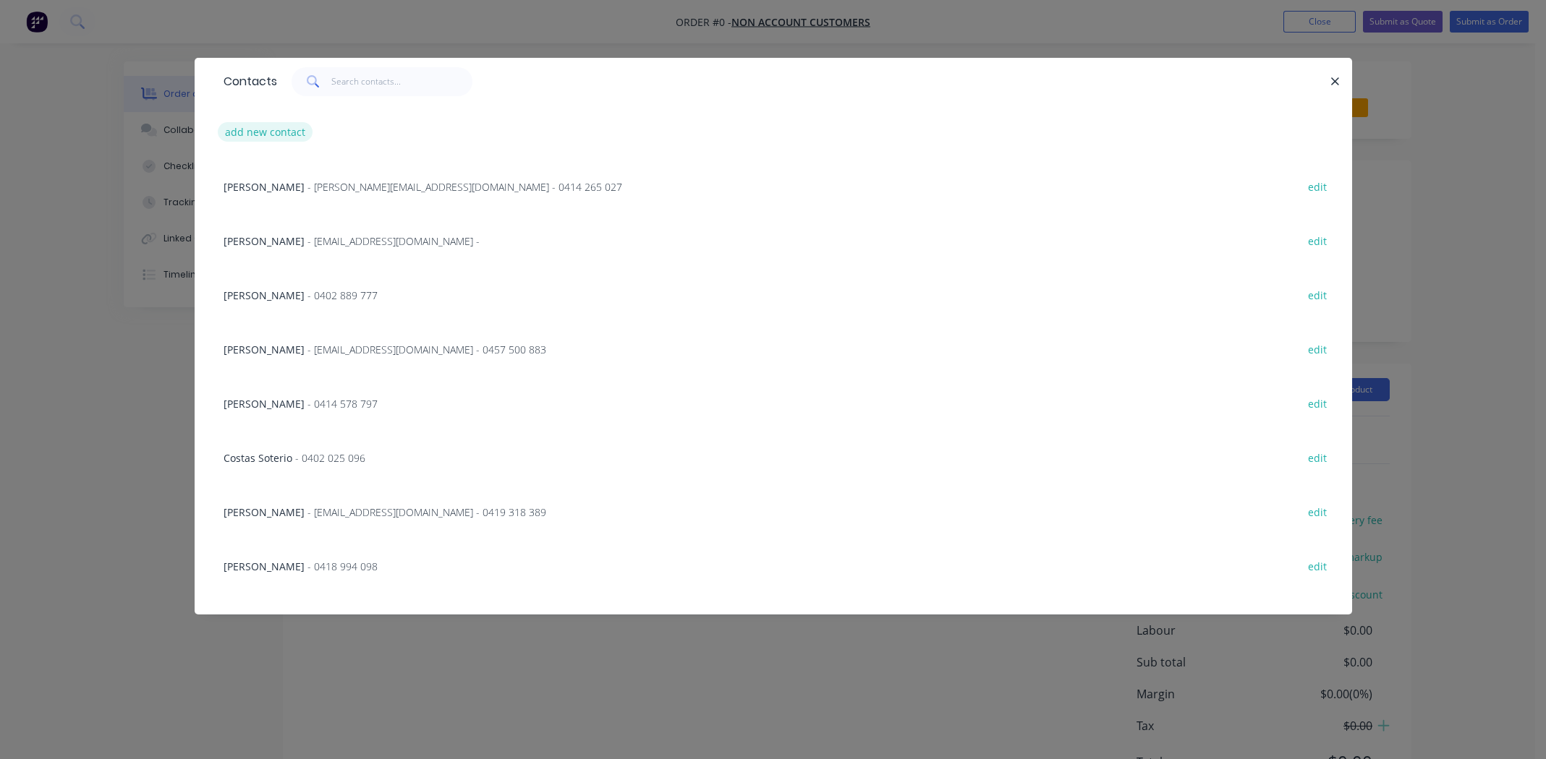
click at [269, 129] on button "add new contact" at bounding box center [265, 132] width 95 height 20
select select "AU"
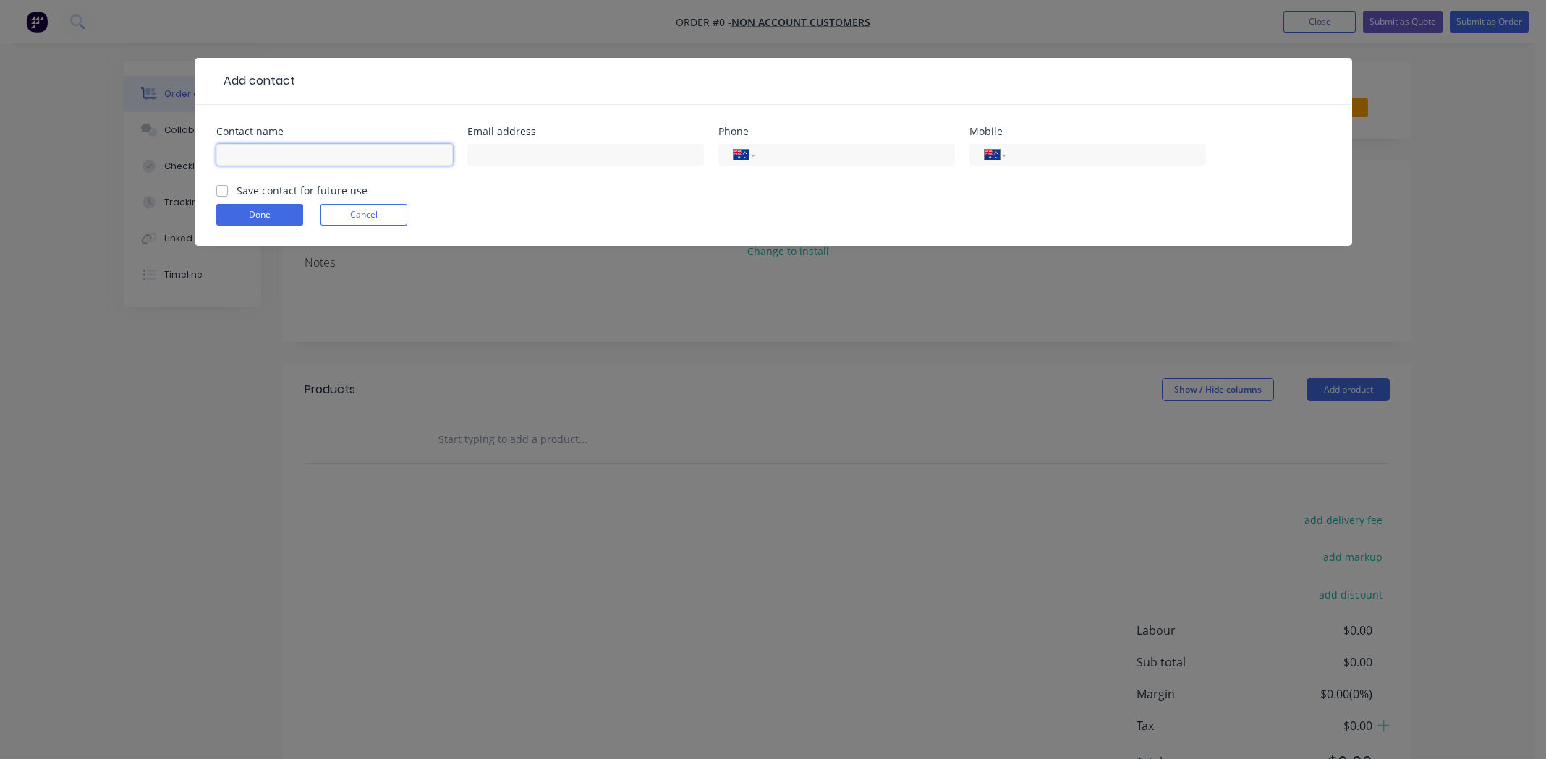
paste input "[PERSON_NAME]"
type input "[PERSON_NAME]"
paste input "[PERSON_NAME][EMAIL_ADDRESS][DOMAIN_NAME]"
type input "[PERSON_NAME][EMAIL_ADDRESS][DOMAIN_NAME]"
click at [1052, 163] on div "International [GEOGRAPHIC_DATA] [GEOGRAPHIC_DATA] [GEOGRAPHIC_DATA] [GEOGRAPHIC…" at bounding box center [1087, 155] width 237 height 22
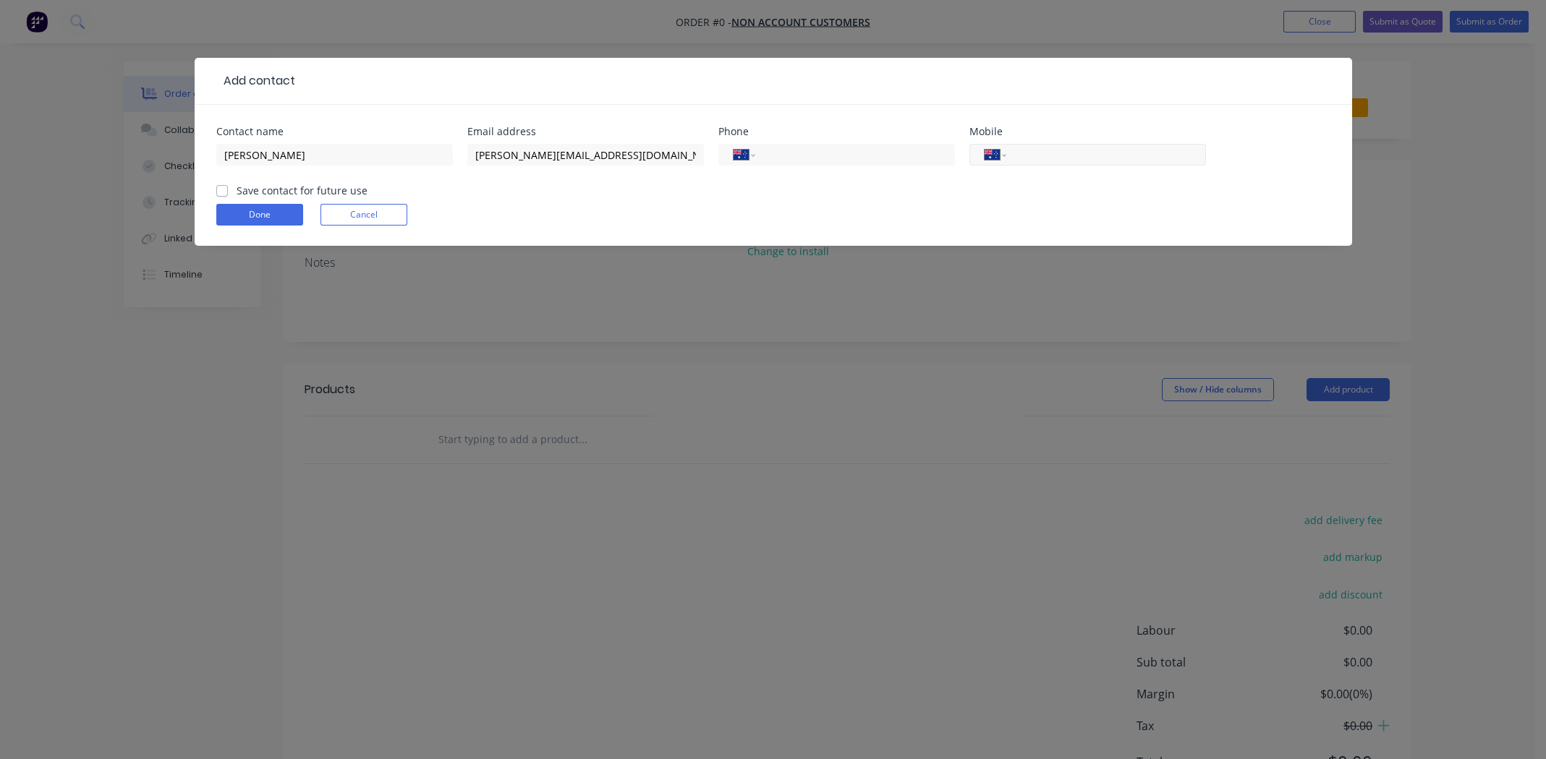
click at [1054, 148] on input "tel" at bounding box center [1103, 155] width 174 height 17
paste input "0406 959 708"
type input "0406 959 708"
click at [237, 191] on label "Save contact for future use" at bounding box center [302, 190] width 131 height 15
click at [219, 191] on input "Save contact for future use" at bounding box center [222, 190] width 12 height 14
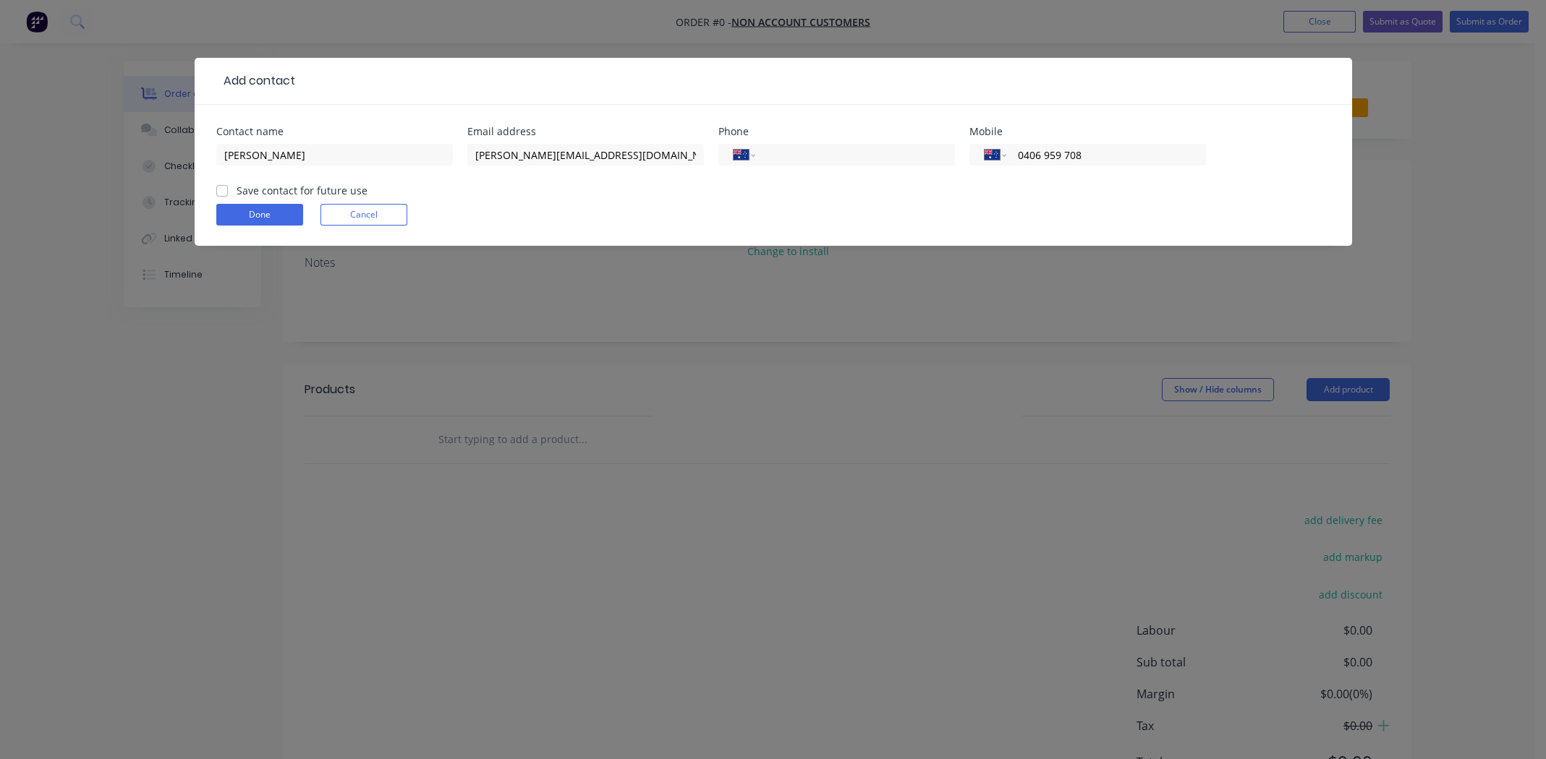
checkbox input "true"
click at [237, 215] on button "Done" at bounding box center [259, 215] width 87 height 22
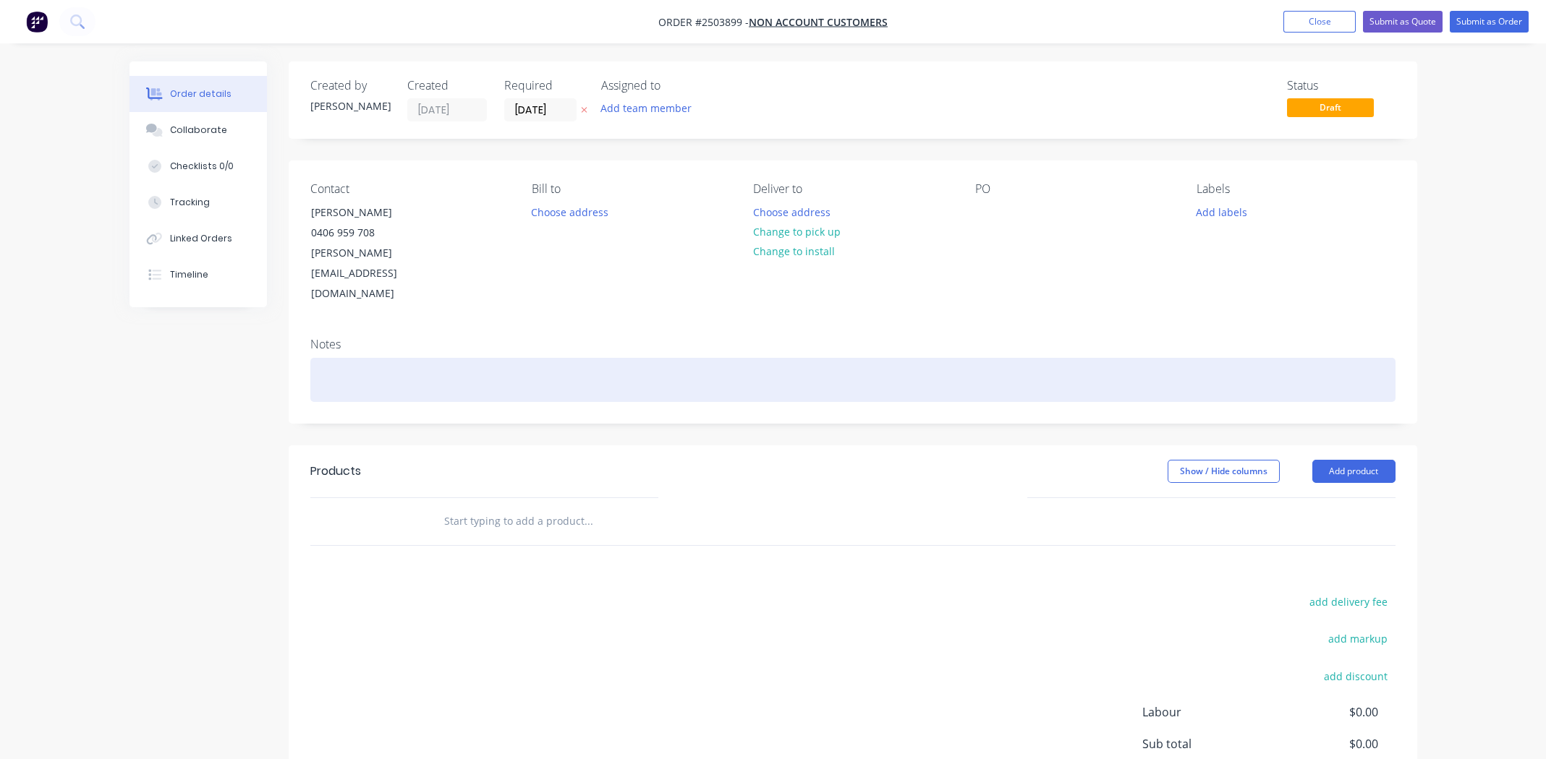
click at [356, 358] on div at bounding box center [852, 380] width 1085 height 44
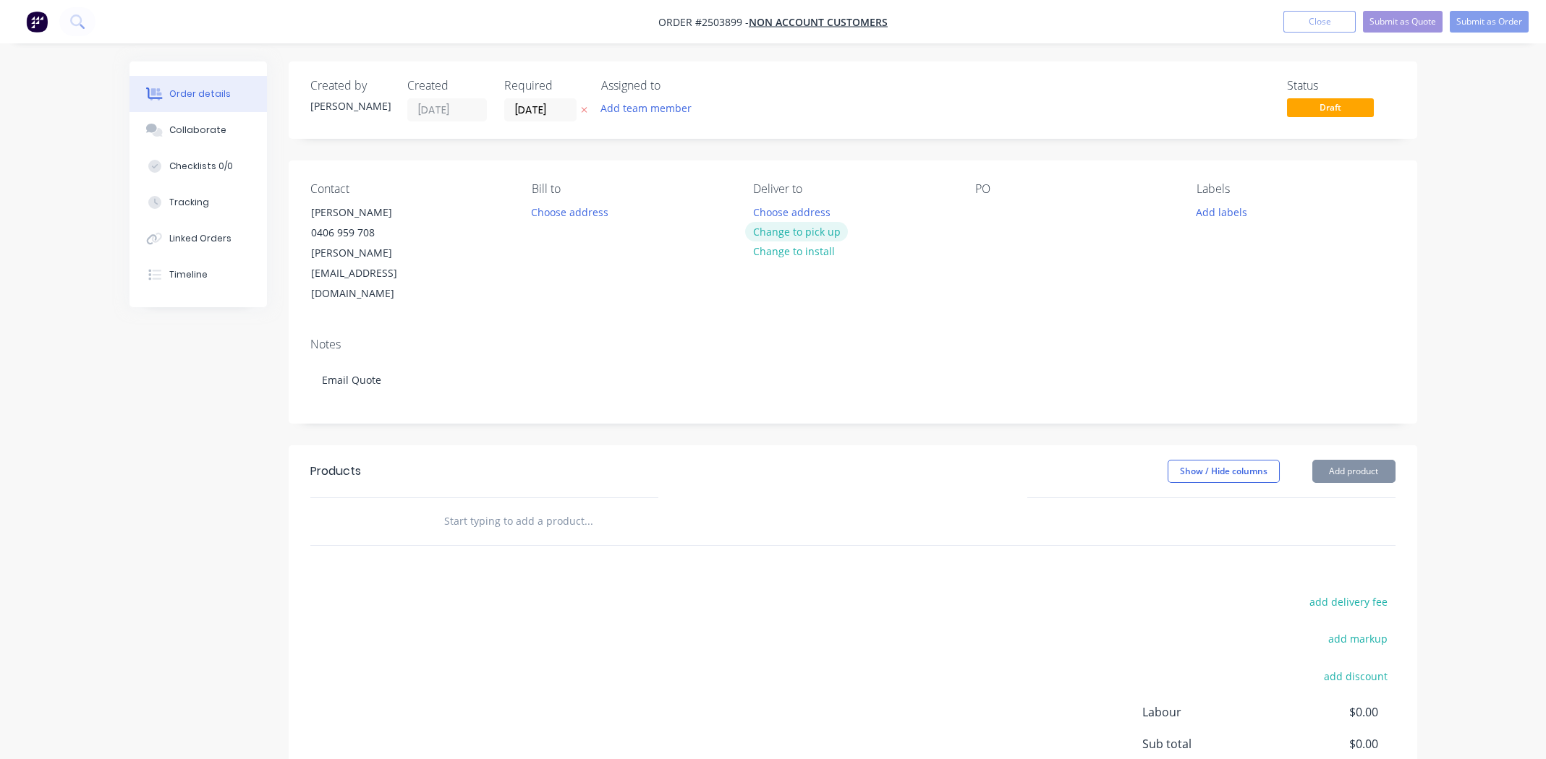
click at [812, 232] on button "Change to pick up" at bounding box center [796, 232] width 103 height 20
click at [989, 213] on div at bounding box center [986, 212] width 23 height 21
click at [1206, 205] on button "Add labels" at bounding box center [1221, 212] width 67 height 20
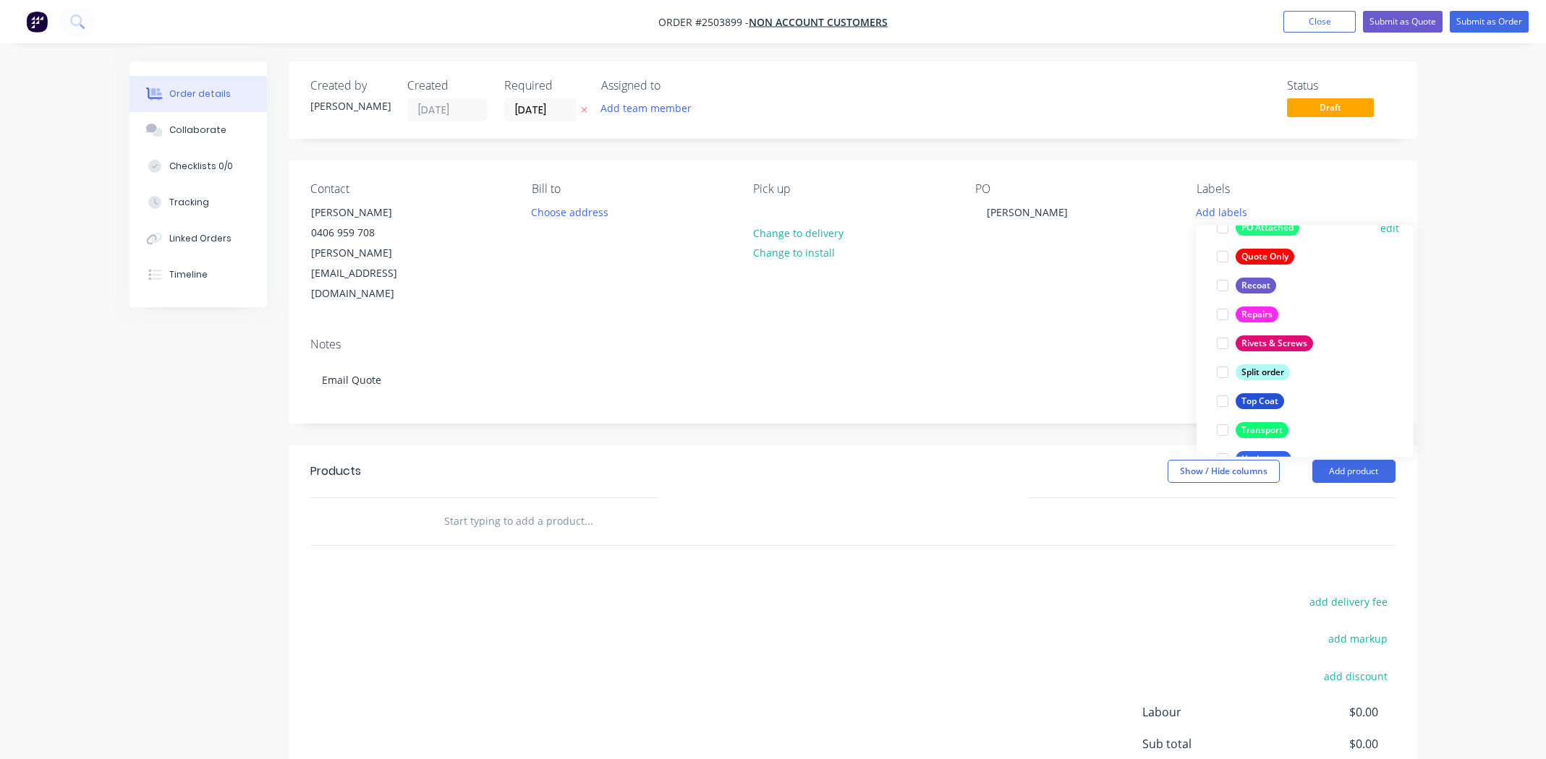
scroll to position [940, 0]
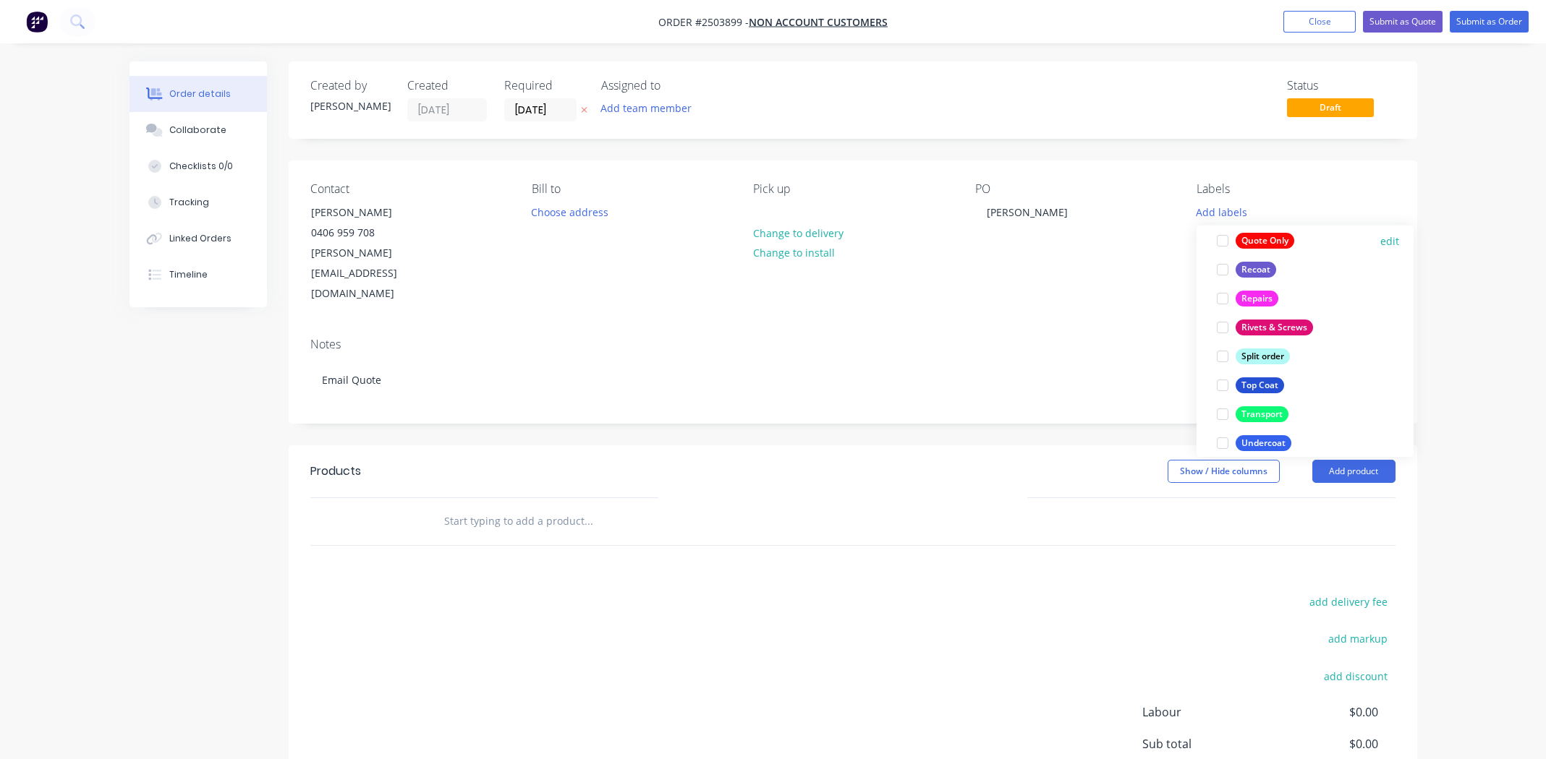
click at [1218, 239] on div at bounding box center [1222, 240] width 29 height 29
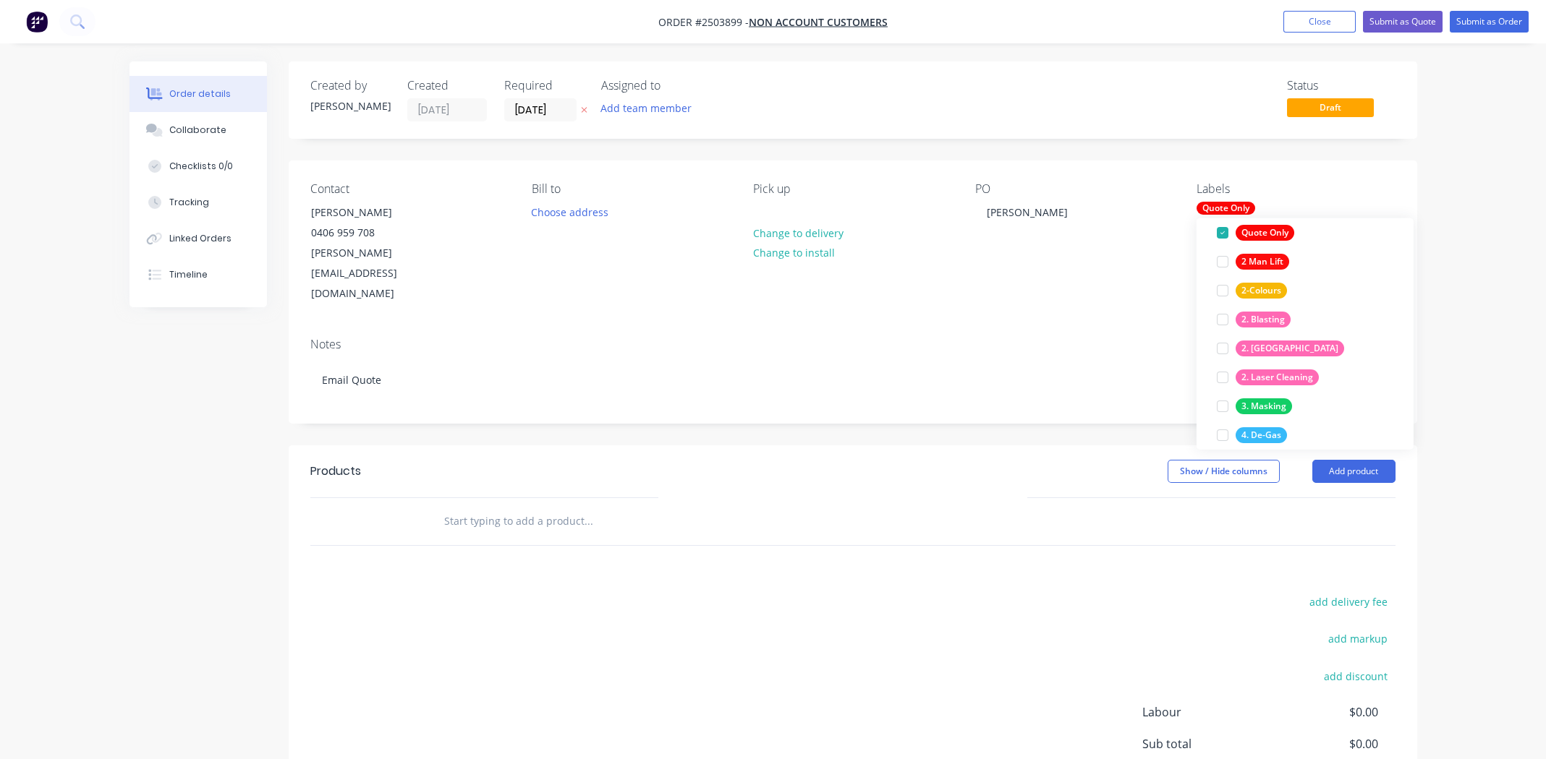
click at [1014, 283] on div "Contact [PERSON_NAME] [PHONE_NUMBER] [EMAIL_ADDRESS][DOMAIN_NAME] Bill to Choos…" at bounding box center [853, 244] width 1128 height 166
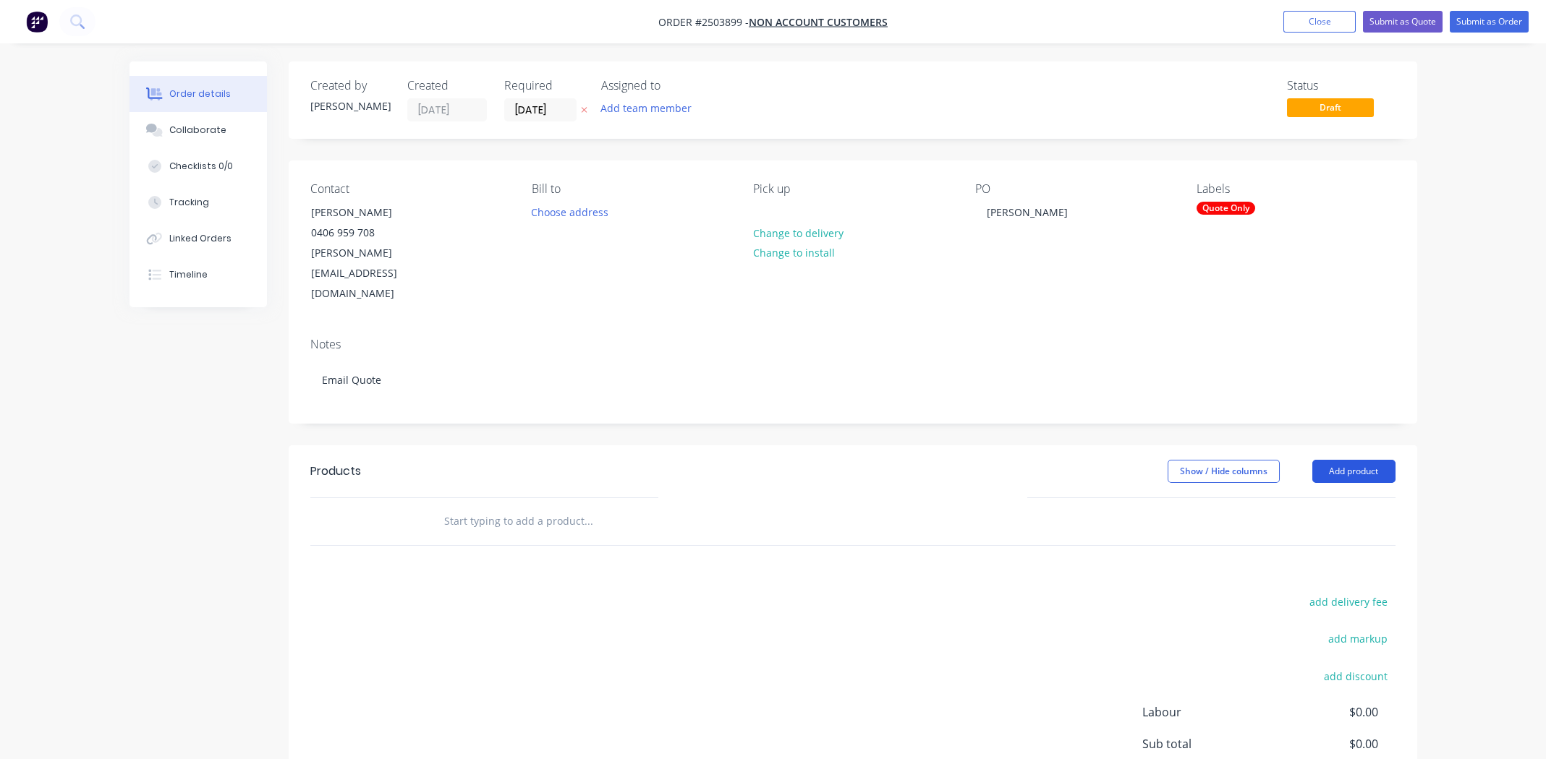
click at [1358, 460] on button "Add product" at bounding box center [1353, 471] width 83 height 23
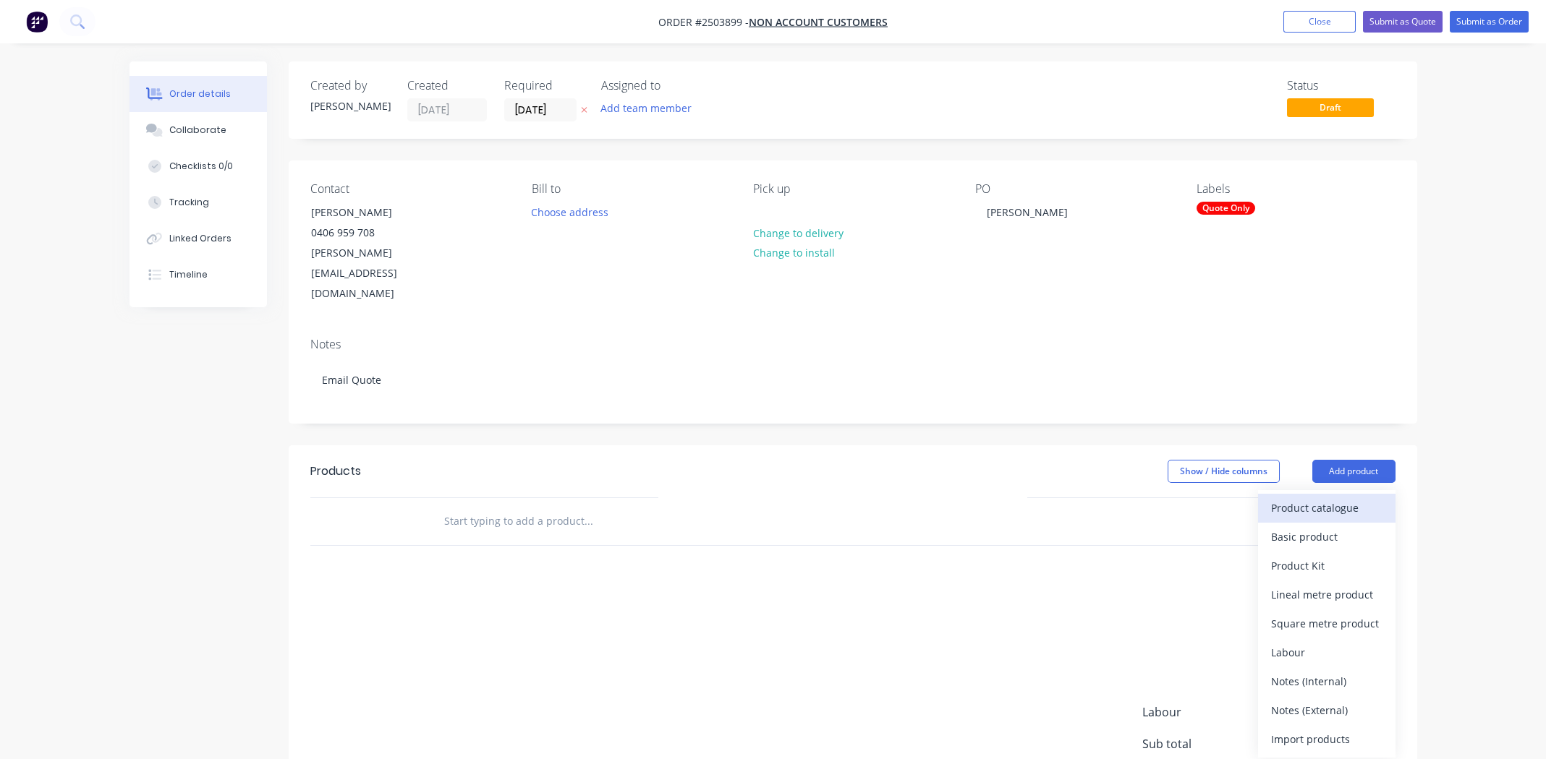
click at [1328, 498] on div "Product catalogue" at bounding box center [1326, 508] width 111 height 21
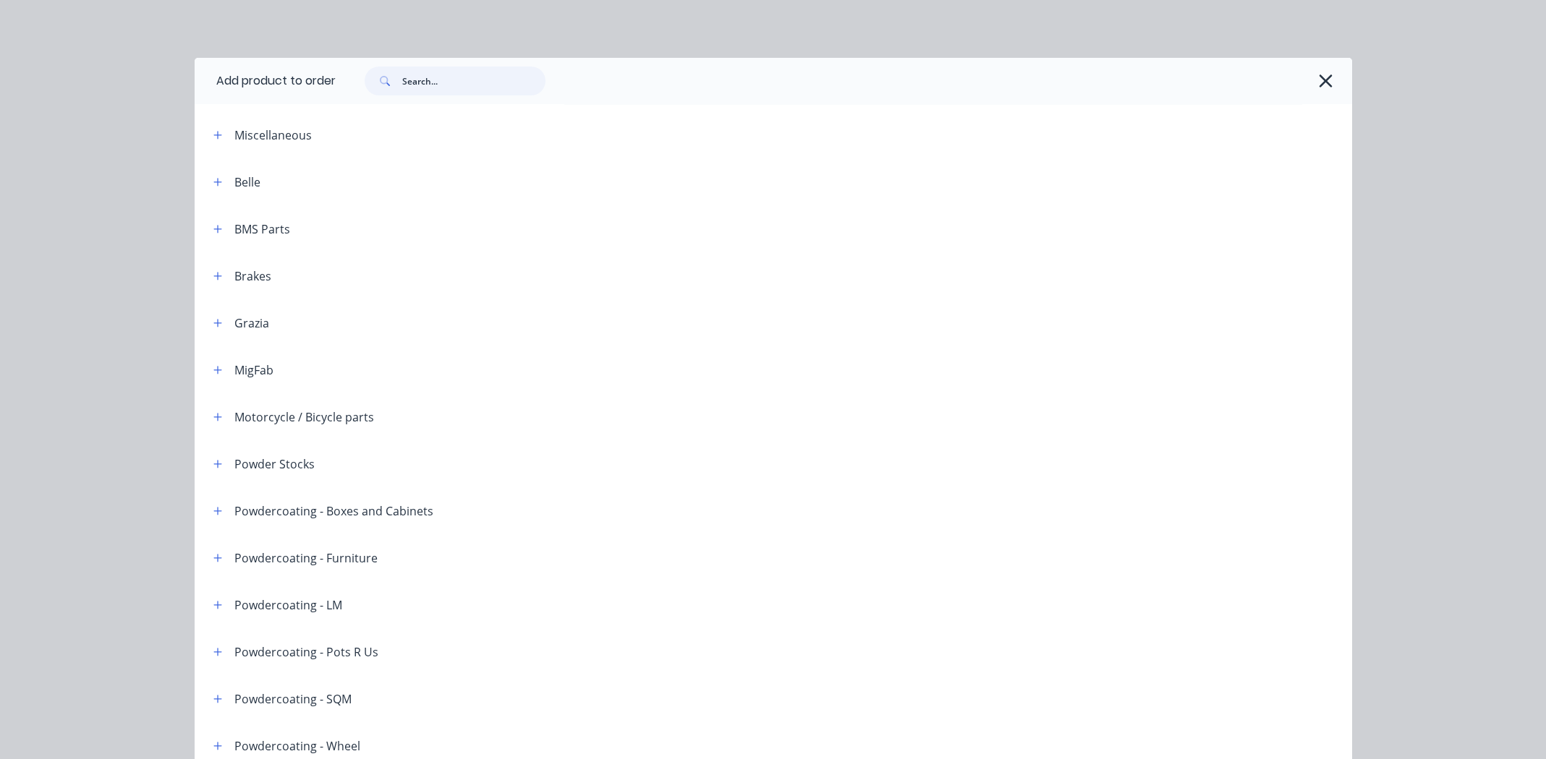
paste input "Natural [PERSON_NAME]"
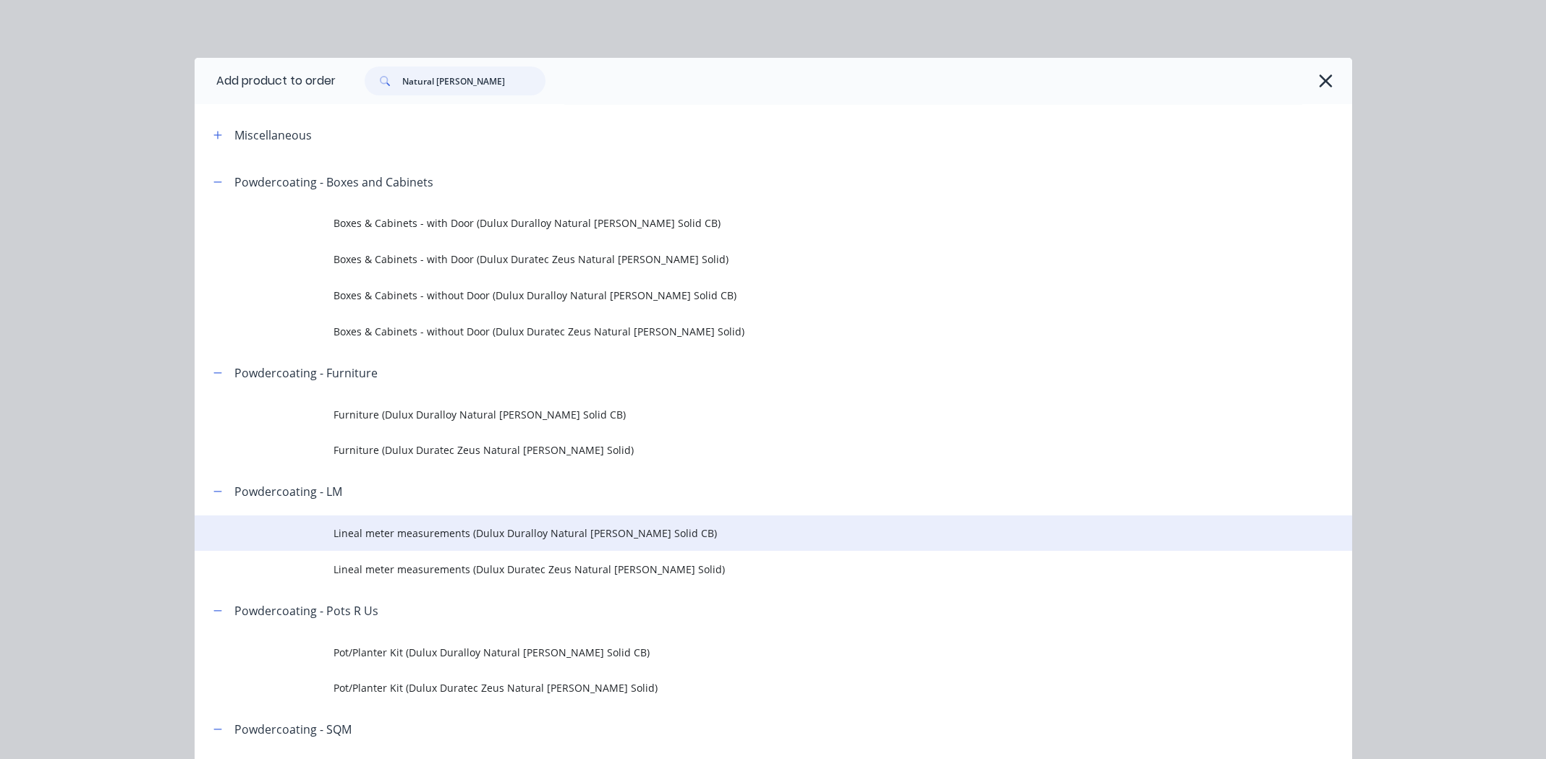
type input "Natural [PERSON_NAME]"
click at [466, 534] on span "Lineal meter measurements (Dulux Duralloy Natural [PERSON_NAME] Solid CB)" at bounding box center [740, 533] width 814 height 15
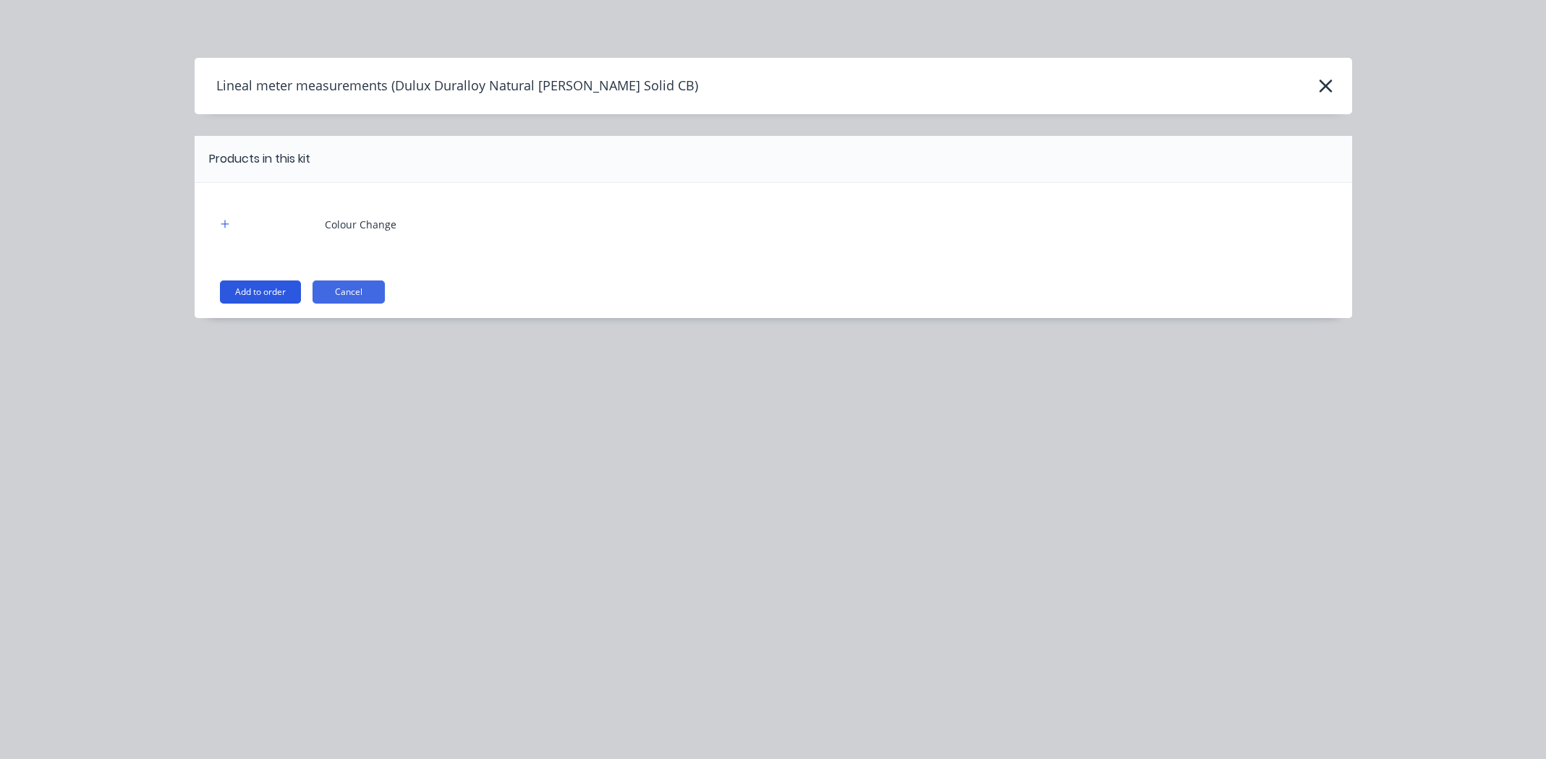
click at [238, 289] on button "Add to order" at bounding box center [260, 292] width 81 height 23
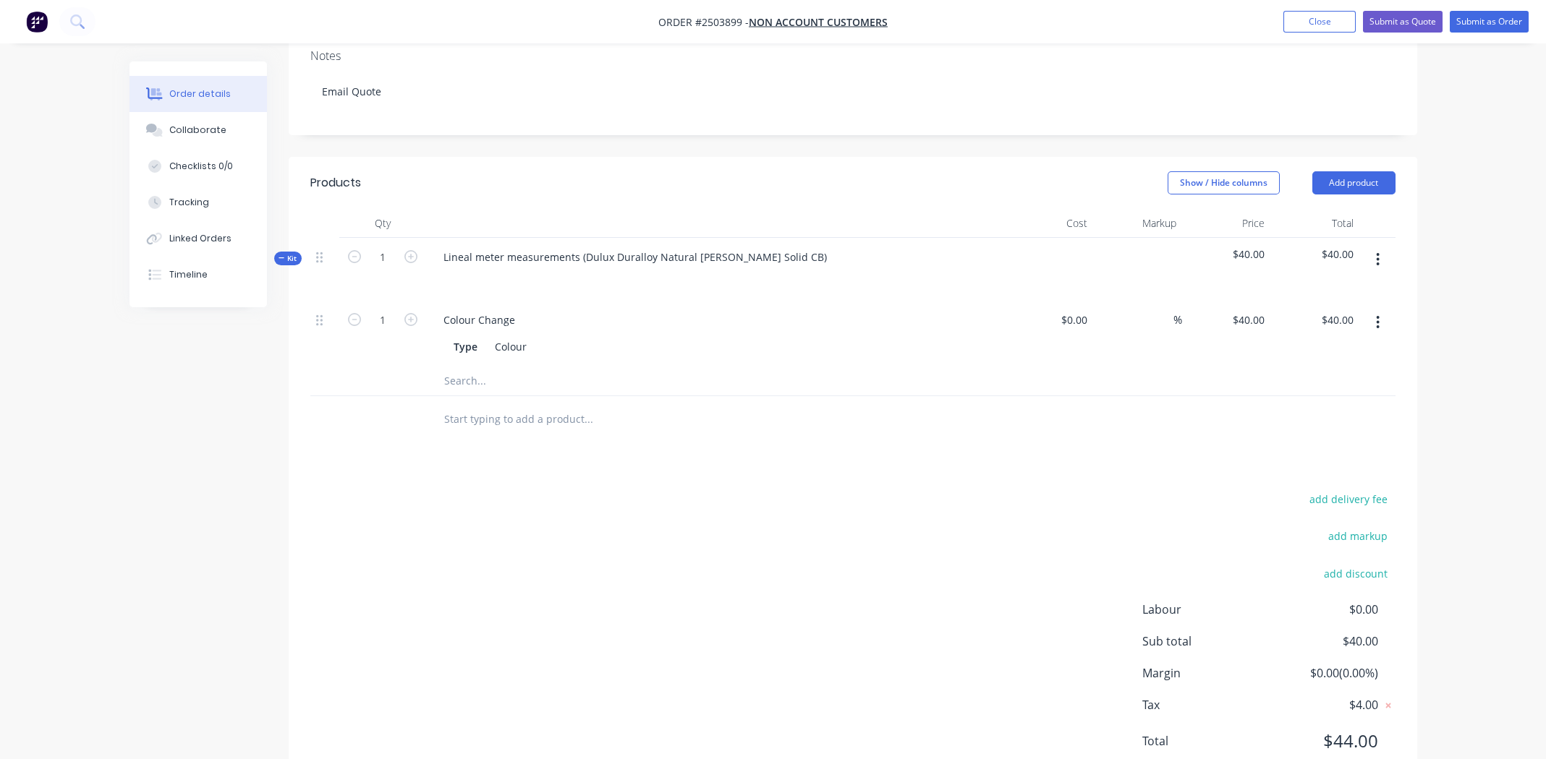
scroll to position [289, 0]
click at [1374, 247] on button "button" at bounding box center [1378, 260] width 34 height 26
click at [1339, 287] on div "Add product to kit" at bounding box center [1326, 297] width 111 height 21
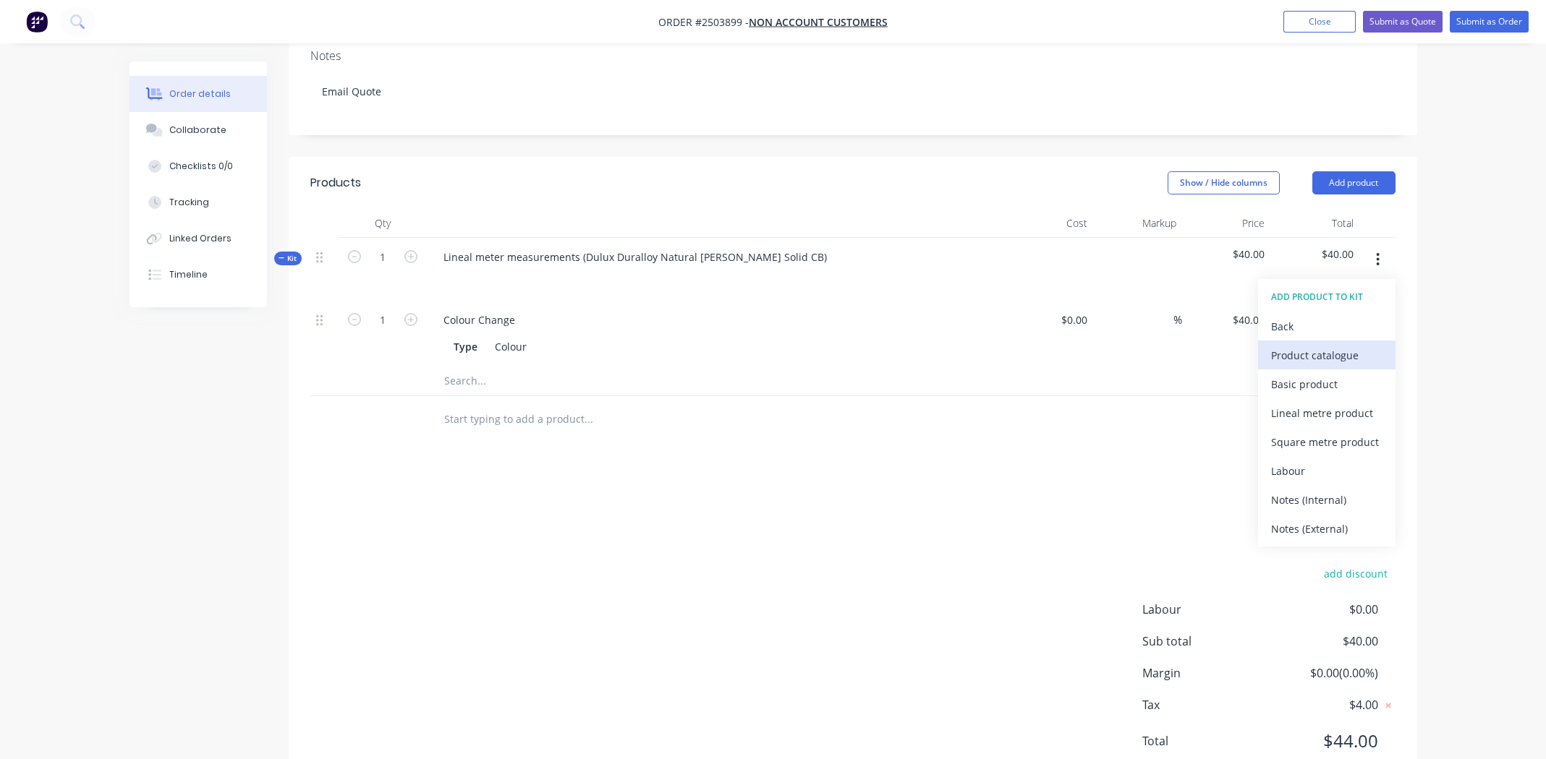
click at [1328, 345] on div "Product catalogue" at bounding box center [1326, 355] width 111 height 21
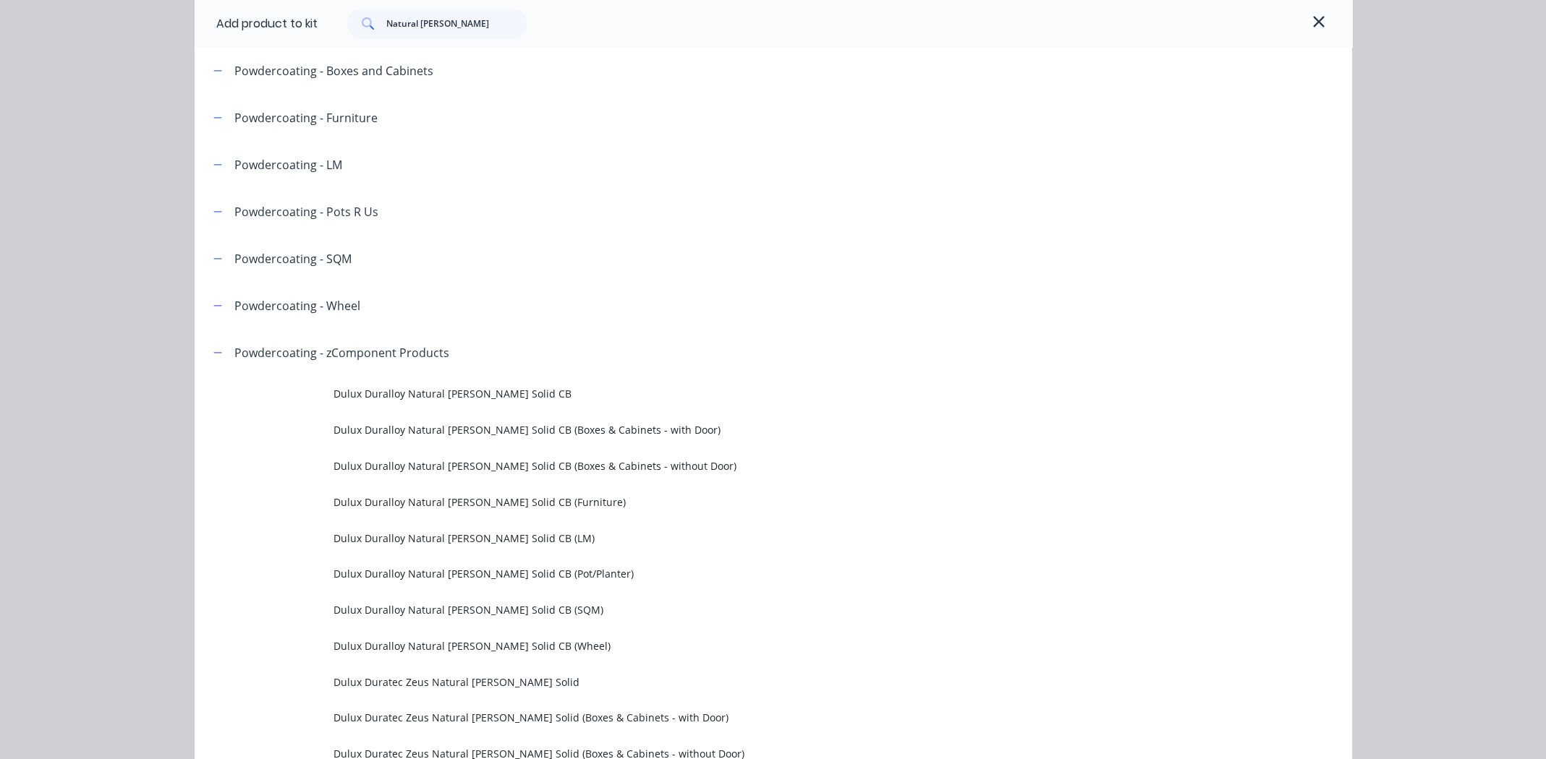
scroll to position [361, 0]
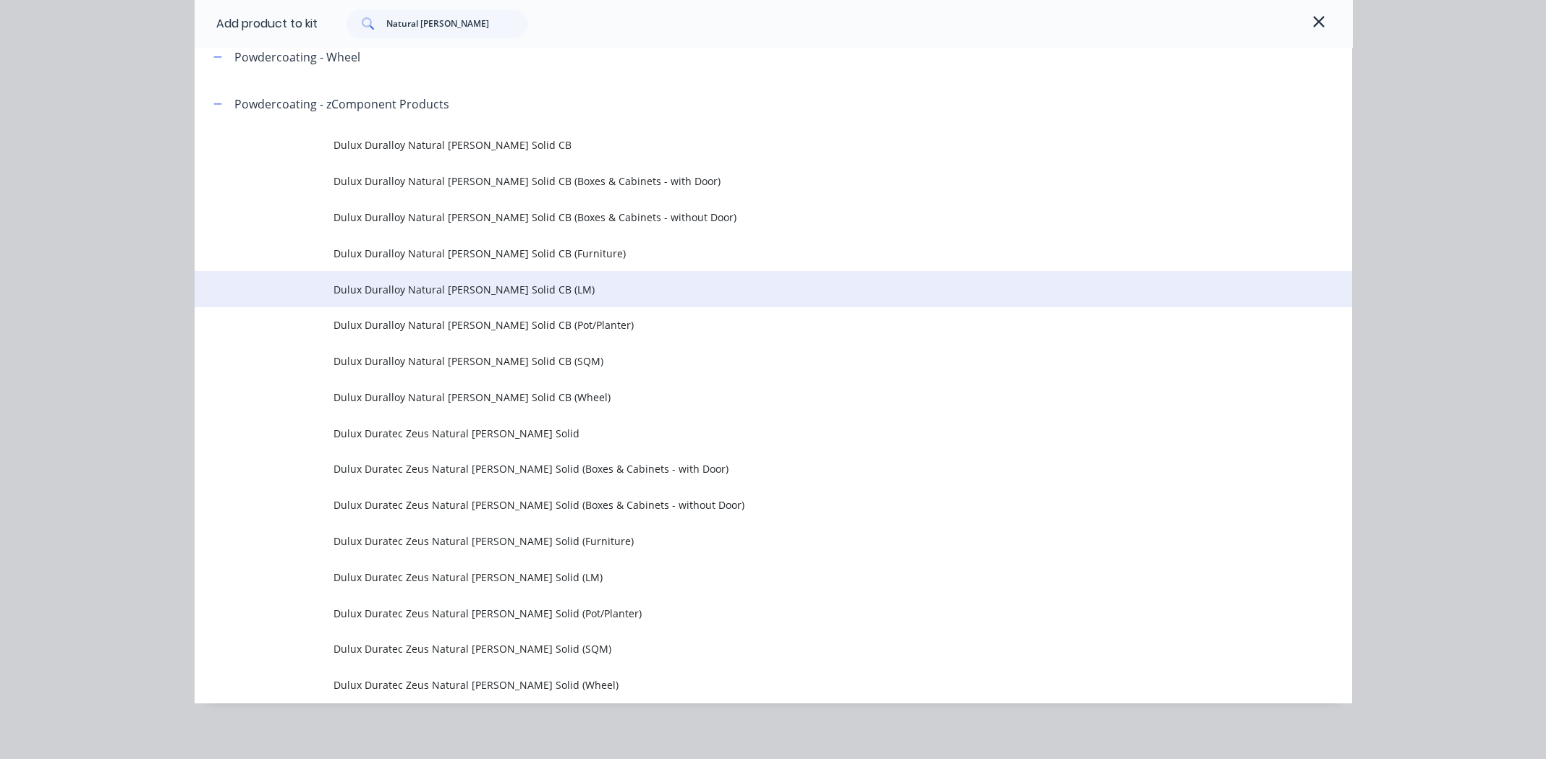
click at [503, 289] on span "Dulux Duralloy Natural [PERSON_NAME] Solid CB (LM)" at bounding box center [740, 289] width 814 height 15
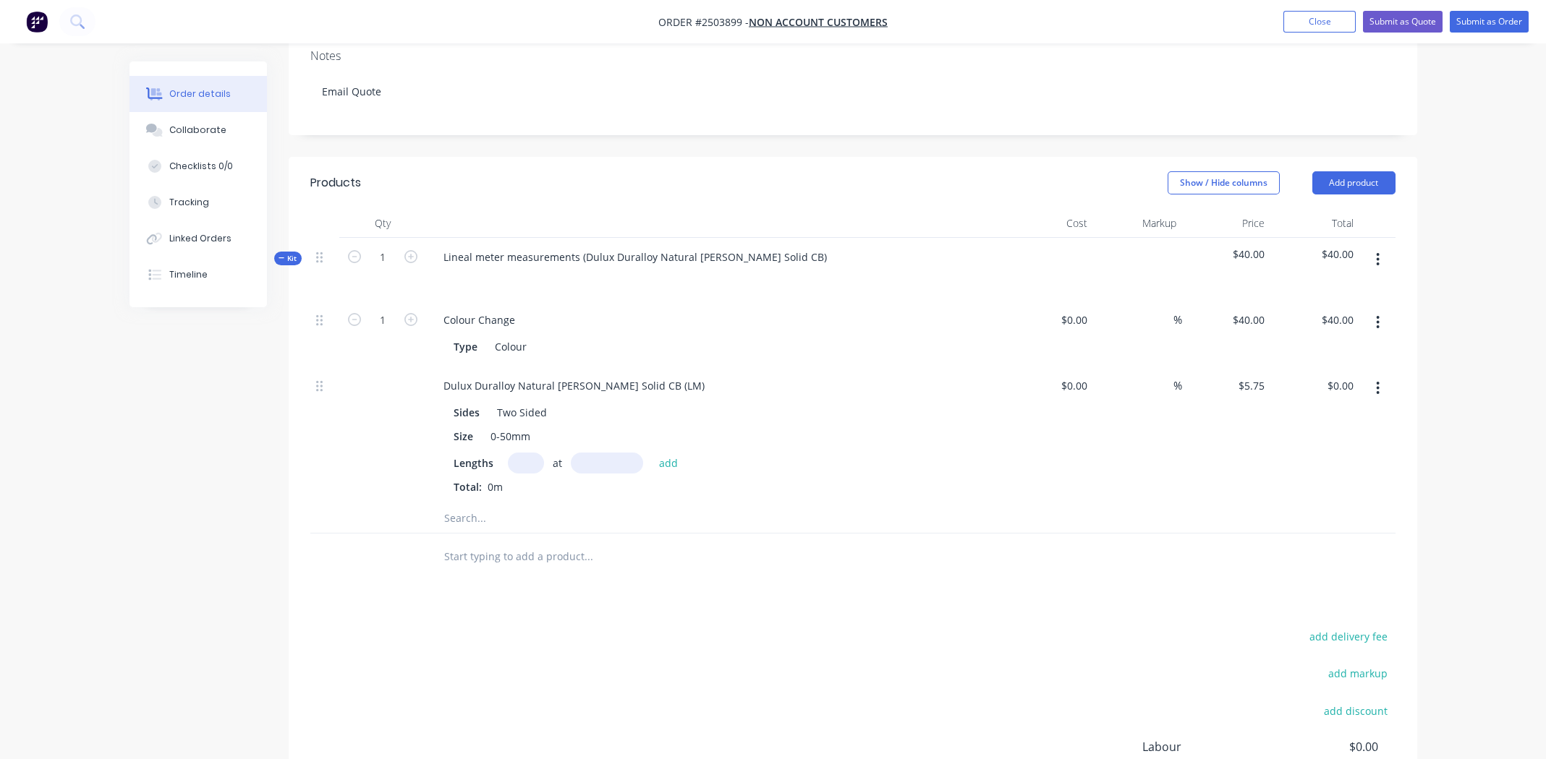
click at [524, 453] on input "text" at bounding box center [526, 463] width 36 height 21
type input "10"
click at [605, 453] on input "text" at bounding box center [607, 463] width 72 height 21
type input "300mm"
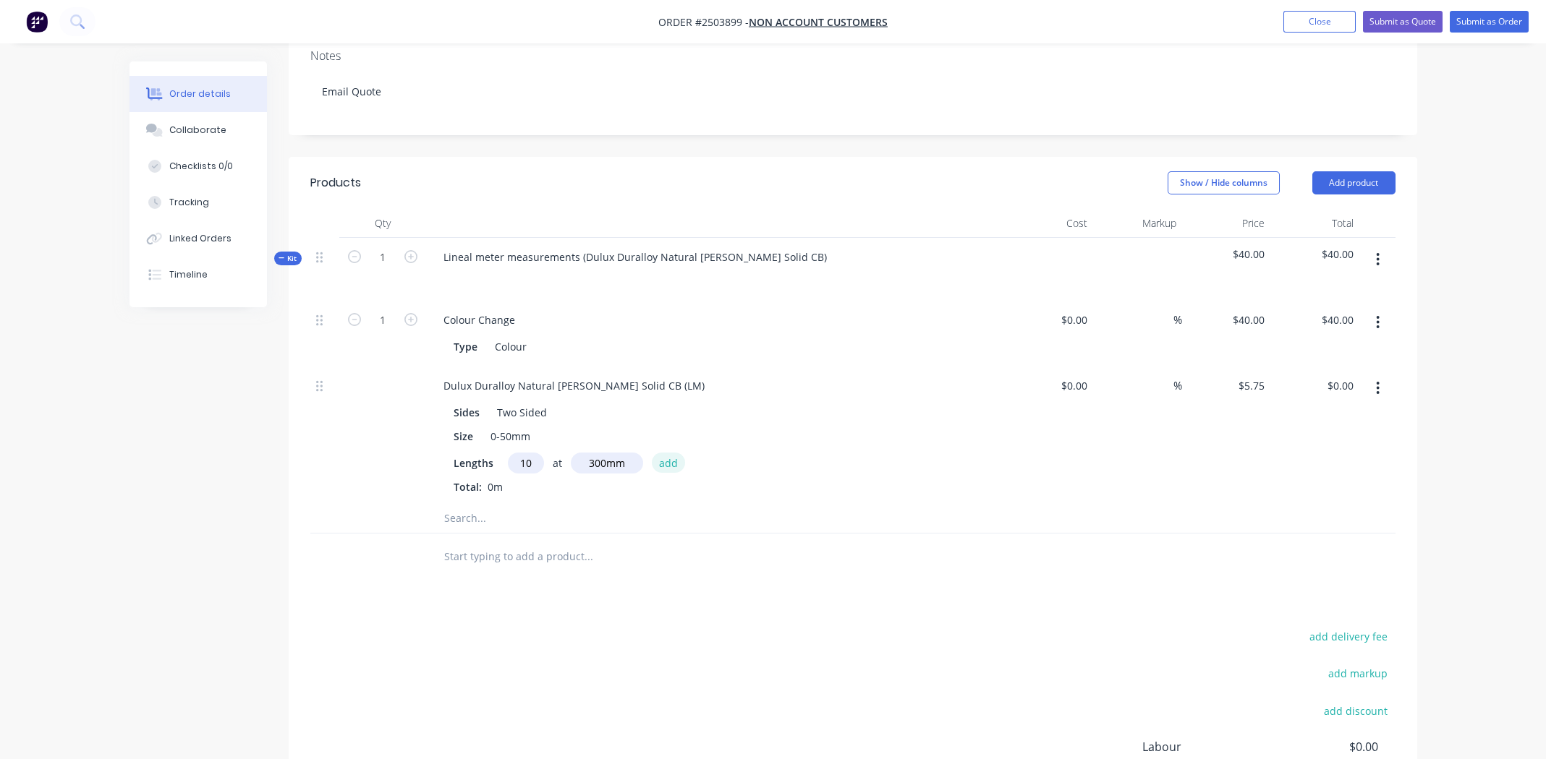
click at [665, 453] on button "add" at bounding box center [669, 463] width 34 height 20
type input "$17.25"
click at [1377, 252] on icon "button" at bounding box center [1378, 260] width 4 height 16
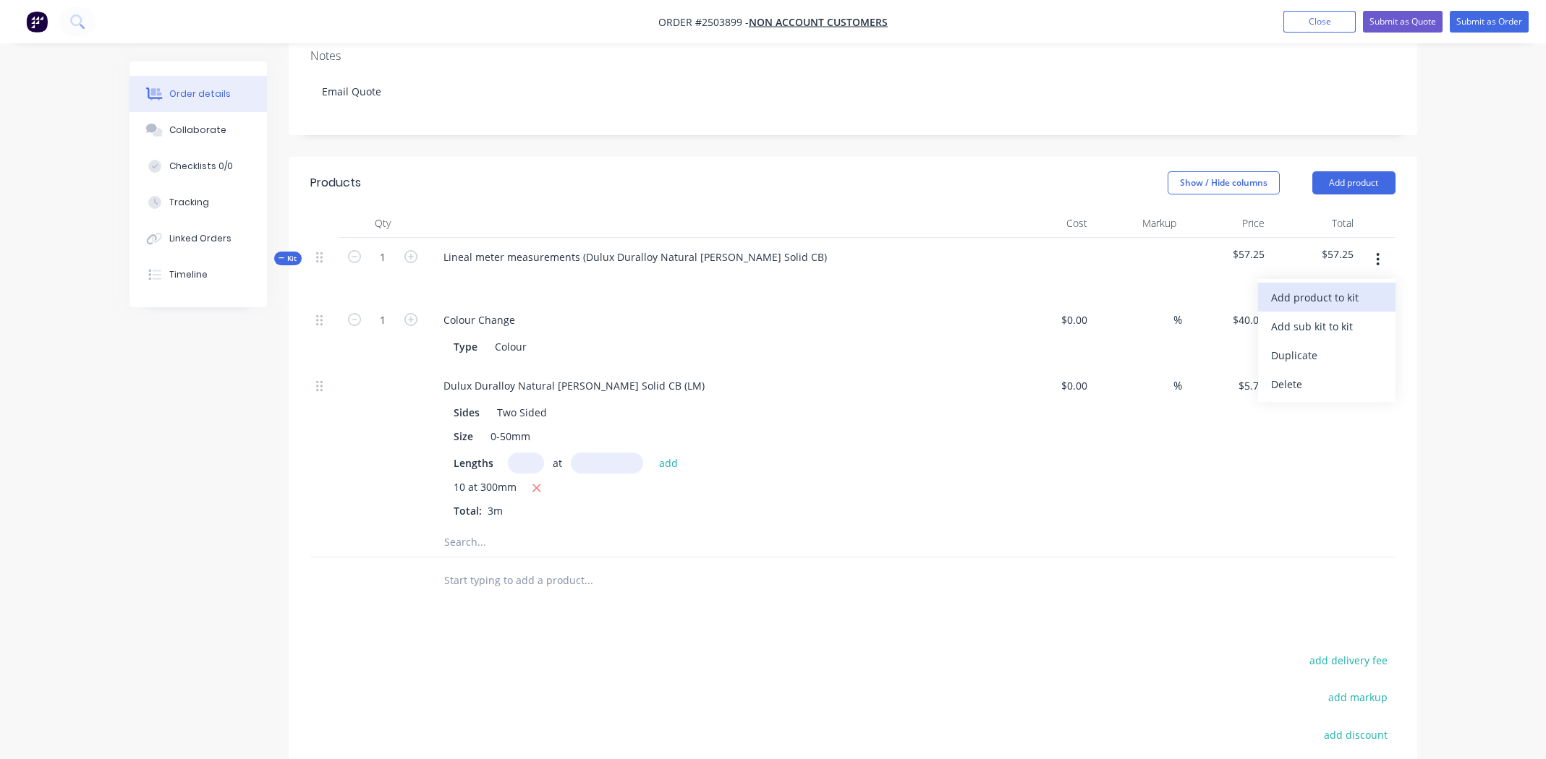
click at [1352, 287] on div "Add product to kit" at bounding box center [1326, 297] width 111 height 21
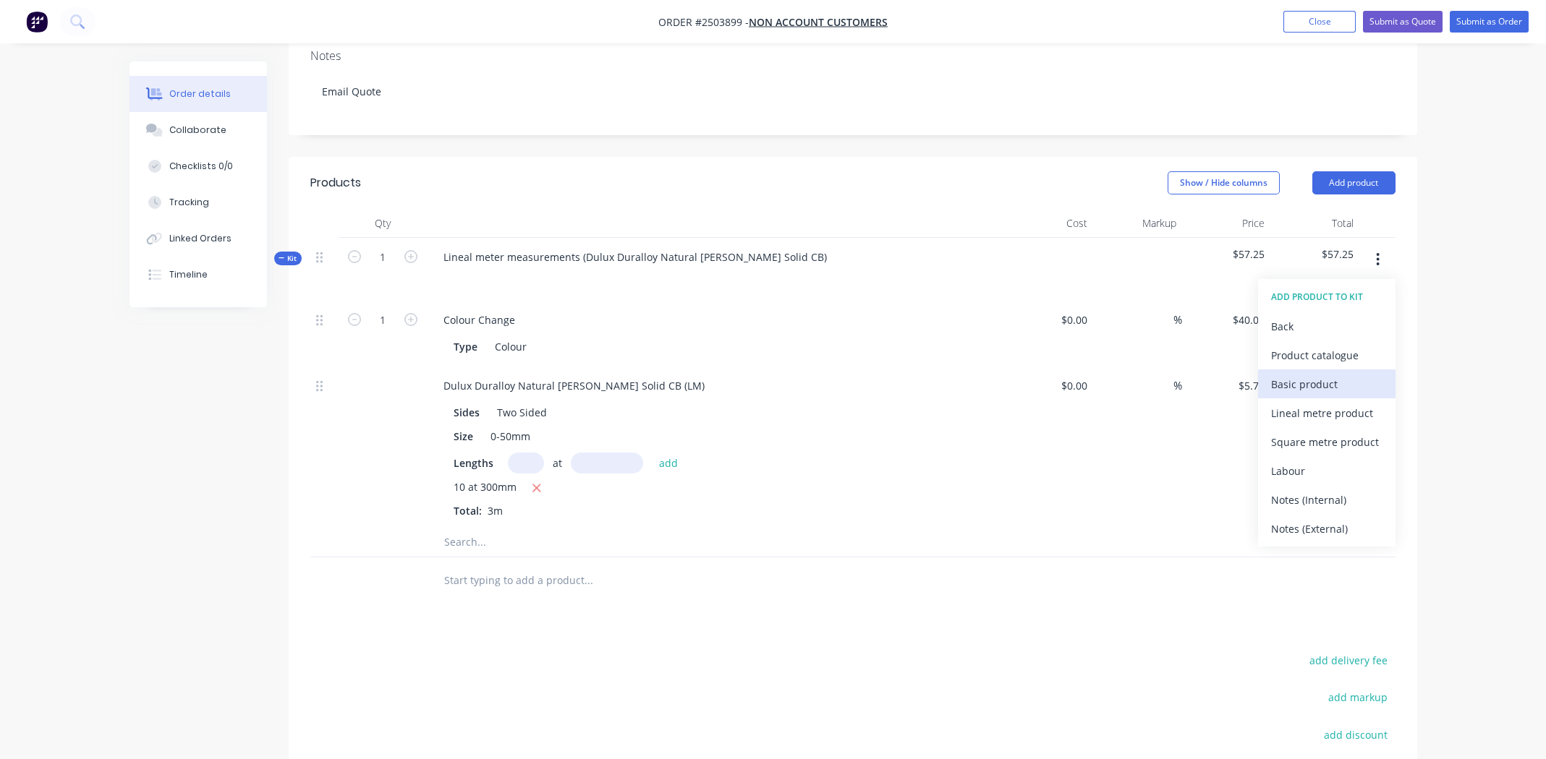
click at [1319, 374] on div "Basic product" at bounding box center [1326, 384] width 111 height 21
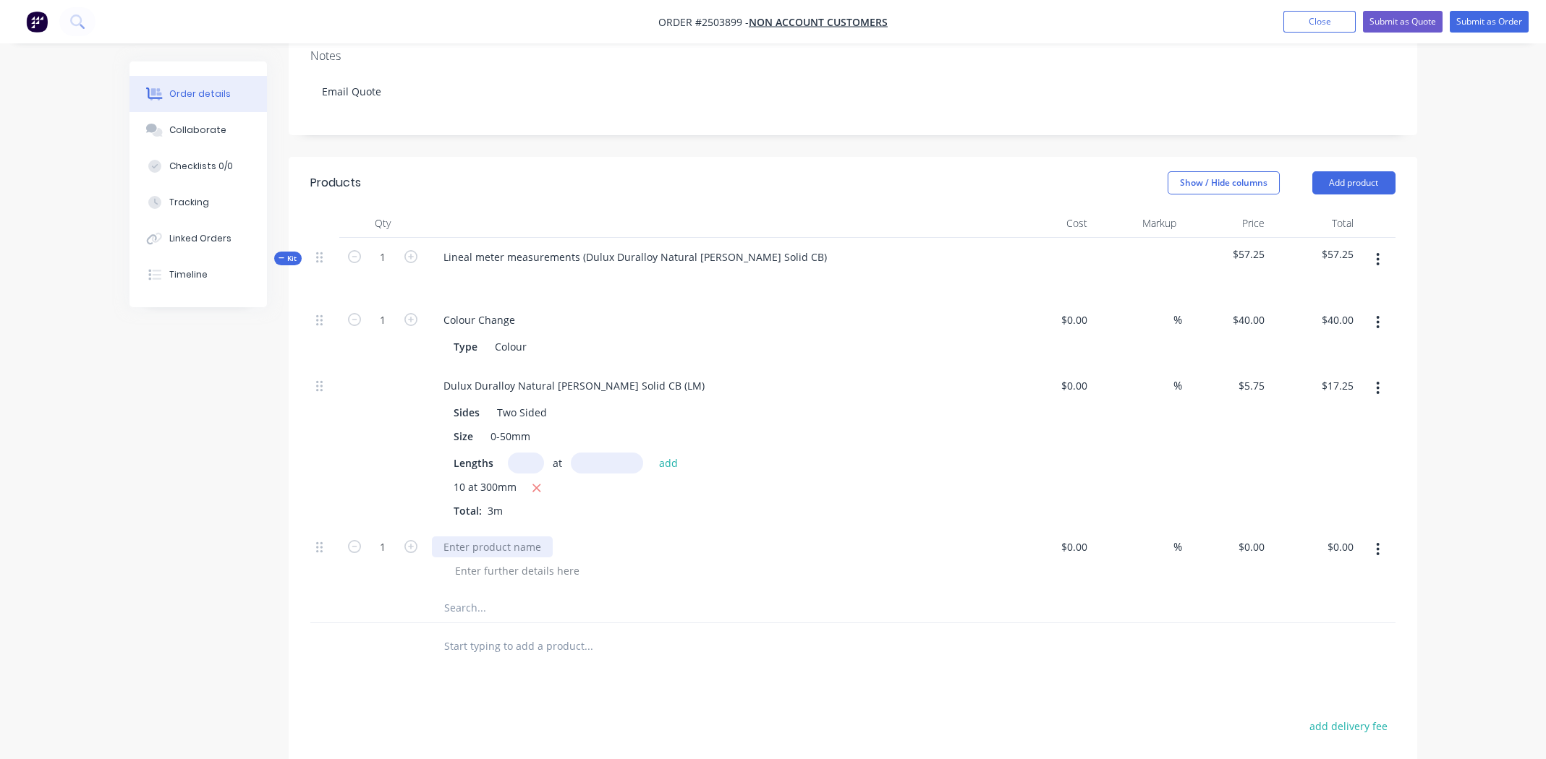
paste div
click at [506, 561] on div at bounding box center [517, 571] width 148 height 21
paste div
click at [386, 331] on input "1" at bounding box center [383, 321] width 38 height 22
type input "10"
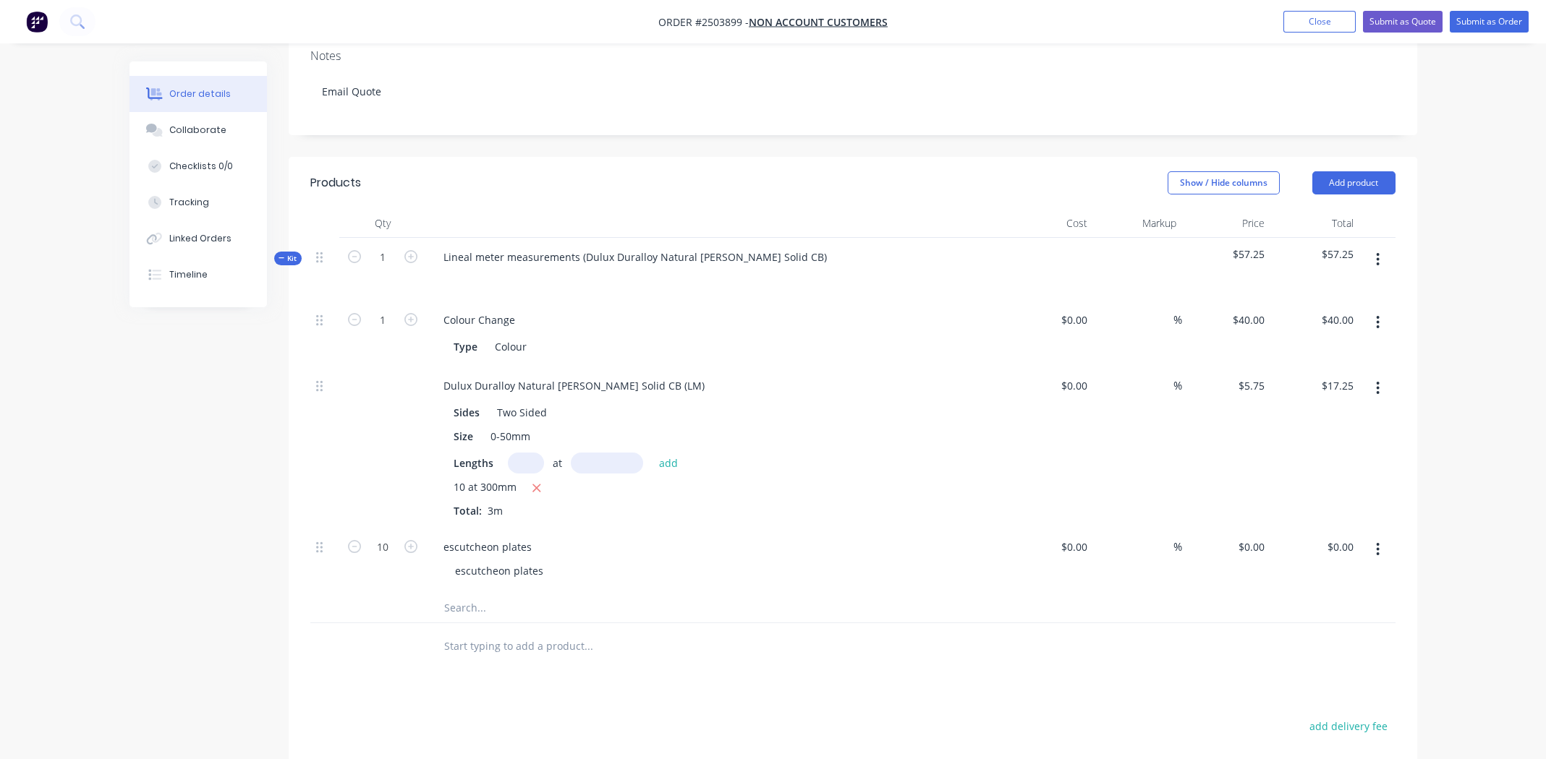
click at [749, 537] on div "escutcheon plates" at bounding box center [715, 547] width 567 height 21
click at [1260, 537] on input "0" at bounding box center [1253, 547] width 33 height 21
type input "$2.00"
type input "$20.00"
drag, startPoint x: 597, startPoint y: 536, endPoint x: 822, endPoint y: 540, distance: 224.3
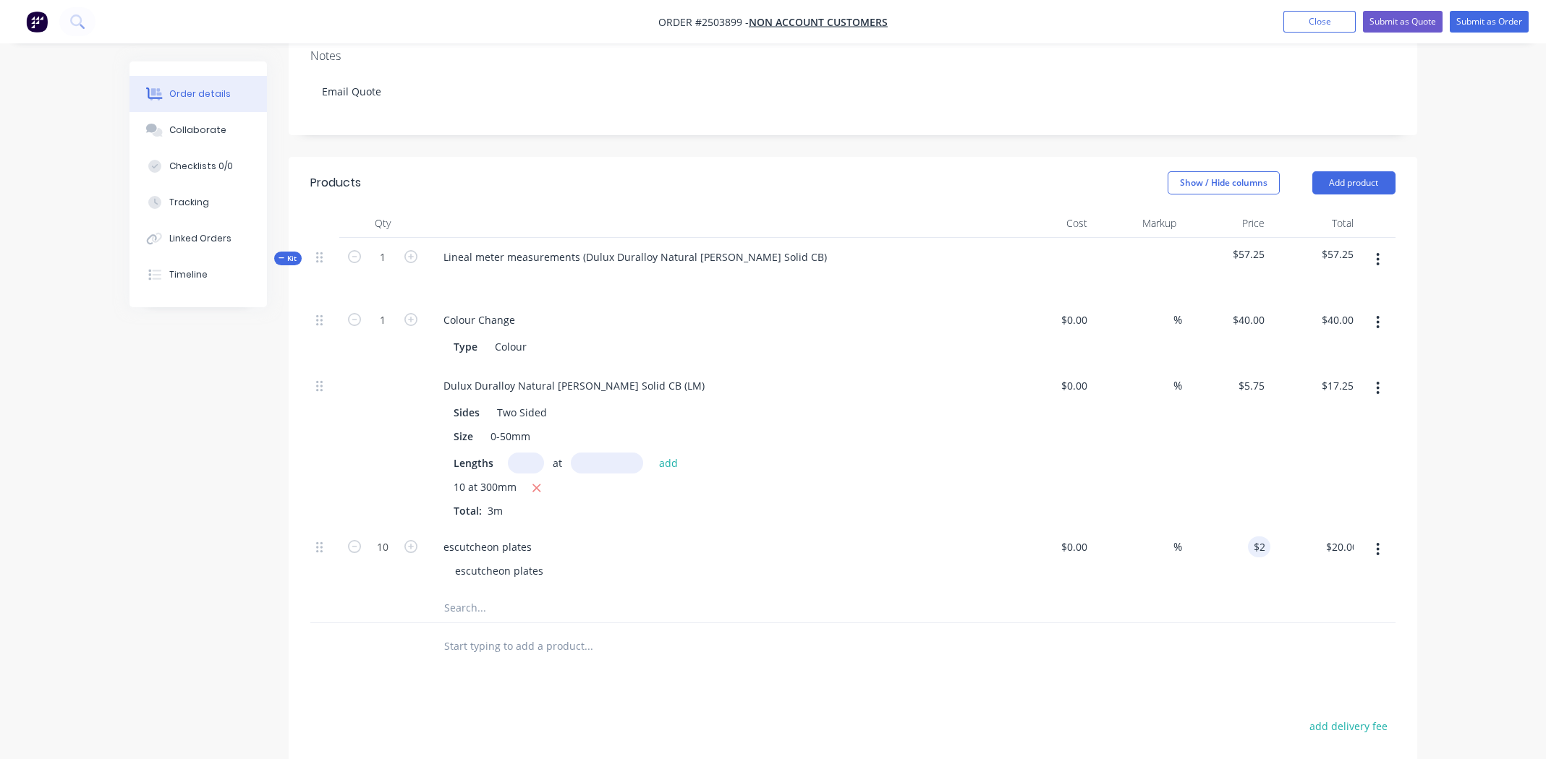
click at [604, 561] on div "escutcheon plates" at bounding box center [721, 571] width 556 height 21
click at [1258, 537] on input "2" at bounding box center [1253, 547] width 33 height 21
type input "$2.50"
type input "$25.00"
click at [1035, 623] on div at bounding box center [852, 646] width 1085 height 47
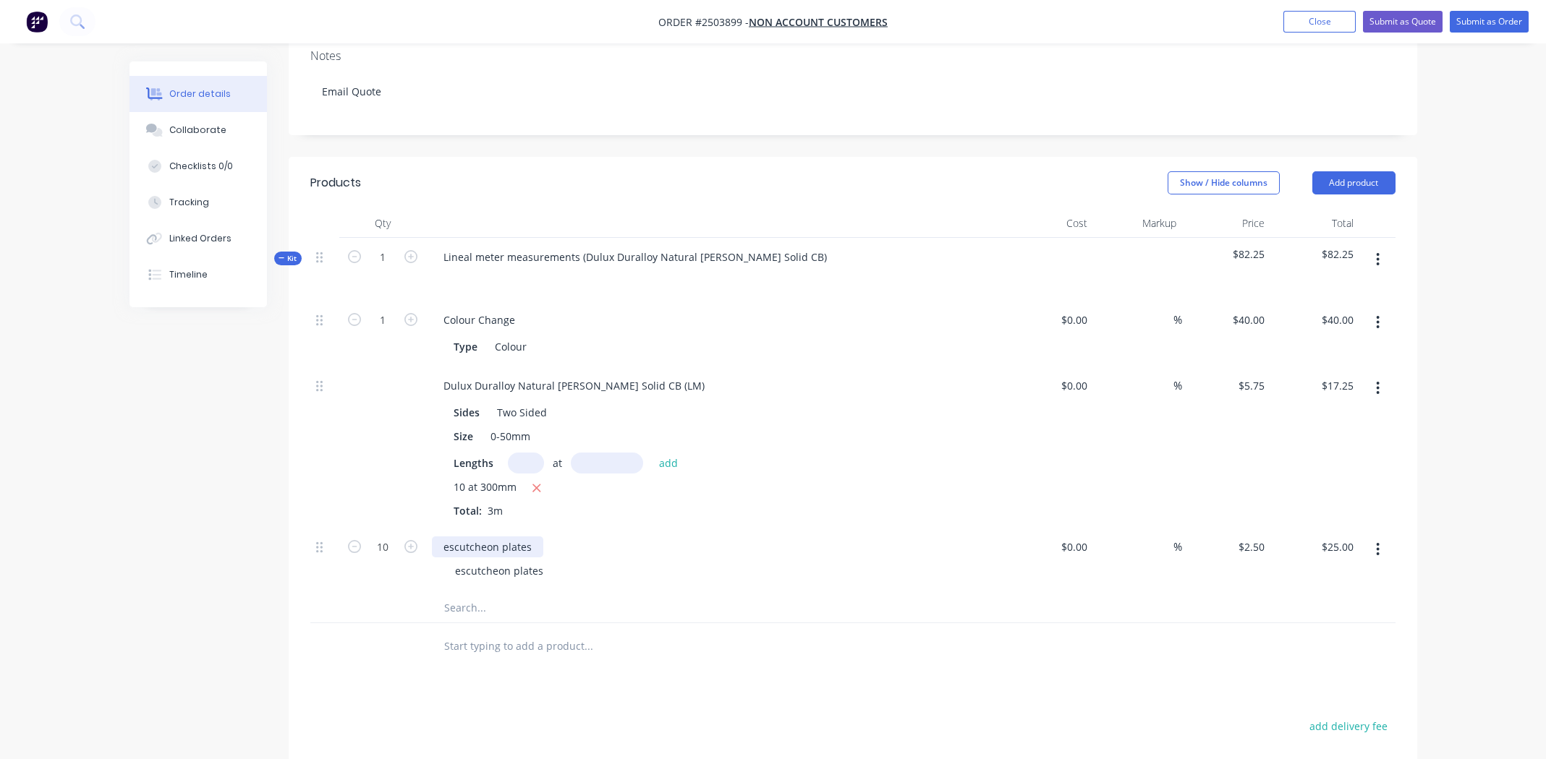
click at [449, 537] on div "escutcheon plates" at bounding box center [487, 547] width 111 height 21
click at [463, 561] on div "escutcheon plates" at bounding box center [498, 571] width 111 height 21
click at [460, 561] on div "escutcheon plates" at bounding box center [498, 571] width 111 height 21
drag, startPoint x: 773, startPoint y: 507, endPoint x: 765, endPoint y: 501, distance: 10.4
click at [772, 537] on div "Escutcheon plates" at bounding box center [715, 547] width 567 height 21
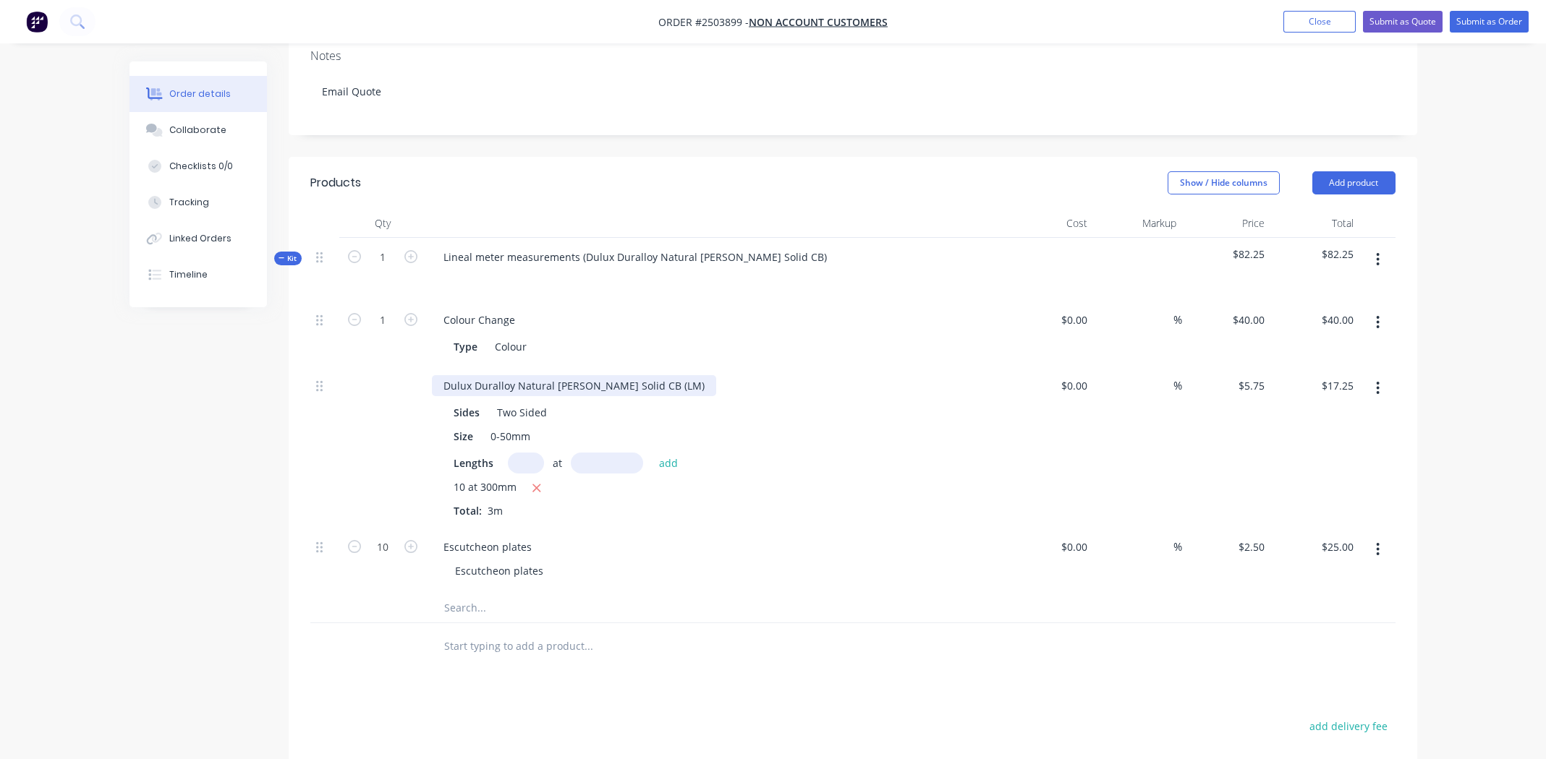
click at [574, 375] on div "Dulux Duralloy Natural [PERSON_NAME] Solid CB (LM)" at bounding box center [574, 385] width 284 height 21
click at [822, 375] on div "Door Handles" at bounding box center [715, 385] width 567 height 21
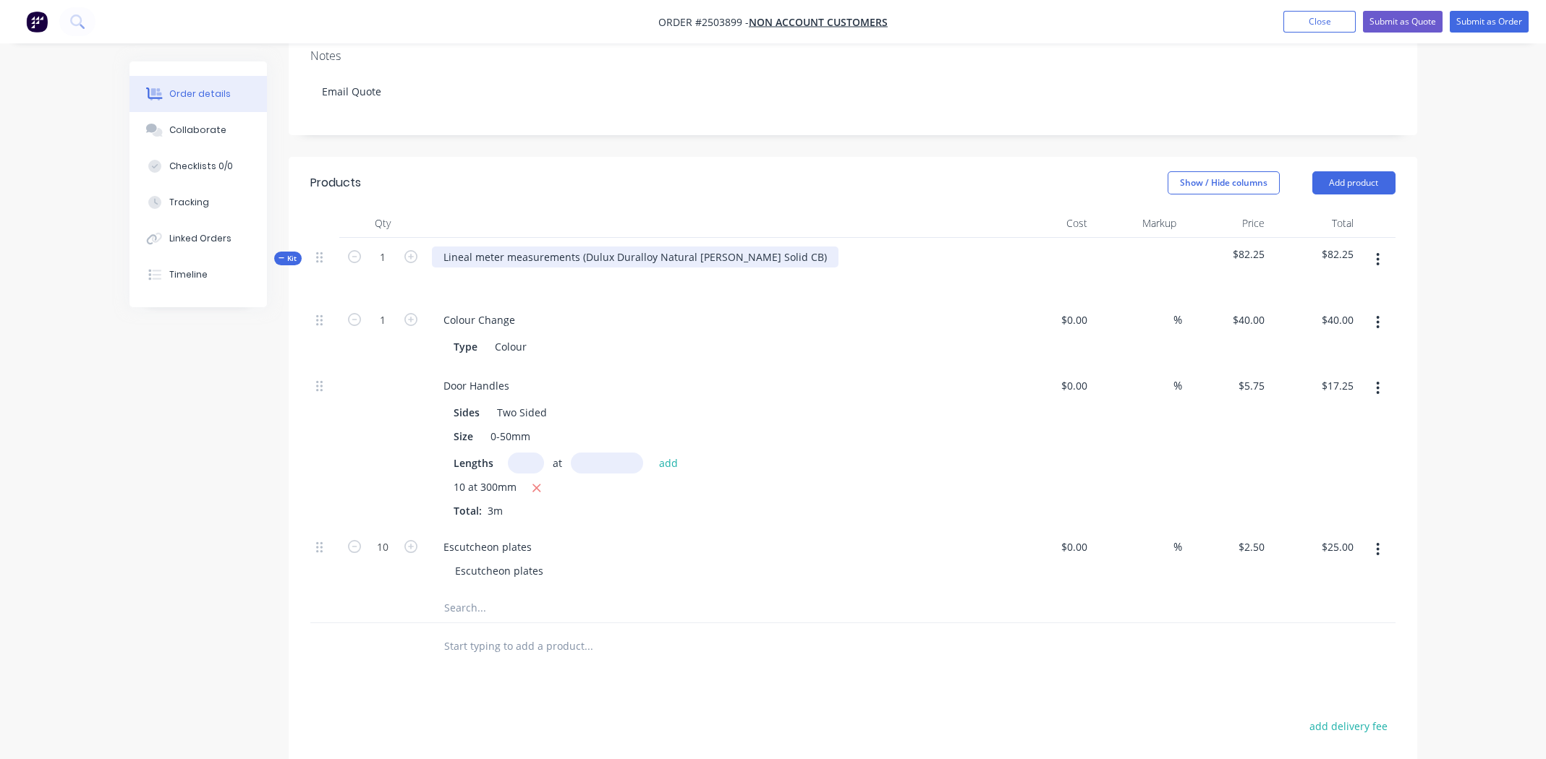
click at [582, 247] on div "Lineal meter measurements (Dulux Duralloy Natural [PERSON_NAME] Solid CB)" at bounding box center [635, 257] width 407 height 21
click at [653, 247] on div "Dulux Duralloy Natural [PERSON_NAME] Solid CB)" at bounding box center [564, 257] width 264 height 21
click at [551, 247] on div "Dulux Duralloy Natural [PERSON_NAME] Solid CB" at bounding box center [562, 257] width 261 height 21
click at [544, 247] on div "Dulux Duralloy Natural [PERSON_NAME] Solid CB" at bounding box center [562, 257] width 261 height 21
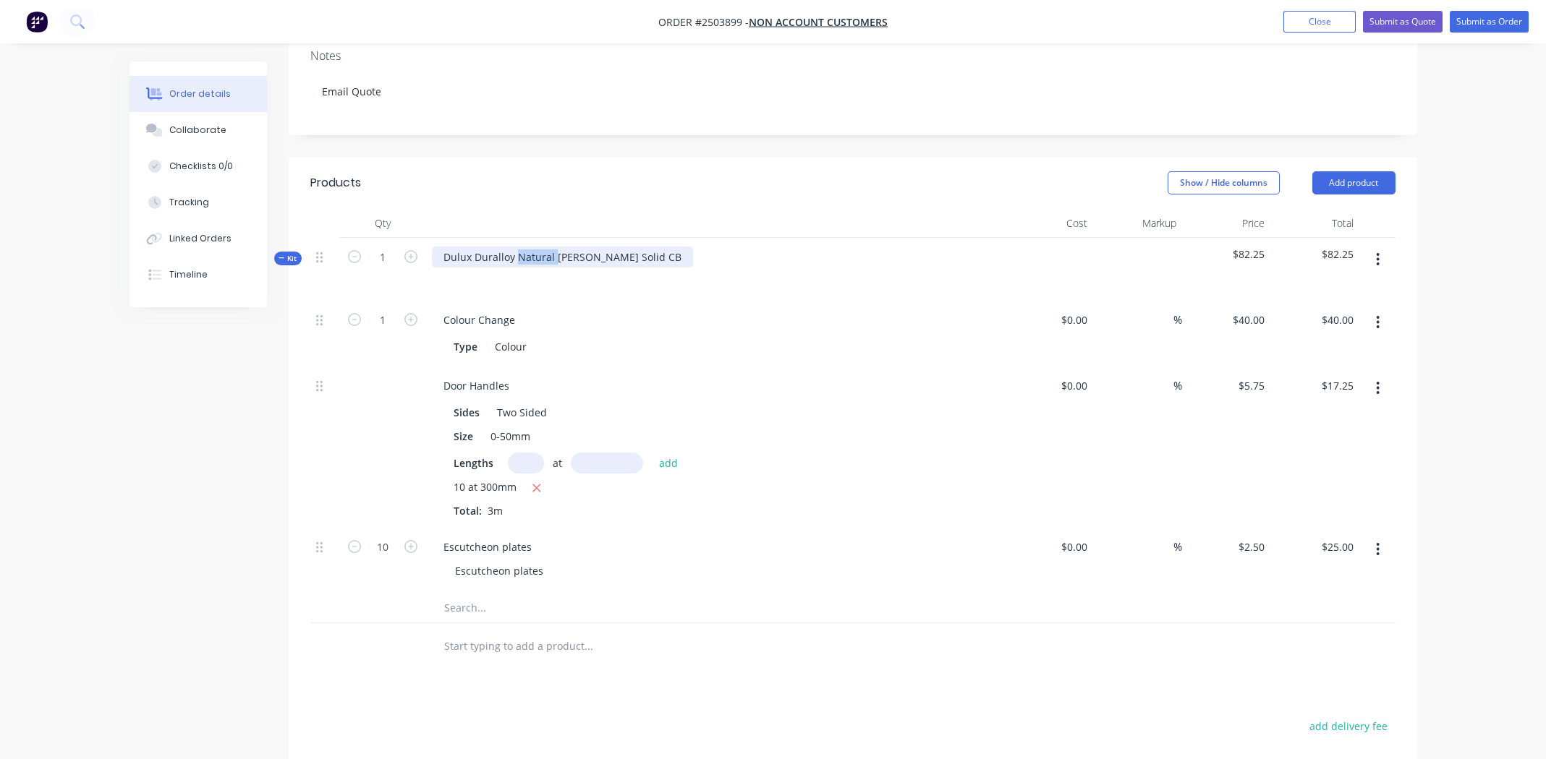
click at [544, 247] on div "Dulux Duralloy Natural [PERSON_NAME] Solid CB" at bounding box center [562, 257] width 261 height 21
copy div "Dulux Duralloy Natural [PERSON_NAME] Solid CB"
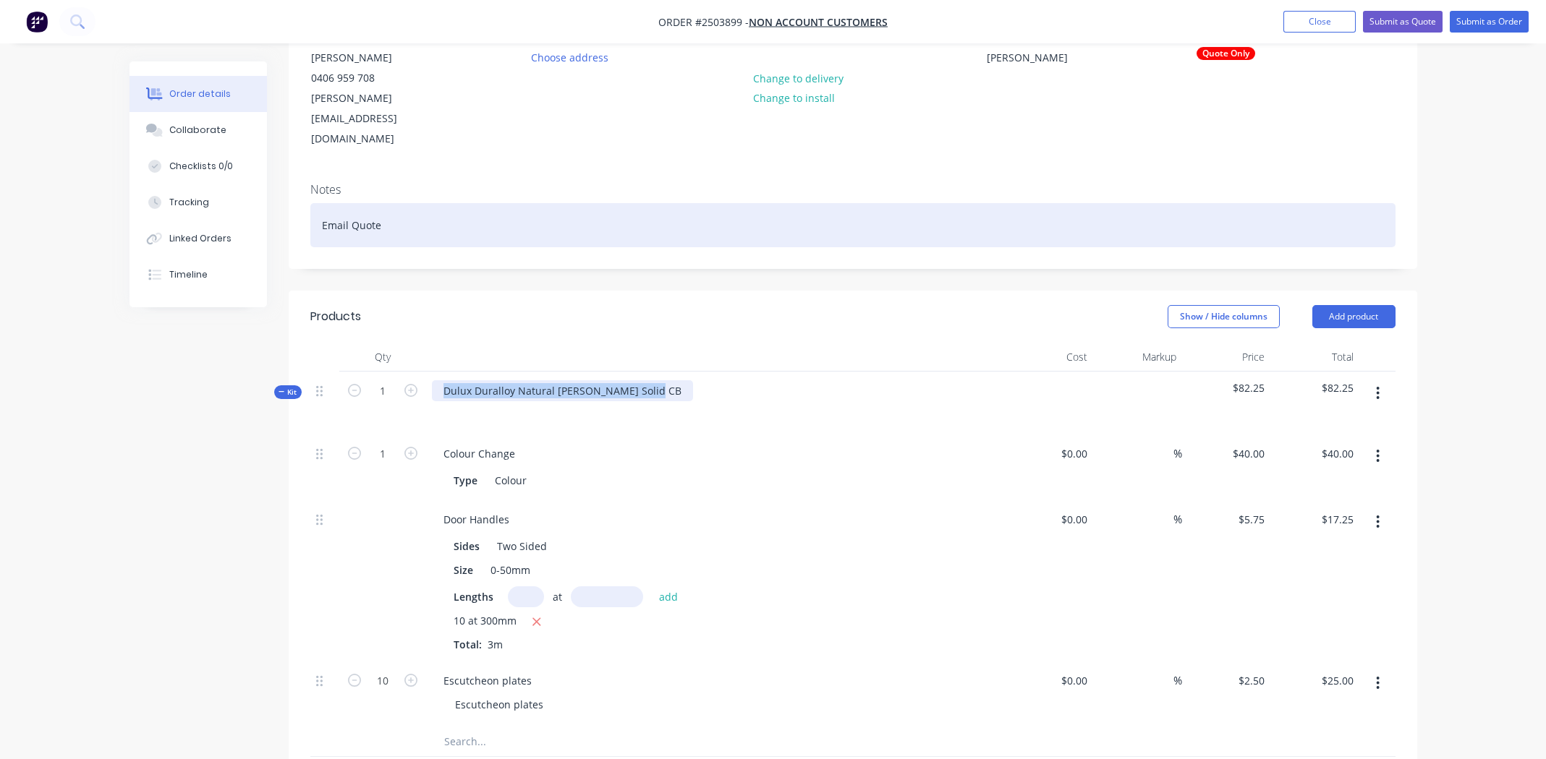
scroll to position [144, 0]
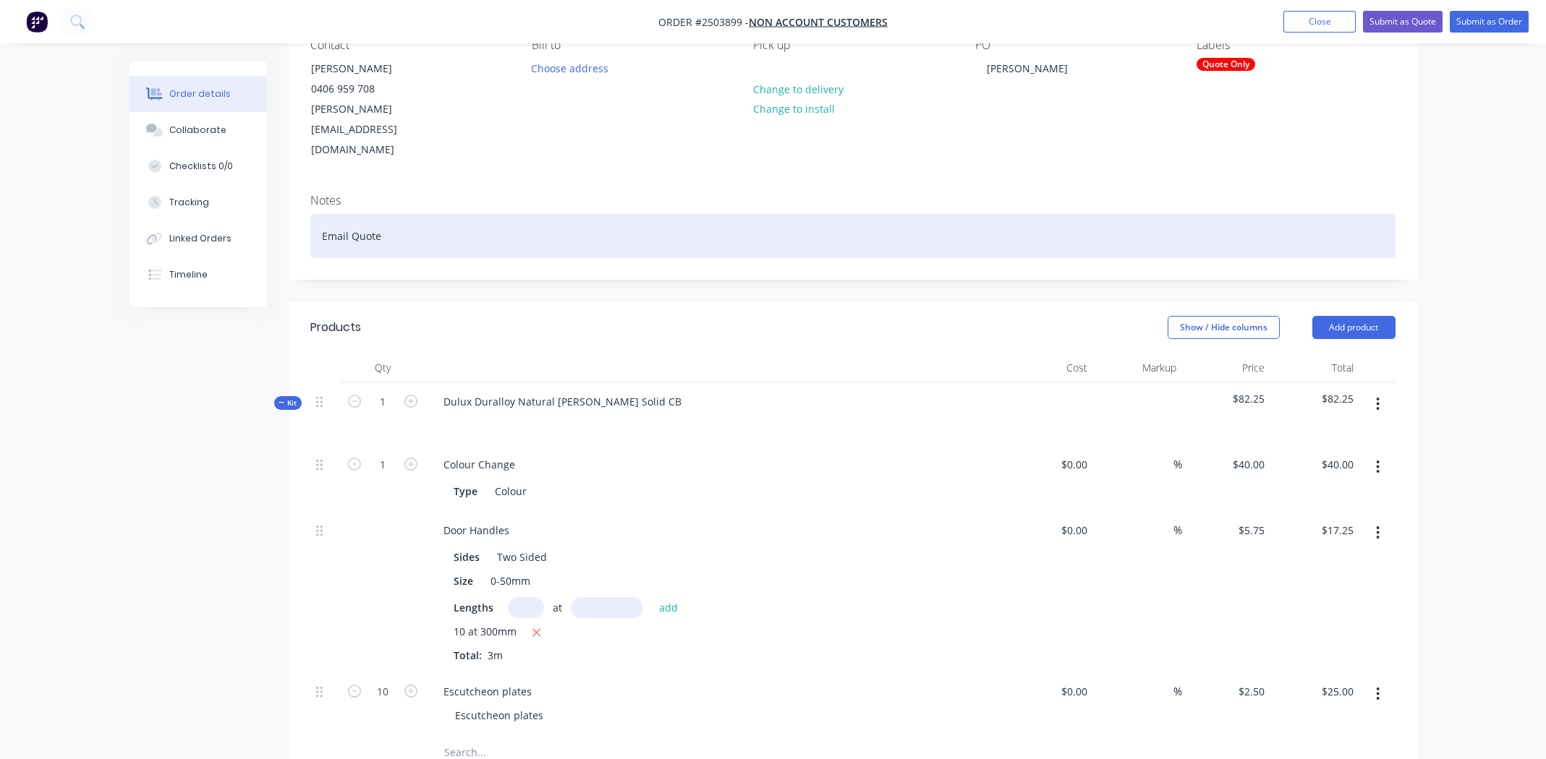
click at [442, 214] on div "Email Quote" at bounding box center [852, 236] width 1085 height 44
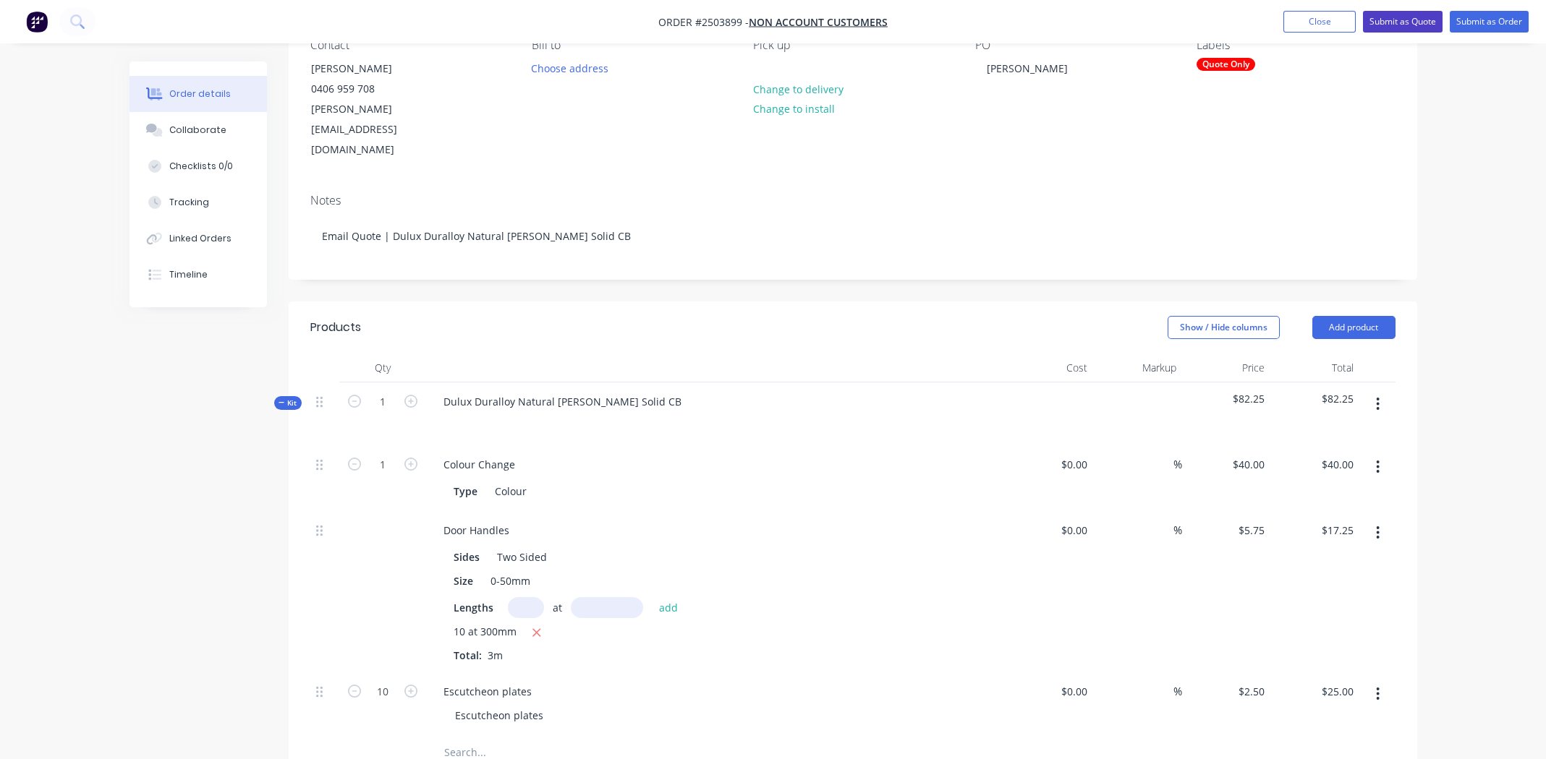
click at [1384, 16] on button "Submit as Quote" at bounding box center [1403, 22] width 80 height 22
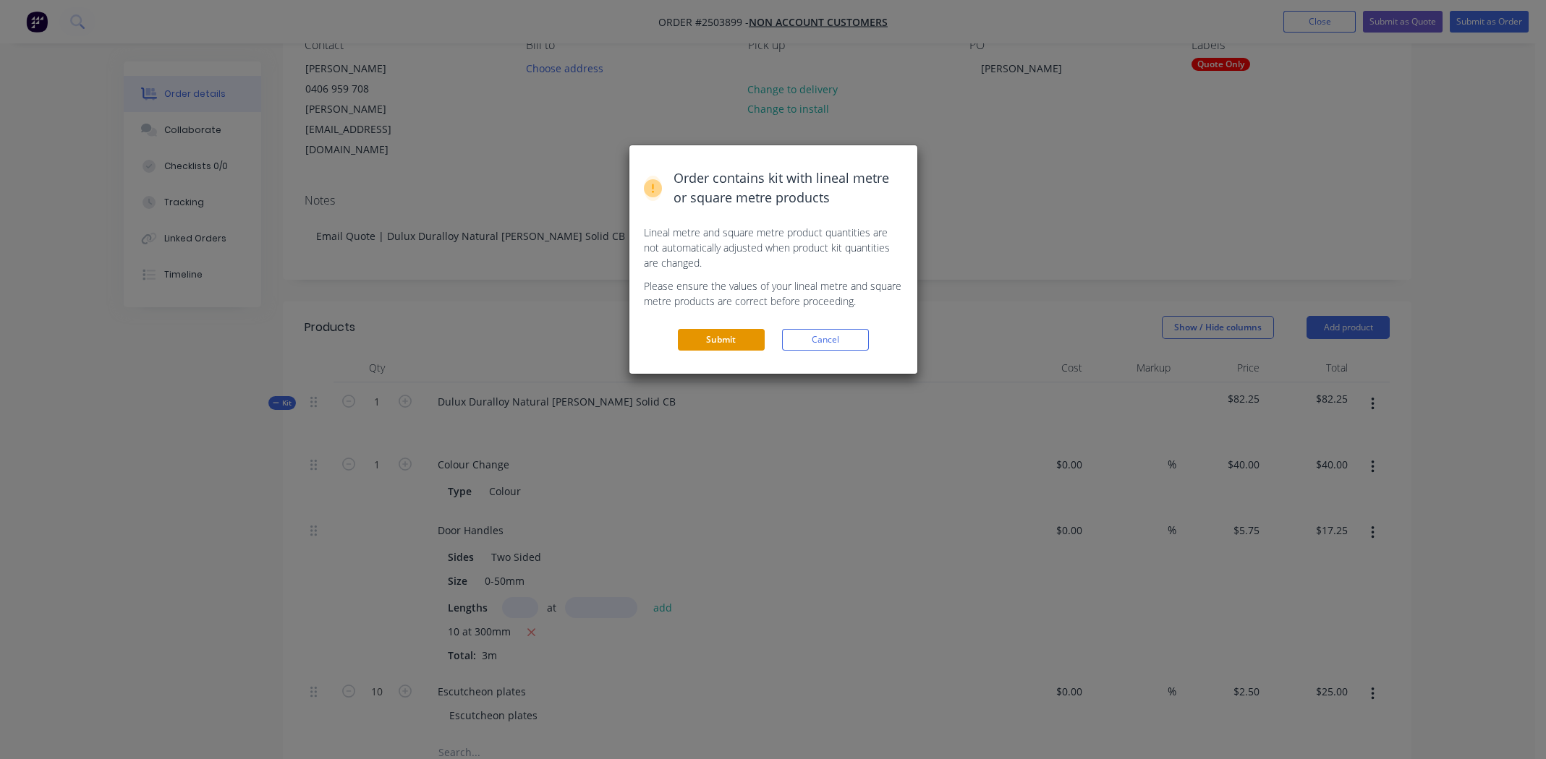
click at [713, 339] on button "Submit" at bounding box center [721, 340] width 87 height 22
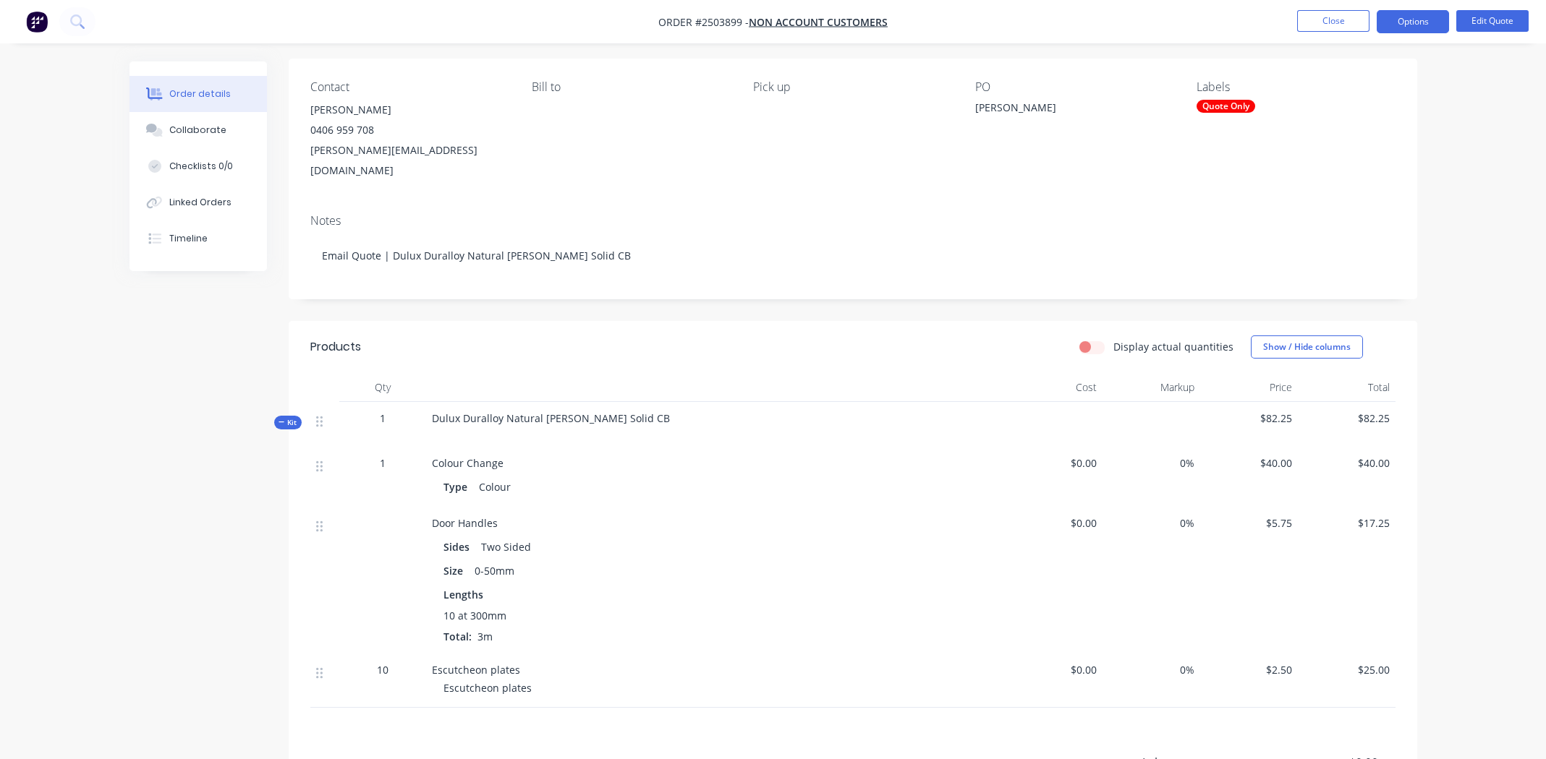
scroll to position [0, 0]
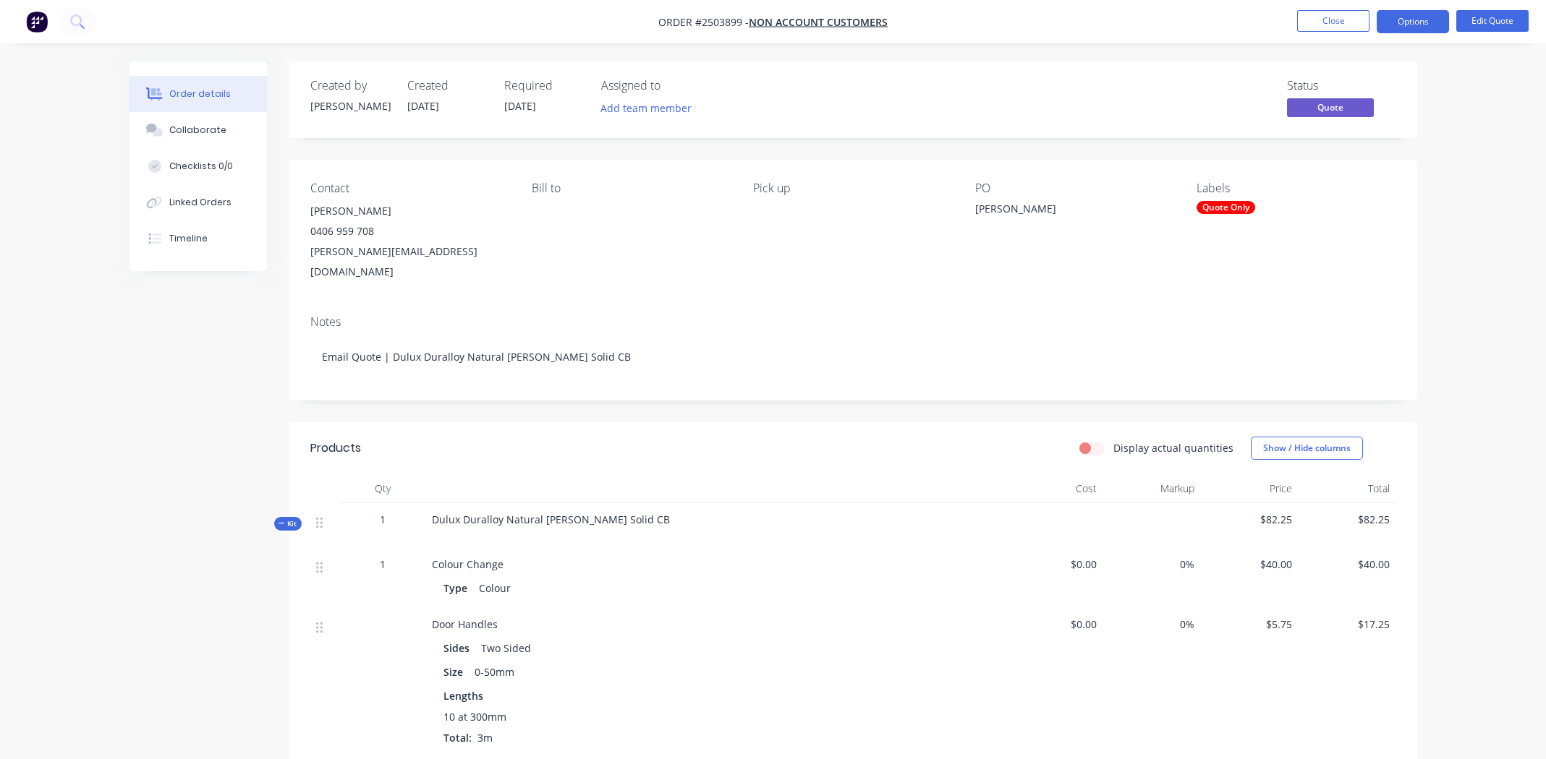
click at [715, 273] on div "Contact [PERSON_NAME] [PHONE_NUMBER] [EMAIL_ADDRESS][DOMAIN_NAME] Bill to Pick …" at bounding box center [853, 232] width 1128 height 144
drag, startPoint x: 694, startPoint y: 22, endPoint x: 739, endPoint y: 22, distance: 44.8
click at [739, 22] on span "Order #2503899 -" at bounding box center [703, 22] width 90 height 14
copy span "#2503899"
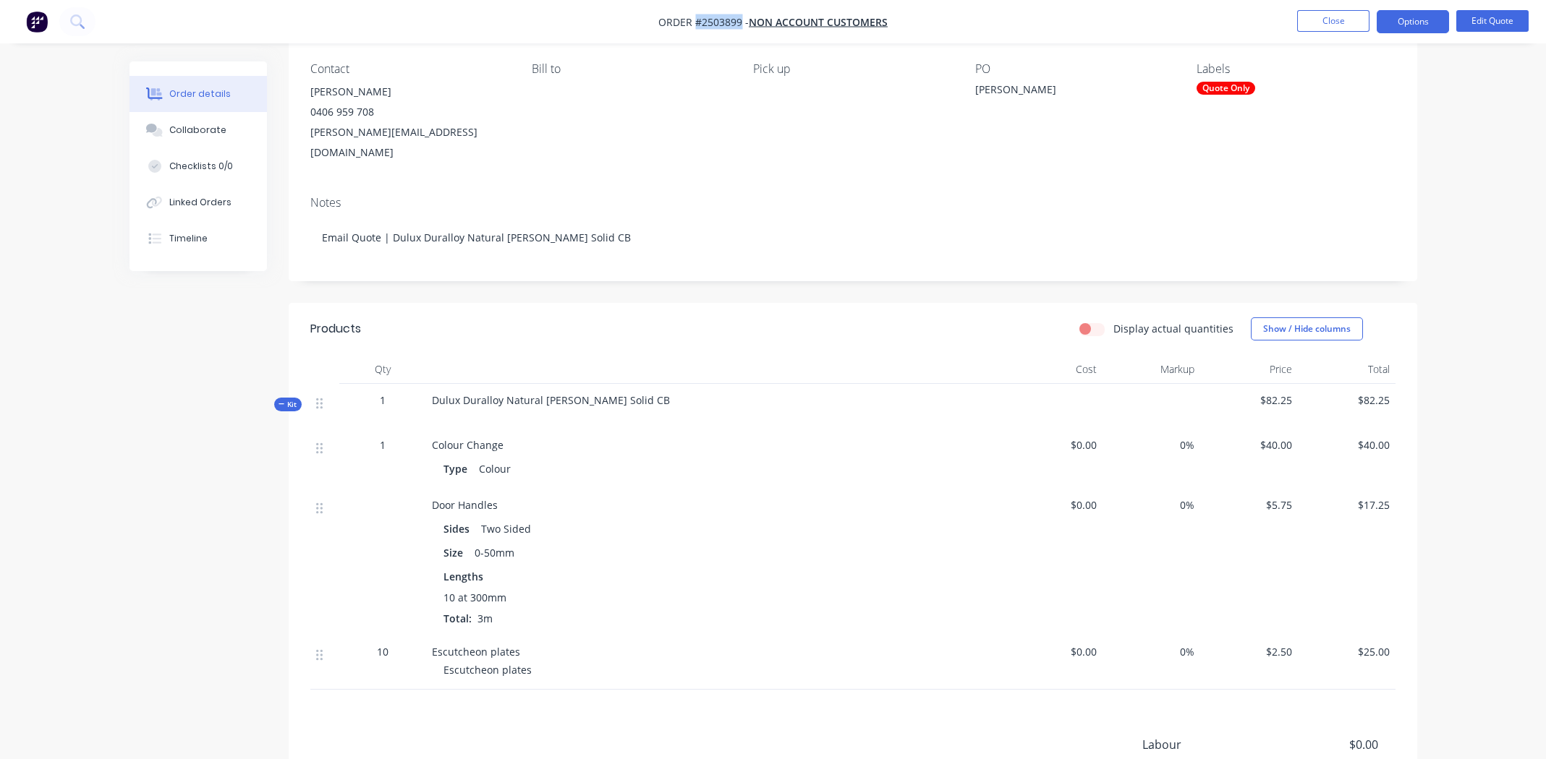
scroll to position [287, 0]
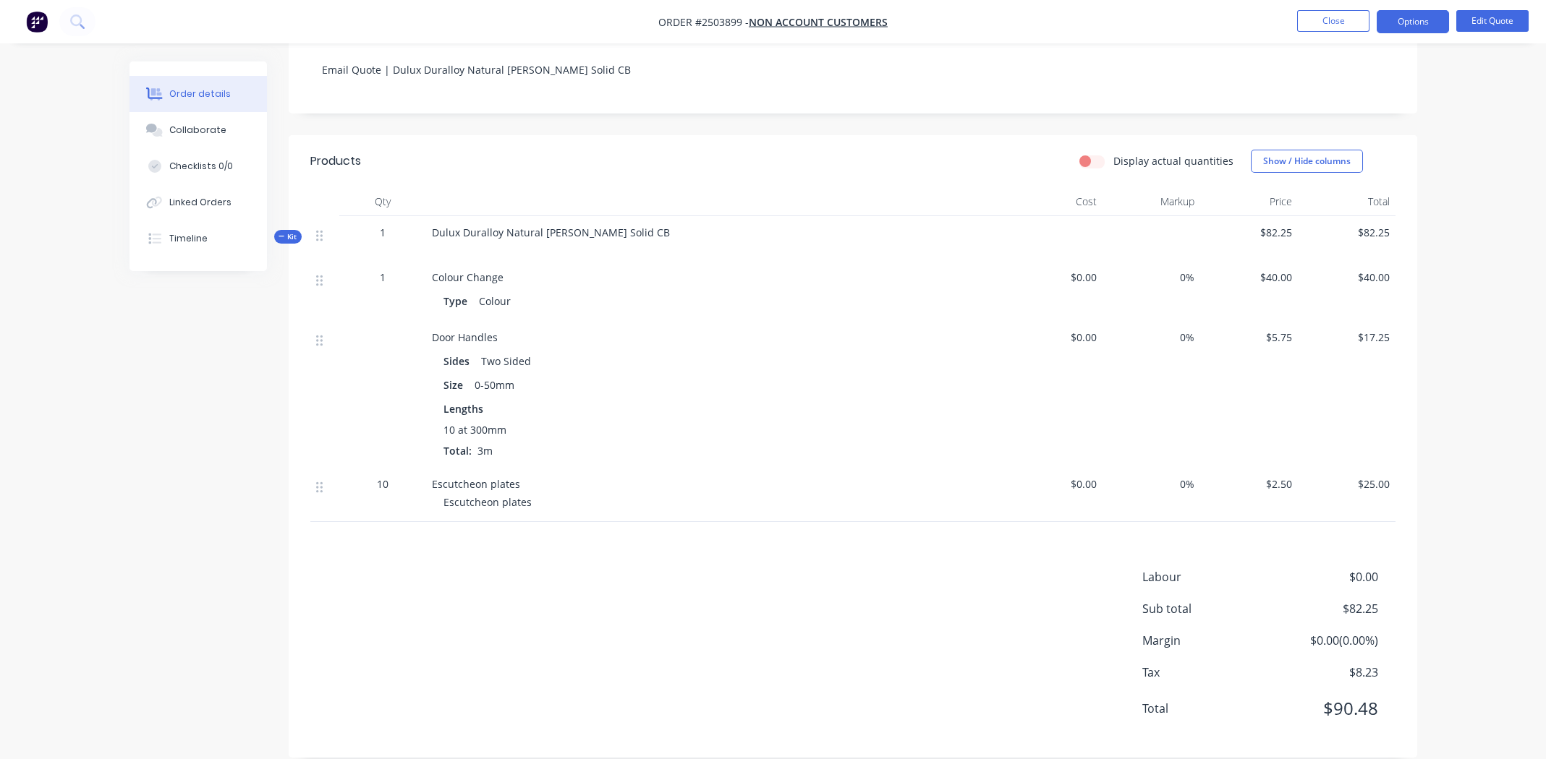
drag, startPoint x: 1382, startPoint y: 686, endPoint x: 1375, endPoint y: 691, distance: 8.2
click at [1375, 696] on div "Total $90.48" at bounding box center [1268, 709] width 253 height 26
drag, startPoint x: 1376, startPoint y: 586, endPoint x: 1340, endPoint y: 587, distance: 36.9
click at [1340, 600] on span "$82.25" at bounding box center [1323, 608] width 107 height 17
copy span "$82.25"
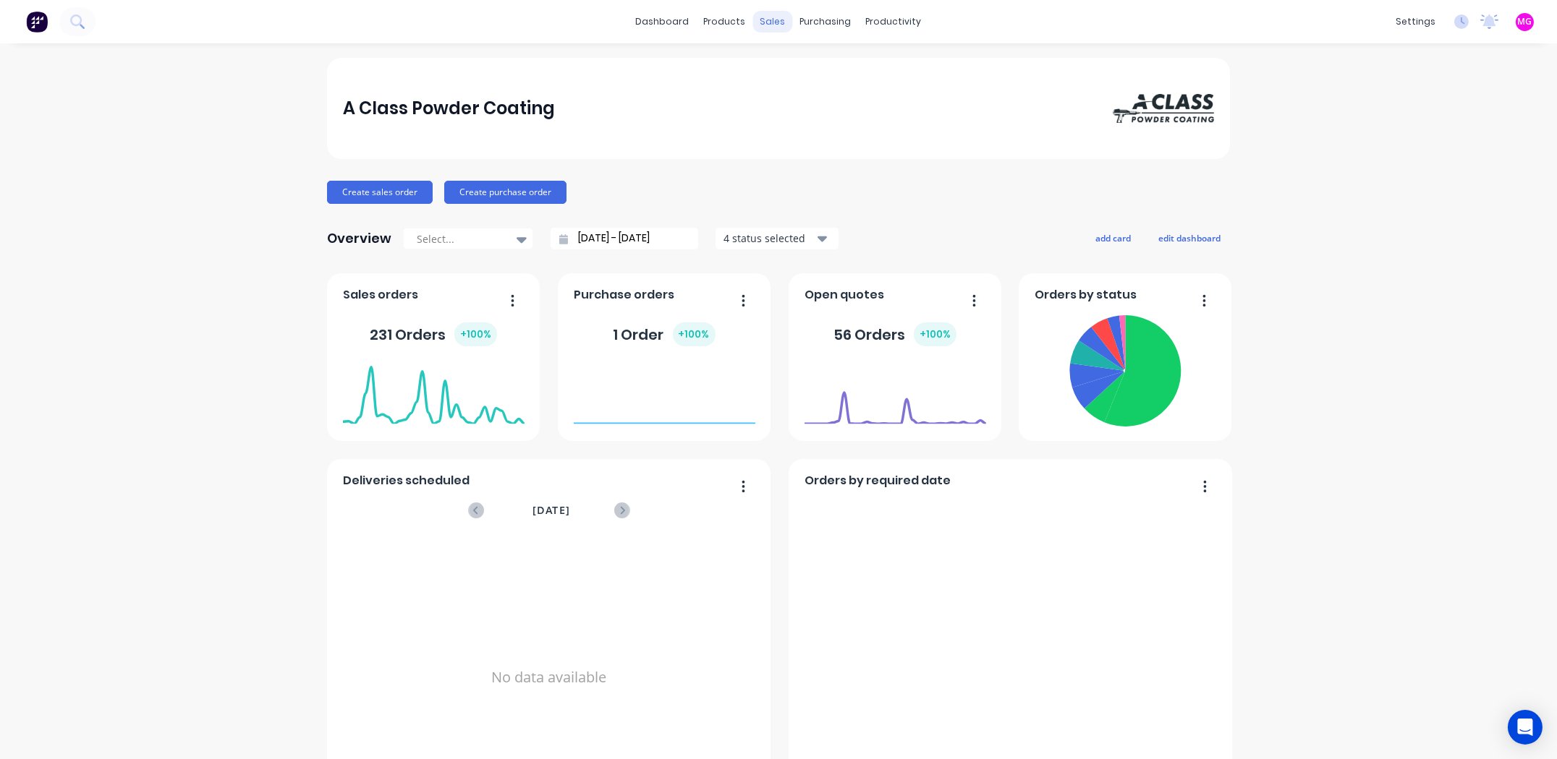
click at [769, 20] on div "sales" at bounding box center [773, 22] width 40 height 22
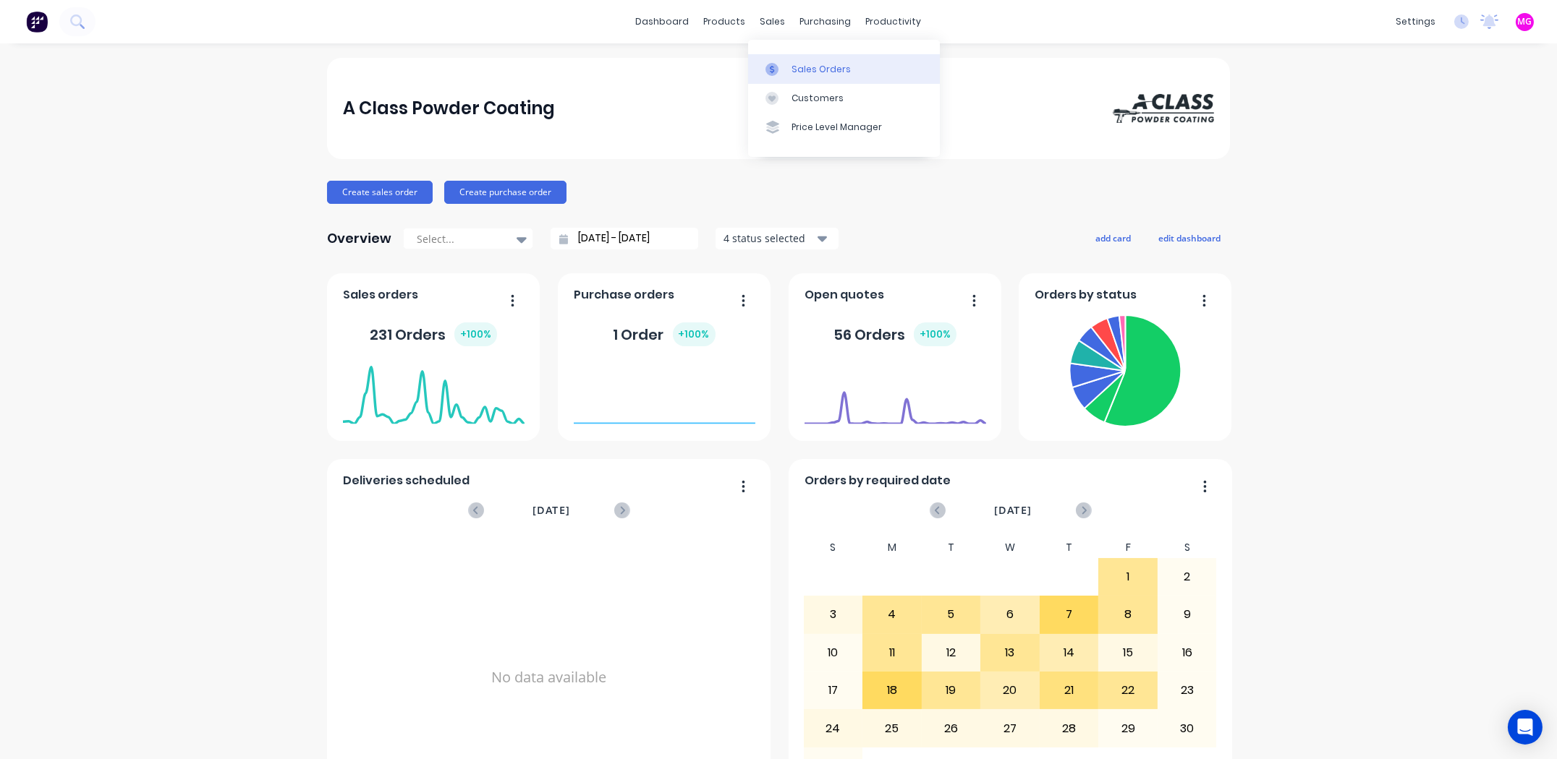
click at [815, 68] on div "Sales Orders" at bounding box center [820, 69] width 59 height 13
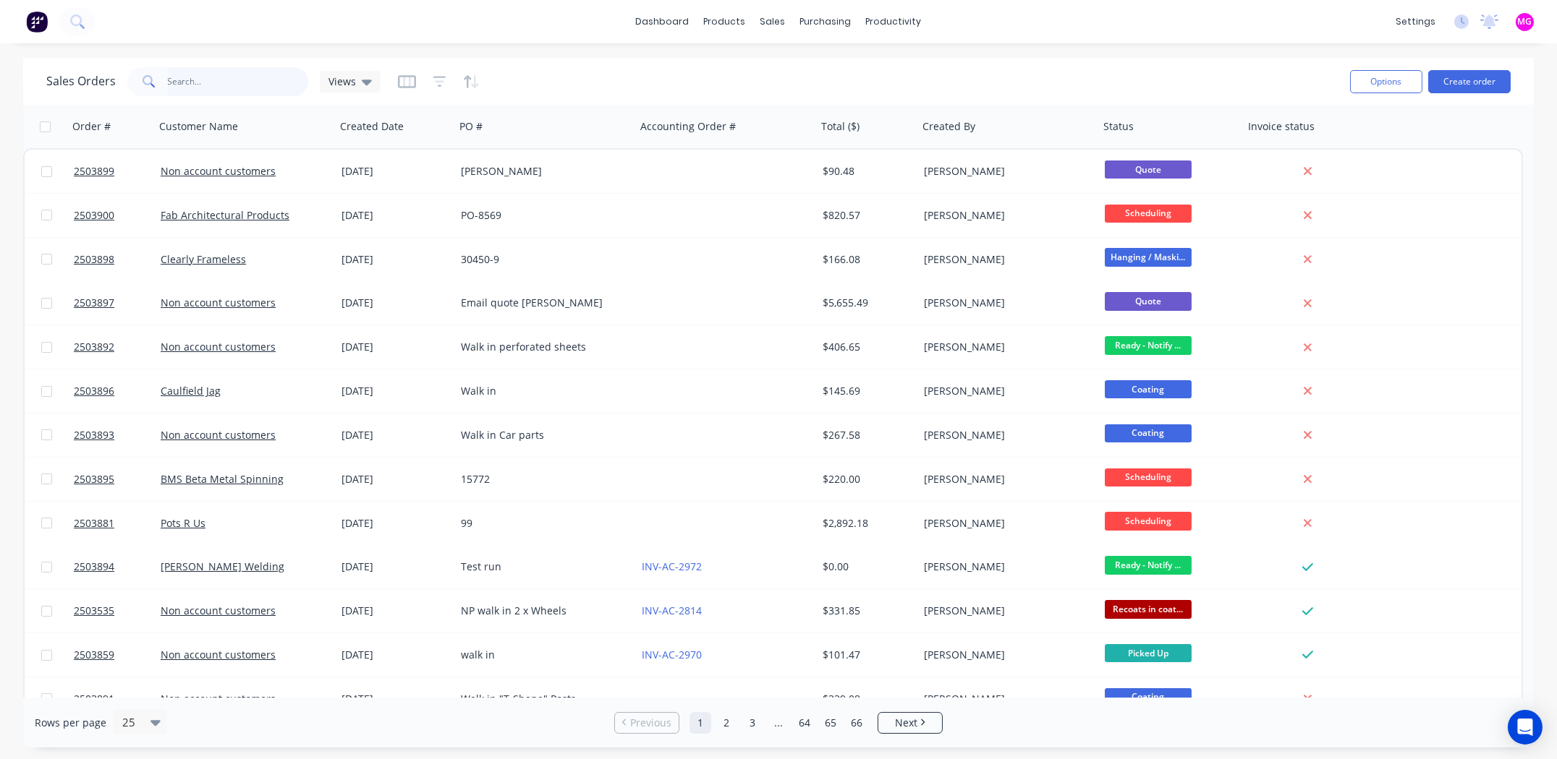
click at [236, 72] on input "text" at bounding box center [238, 81] width 141 height 29
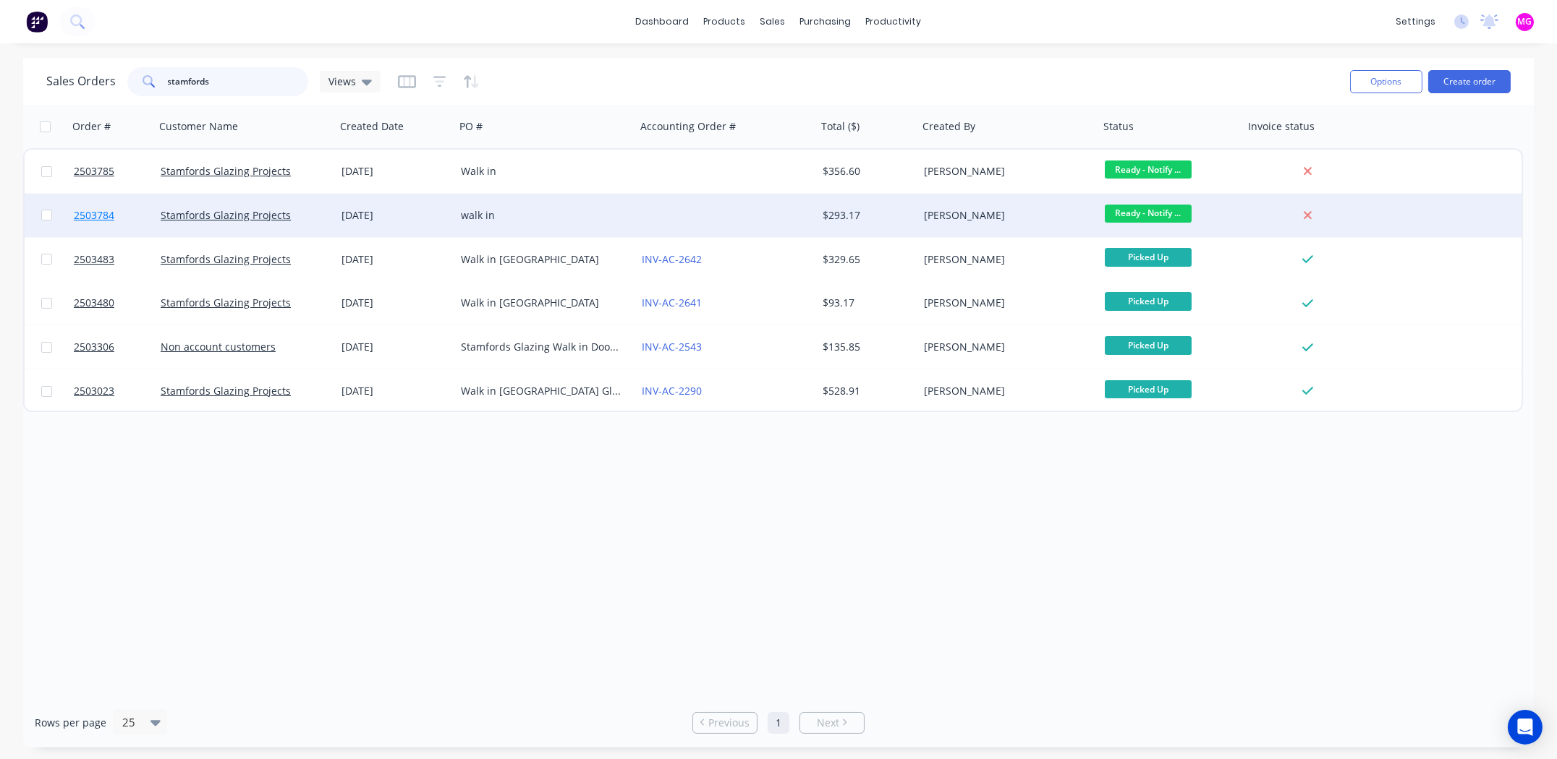
type input "stamfords"
click at [95, 216] on span "2503784" at bounding box center [94, 215] width 41 height 14
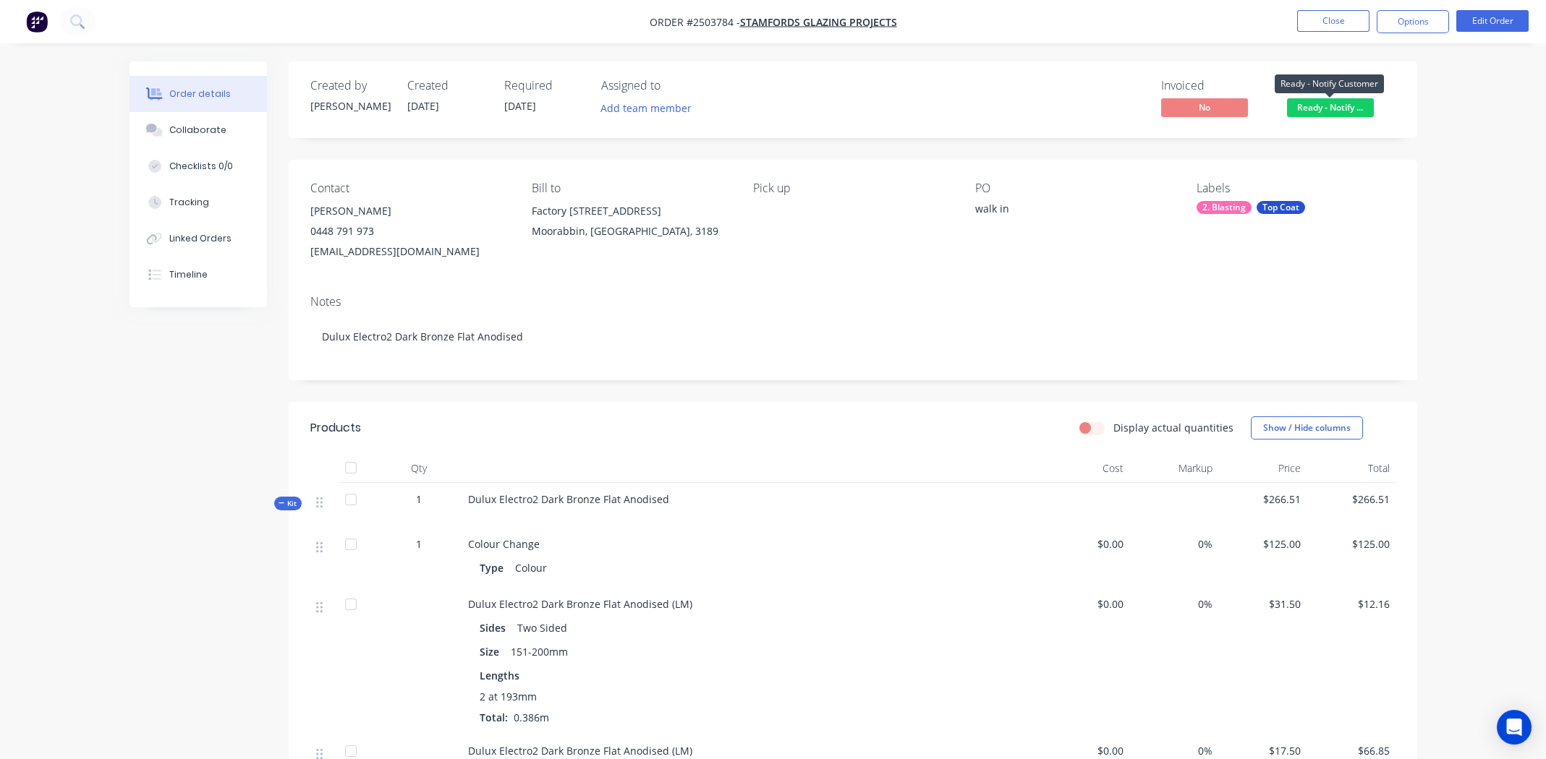
click at [1338, 104] on span "Ready - Notify ..." at bounding box center [1330, 107] width 87 height 18
click at [1424, 96] on div "Order details Collaborate Checklists 0/0 Tracking Linked Orders Timeline Order …" at bounding box center [773, 629] width 1316 height 1136
click at [1348, 108] on span "Ready - Notify ..." at bounding box center [1330, 107] width 87 height 18
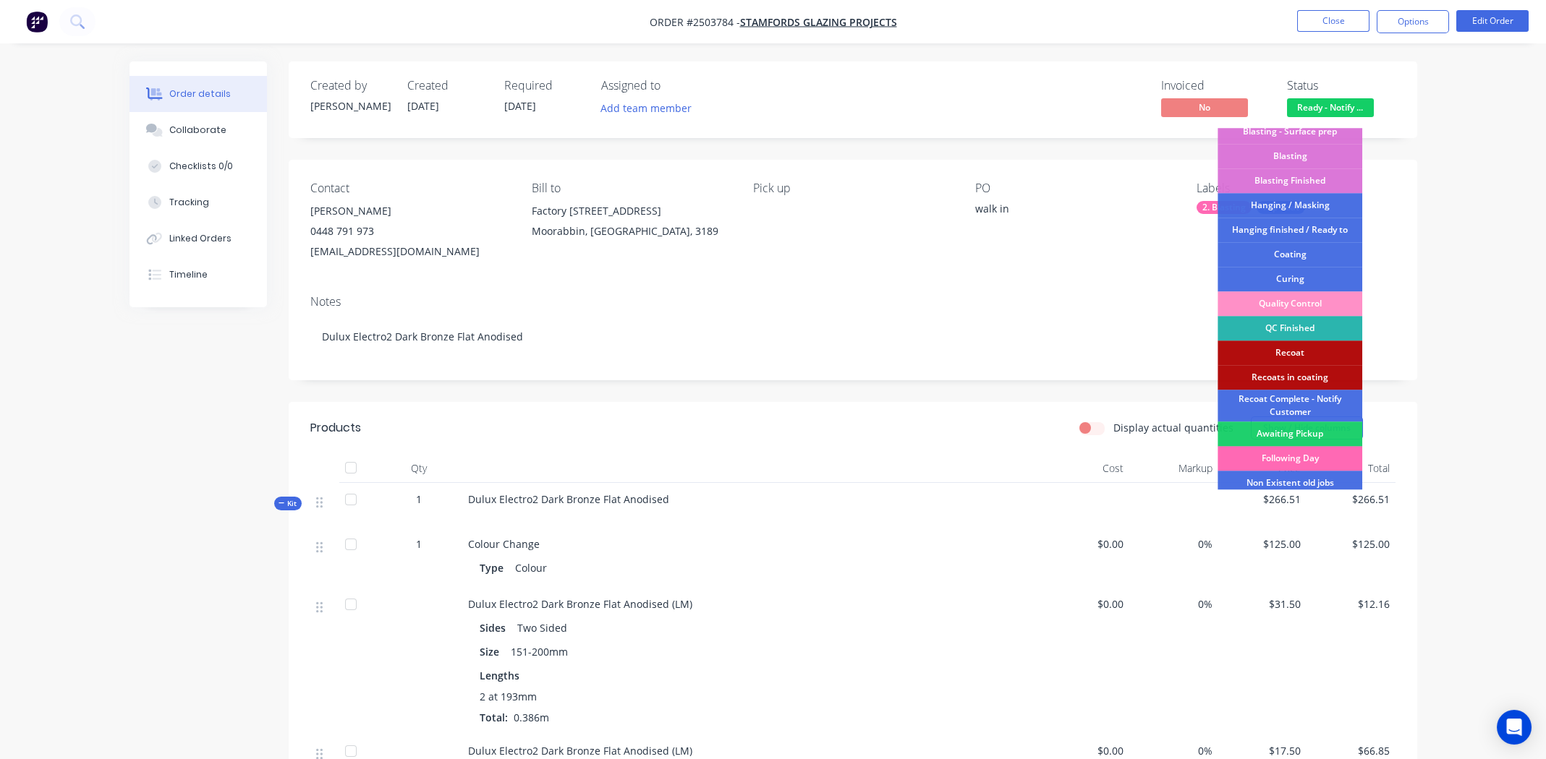
scroll to position [309, 0]
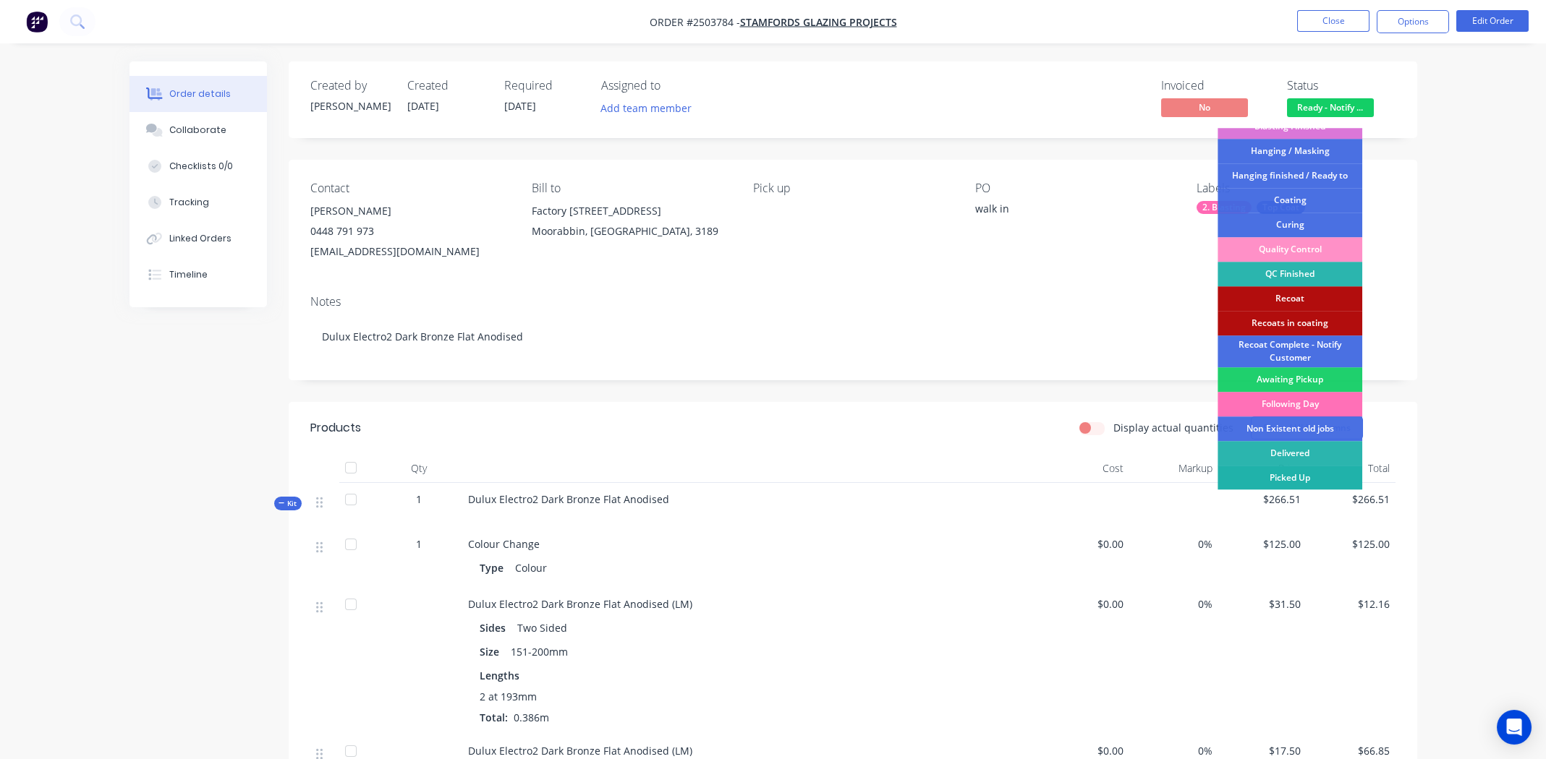
click at [1294, 474] on div "Picked Up" at bounding box center [1289, 478] width 145 height 25
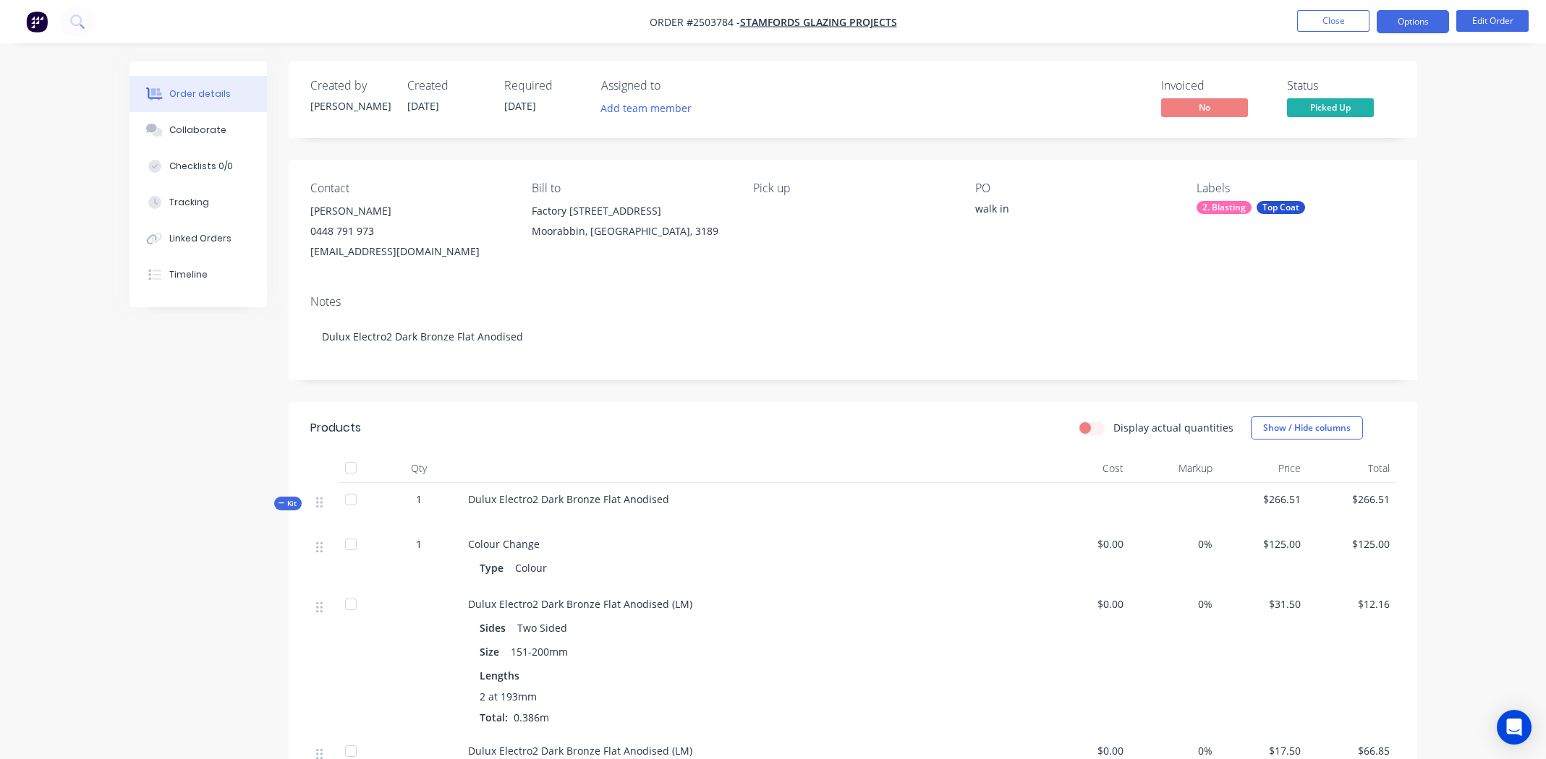
click at [1408, 12] on button "Options" at bounding box center [1412, 21] width 72 height 23
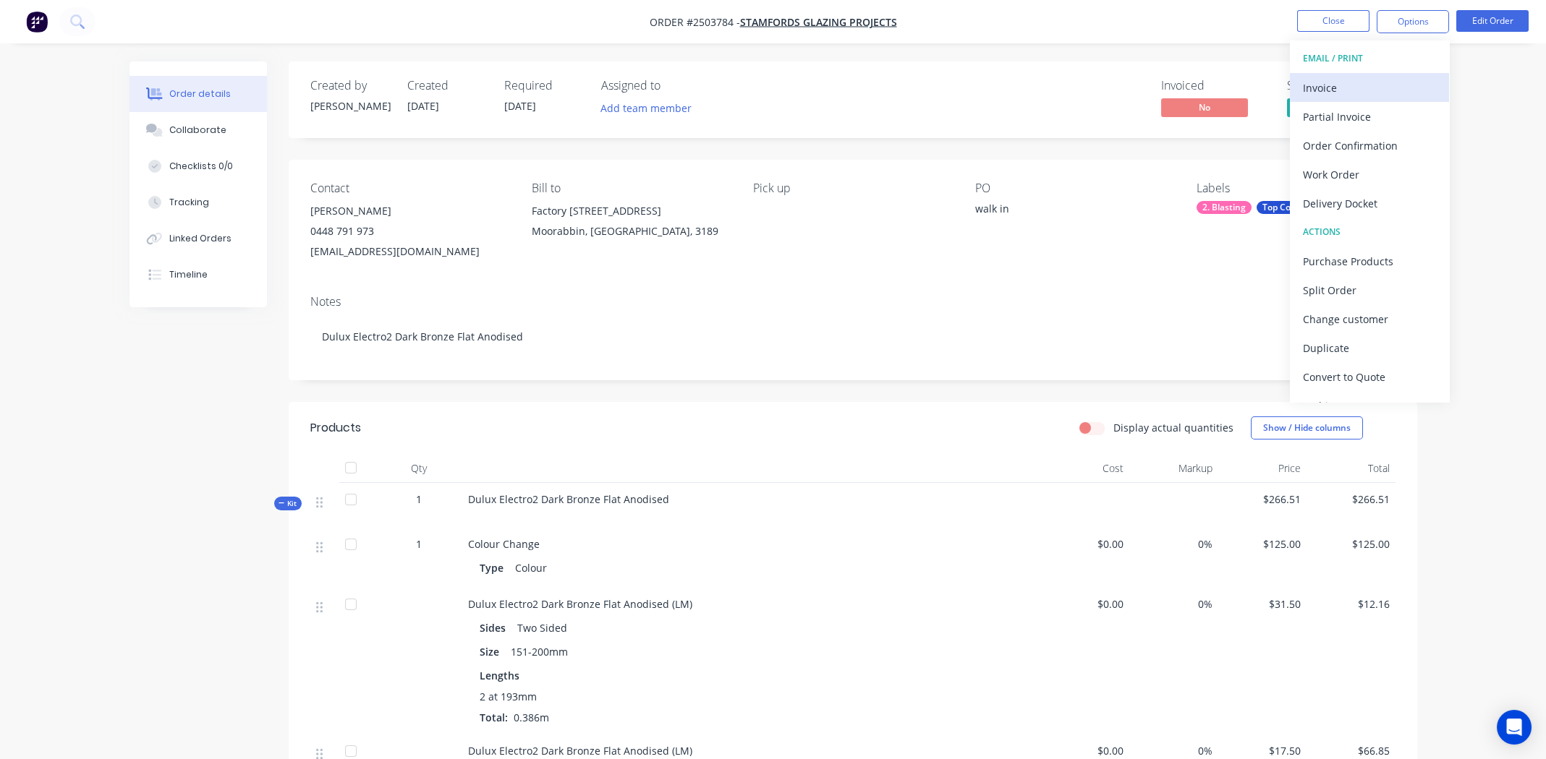
click at [1338, 85] on div "Invoice" at bounding box center [1369, 87] width 133 height 21
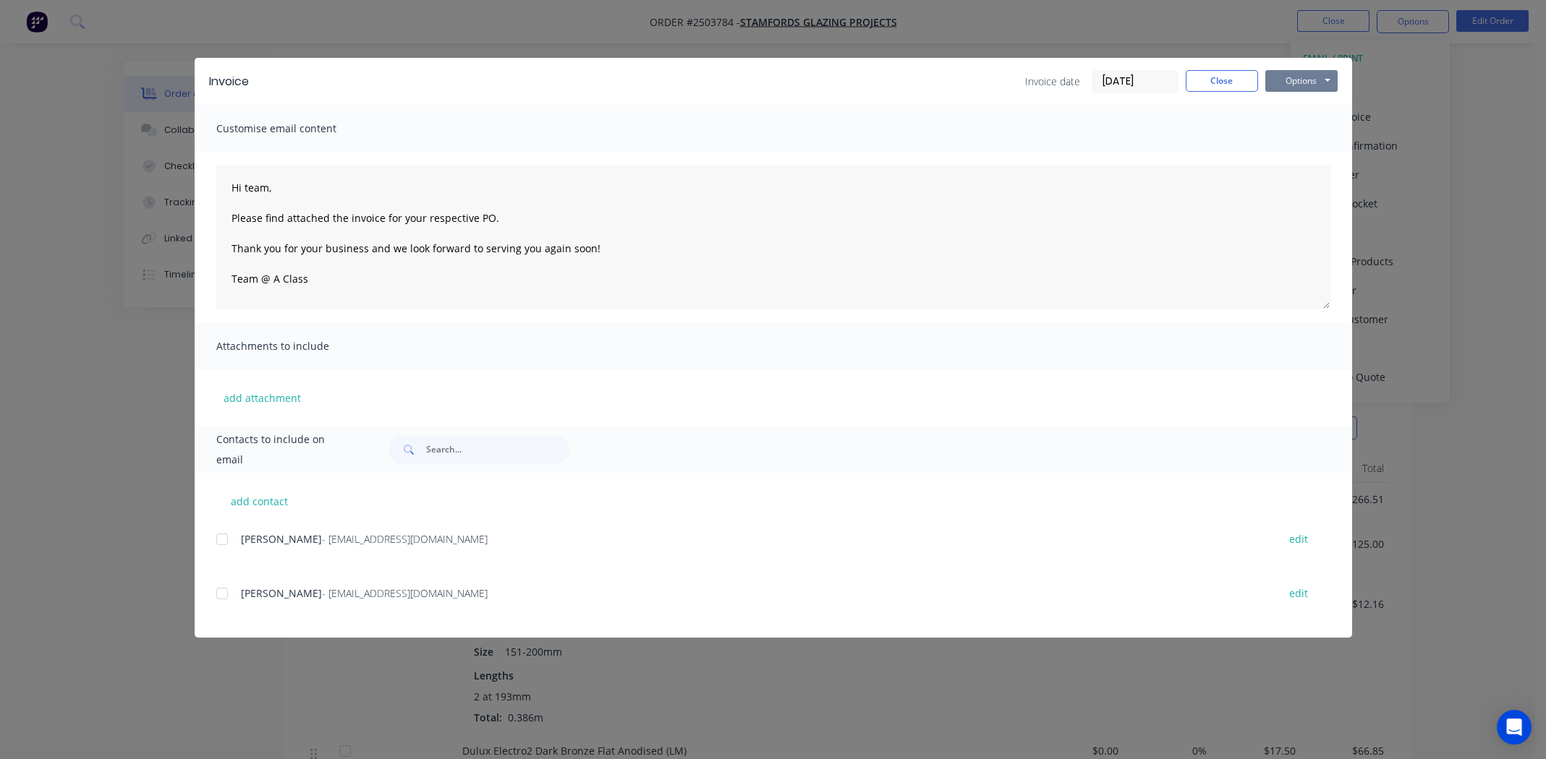
click at [1309, 83] on button "Options" at bounding box center [1301, 81] width 72 height 22
click at [1301, 129] on button "Print" at bounding box center [1311, 131] width 93 height 24
click at [1223, 80] on button "Close" at bounding box center [1222, 81] width 72 height 22
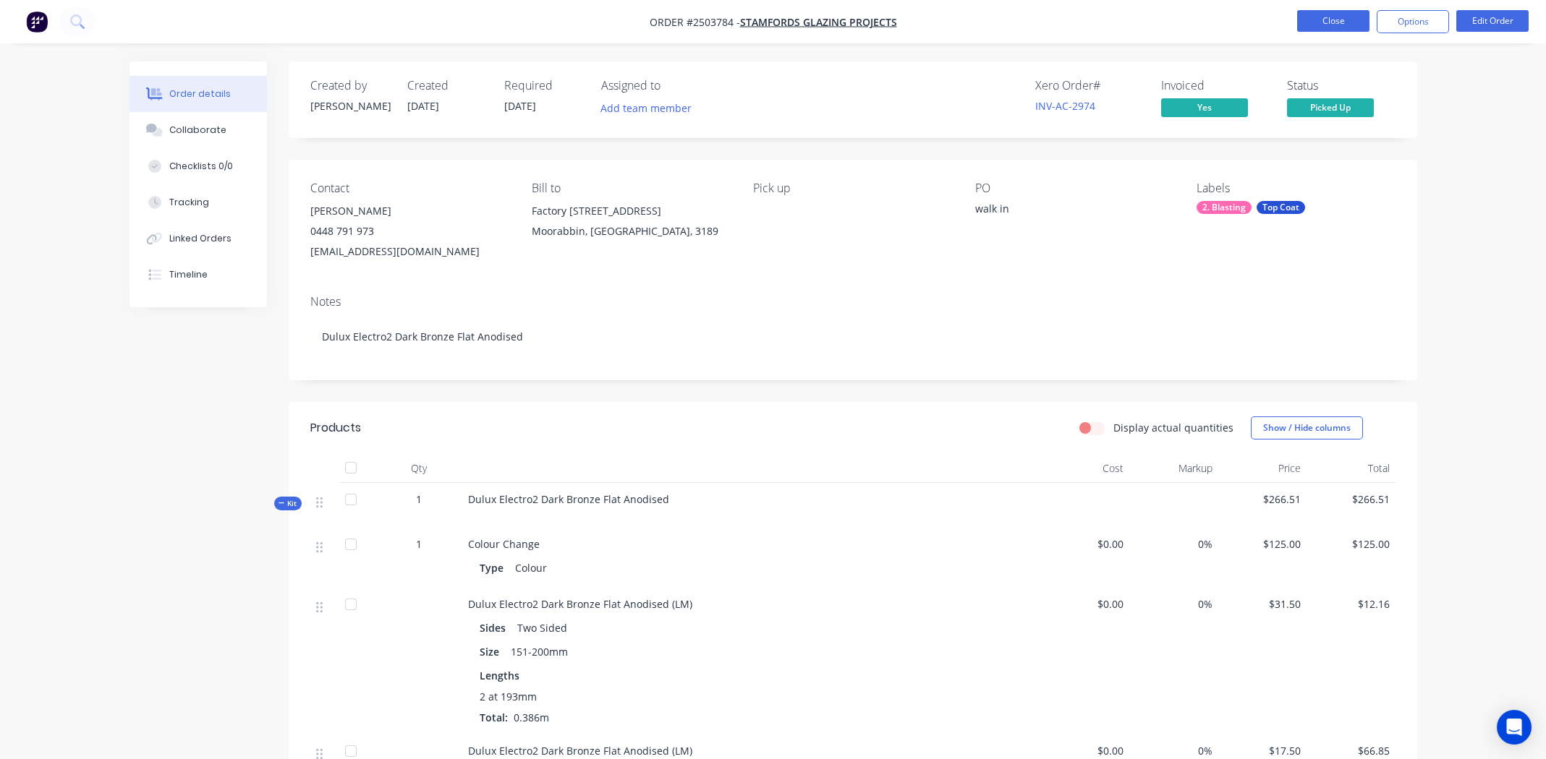
click at [1326, 22] on button "Close" at bounding box center [1333, 21] width 72 height 22
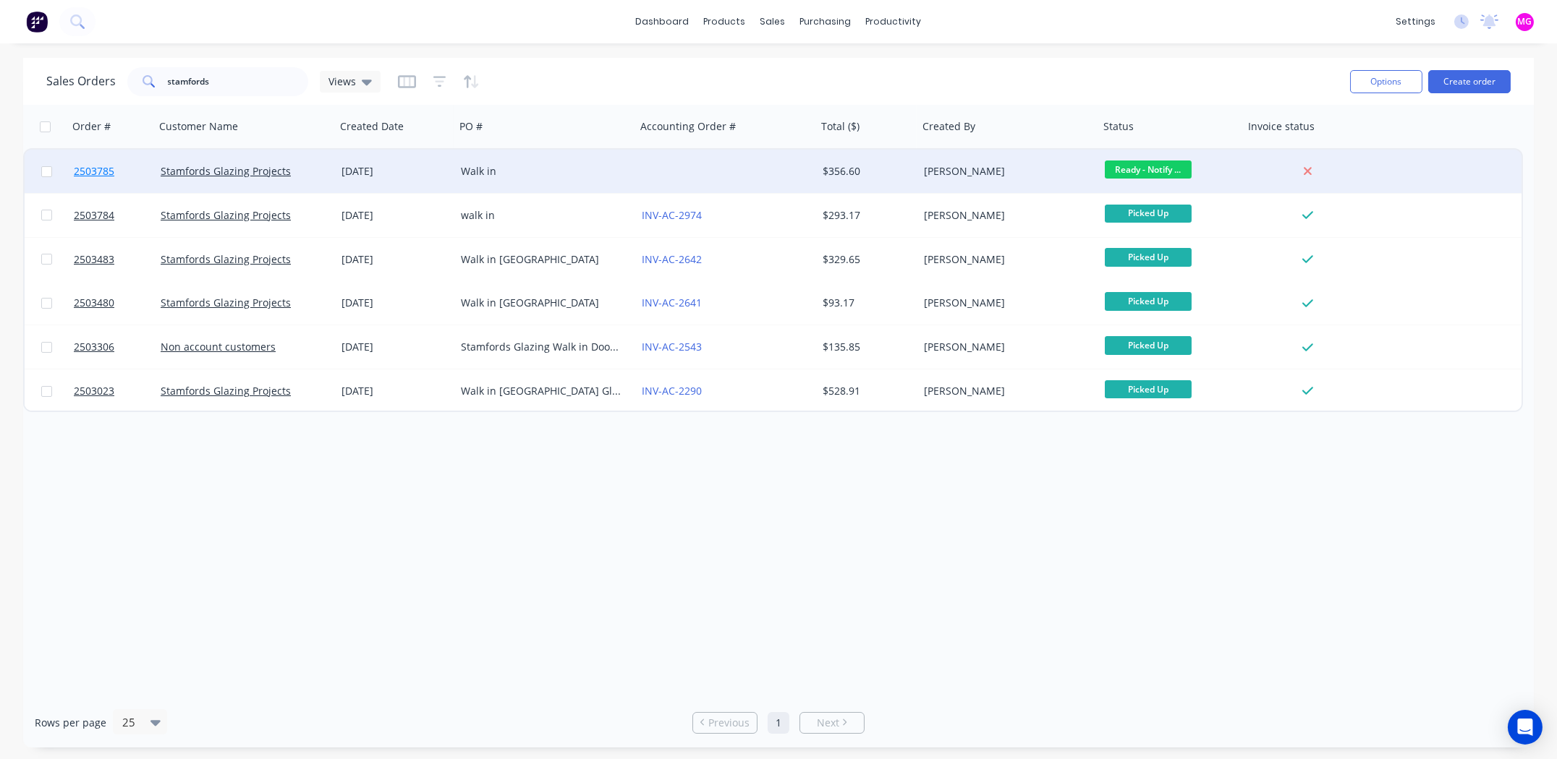
click at [97, 171] on span "2503785" at bounding box center [94, 171] width 41 height 14
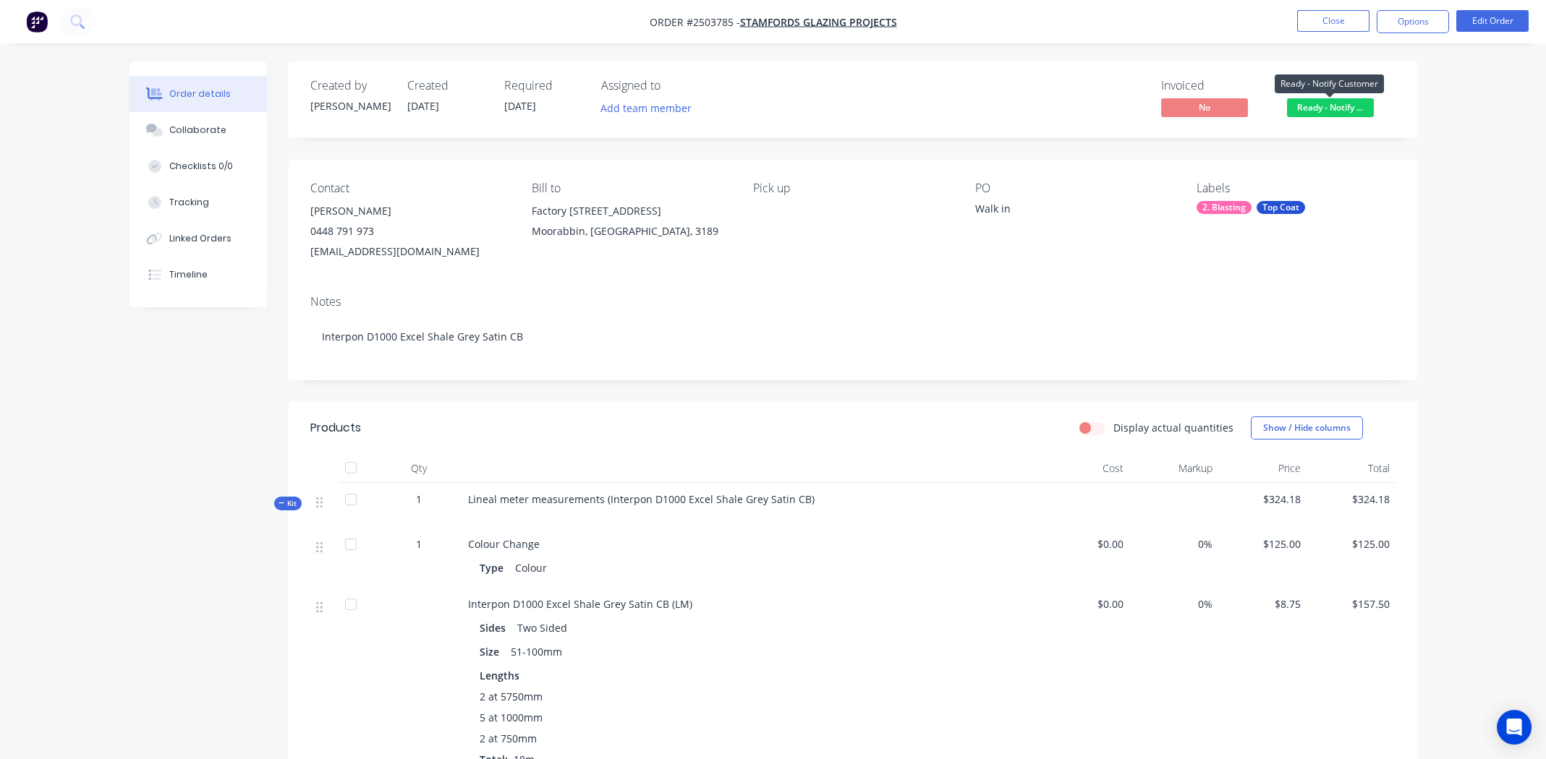
click at [1333, 104] on span "Ready - Notify ..." at bounding box center [1330, 107] width 87 height 18
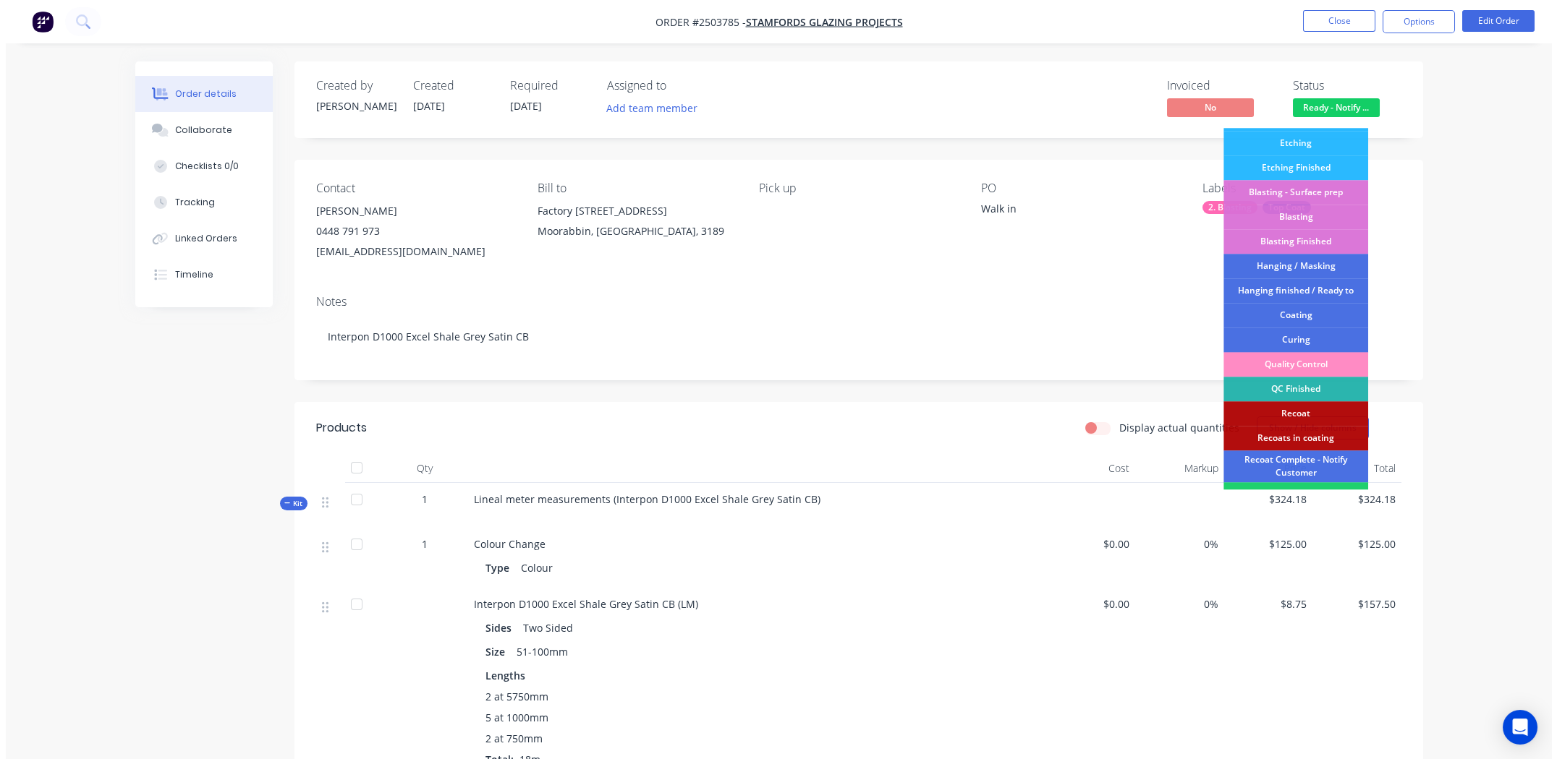
scroll to position [309, 0]
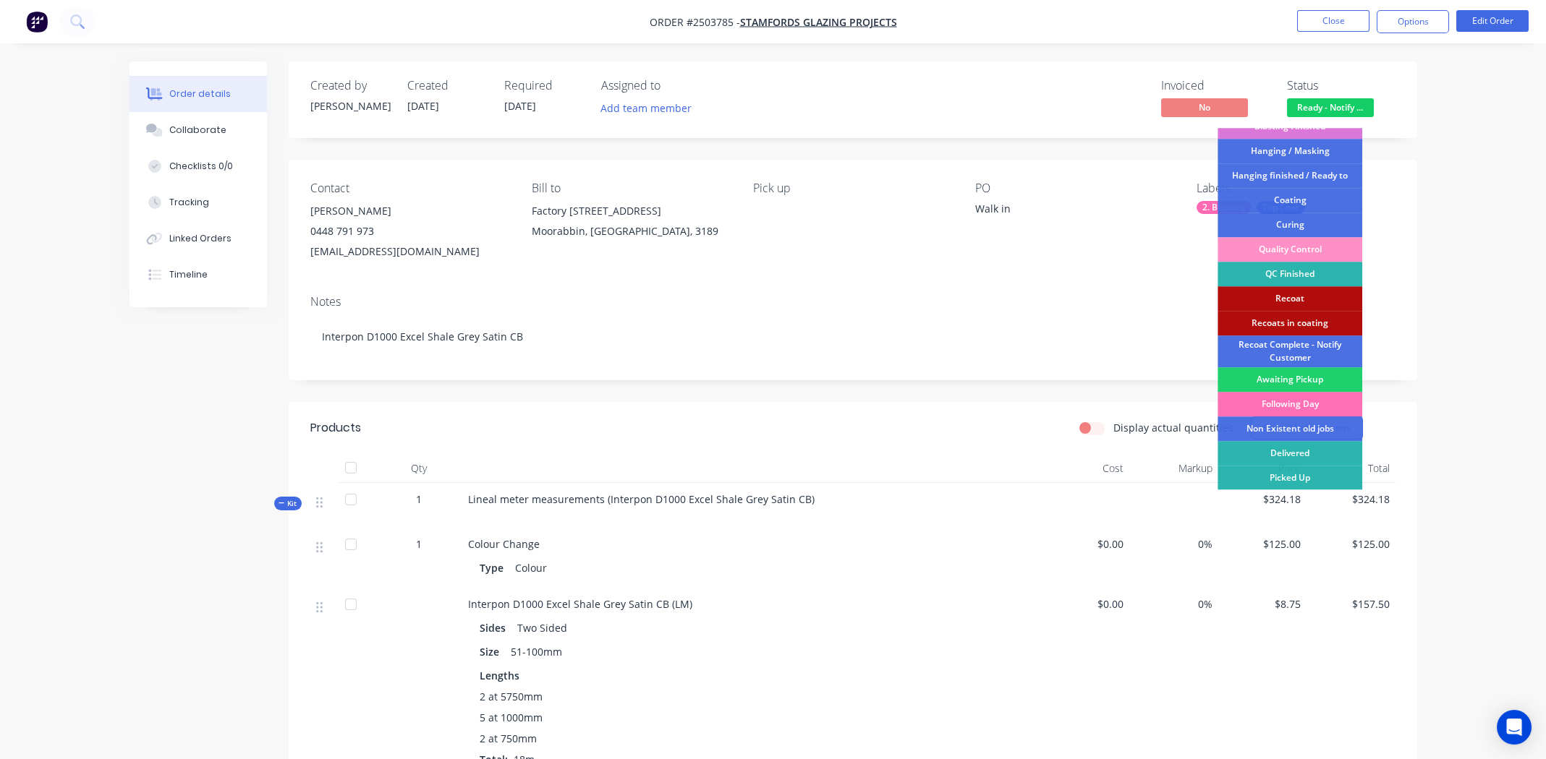
click at [1311, 476] on div "Picked Up" at bounding box center [1289, 478] width 145 height 25
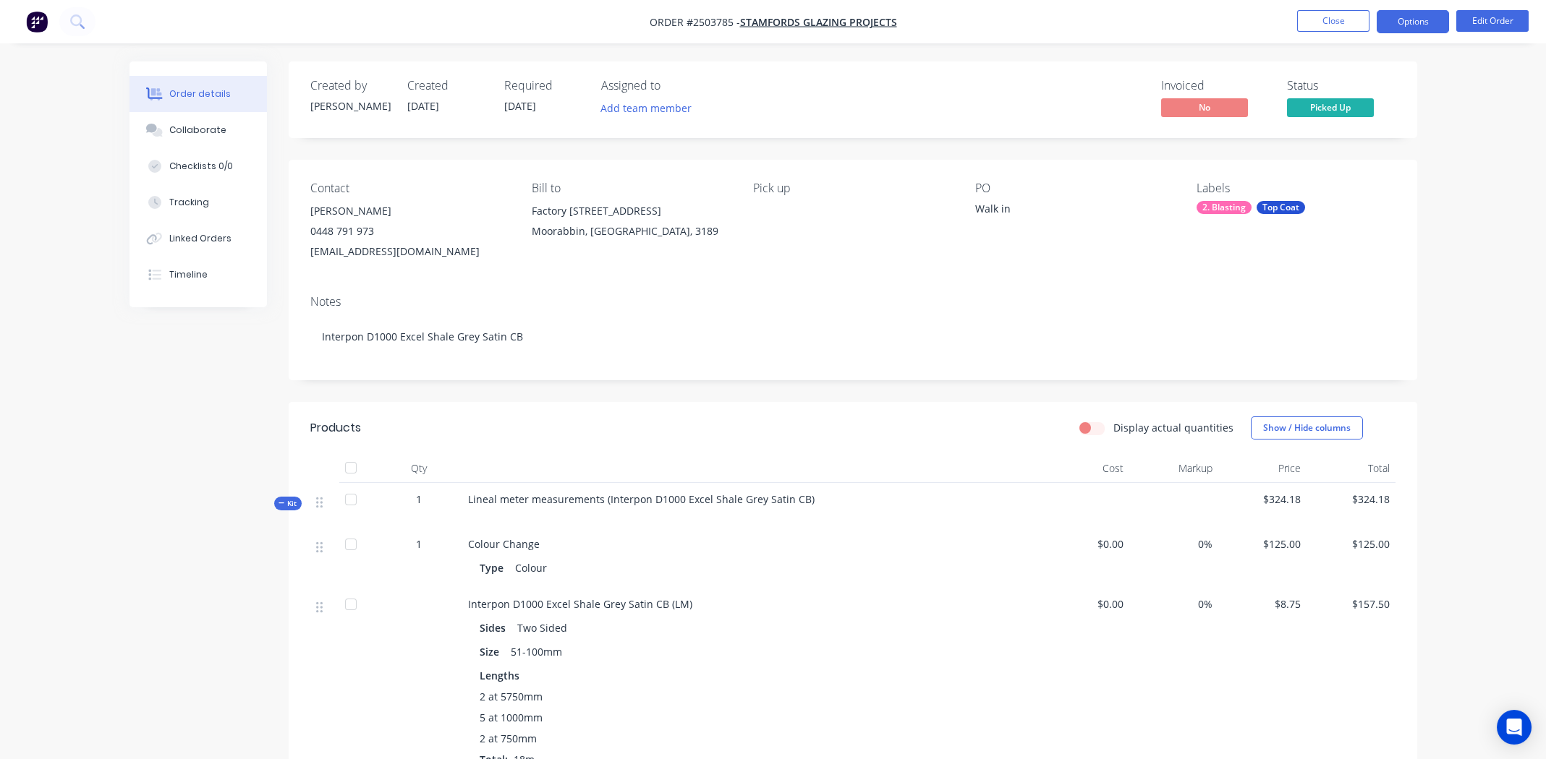
click at [1405, 25] on button "Options" at bounding box center [1412, 21] width 72 height 23
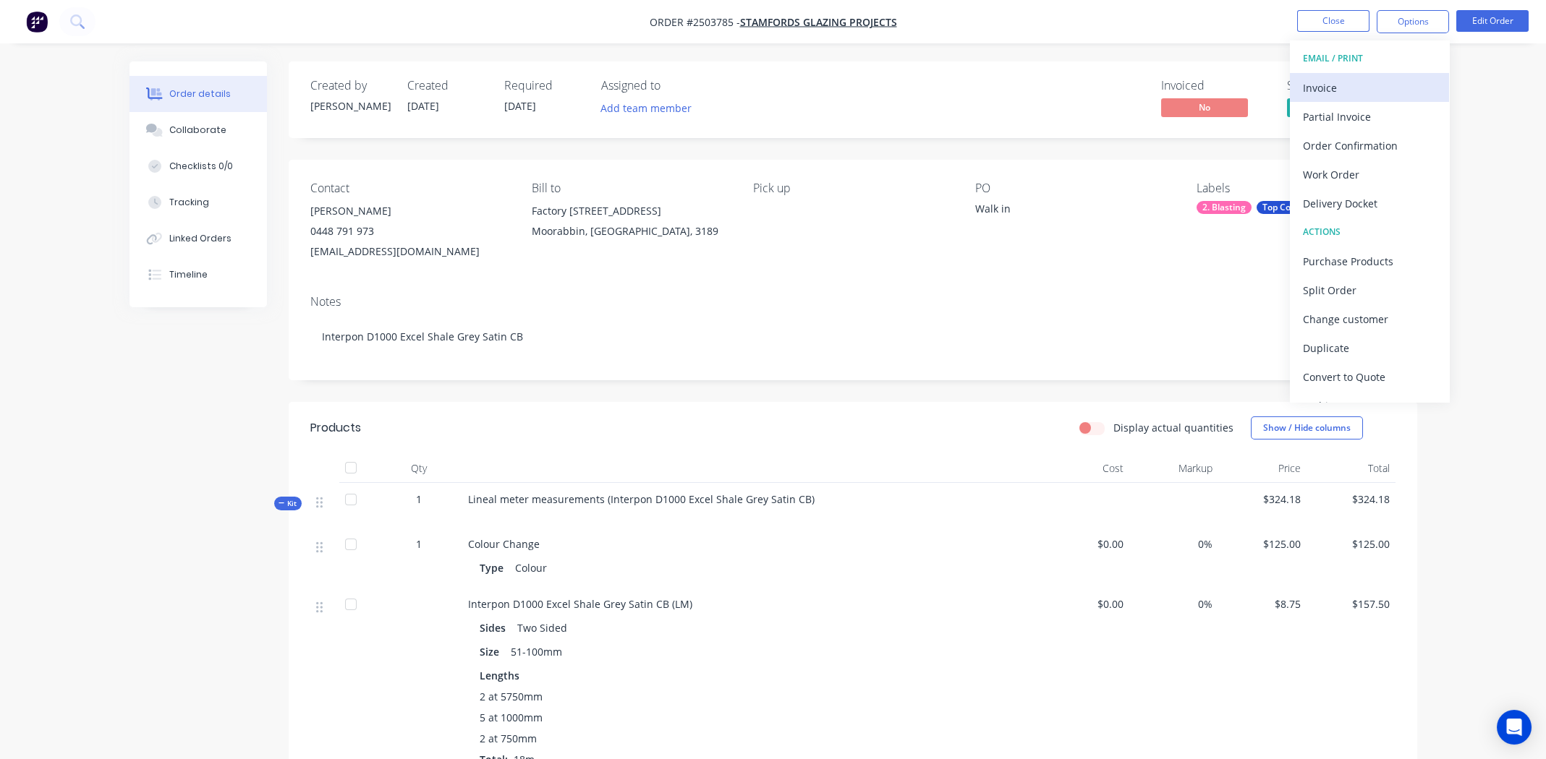
click at [1371, 73] on button "Invoice" at bounding box center [1369, 87] width 159 height 29
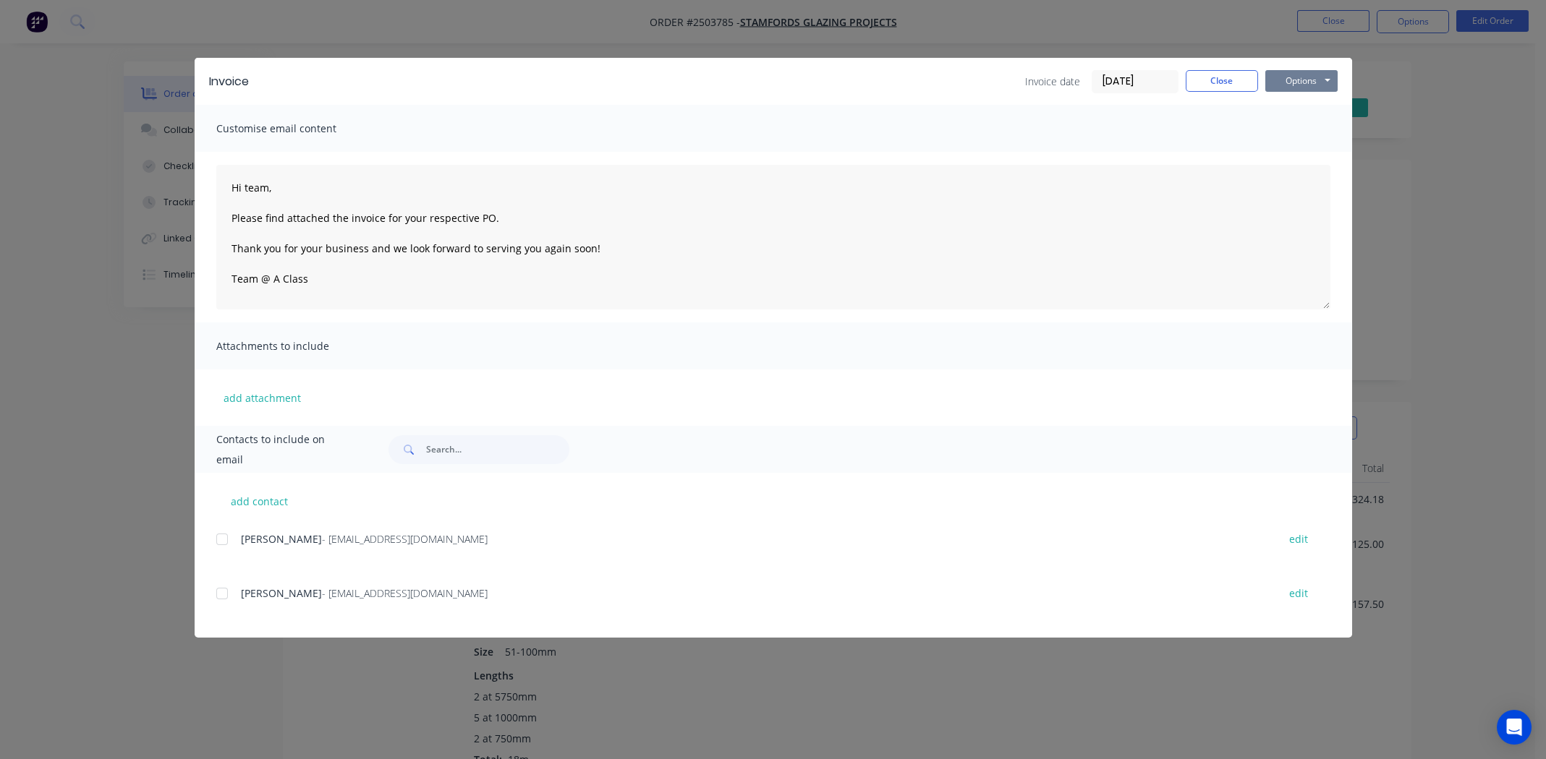
click at [1313, 77] on button "Options" at bounding box center [1301, 81] width 72 height 22
click at [1304, 131] on button "Print" at bounding box center [1311, 131] width 93 height 24
click at [1222, 77] on button "Close" at bounding box center [1222, 81] width 72 height 22
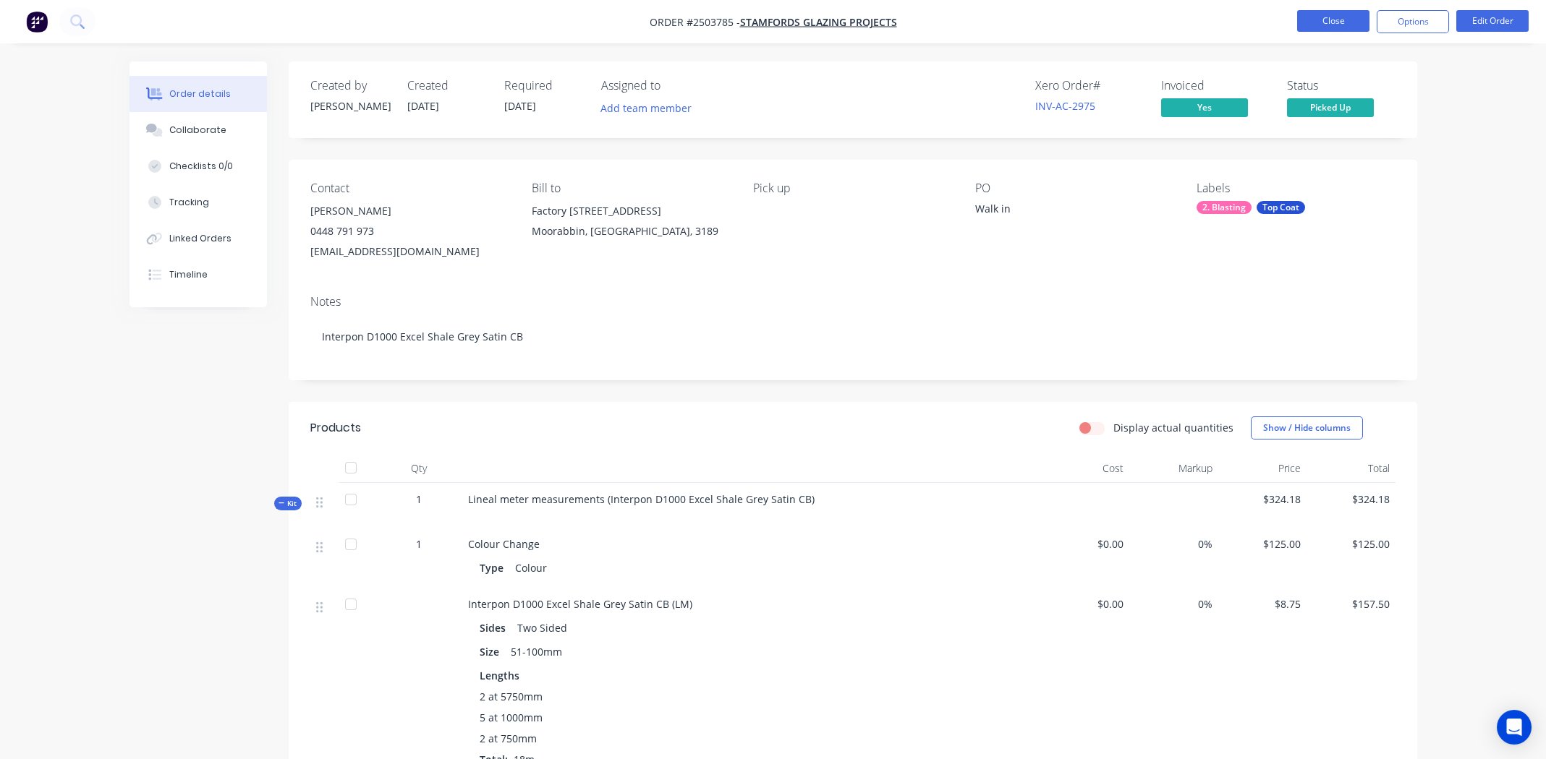
click at [1316, 20] on button "Close" at bounding box center [1333, 21] width 72 height 22
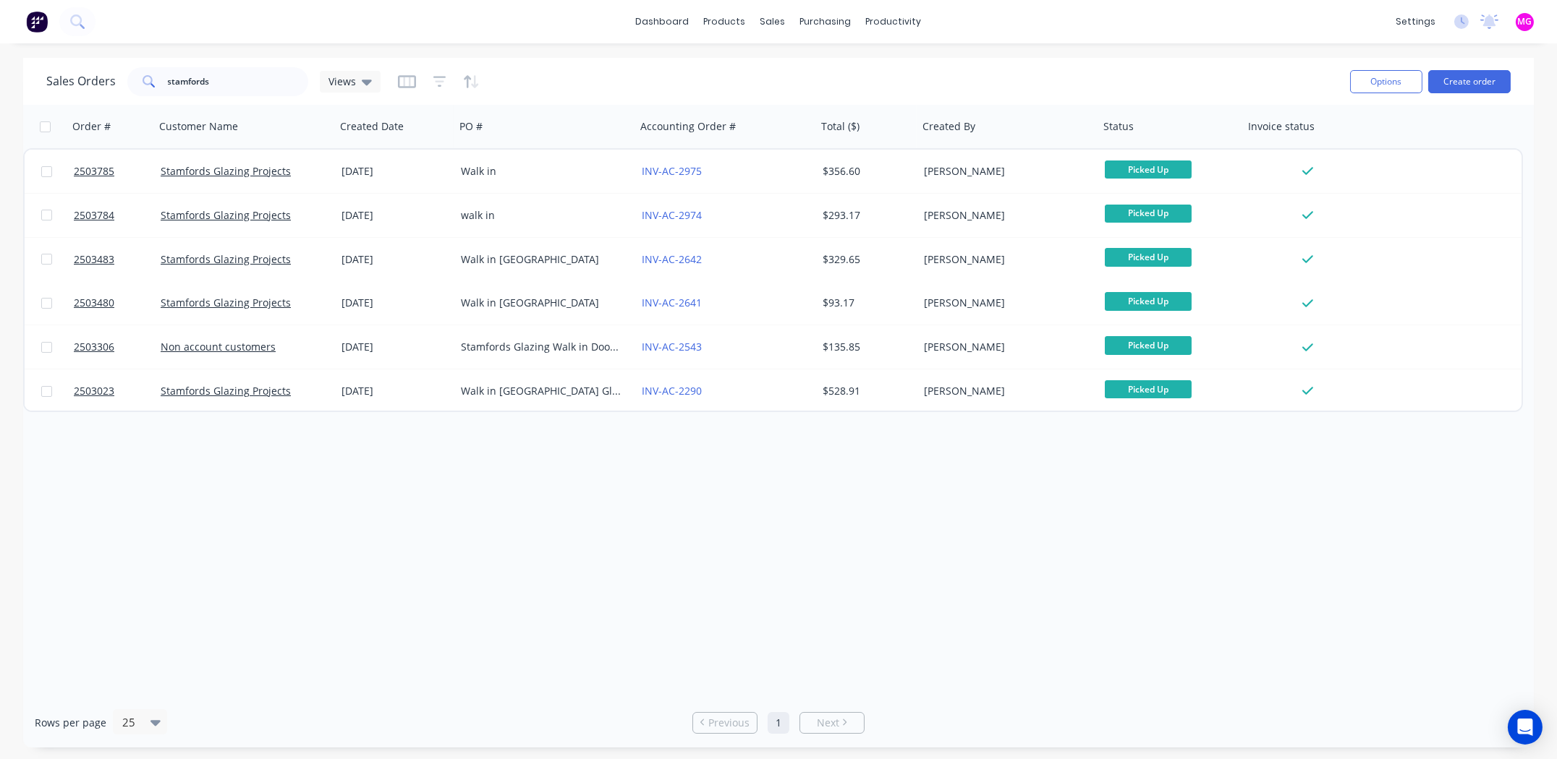
drag, startPoint x: 499, startPoint y: 537, endPoint x: 677, endPoint y: 495, distance: 183.0
click at [514, 532] on div "Order # Customer Name Created Date PO # Accounting Order # Total ($) Created By…" at bounding box center [778, 401] width 1510 height 593
